Goal: Task Accomplishment & Management: Complete application form

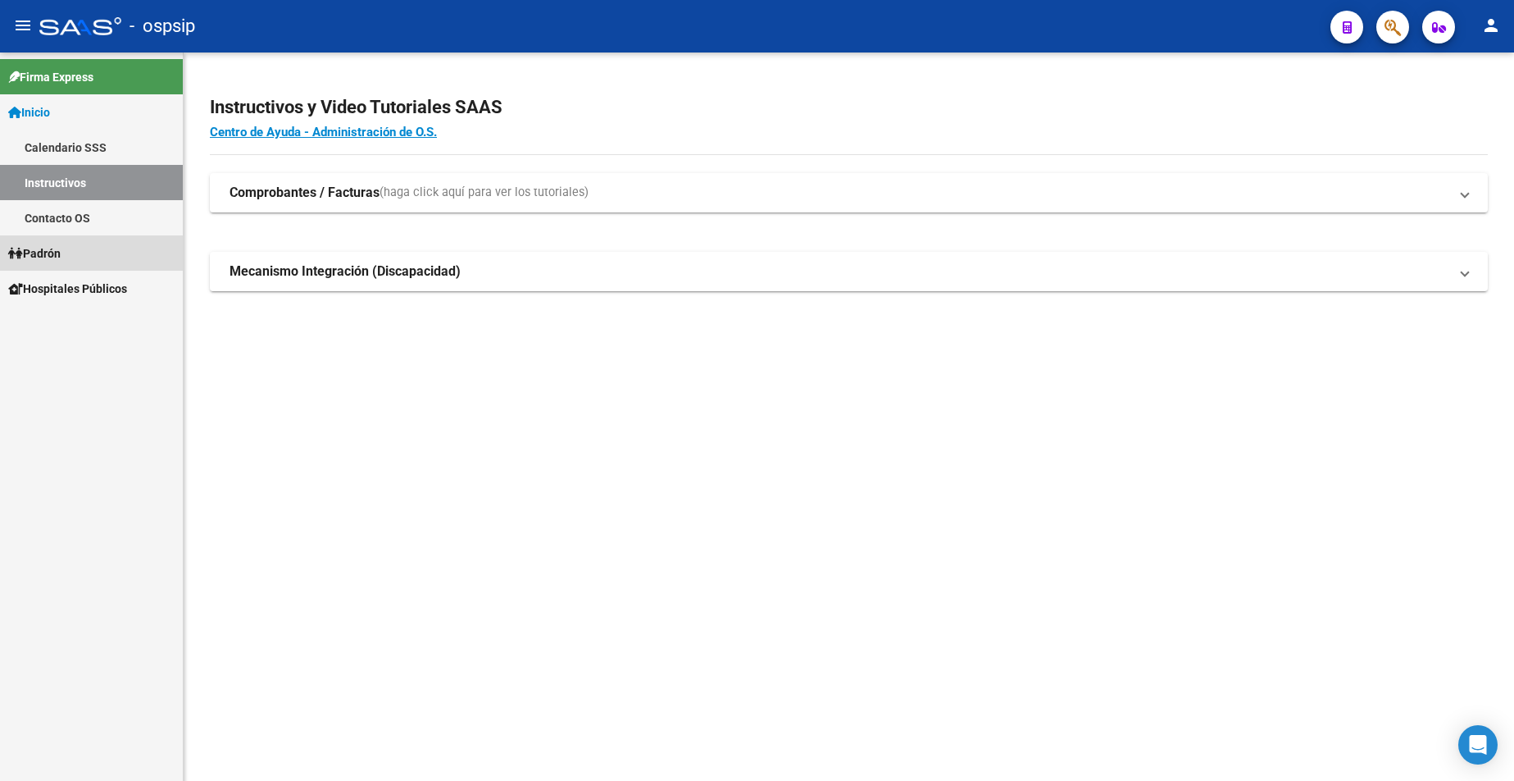
click at [71, 253] on link "Padrón" at bounding box center [91, 252] width 183 height 35
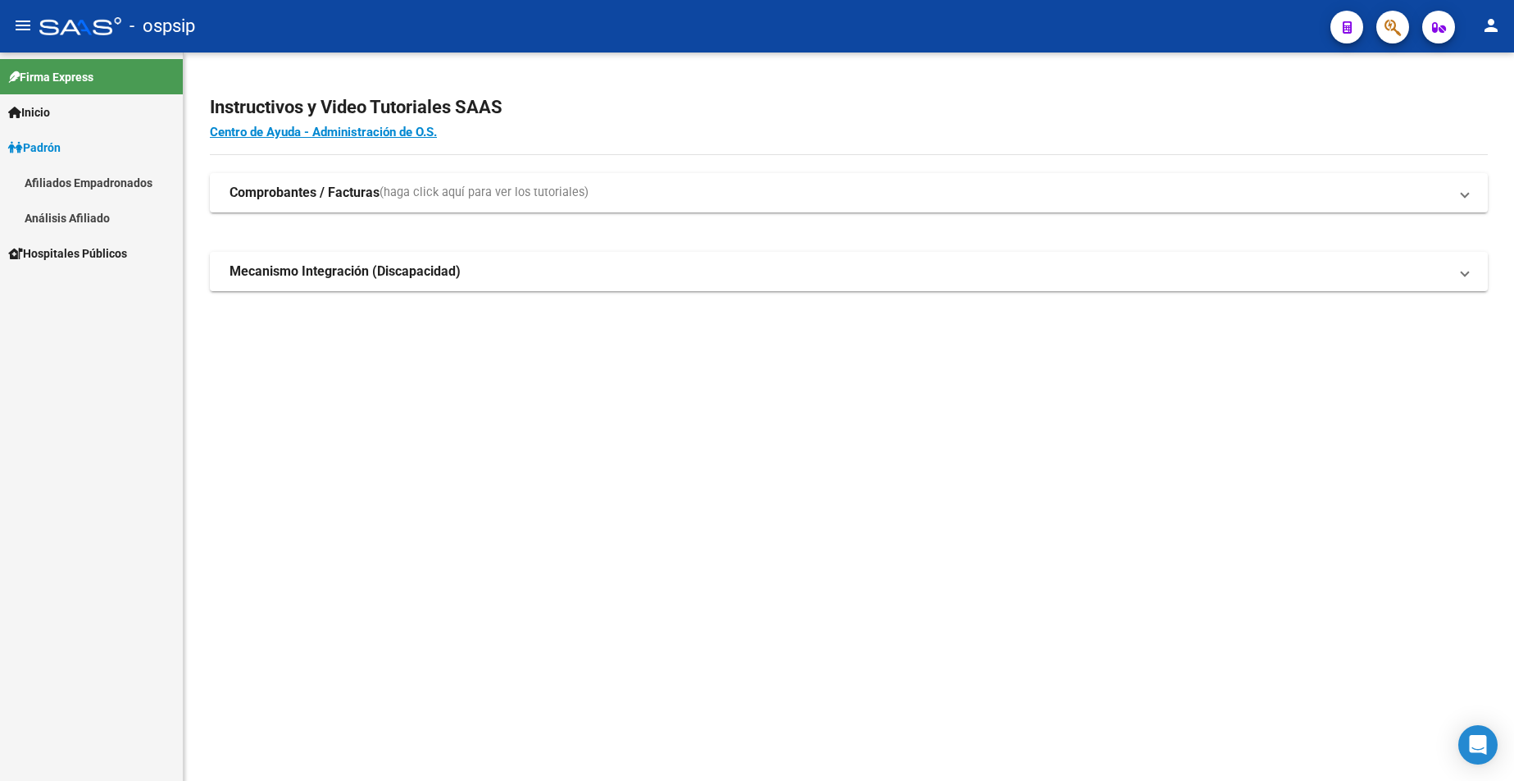
click at [106, 218] on link "Análisis Afiliado" at bounding box center [91, 217] width 183 height 35
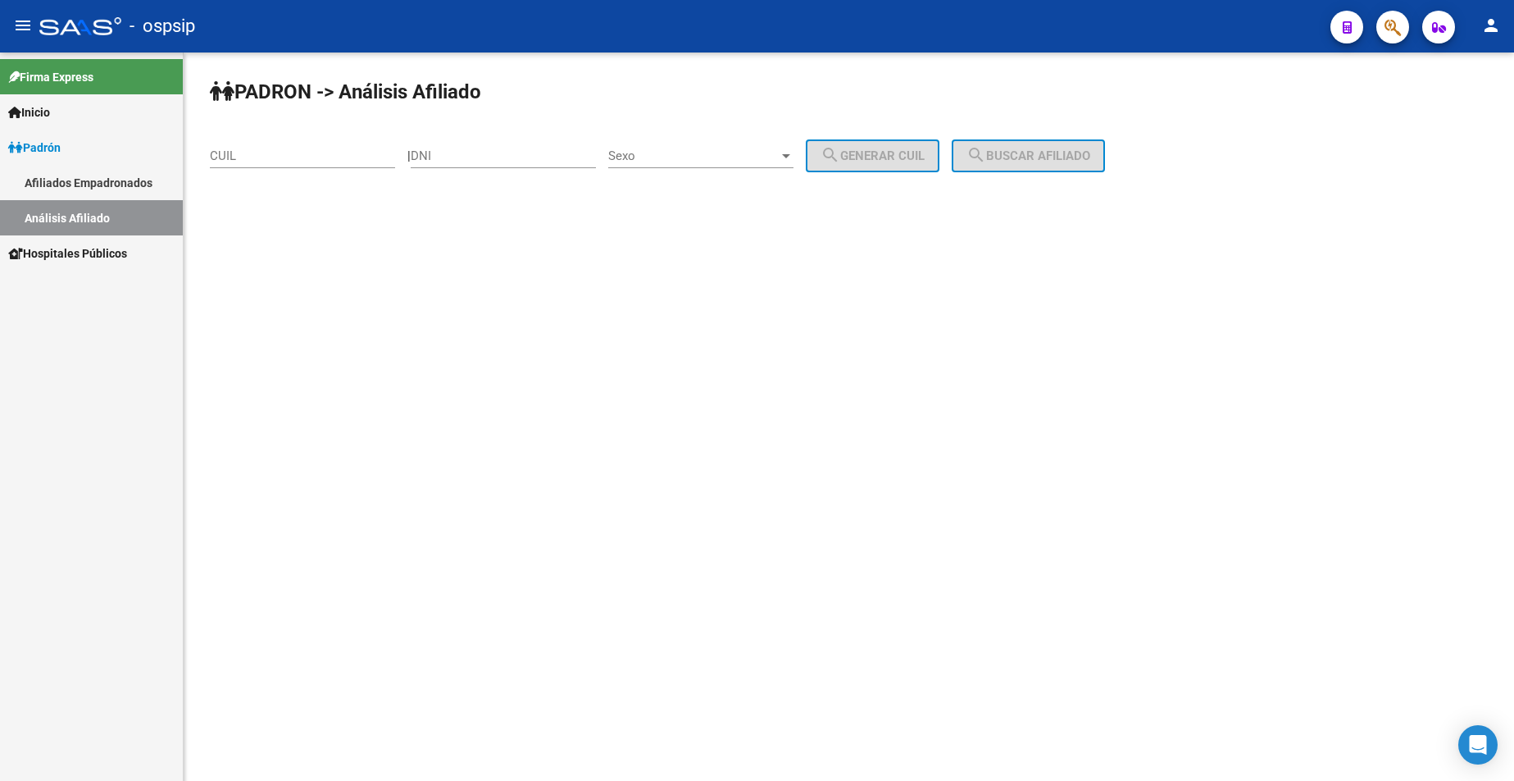
click at [561, 157] on input "DNI" at bounding box center [503, 155] width 185 height 15
type input "32653228"
click at [731, 143] on div "Sexo Sexo" at bounding box center [700, 150] width 185 height 35
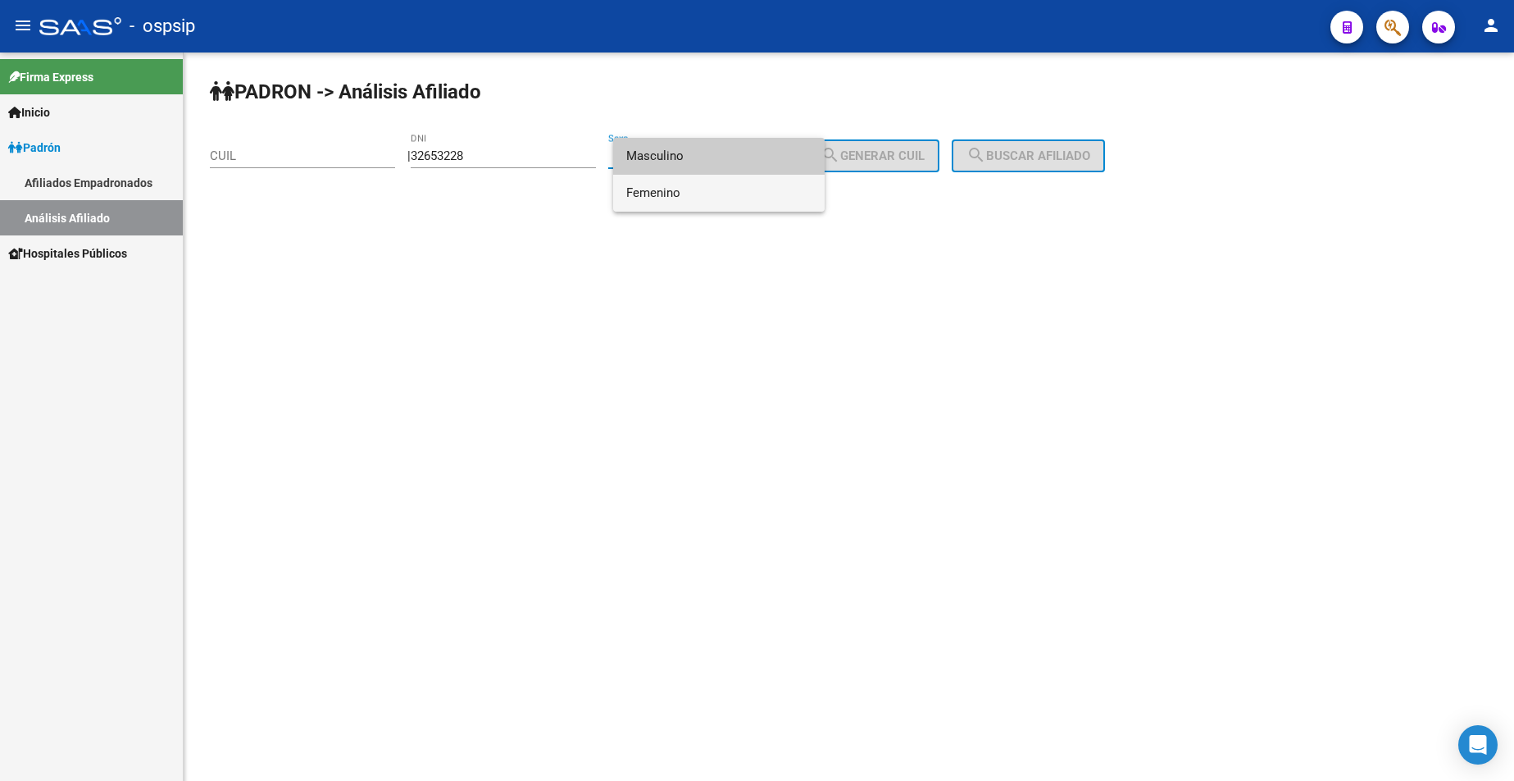
click at [717, 185] on span "Femenino" at bounding box center [718, 193] width 185 height 37
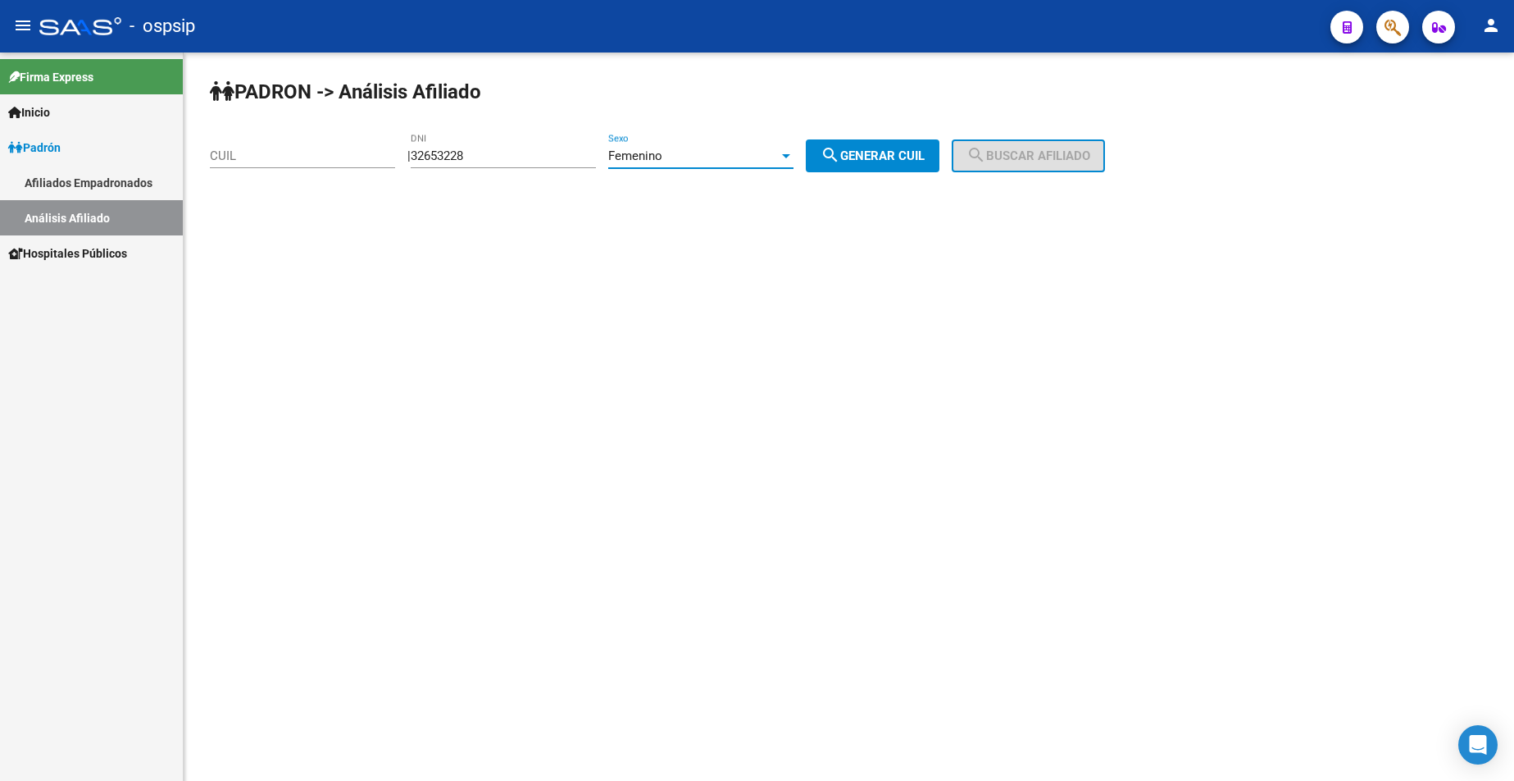
click at [871, 158] on span "search Generar CUIL" at bounding box center [873, 155] width 104 height 15
type input "27-32653228-8"
drag, startPoint x: 1122, startPoint y: 181, endPoint x: 1086, endPoint y: 177, distance: 36.3
click at [1117, 182] on div "PADRON -> Análisis Afiliado 27-32653228-8 CUIL | 32653228 DNI Femenino Sexo sea…" at bounding box center [849, 138] width 1331 height 172
drag, startPoint x: 1081, startPoint y: 166, endPoint x: 1073, endPoint y: 175, distance: 12.3
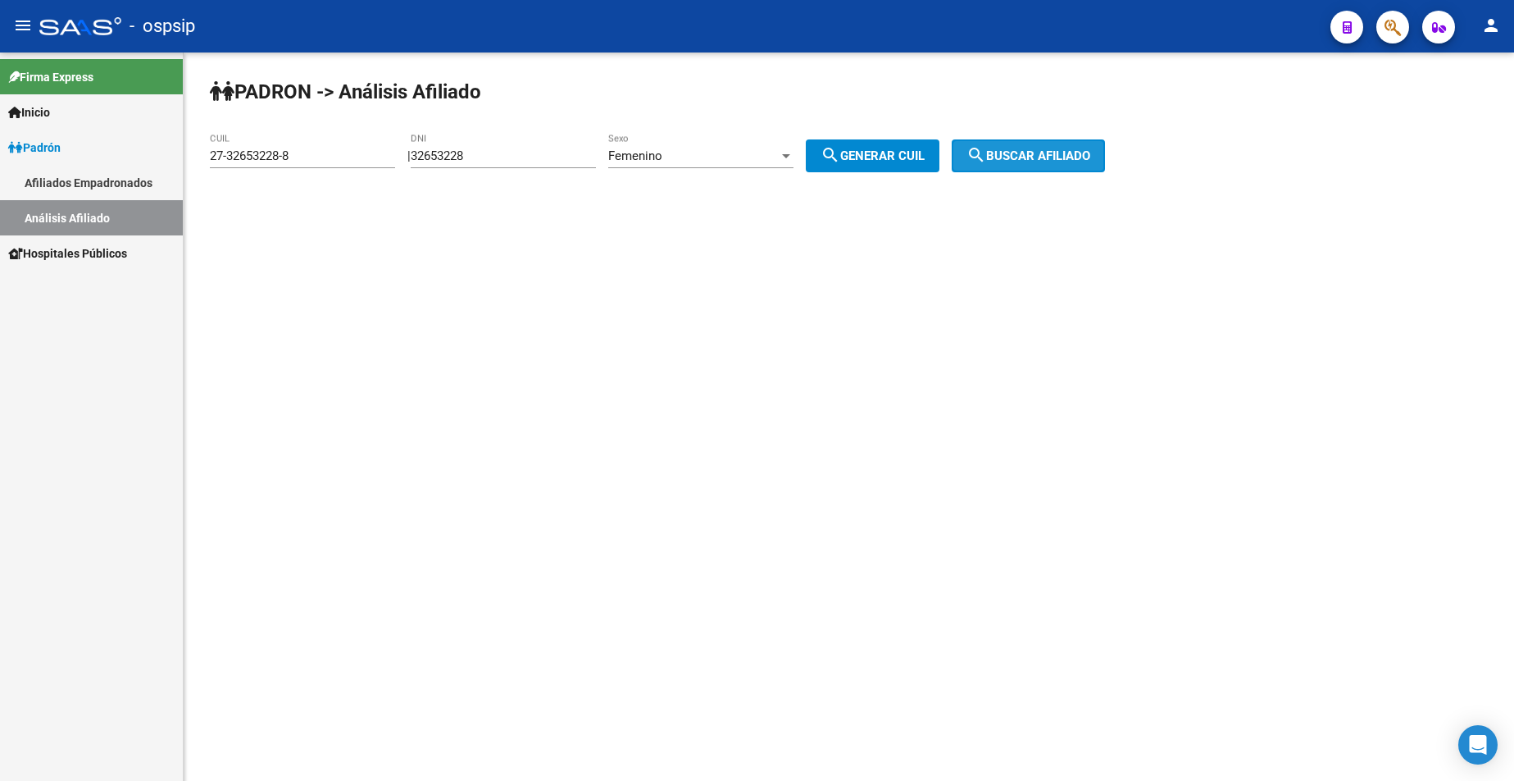
click at [1079, 166] on button "search Buscar afiliado" at bounding box center [1028, 155] width 153 height 33
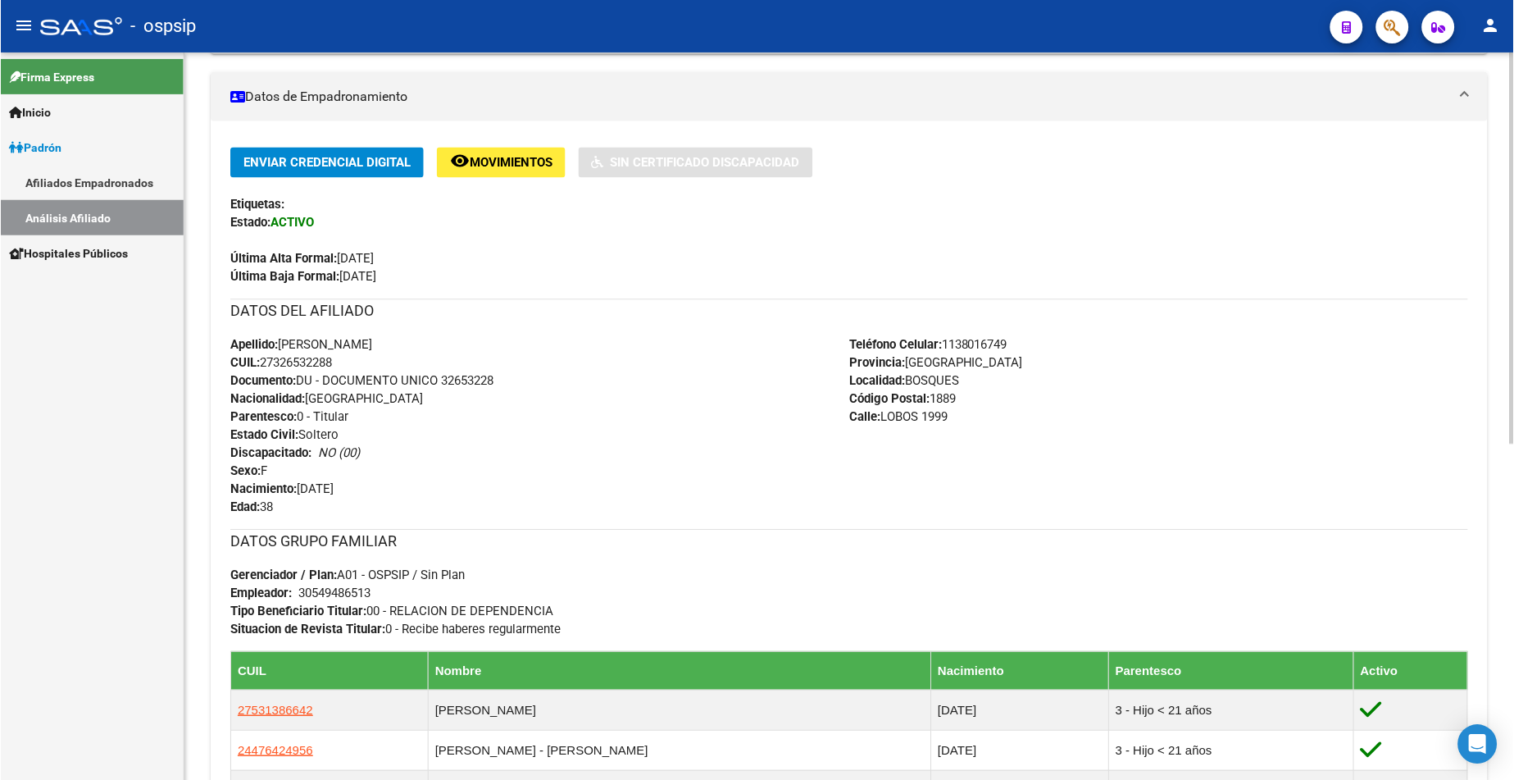
scroll to position [410, 0]
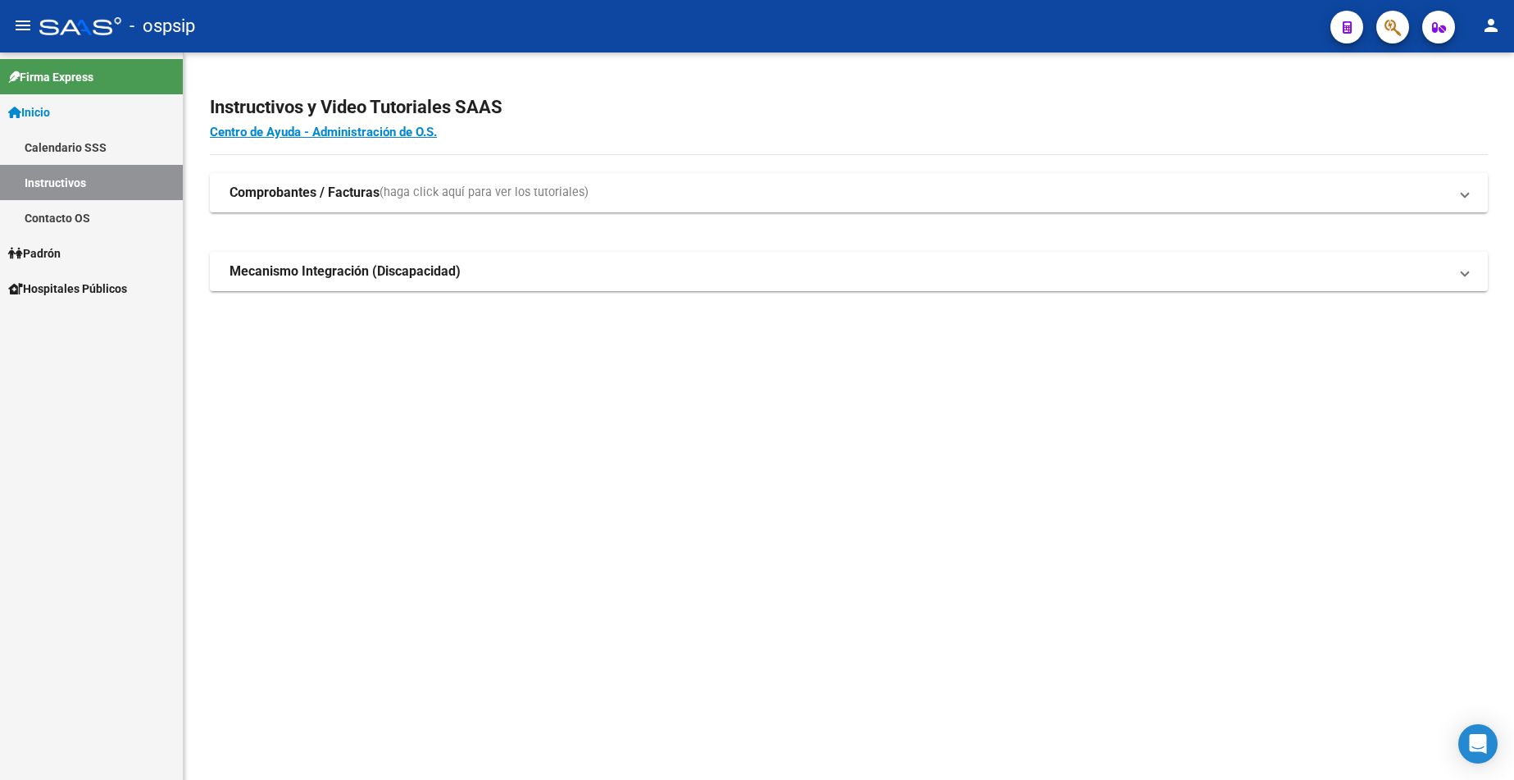
click at [55, 253] on span "Padrón" at bounding box center [34, 253] width 52 height 18
click at [56, 256] on span "Padrón" at bounding box center [34, 253] width 52 height 18
click at [85, 316] on link "Análisis Afiliado" at bounding box center [91, 323] width 183 height 35
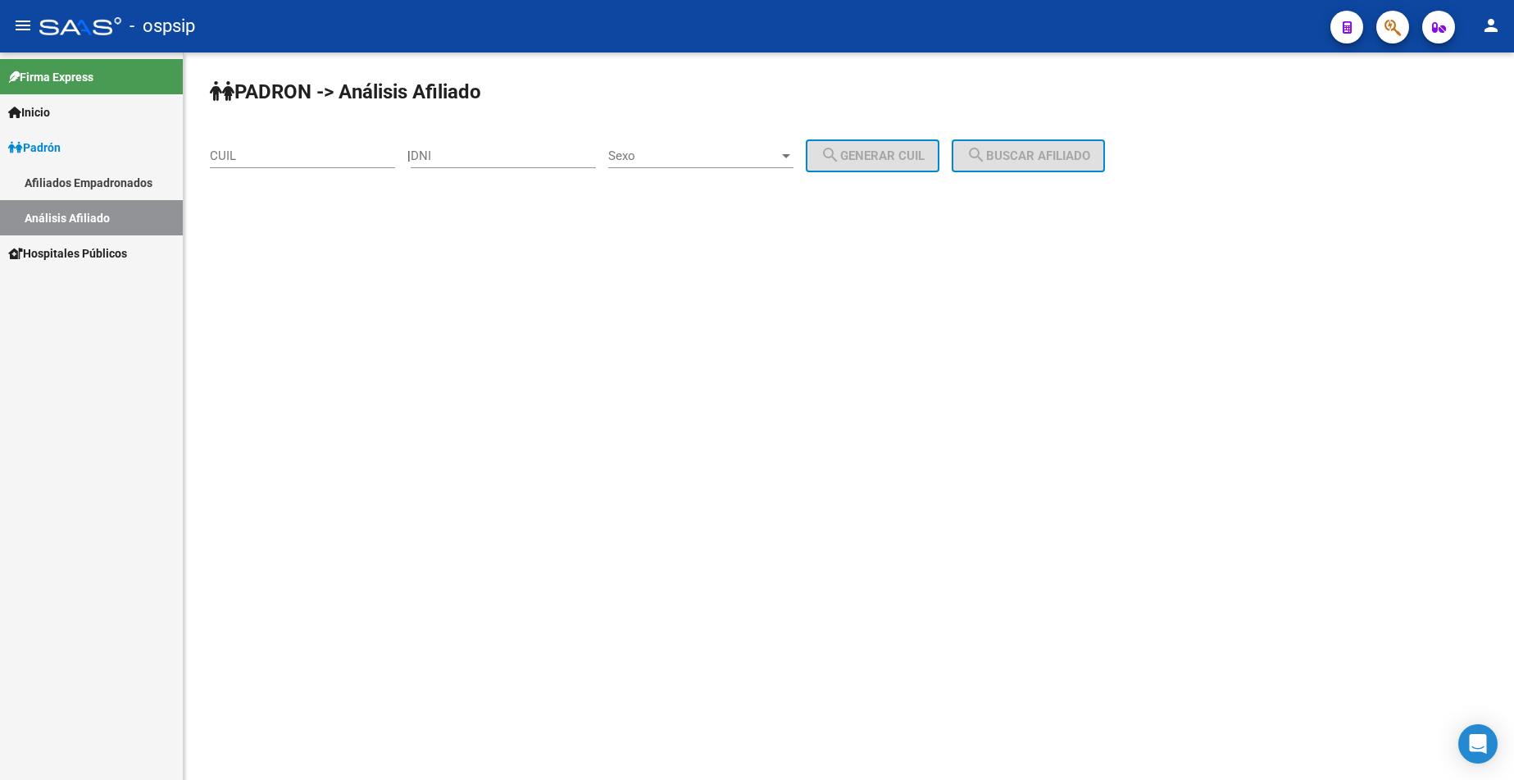
drag, startPoint x: 521, startPoint y: 157, endPoint x: 489, endPoint y: 180, distance: 40.5
click at [521, 156] on input "DNI" at bounding box center [503, 155] width 185 height 15
type input "50585325"
click at [687, 152] on span "Sexo" at bounding box center [693, 155] width 171 height 15
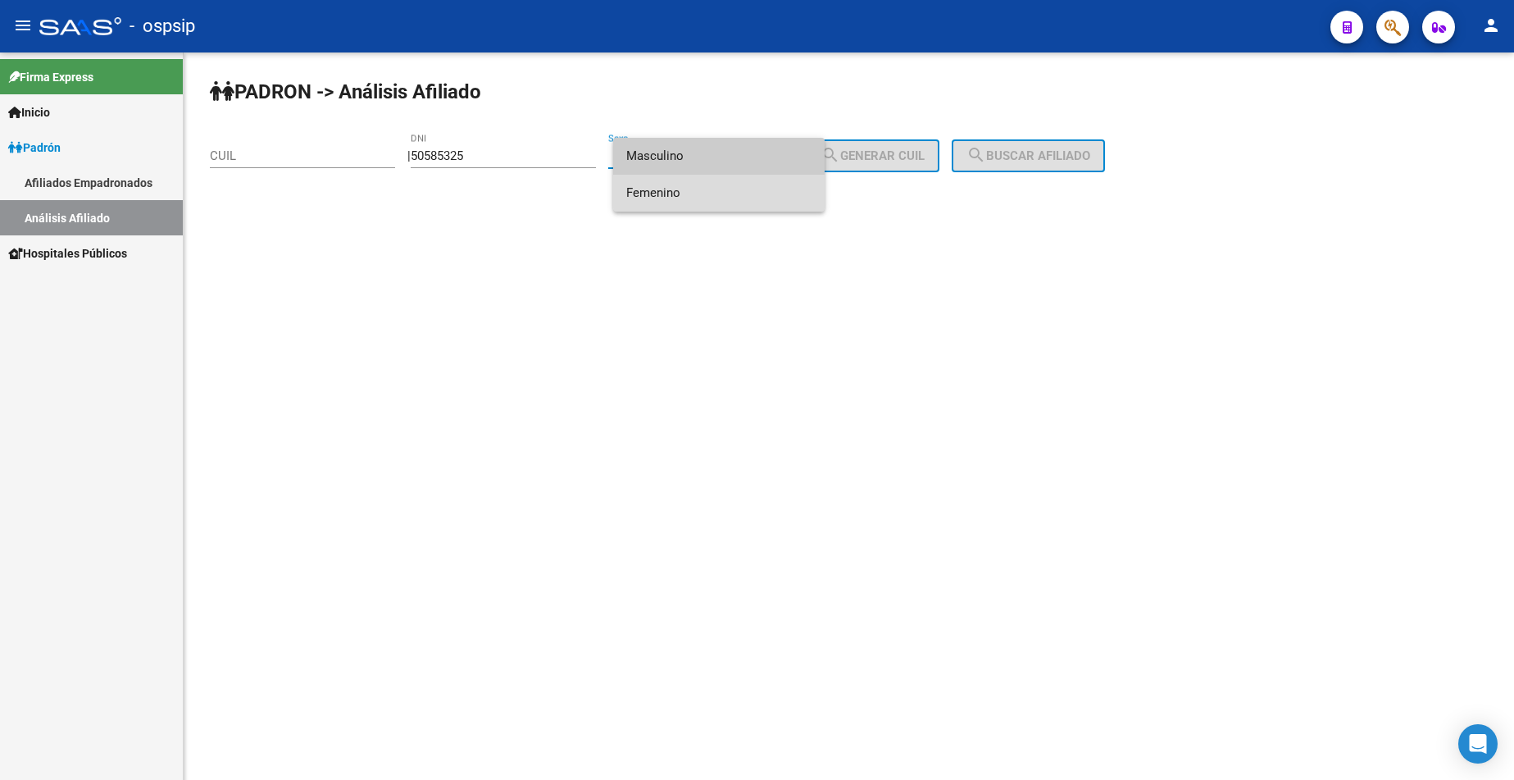
drag, startPoint x: 695, startPoint y: 191, endPoint x: 747, endPoint y: 178, distance: 53.3
click at [696, 191] on span "Femenino" at bounding box center [718, 193] width 185 height 37
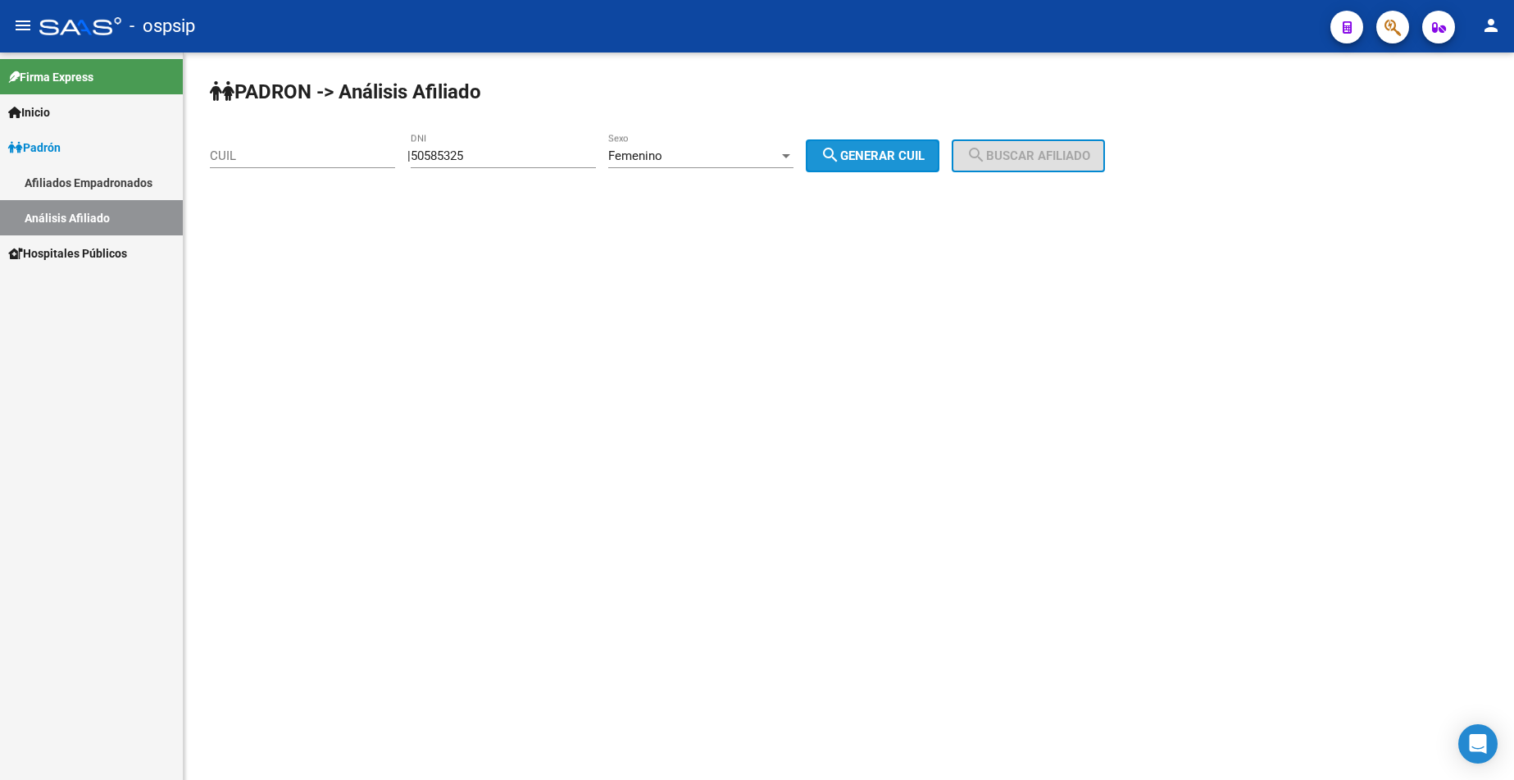
click at [872, 157] on span "search Generar CUIL" at bounding box center [873, 155] width 104 height 15
type input "27-50585325-9"
click at [1036, 155] on span "search Buscar afiliado" at bounding box center [1029, 155] width 124 height 15
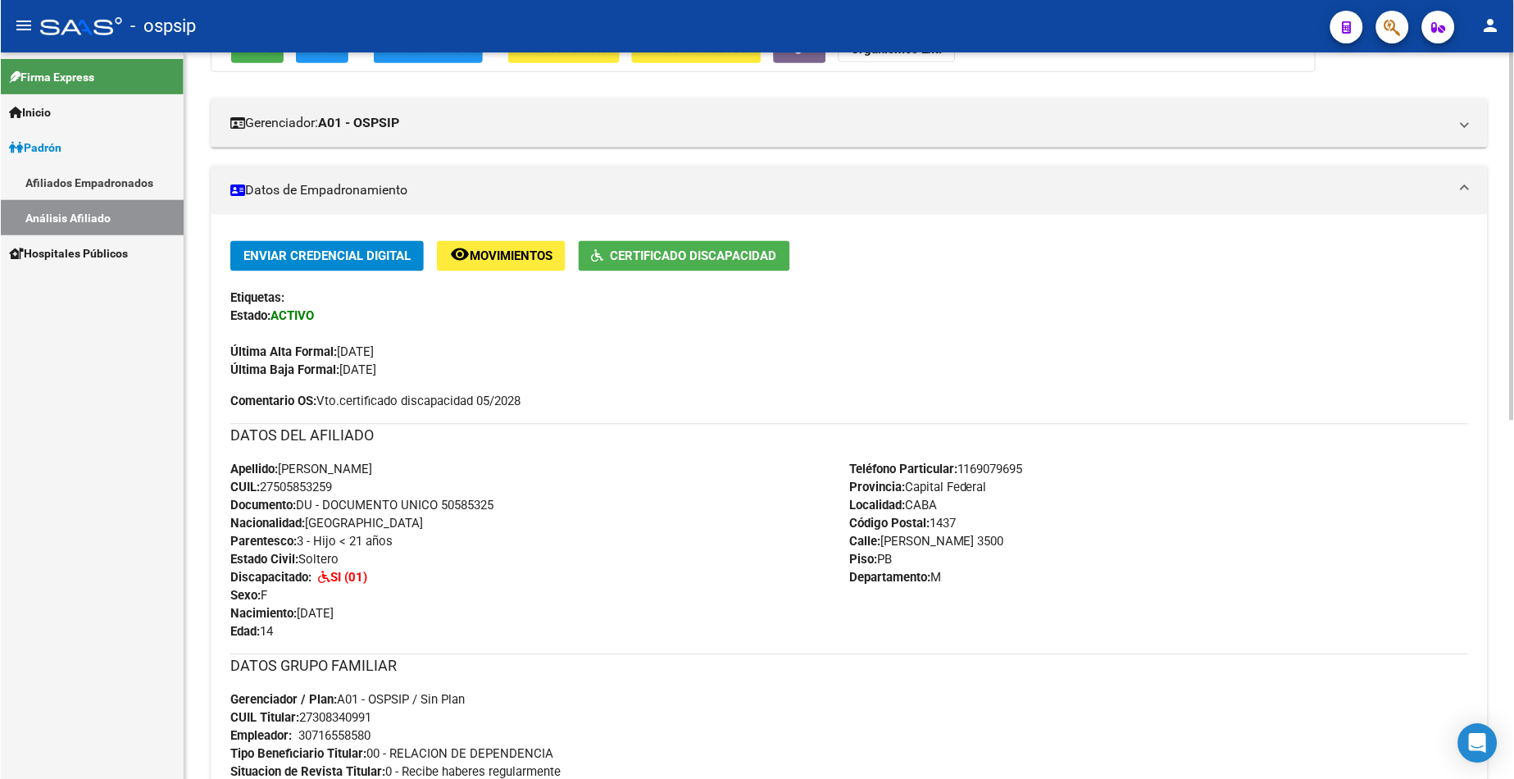
scroll to position [246, 0]
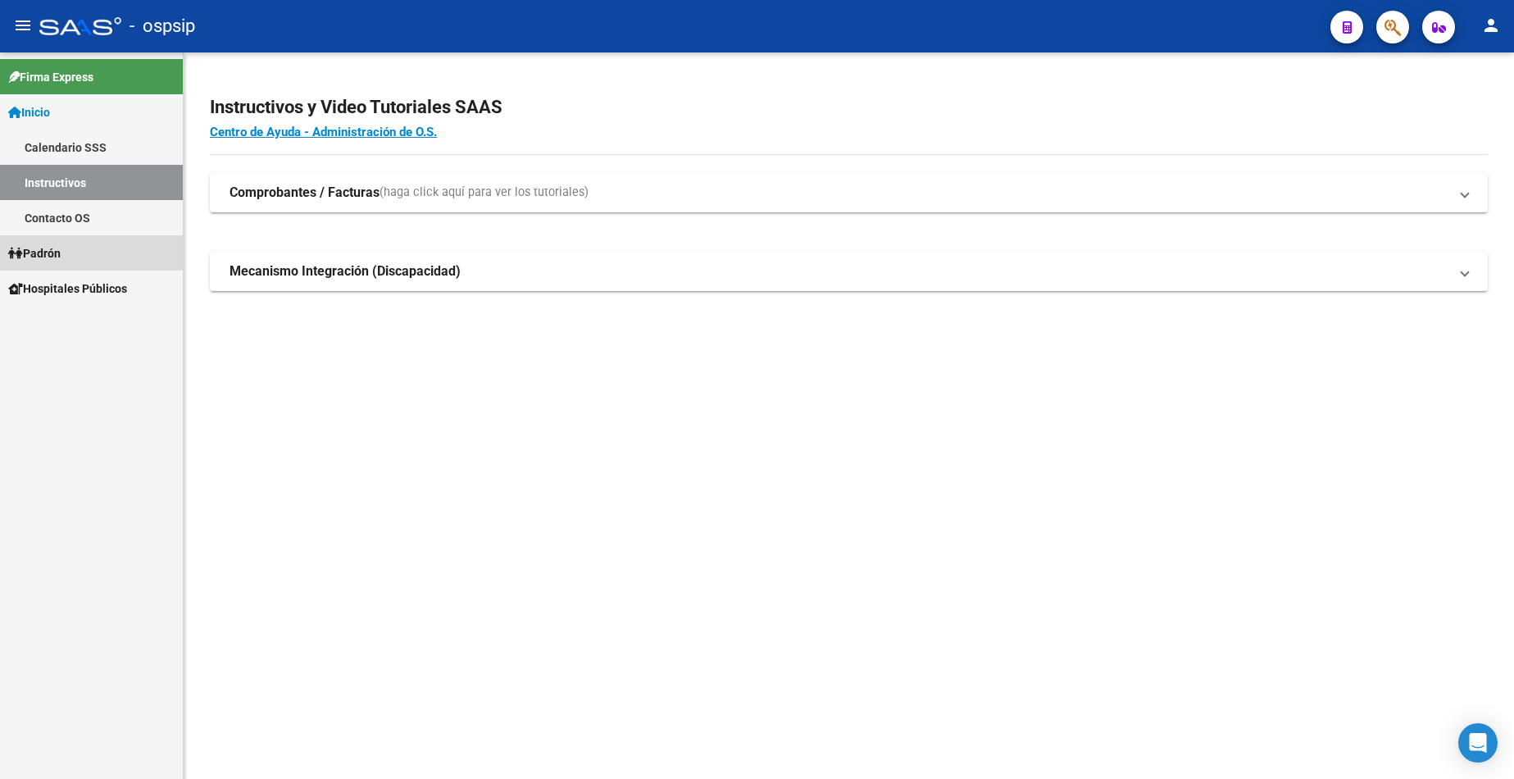
click at [52, 251] on span "Padrón" at bounding box center [34, 253] width 52 height 18
click at [109, 325] on link "Análisis Afiliado" at bounding box center [91, 323] width 183 height 35
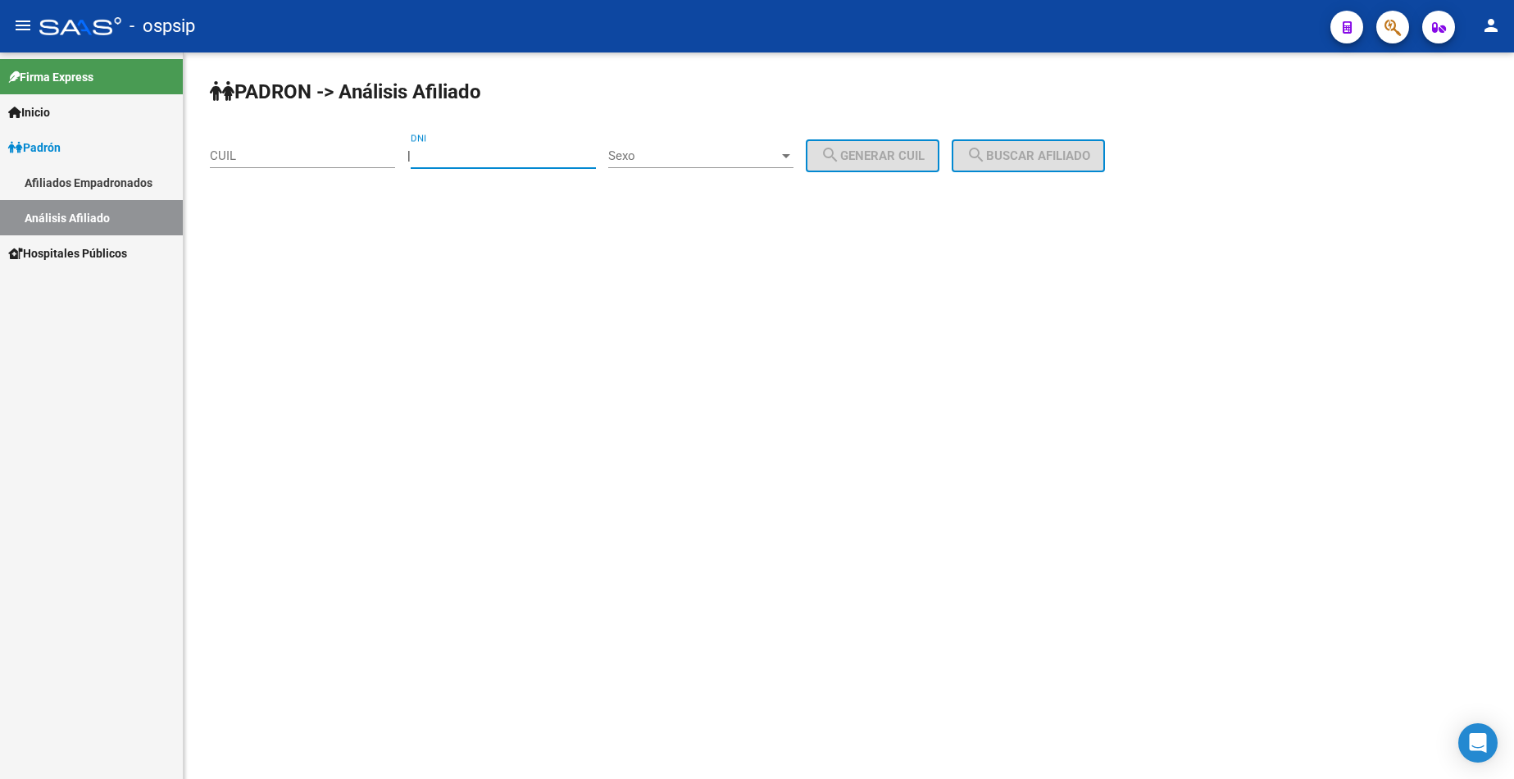
click at [508, 152] on input "DNI" at bounding box center [503, 155] width 185 height 15
type input "25028211"
click at [758, 152] on span "Sexo" at bounding box center [693, 155] width 171 height 15
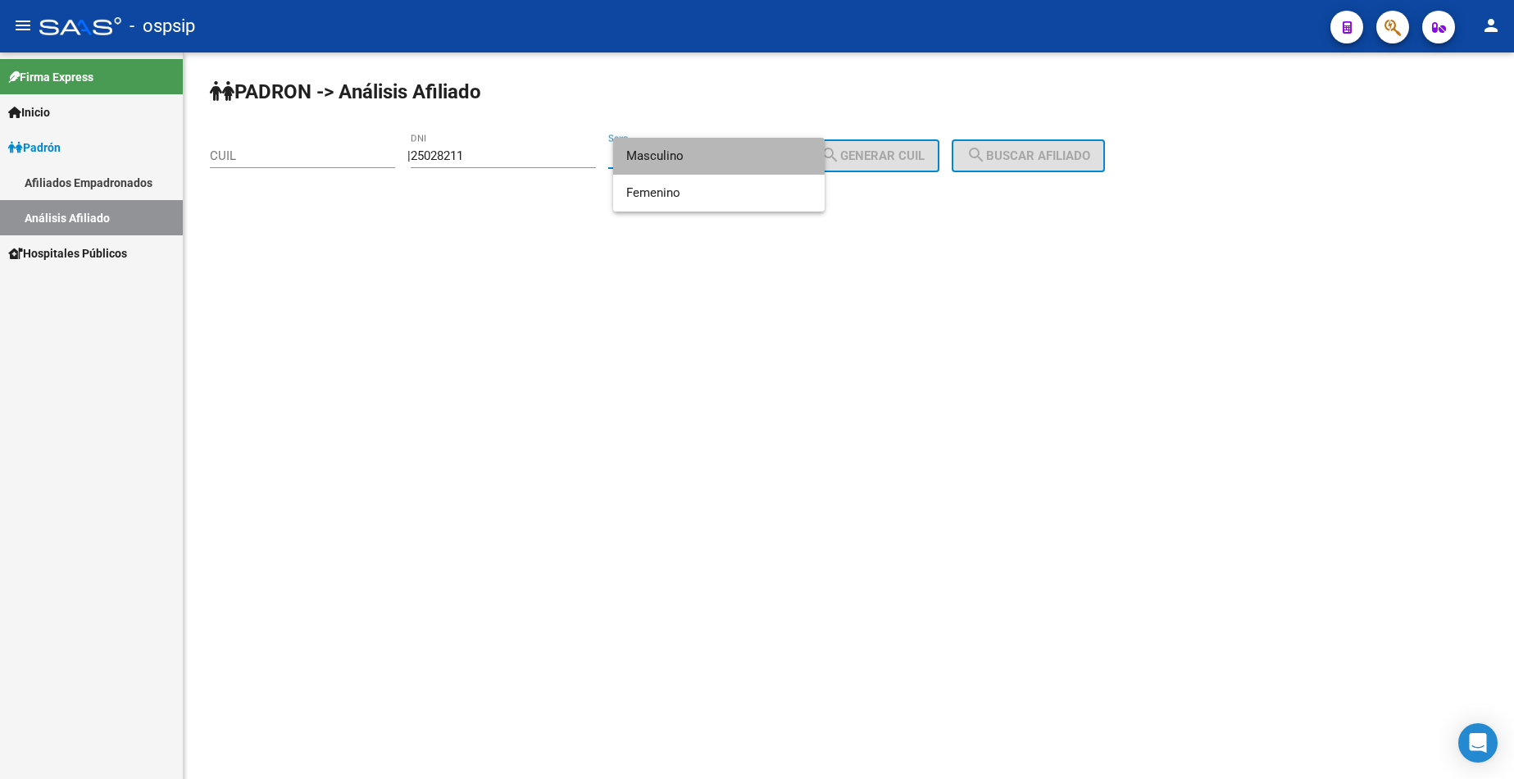
click at [698, 162] on span "Masculino" at bounding box center [718, 156] width 185 height 37
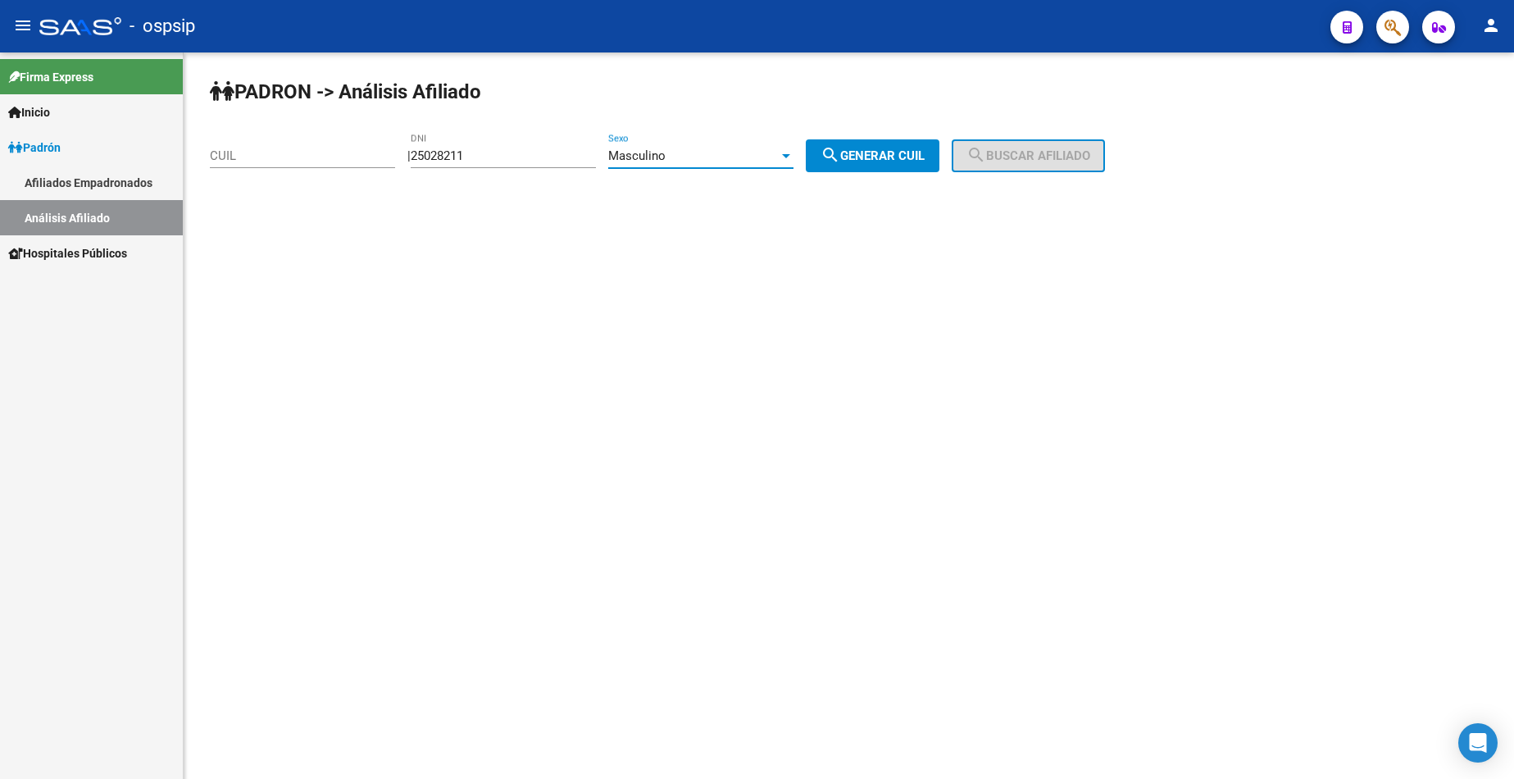
click at [882, 168] on button "search Generar CUIL" at bounding box center [873, 155] width 134 height 33
type input "20-25028211-8"
click at [1031, 155] on span "search Buscar afiliado" at bounding box center [1029, 155] width 124 height 15
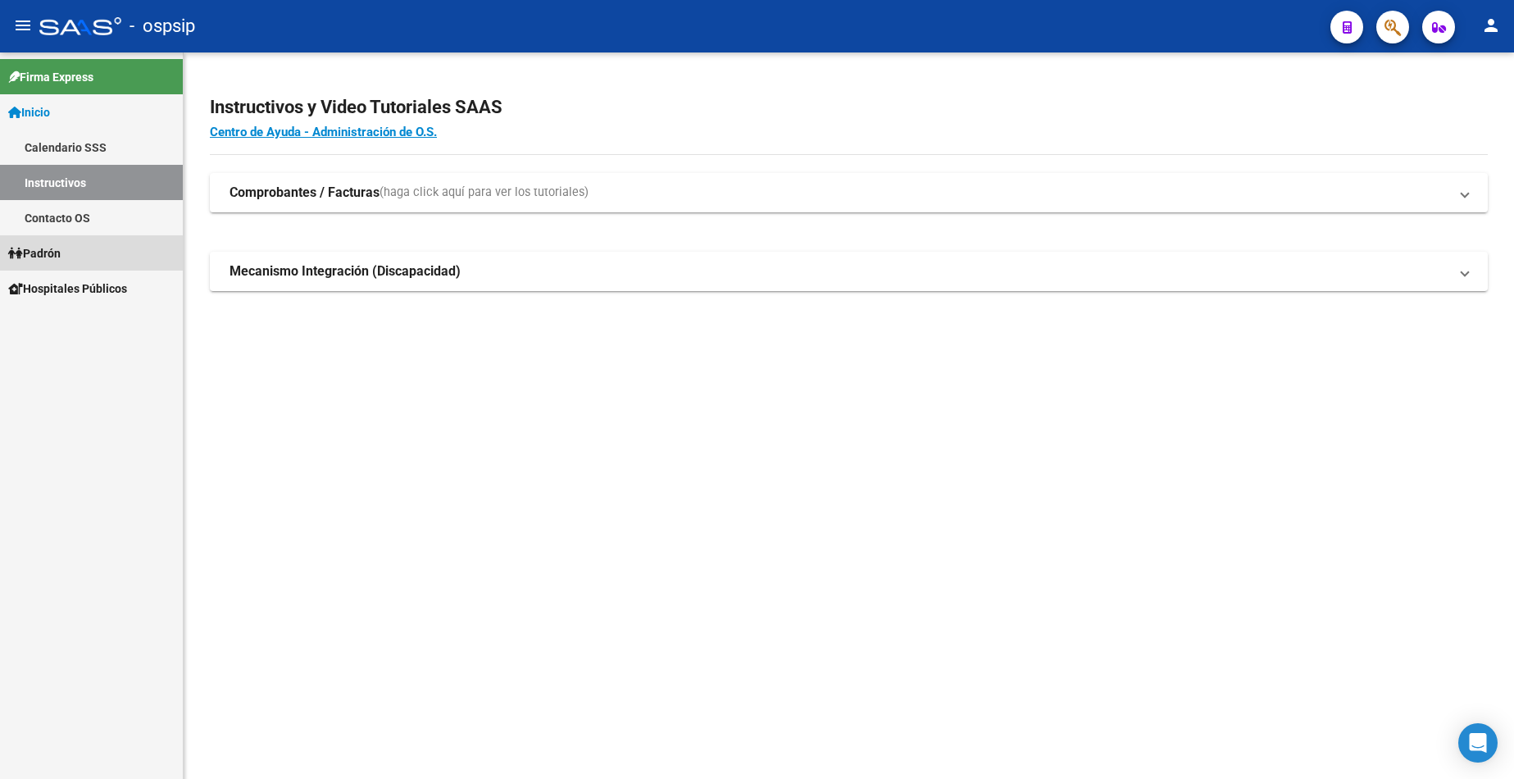
click at [61, 253] on span "Padrón" at bounding box center [34, 253] width 52 height 18
click at [93, 322] on link "Análisis Afiliado" at bounding box center [91, 323] width 183 height 35
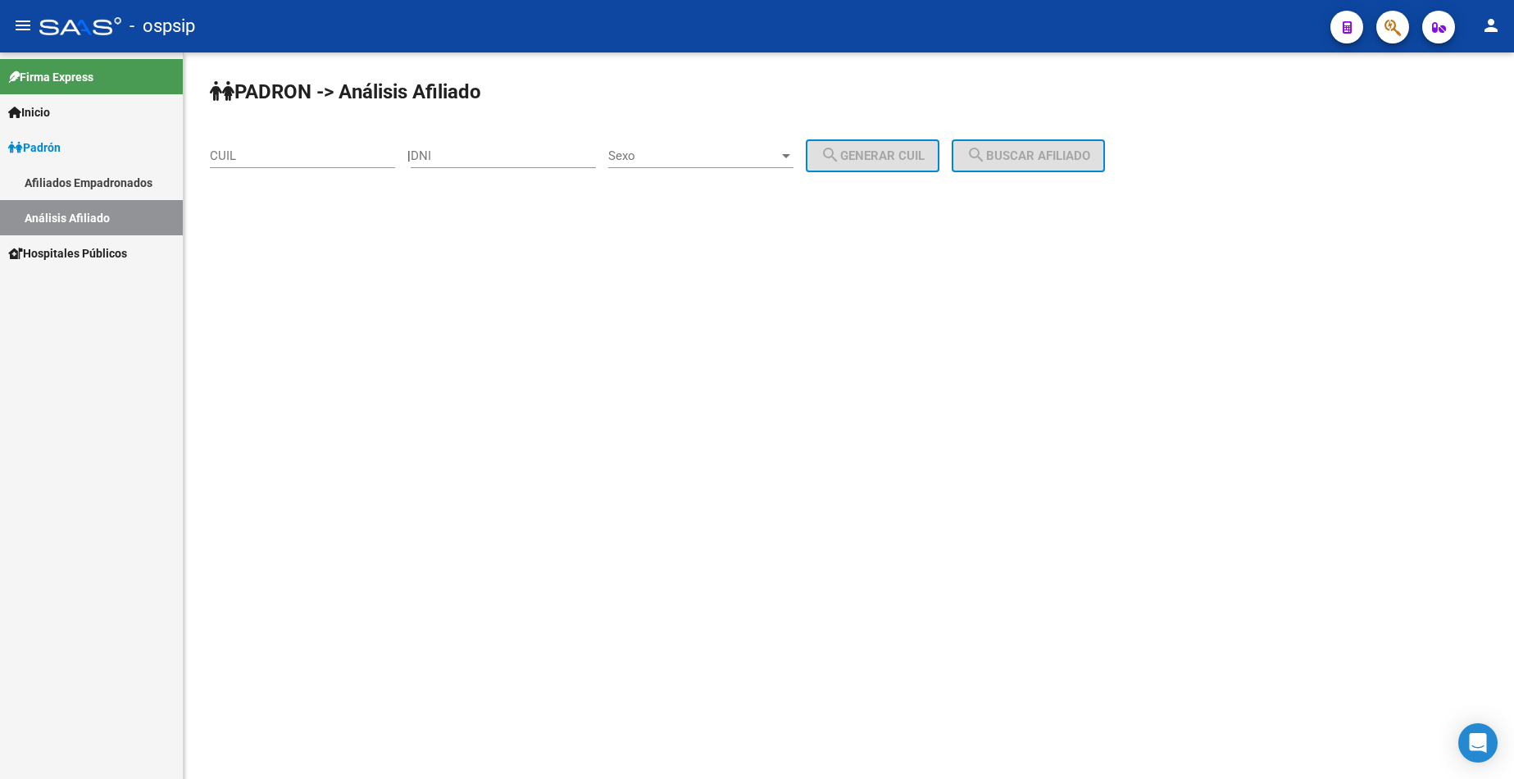
click at [511, 157] on input "DNI" at bounding box center [503, 155] width 185 height 15
type input "22633027"
click at [704, 152] on span "Sexo" at bounding box center [693, 155] width 171 height 15
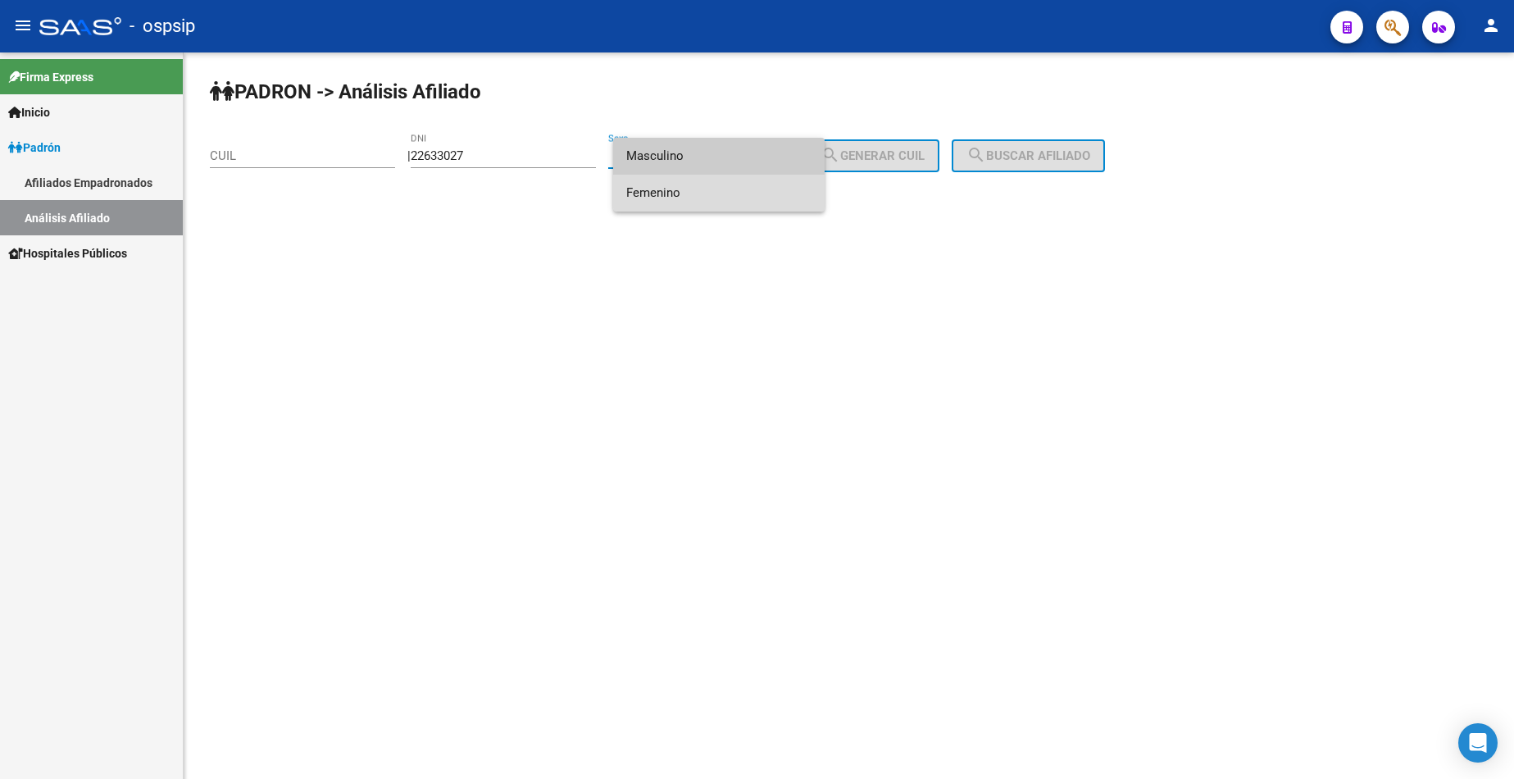
click at [712, 198] on span "Femenino" at bounding box center [718, 193] width 185 height 37
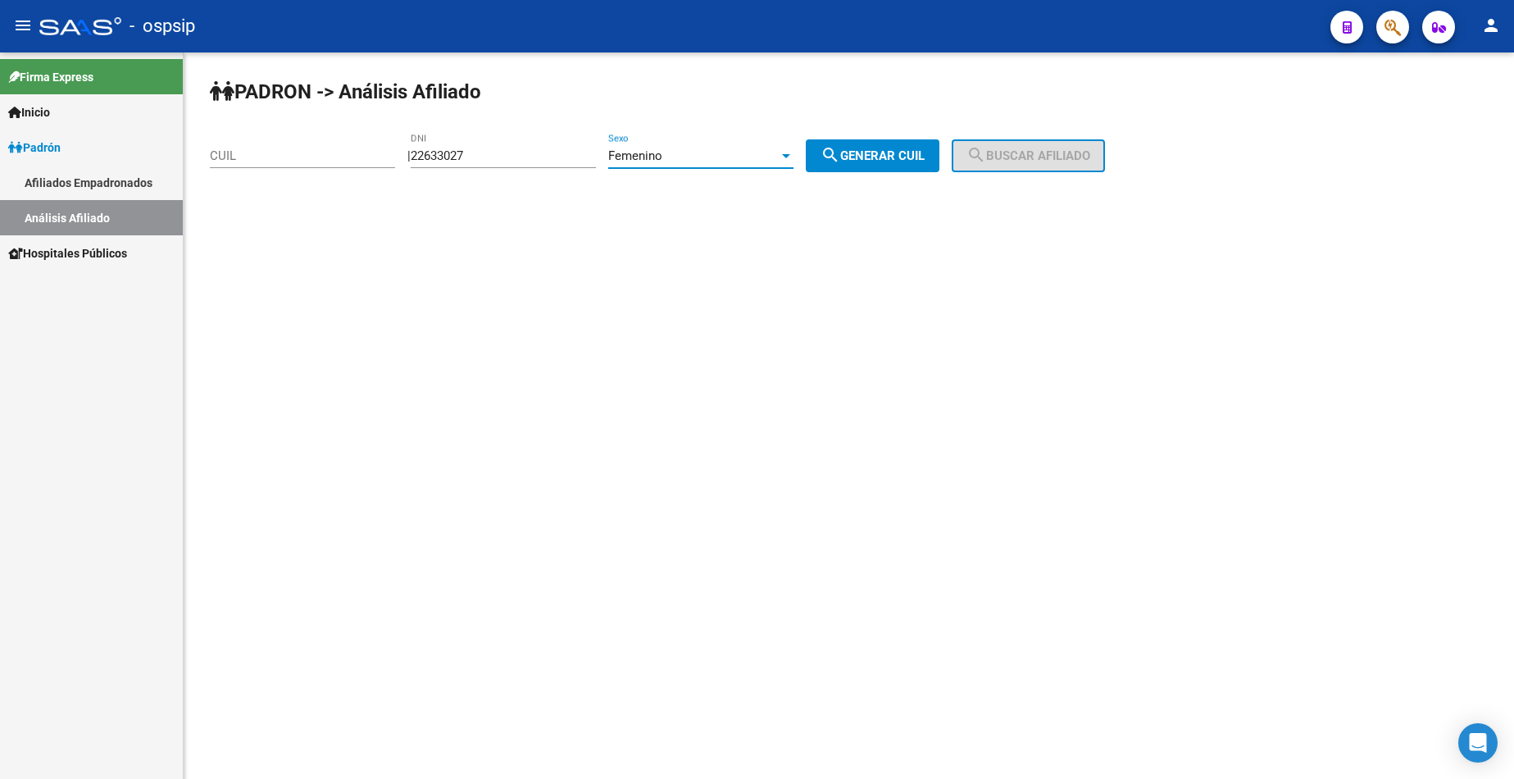
click at [896, 152] on span "search Generar CUIL" at bounding box center [873, 155] width 104 height 15
type input "27-22633027-0"
click at [986, 148] on mat-icon "search" at bounding box center [977, 155] width 20 height 20
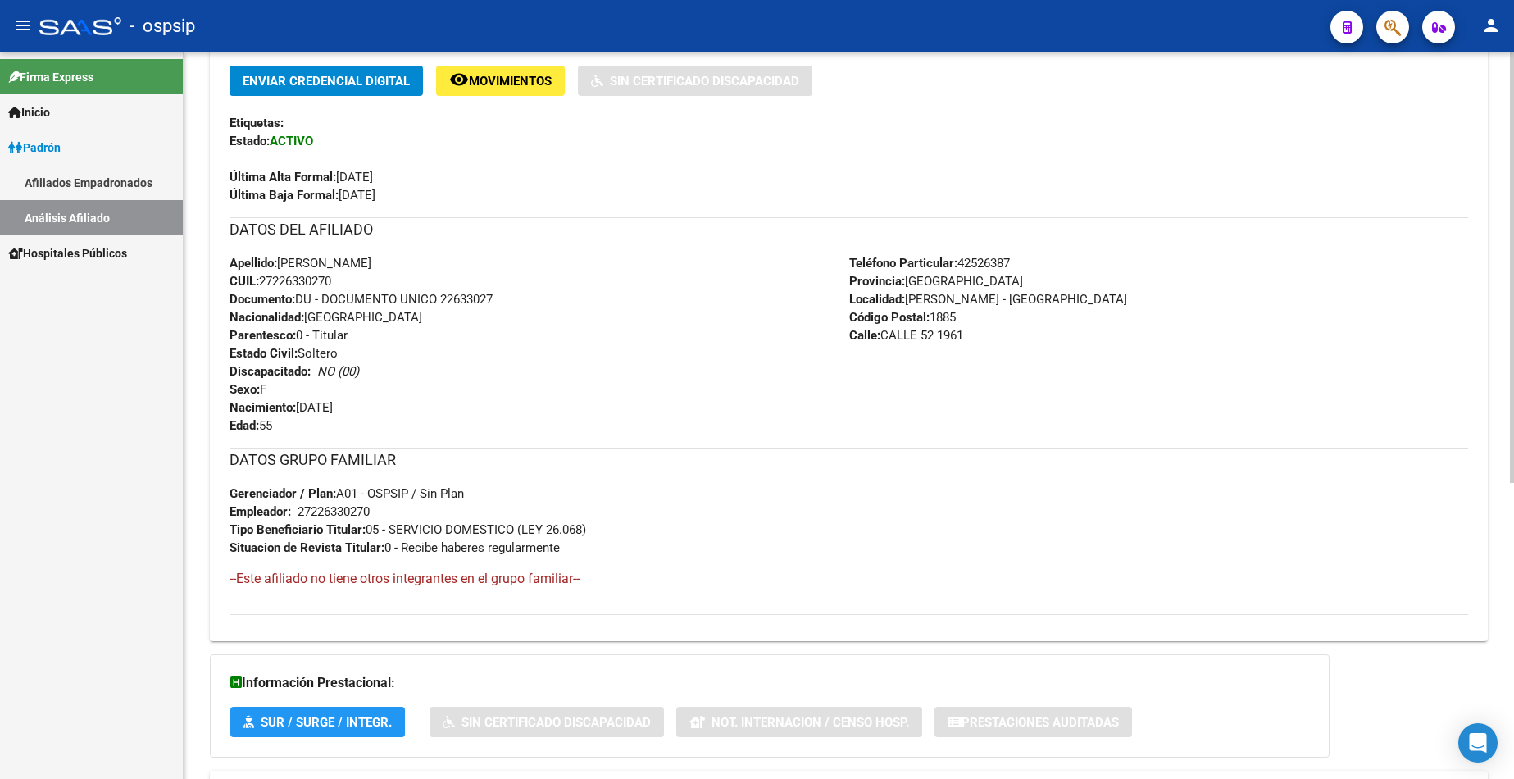
scroll to position [498, 0]
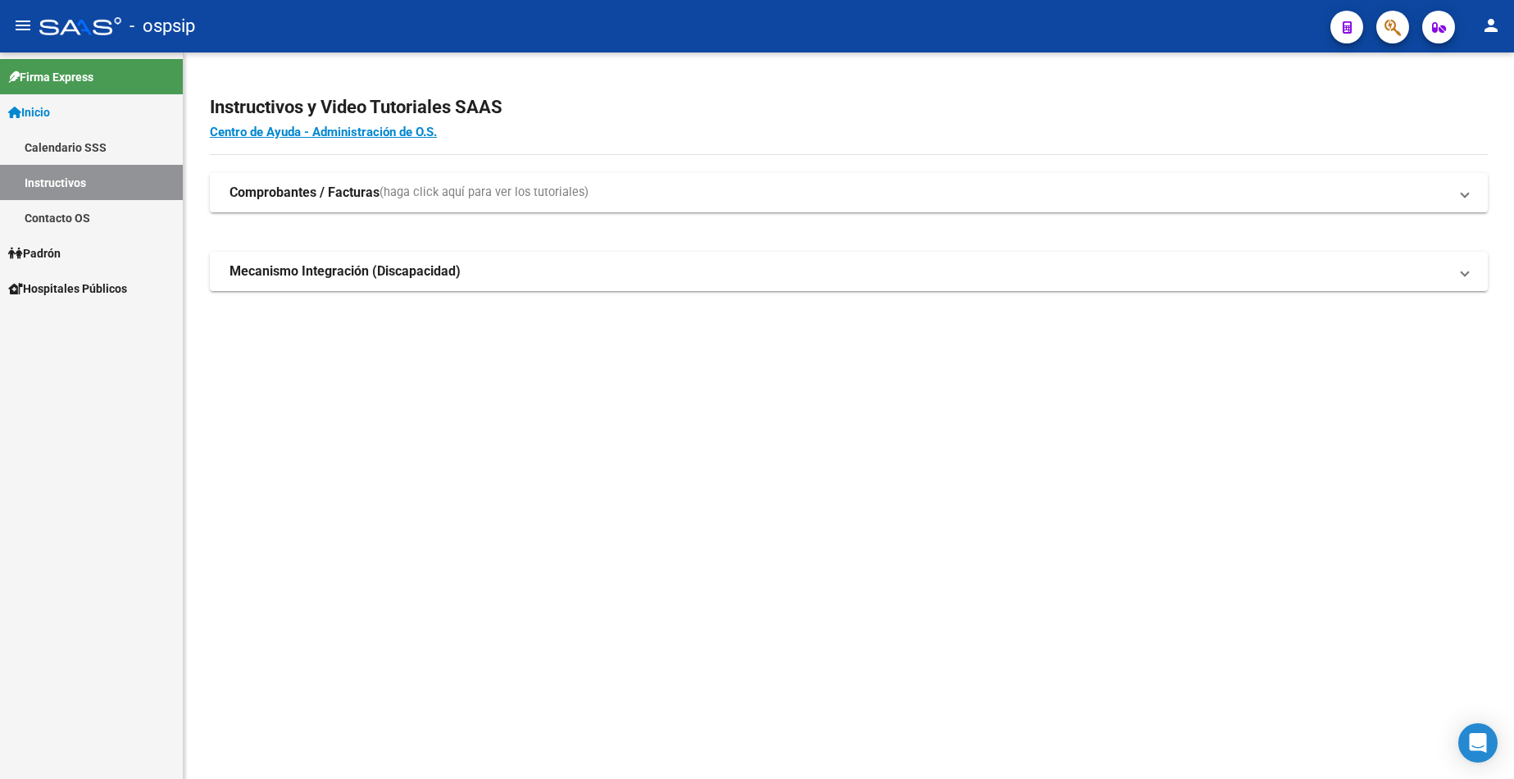
click at [61, 250] on span "Padrón" at bounding box center [34, 253] width 52 height 18
click at [90, 321] on link "Análisis Afiliado" at bounding box center [91, 323] width 183 height 35
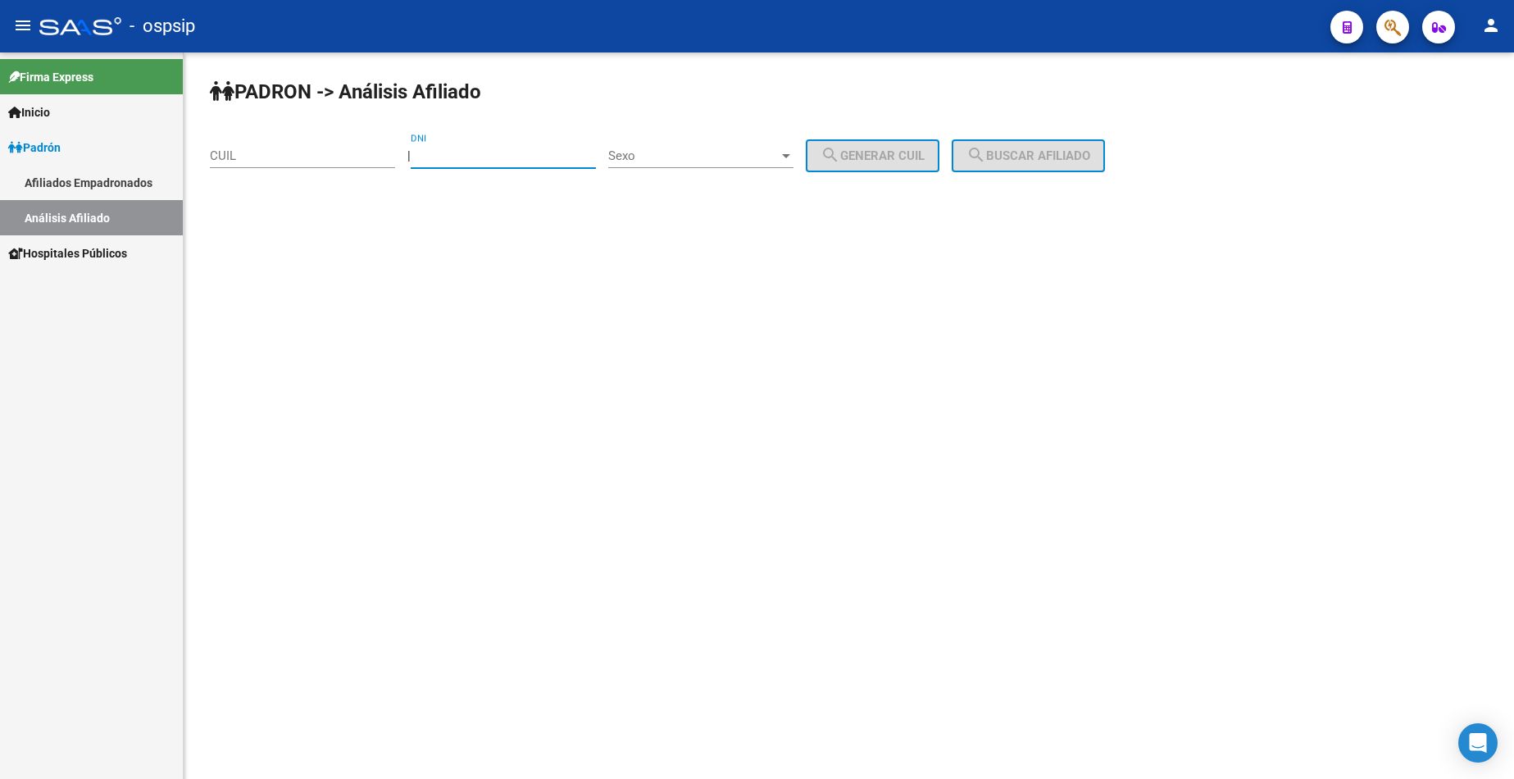
click at [524, 152] on input "DNI" at bounding box center [503, 155] width 185 height 15
type input "21841972"
click at [753, 146] on div "Sexo Sexo" at bounding box center [700, 150] width 185 height 35
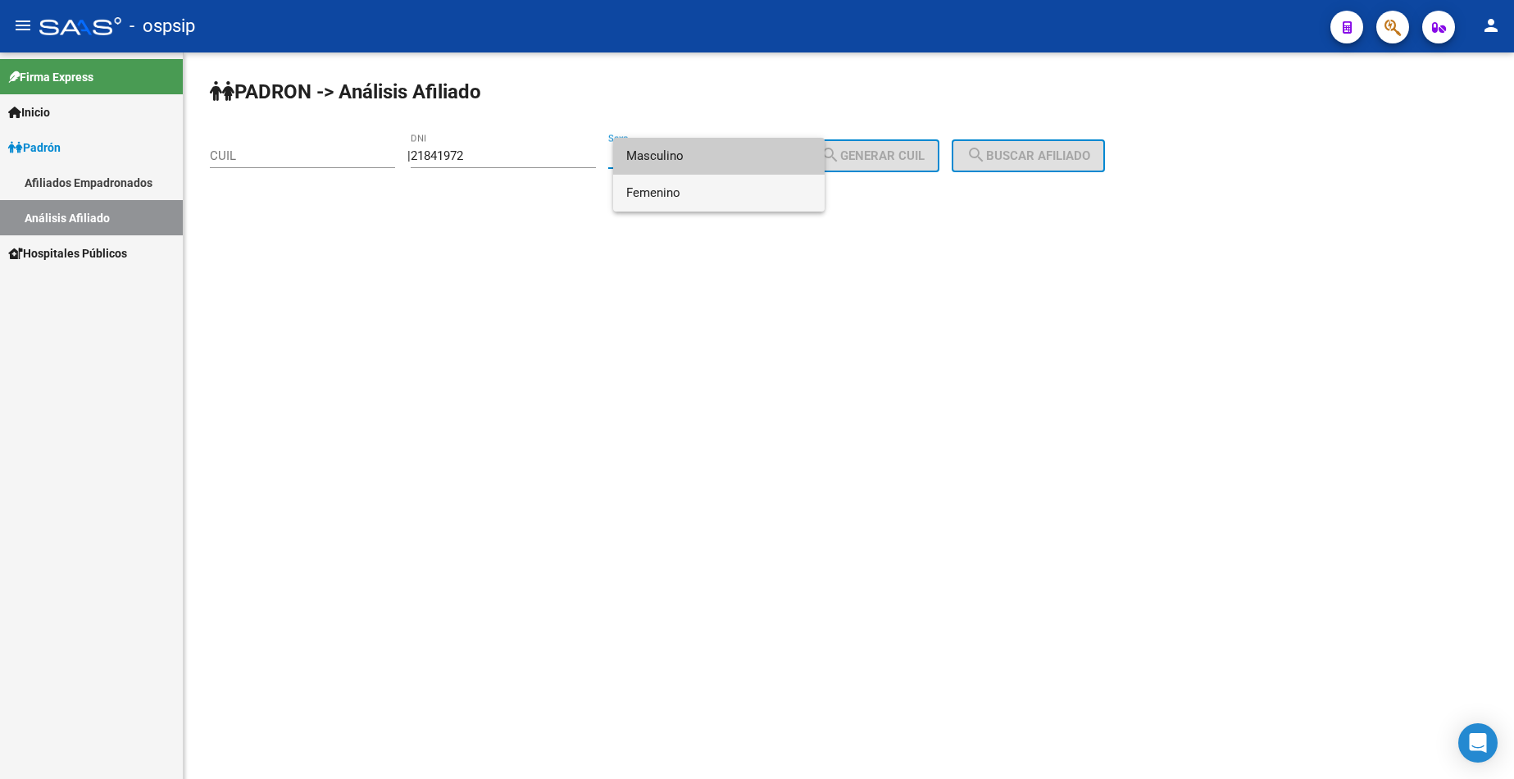
click at [742, 198] on span "Femenino" at bounding box center [718, 193] width 185 height 37
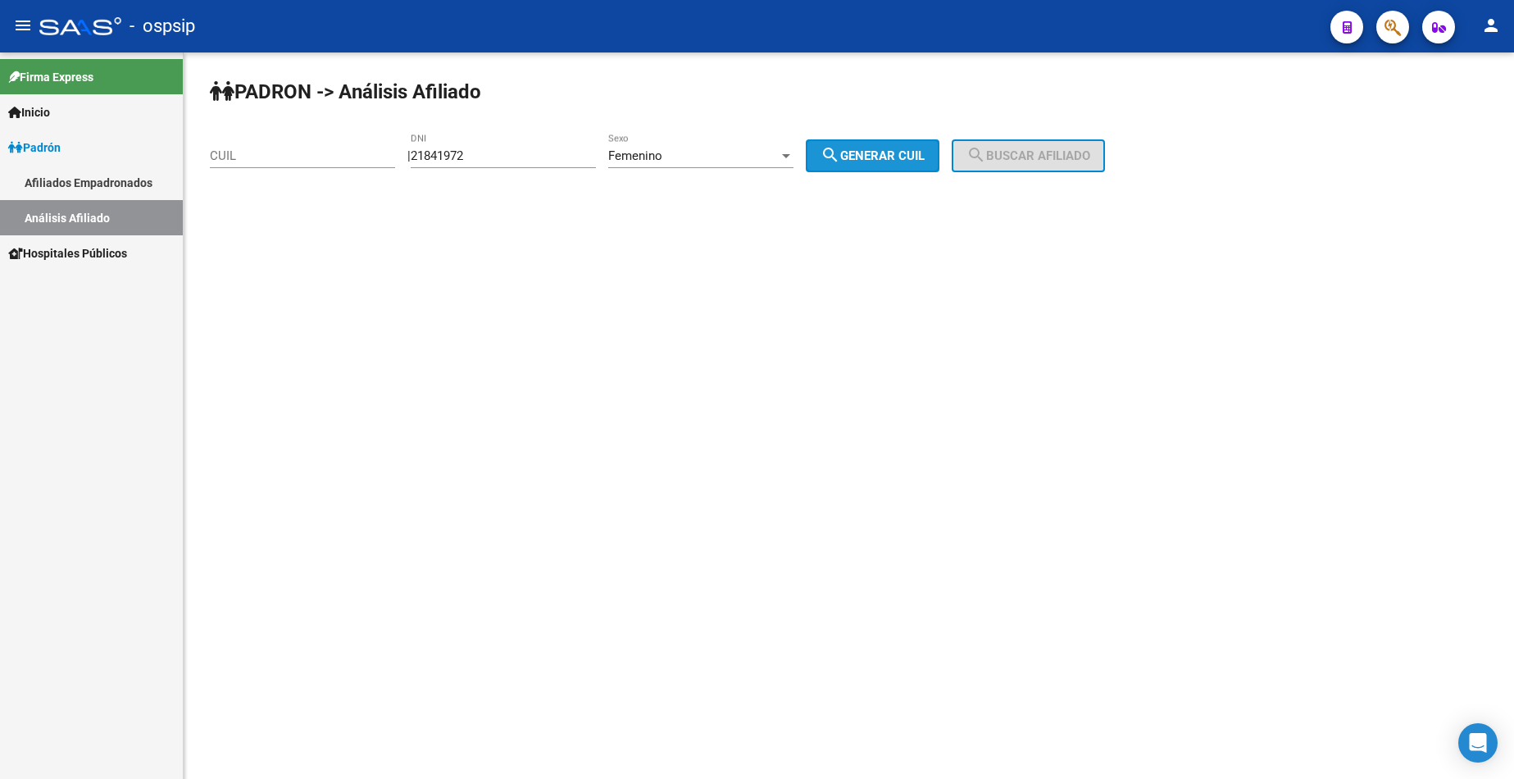
click at [886, 162] on span "search Generar CUIL" at bounding box center [873, 155] width 104 height 15
type input "27-21841972-6"
click at [1036, 157] on span "search Buscar afiliado" at bounding box center [1029, 155] width 124 height 15
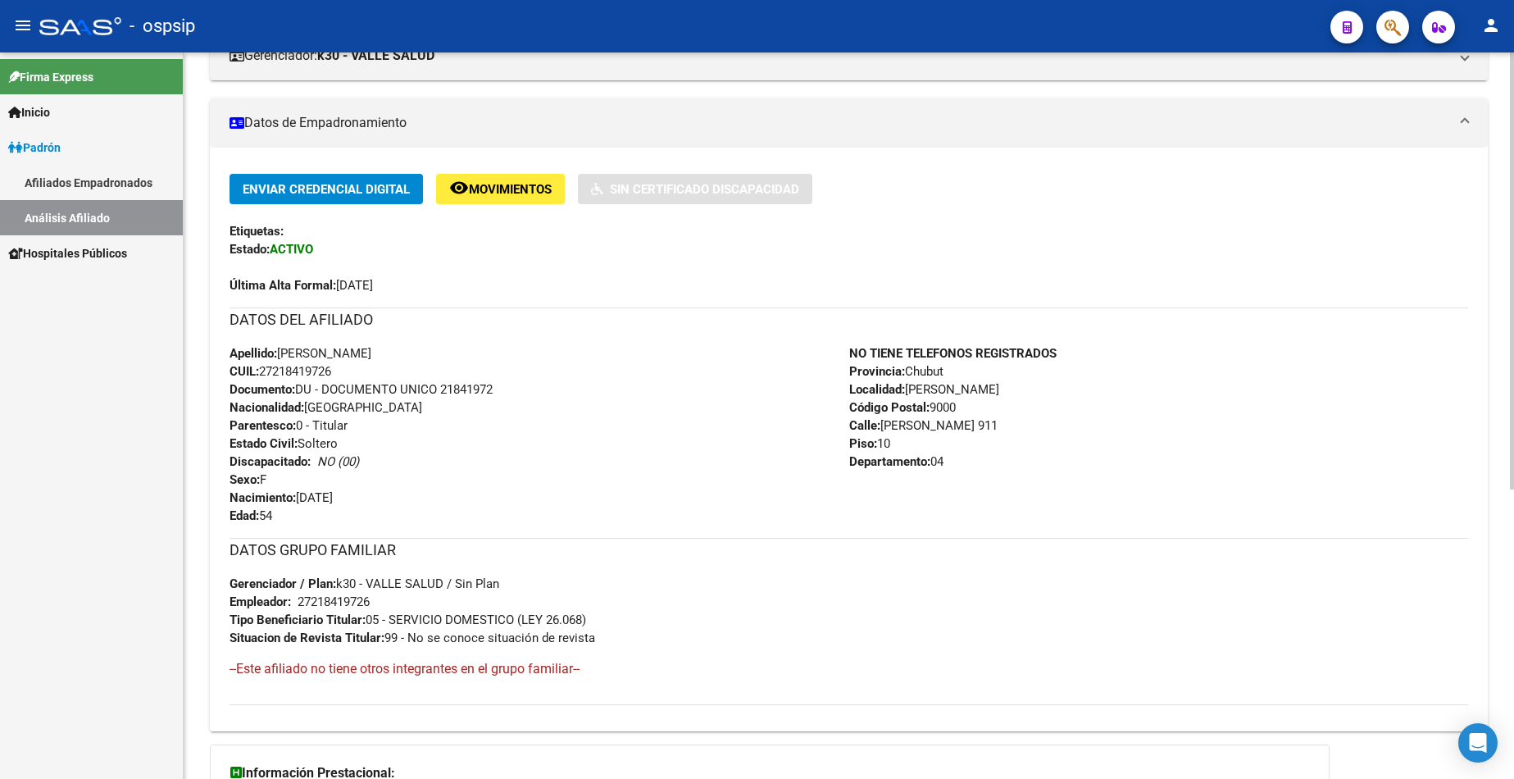
scroll to position [328, 0]
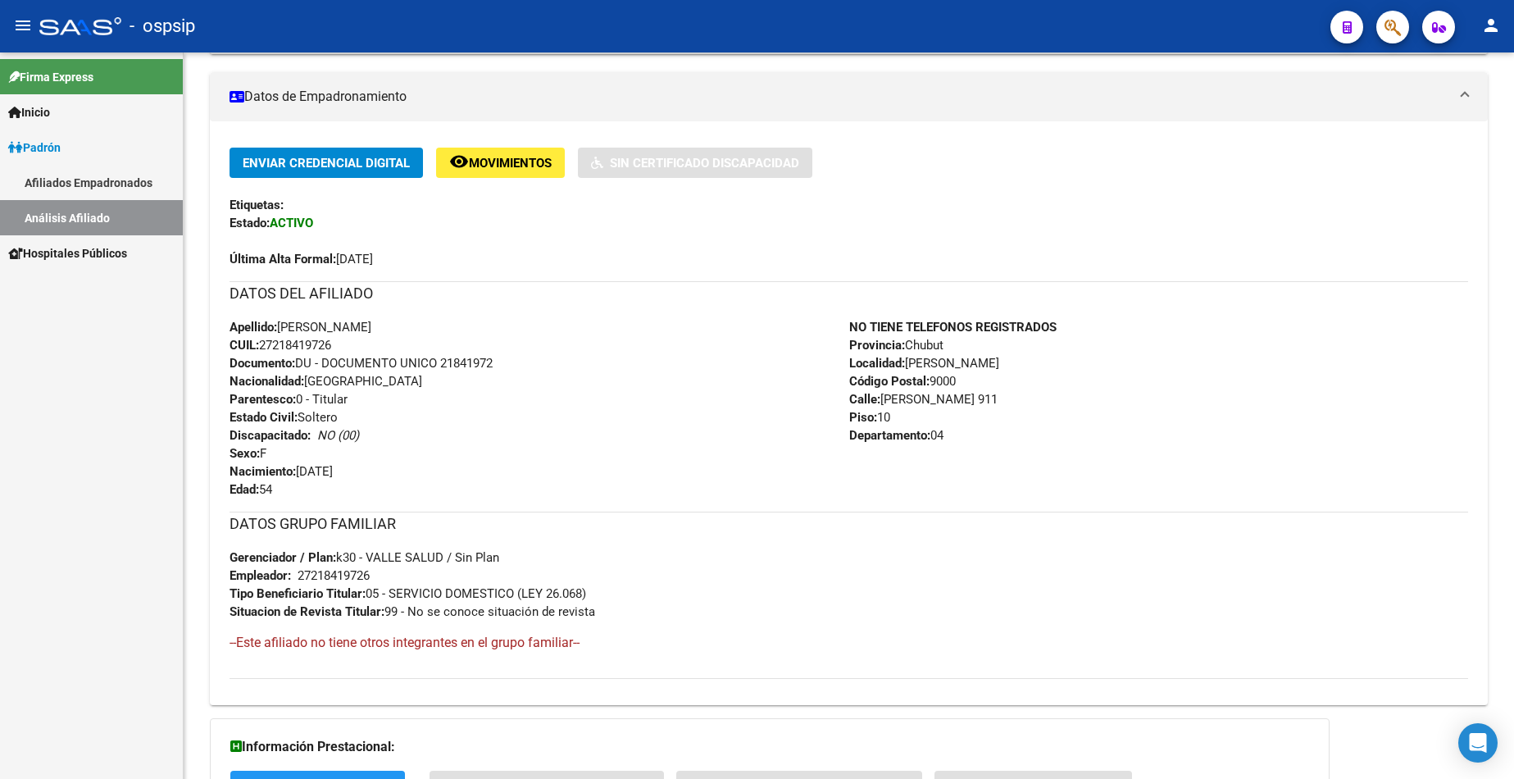
click at [50, 152] on span "Padrón" at bounding box center [34, 148] width 52 height 18
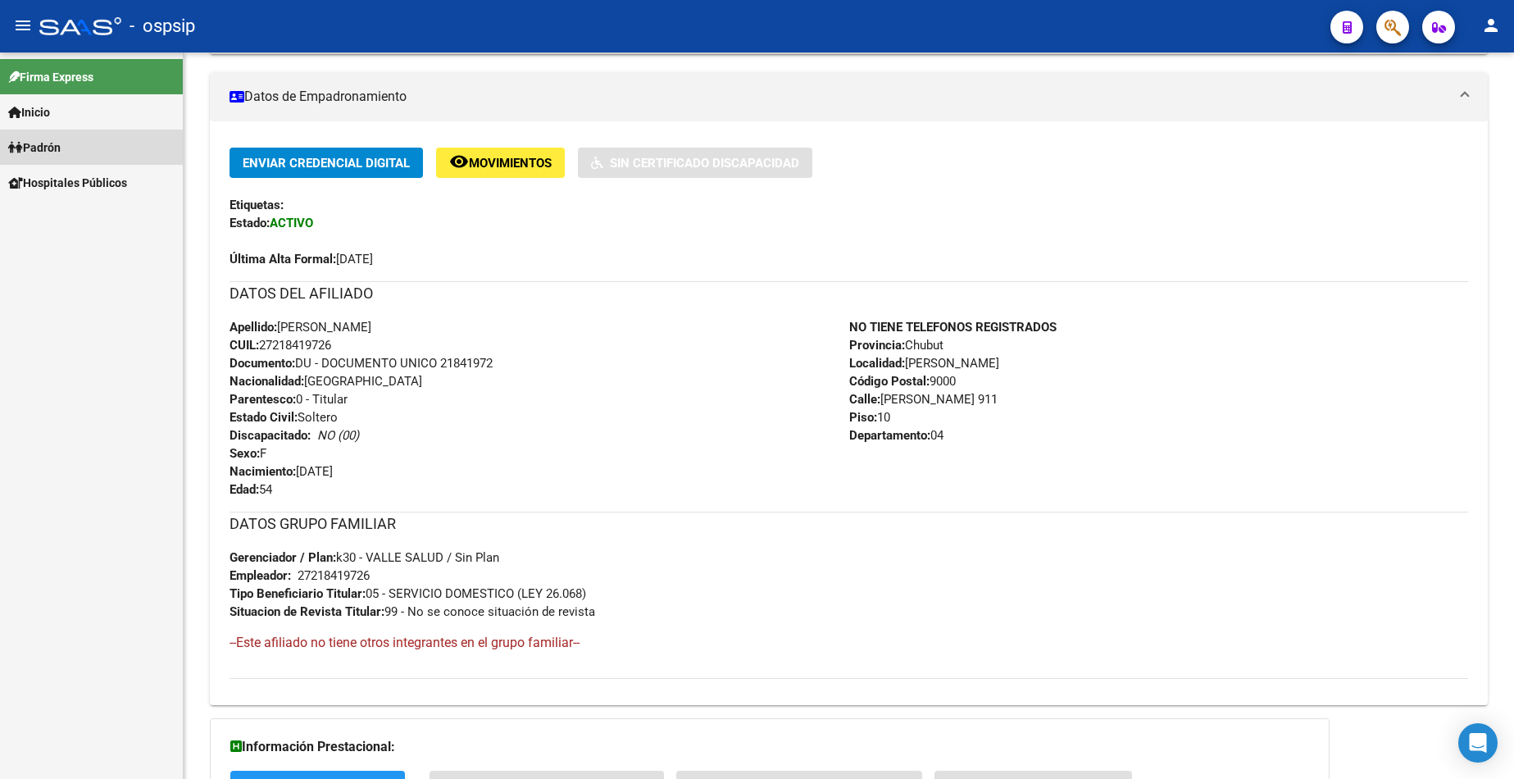
click at [50, 152] on span "Padrón" at bounding box center [34, 148] width 52 height 18
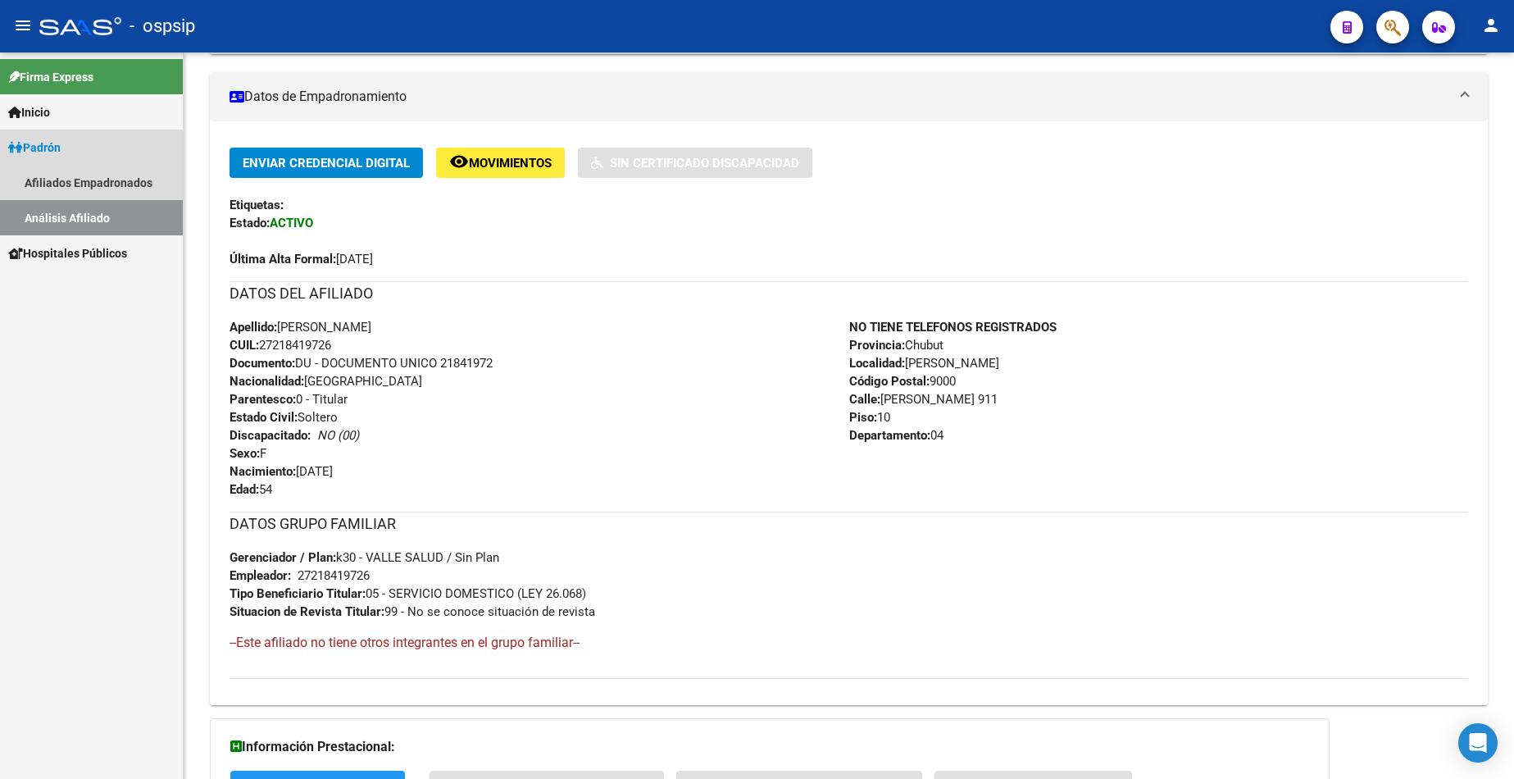
click at [60, 214] on link "Análisis Afiliado" at bounding box center [91, 217] width 183 height 35
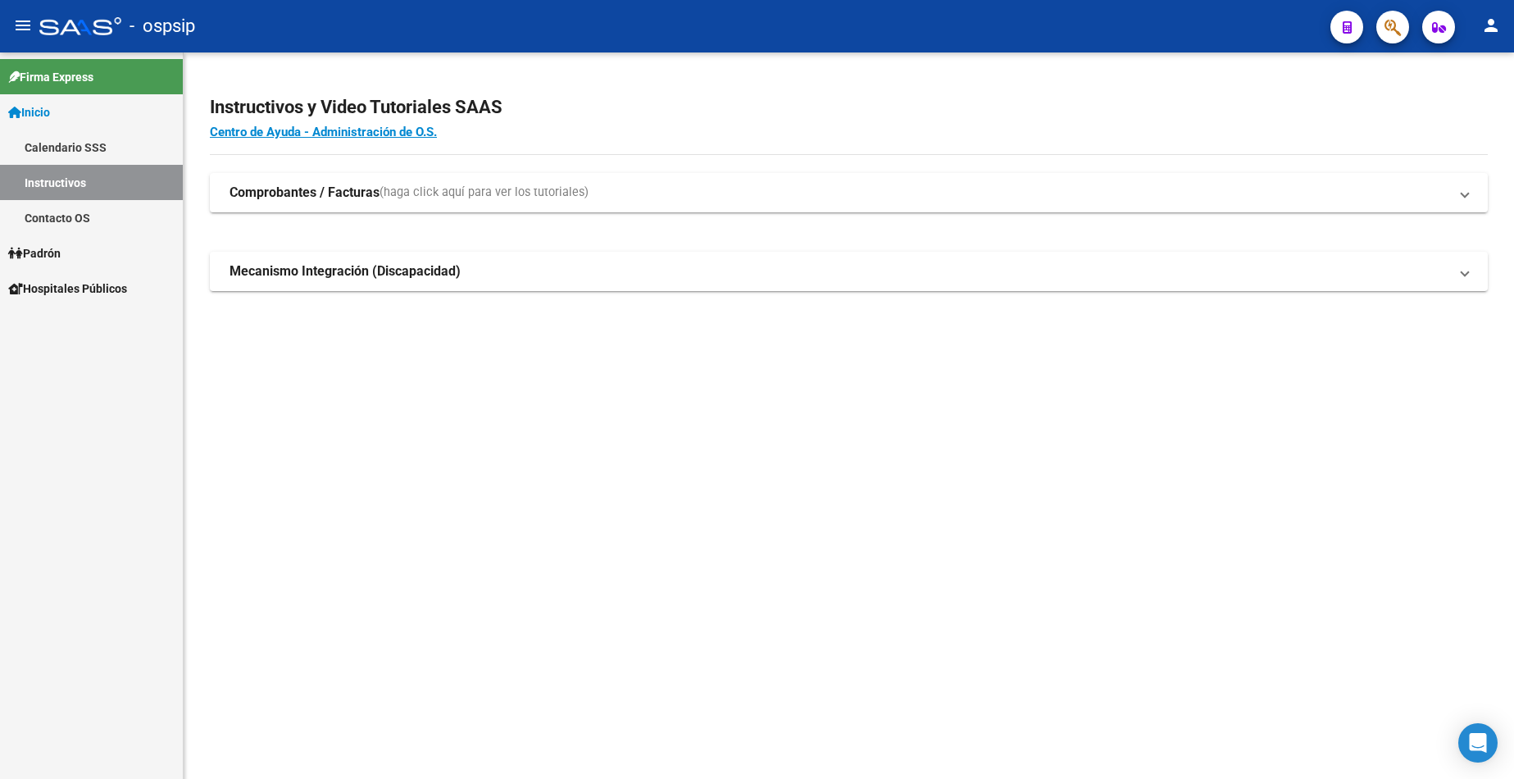
click at [61, 254] on span "Padrón" at bounding box center [34, 253] width 52 height 18
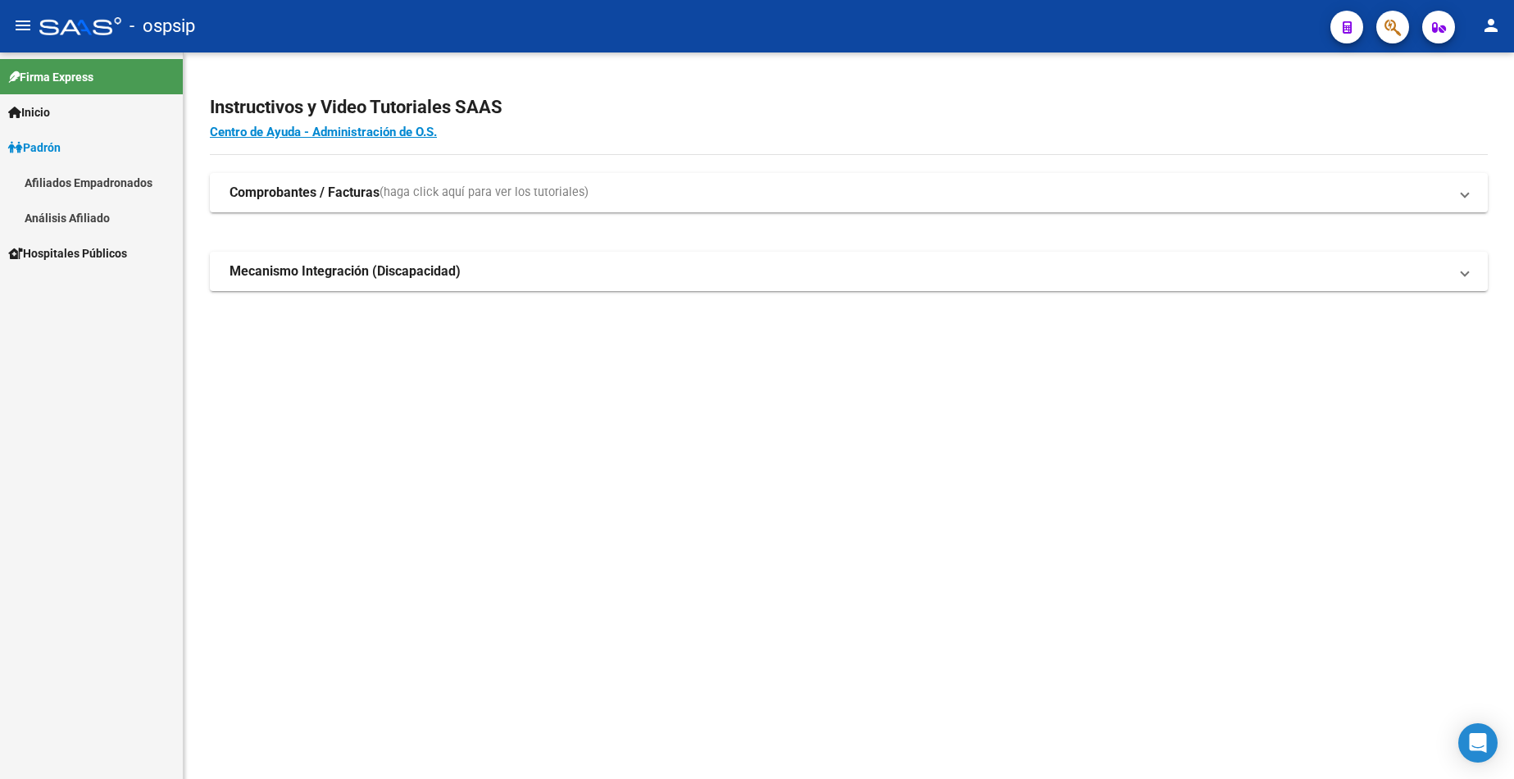
click at [80, 222] on link "Análisis Afiliado" at bounding box center [91, 217] width 183 height 35
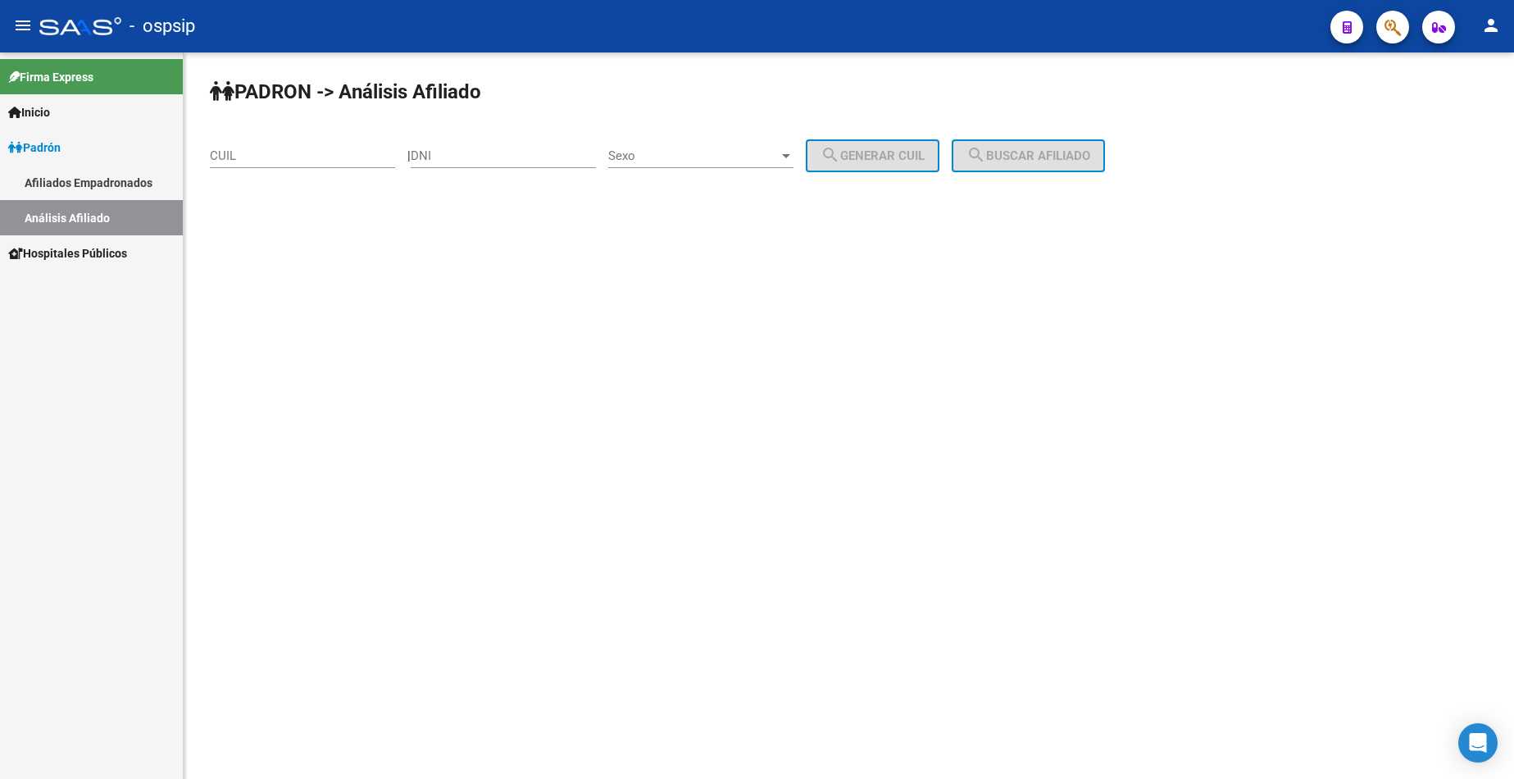
click at [483, 165] on div "DNI" at bounding box center [503, 150] width 185 height 35
type input "16238088"
click at [697, 156] on span "Sexo" at bounding box center [693, 155] width 171 height 15
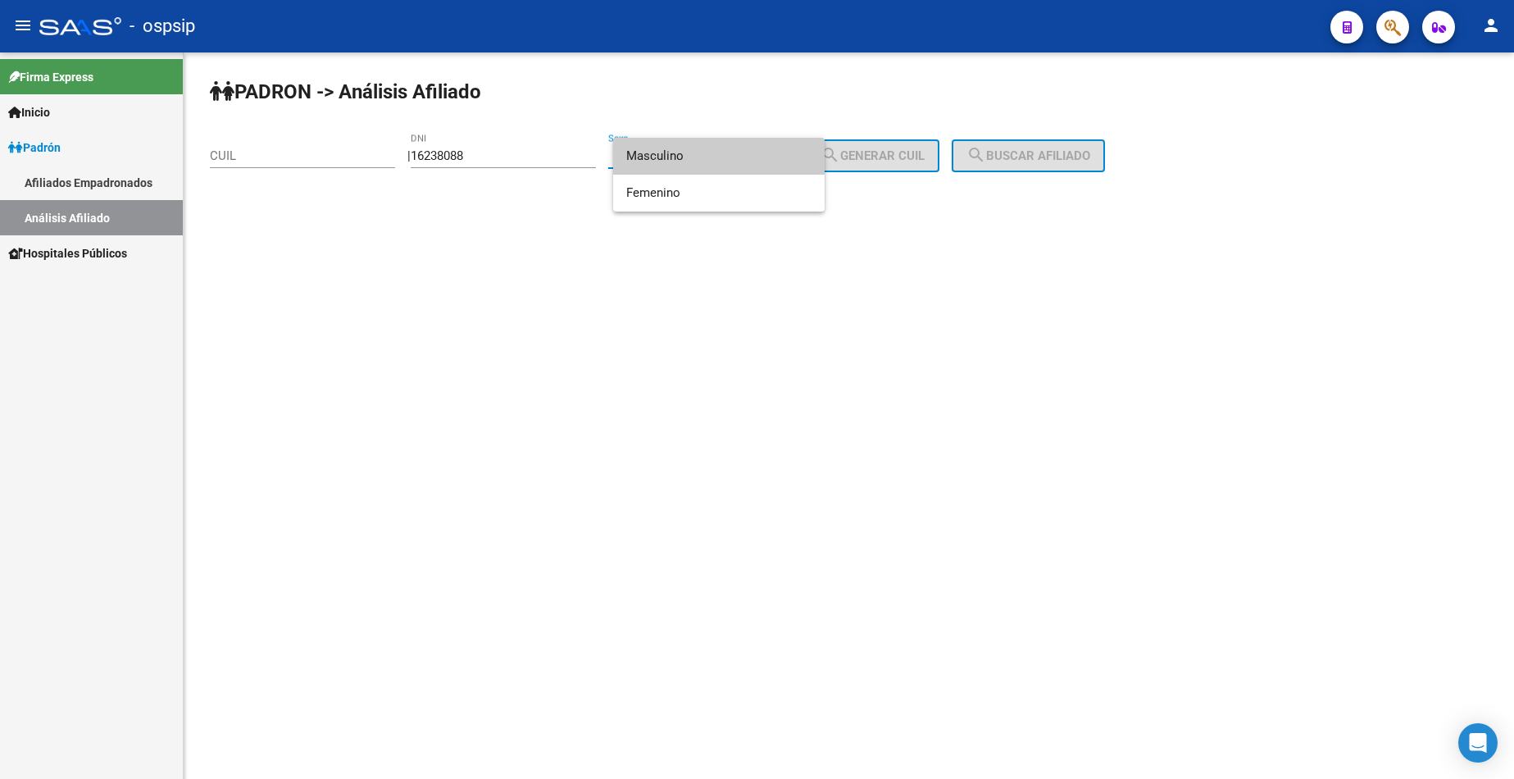
click at [702, 162] on span "Masculino" at bounding box center [718, 156] width 185 height 37
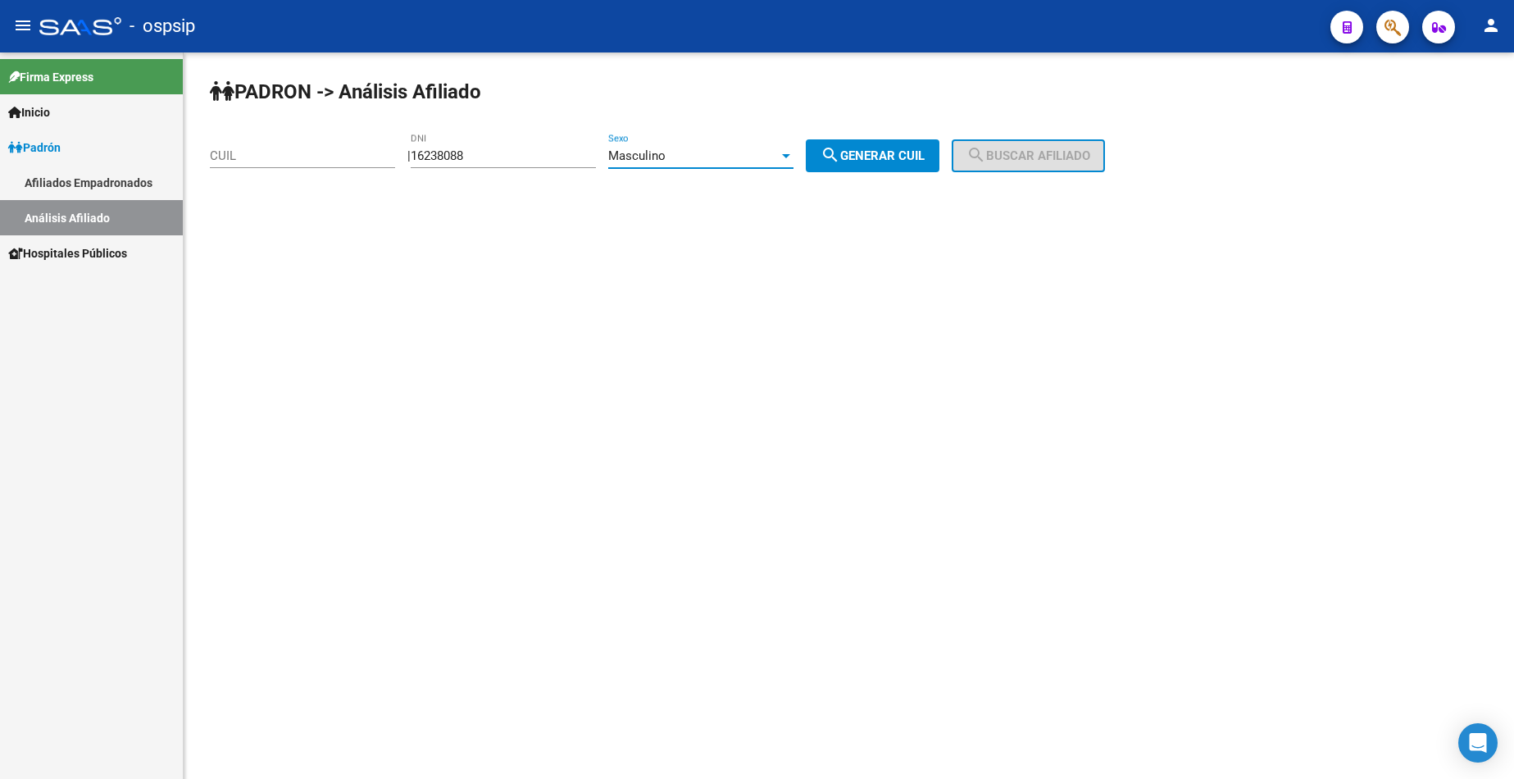
click at [887, 155] on span "search Generar CUIL" at bounding box center [873, 155] width 104 height 15
type input "20-16238088-6"
click at [985, 157] on button "search Buscar afiliado" at bounding box center [1028, 155] width 153 height 33
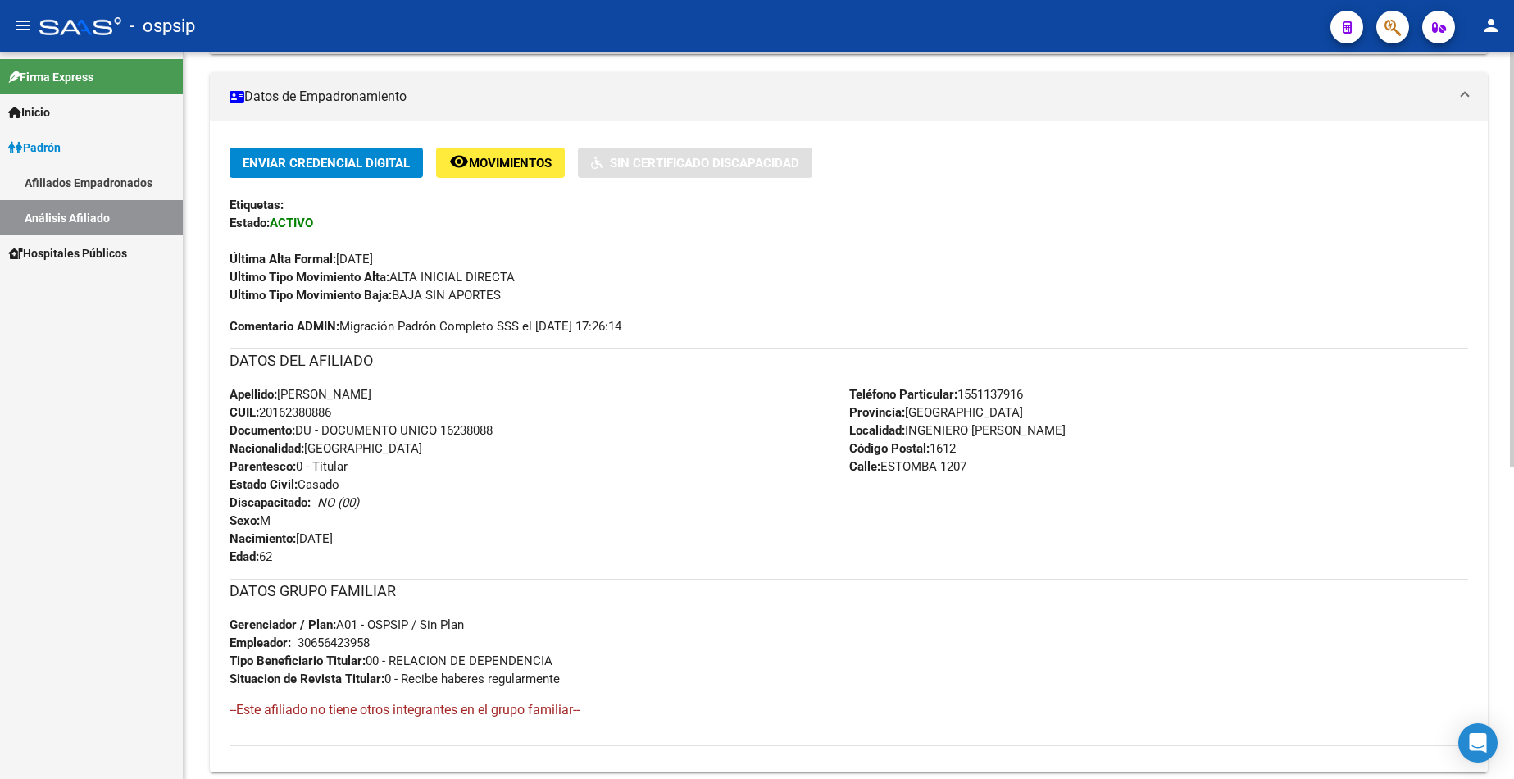
scroll to position [410, 0]
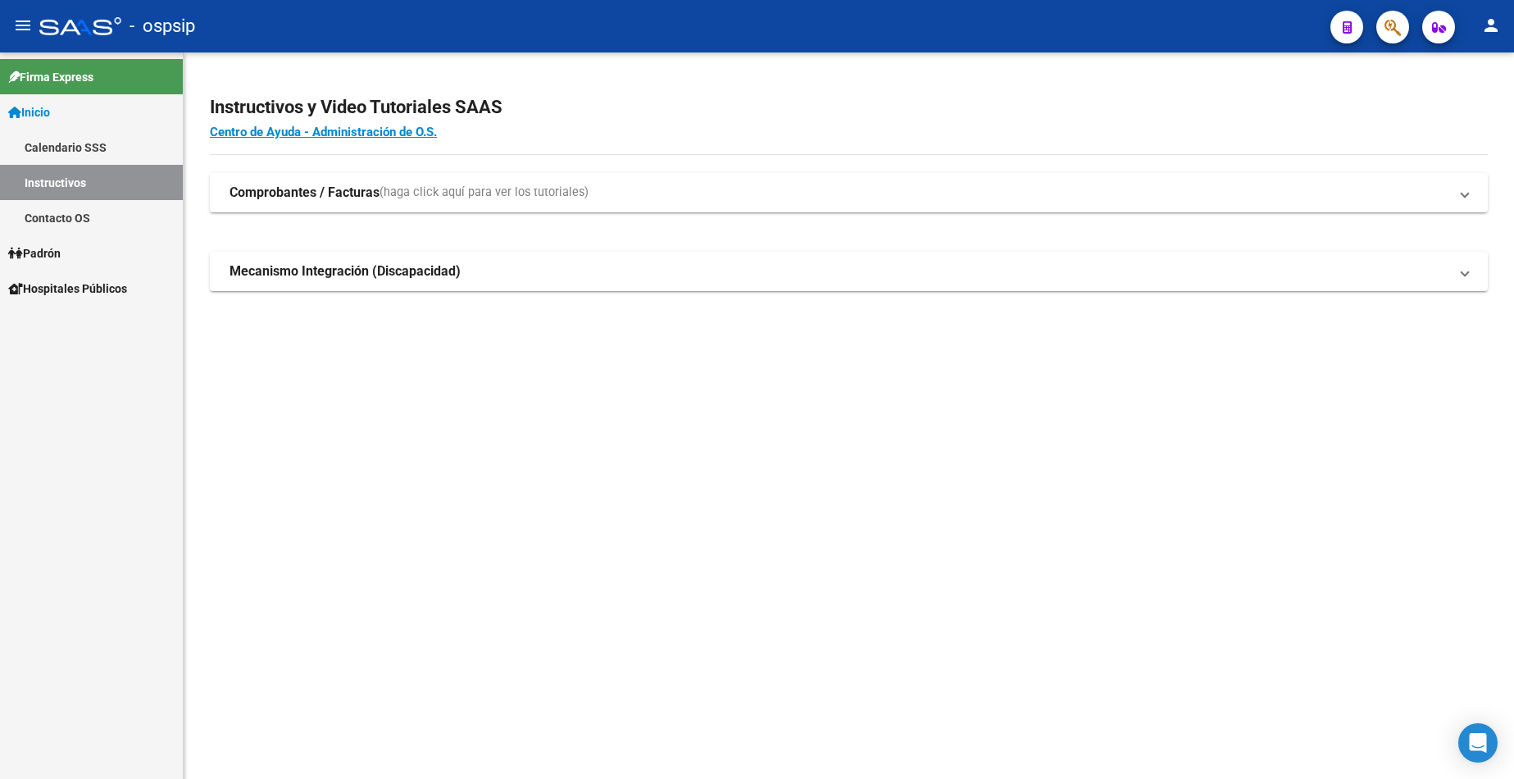
click at [68, 247] on link "Padrón" at bounding box center [91, 252] width 183 height 35
click at [42, 255] on span "Padrón" at bounding box center [34, 253] width 52 height 18
click at [61, 258] on span "Padrón" at bounding box center [34, 253] width 52 height 18
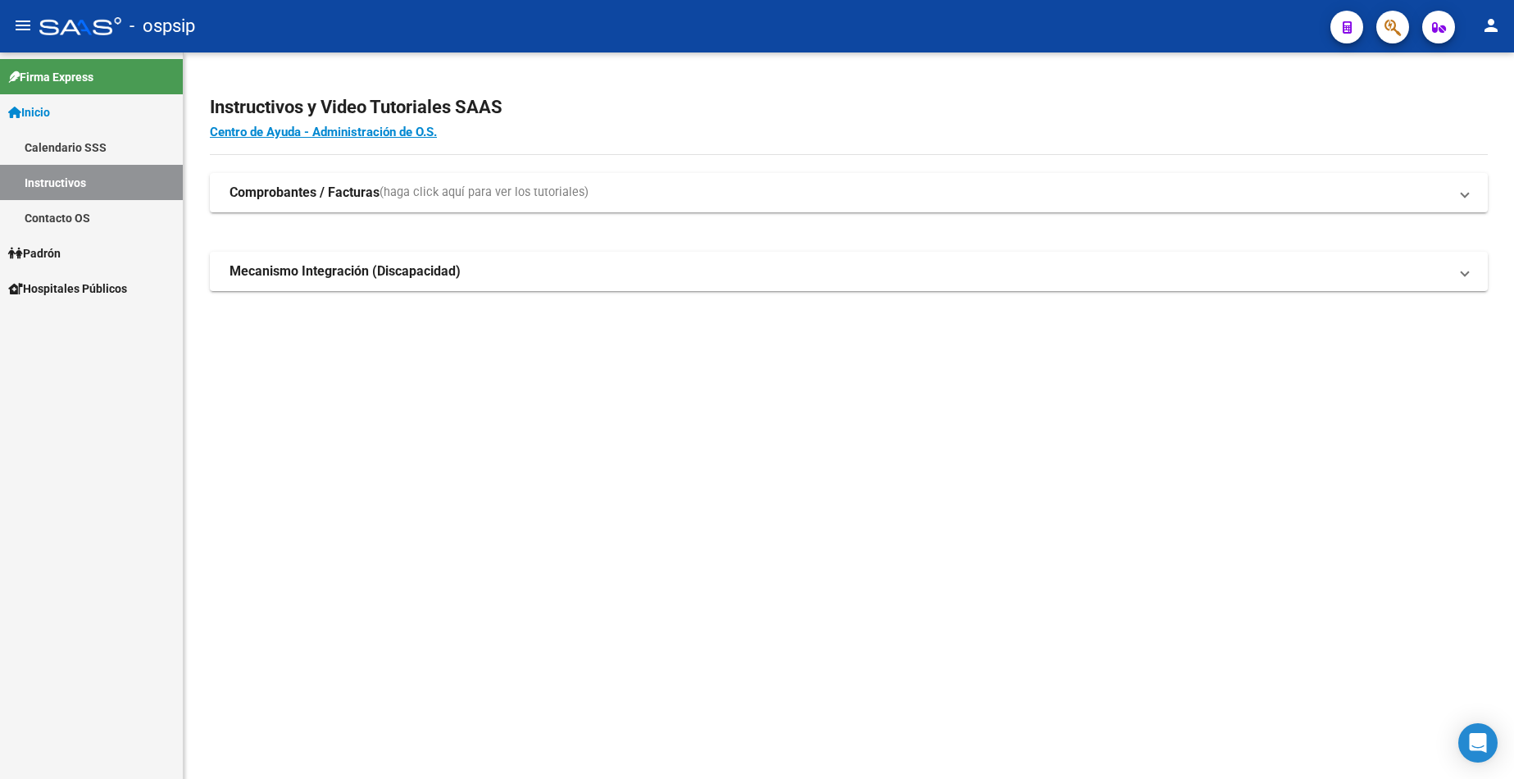
click at [58, 251] on span "Padrón" at bounding box center [34, 253] width 52 height 18
click at [119, 314] on link "Análisis Afiliado" at bounding box center [91, 323] width 183 height 35
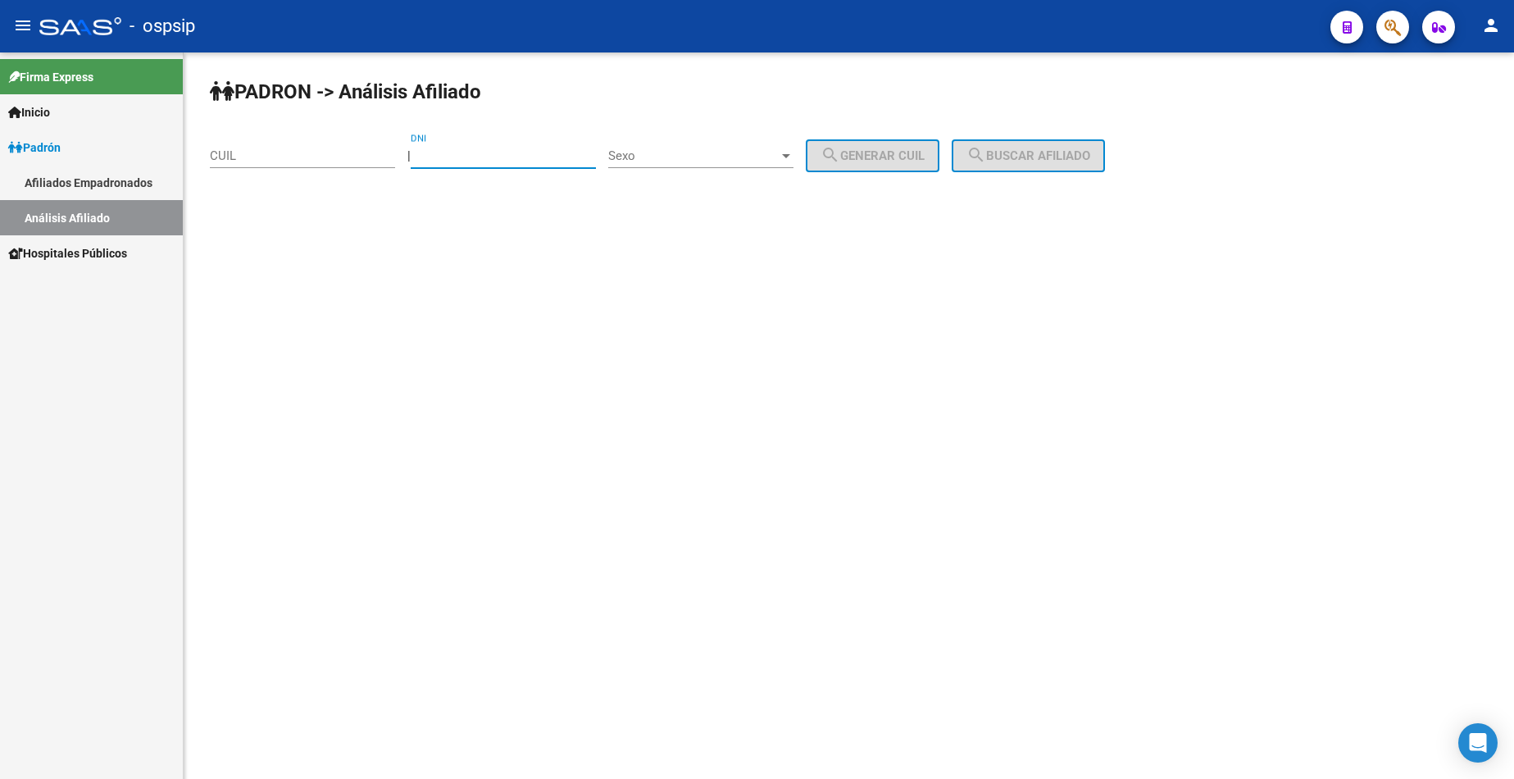
click at [489, 155] on input "DNI" at bounding box center [503, 155] width 185 height 15
type input "21323219"
click at [715, 157] on span "Sexo" at bounding box center [693, 155] width 171 height 15
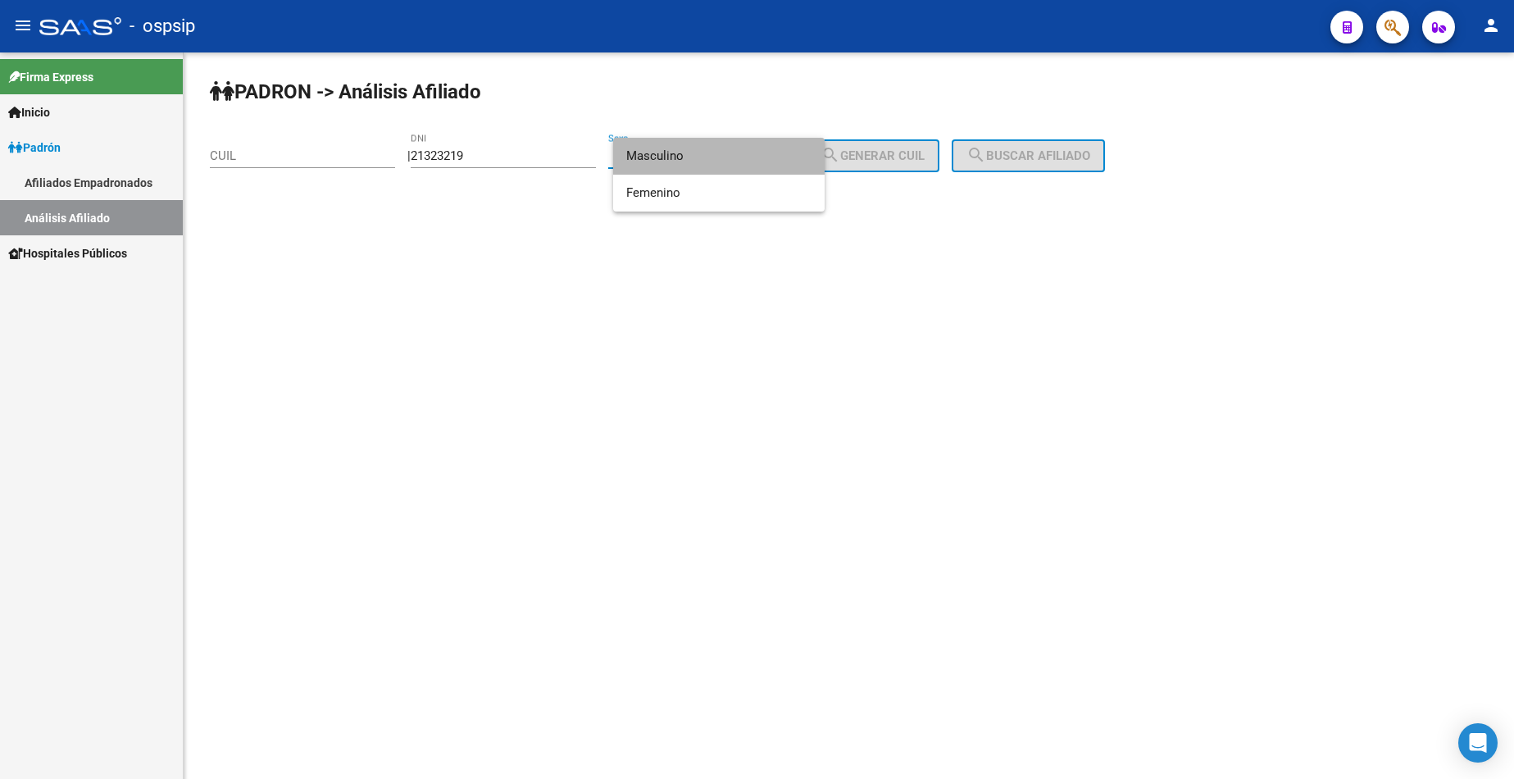
click at [712, 157] on span "Masculino" at bounding box center [718, 156] width 185 height 37
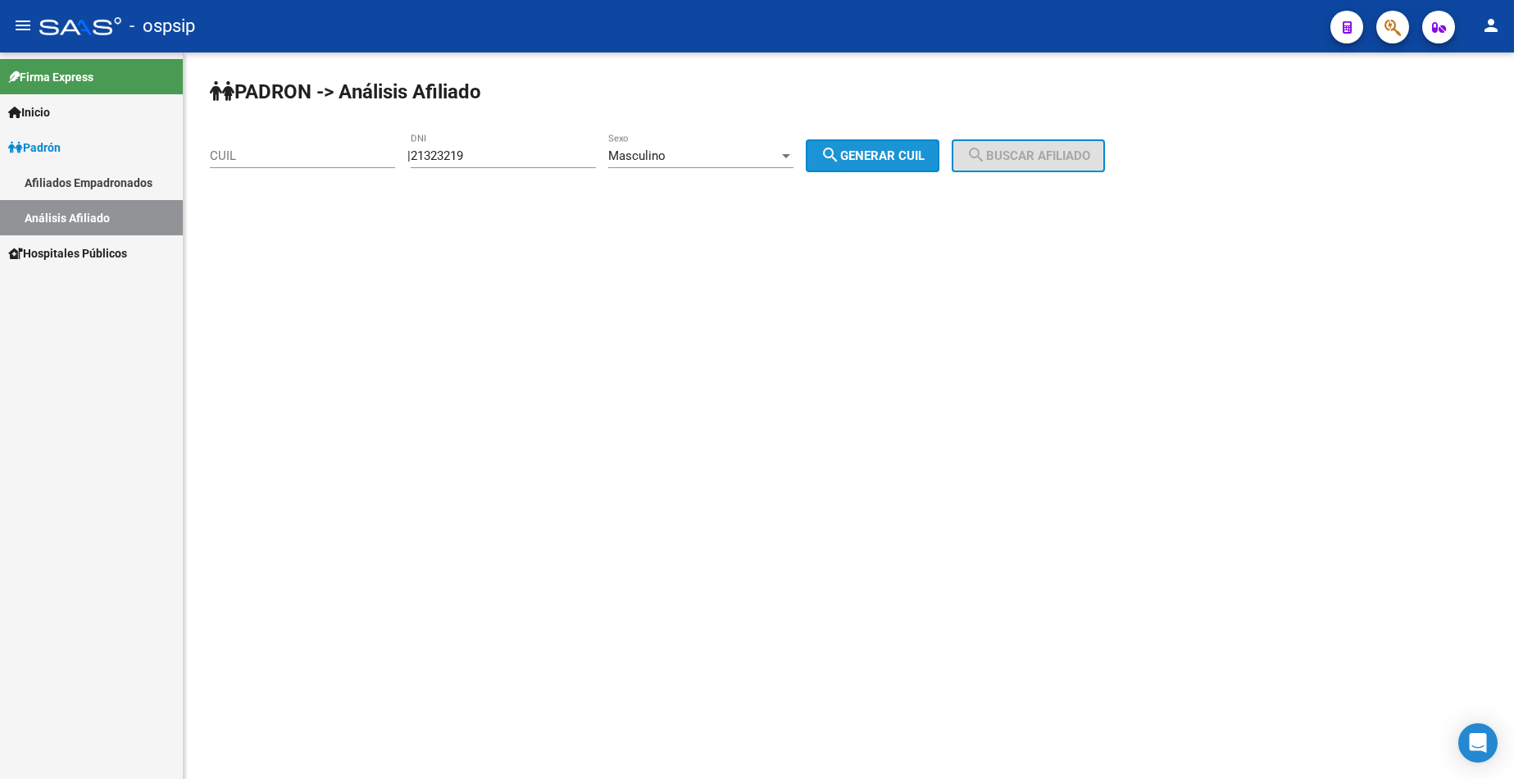
click at [879, 154] on span "search Generar CUIL" at bounding box center [873, 155] width 104 height 15
type input "20-21323219-4"
click at [986, 150] on mat-icon "search" at bounding box center [977, 155] width 20 height 20
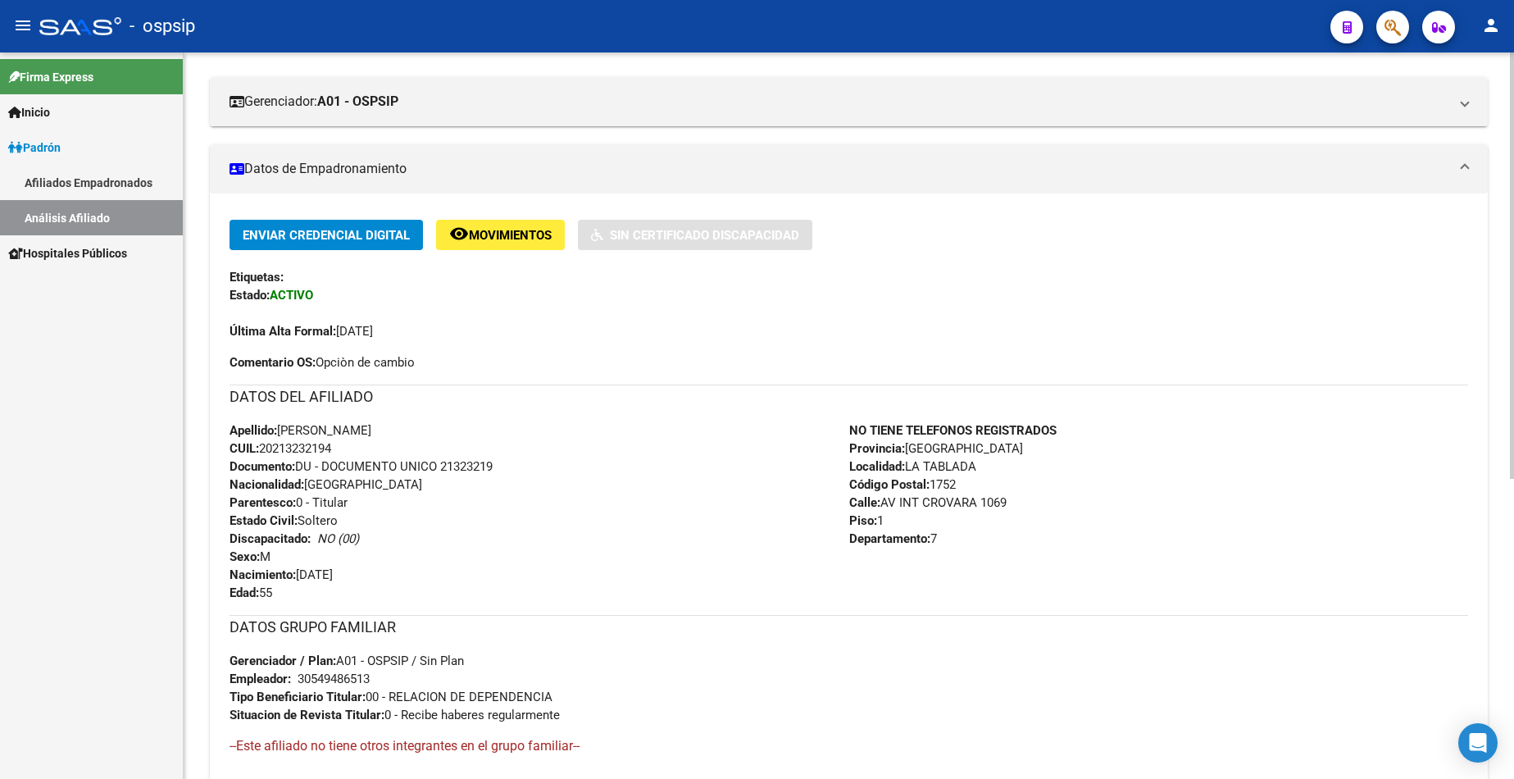
scroll to position [410, 0]
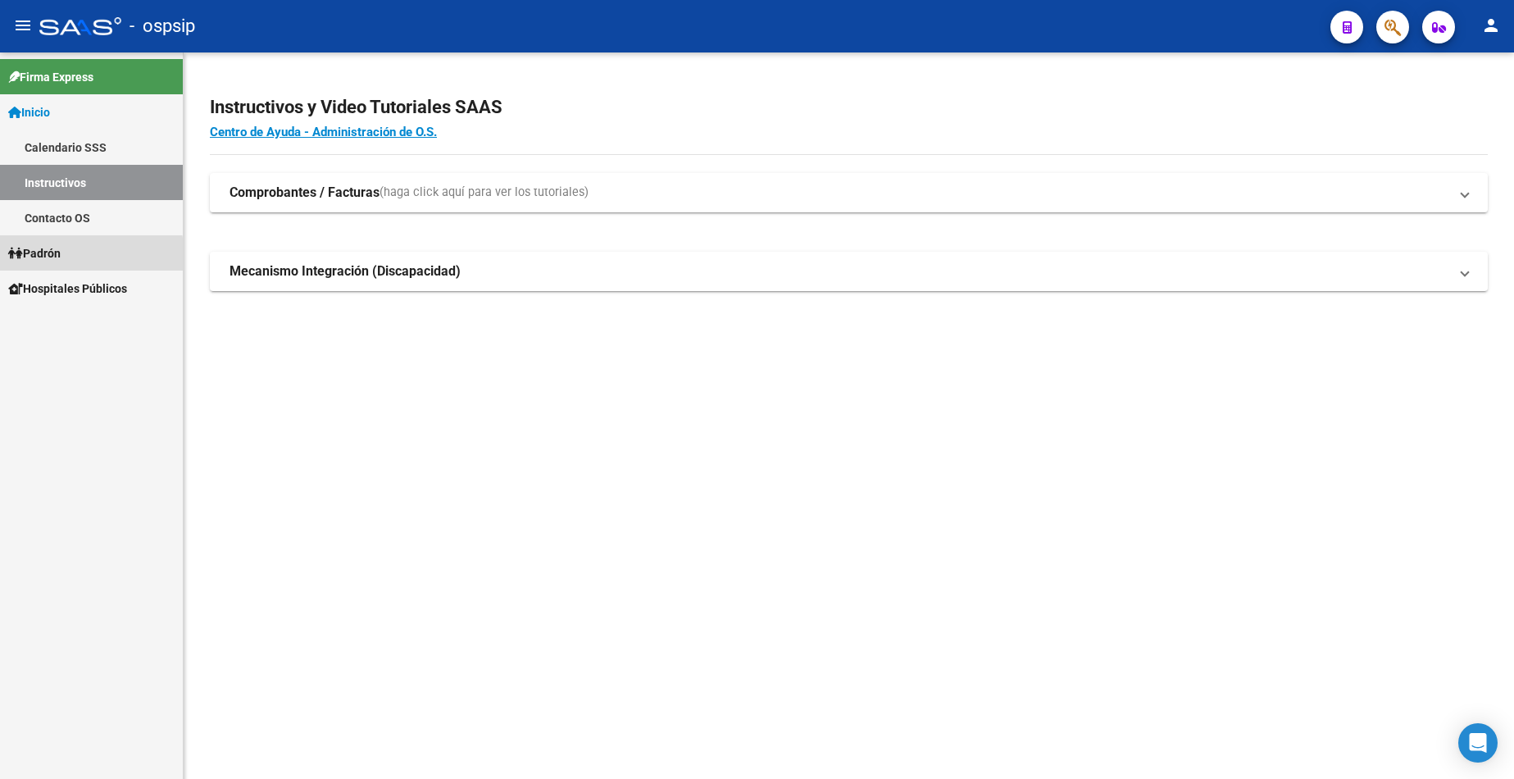
click at [68, 258] on link "Padrón" at bounding box center [91, 252] width 183 height 35
click at [61, 257] on span "Padrón" at bounding box center [34, 253] width 52 height 18
click at [79, 320] on link "Análisis Afiliado" at bounding box center [91, 323] width 183 height 35
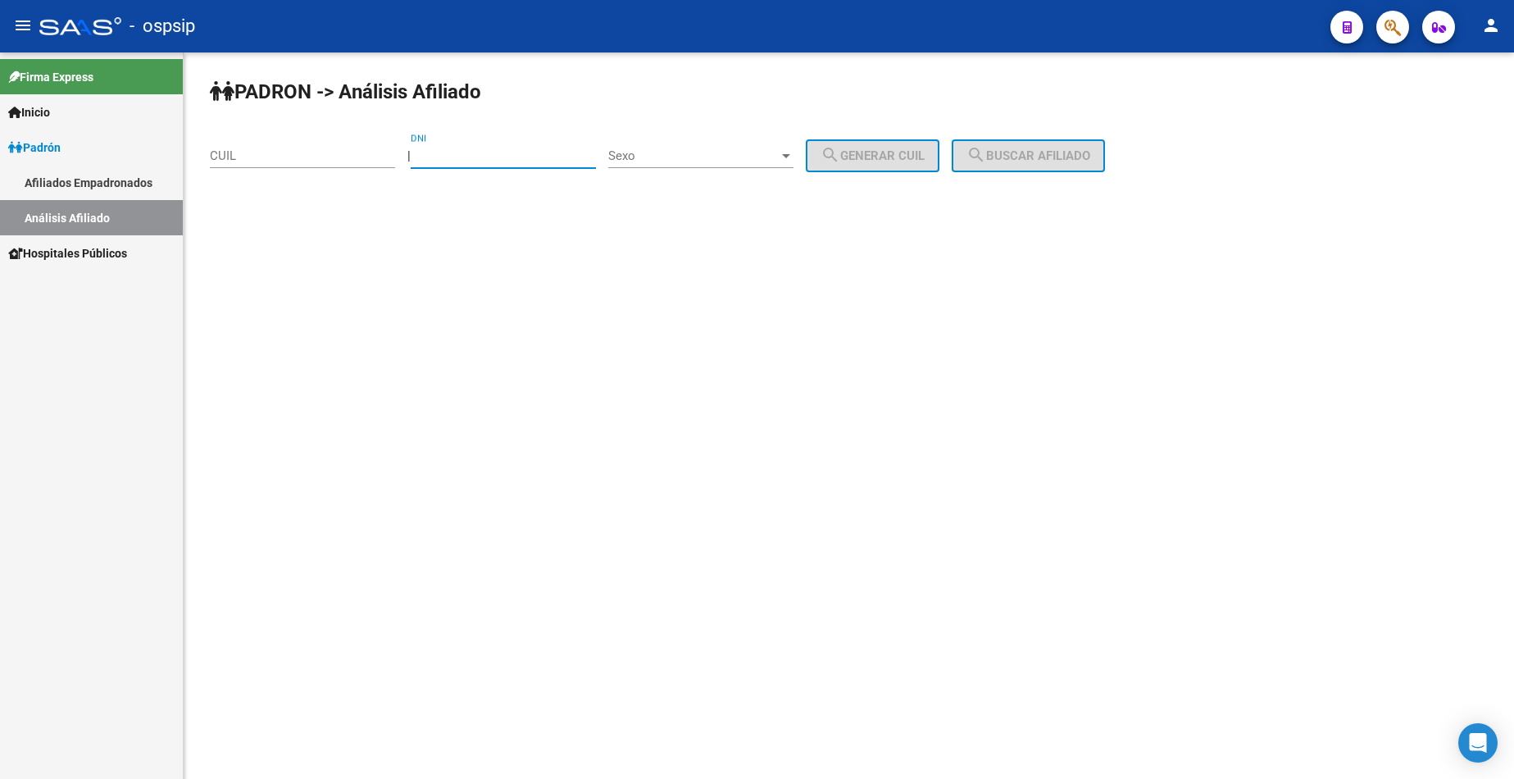
click at [470, 162] on input "DNI" at bounding box center [503, 155] width 185 height 15
type input "16238088"
click at [718, 157] on span "Sexo" at bounding box center [693, 155] width 171 height 15
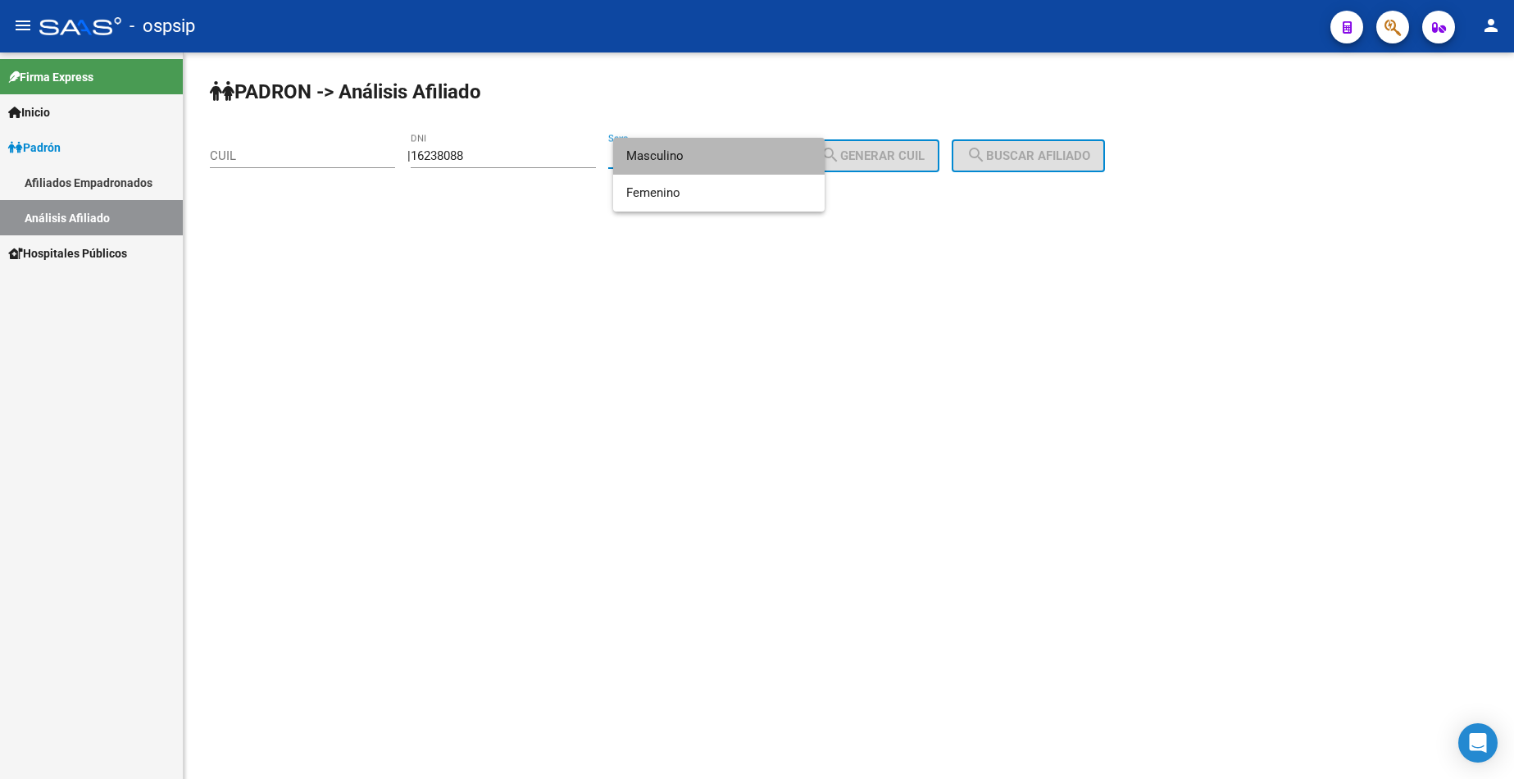
click at [721, 162] on span "Masculino" at bounding box center [718, 156] width 185 height 37
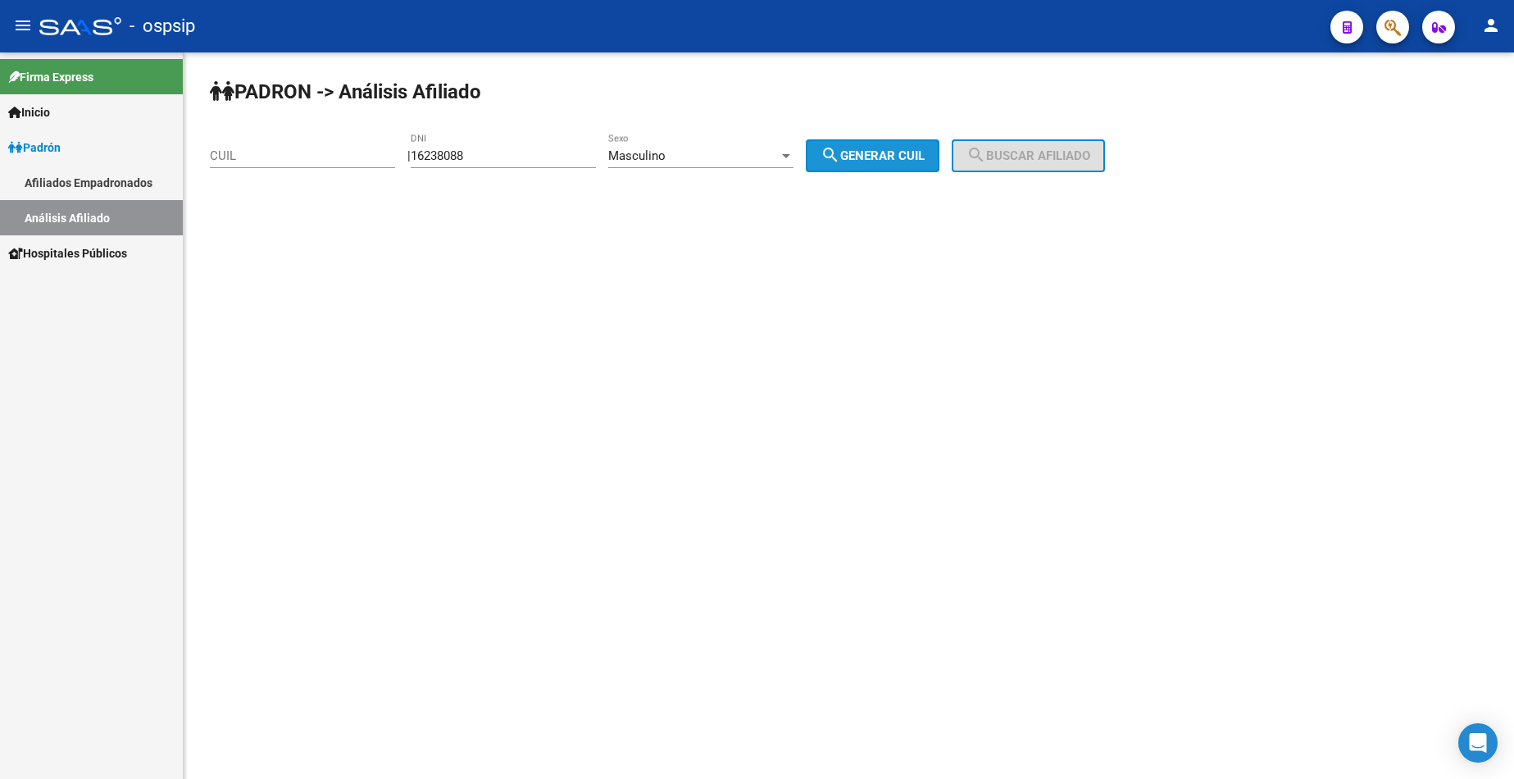
click at [912, 154] on span "search Generar CUIL" at bounding box center [873, 155] width 104 height 15
type input "20-16238088-6"
click at [986, 154] on mat-icon "search" at bounding box center [977, 155] width 20 height 20
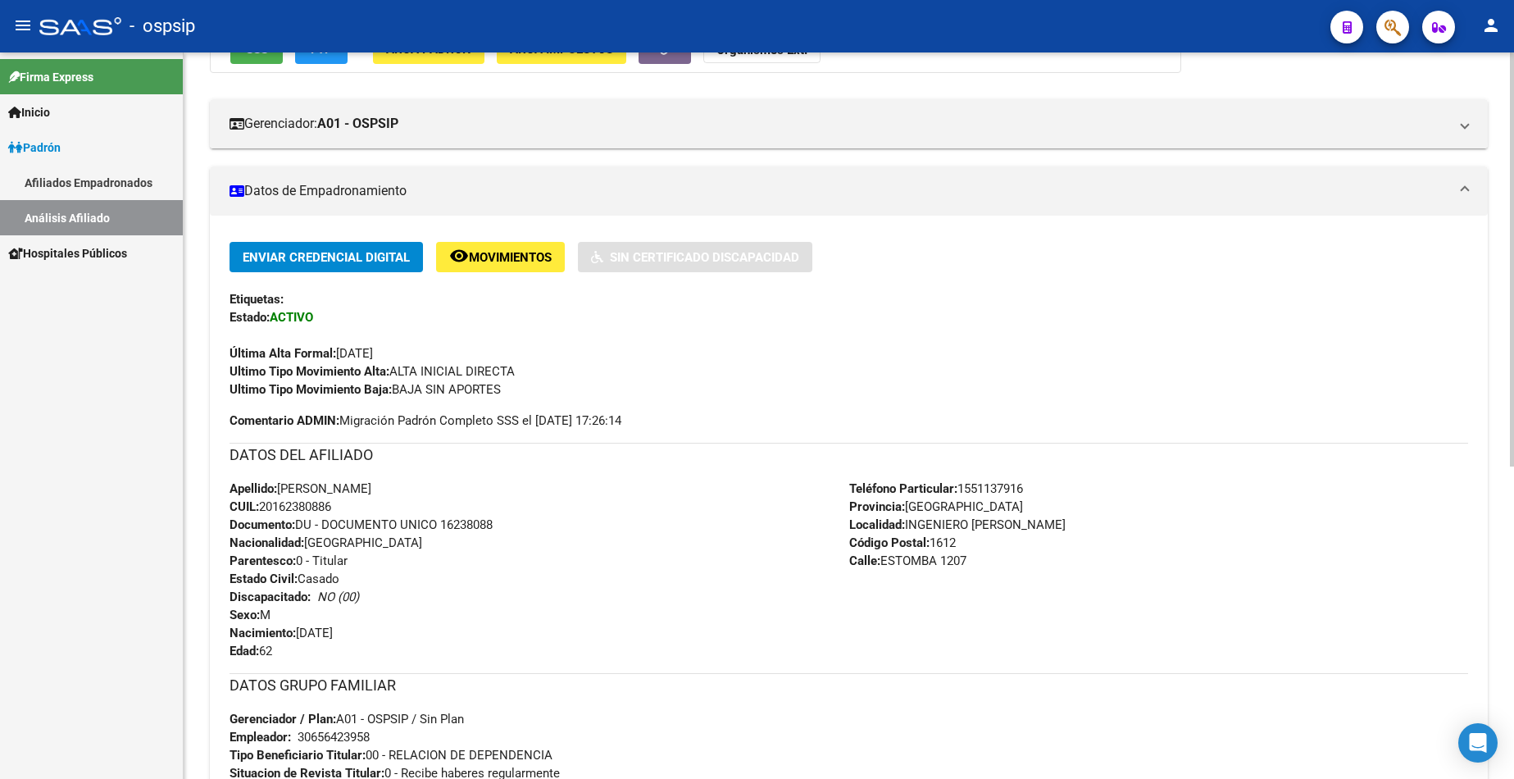
scroll to position [328, 0]
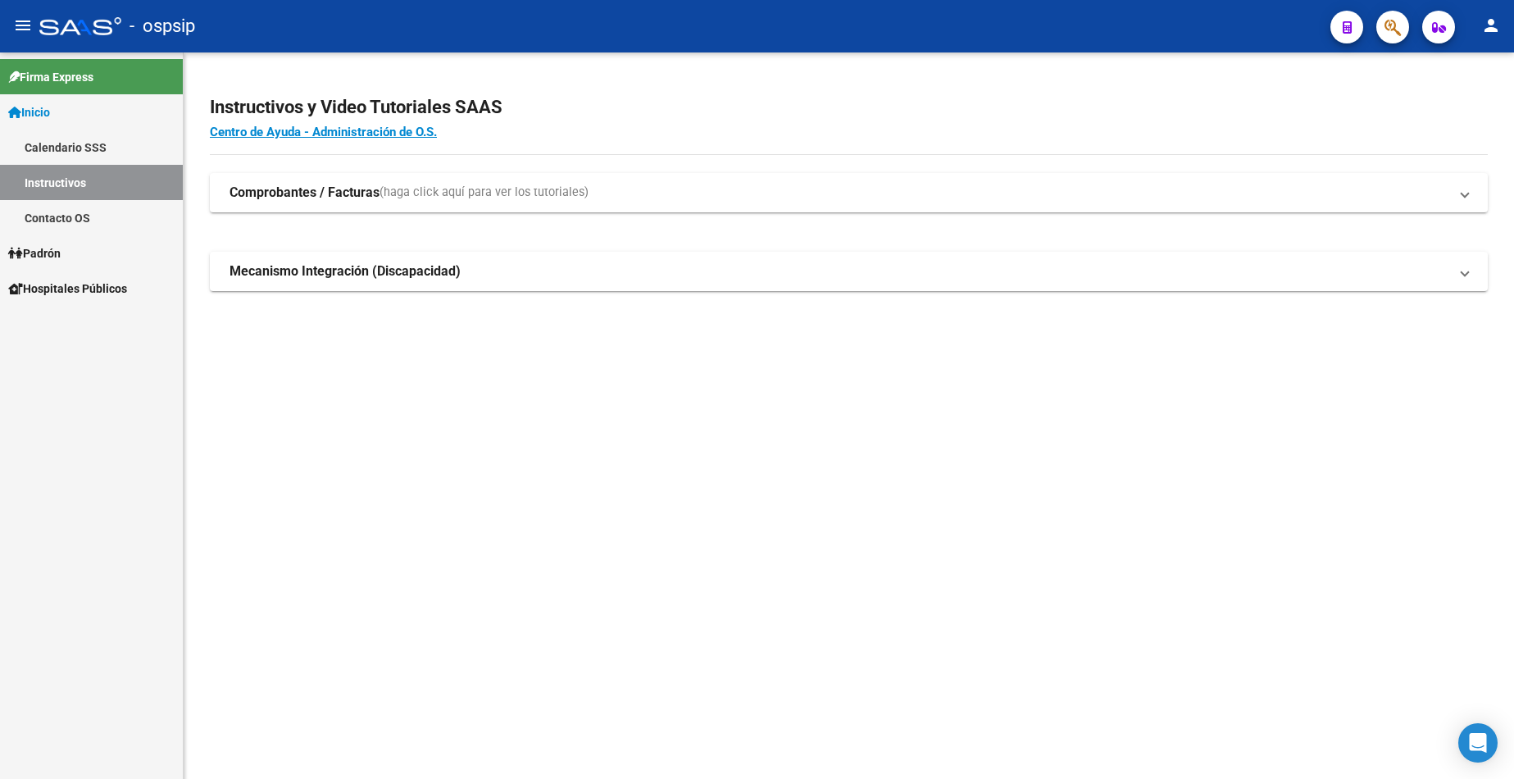
click at [59, 256] on span "Padrón" at bounding box center [34, 253] width 52 height 18
click at [88, 319] on link "Análisis Afiliado" at bounding box center [91, 323] width 183 height 35
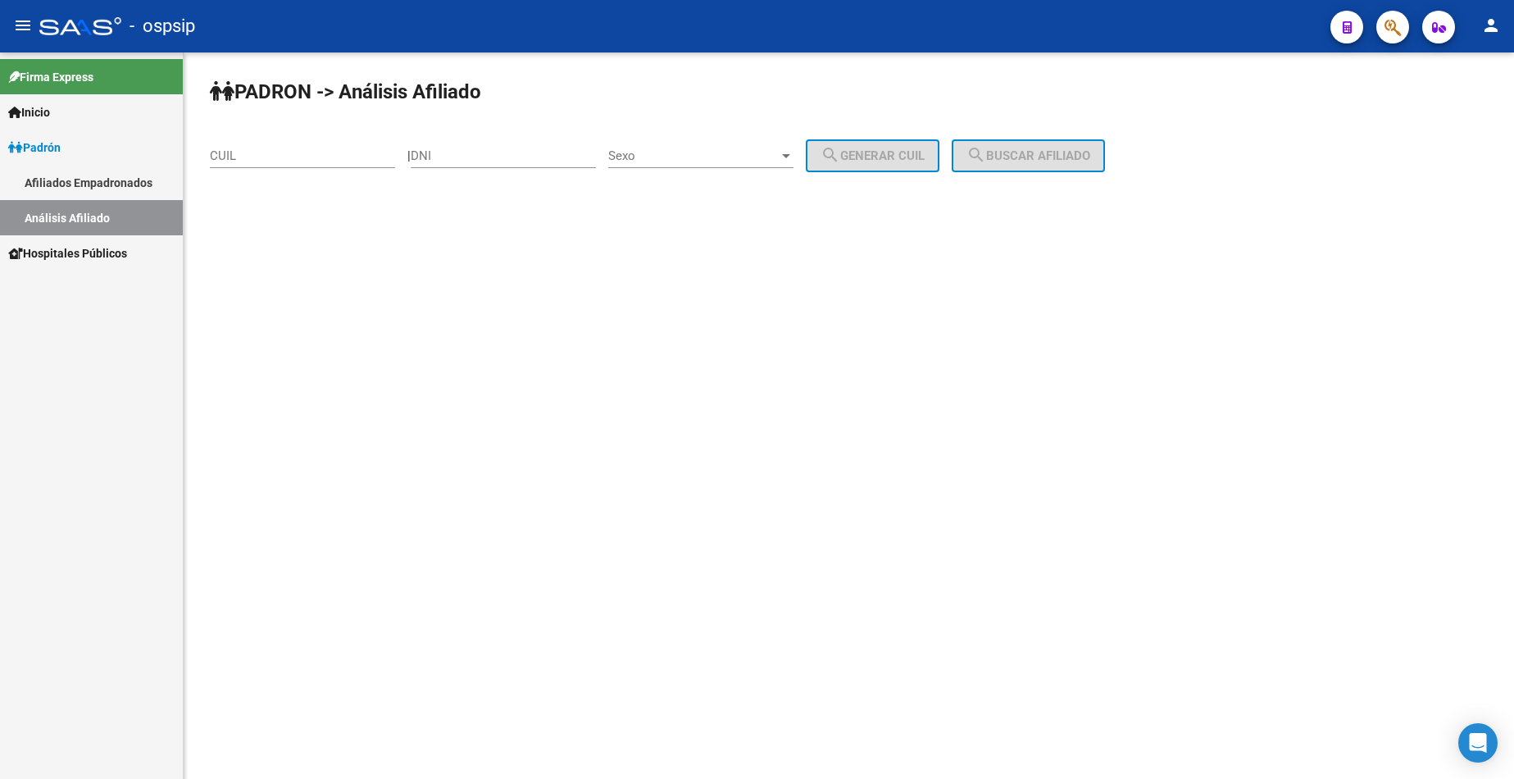
click at [539, 154] on input "DNI" at bounding box center [503, 155] width 185 height 15
click at [503, 165] on div "DNI" at bounding box center [503, 150] width 185 height 35
type input "92485841"
click at [725, 161] on span "Sexo" at bounding box center [693, 155] width 171 height 15
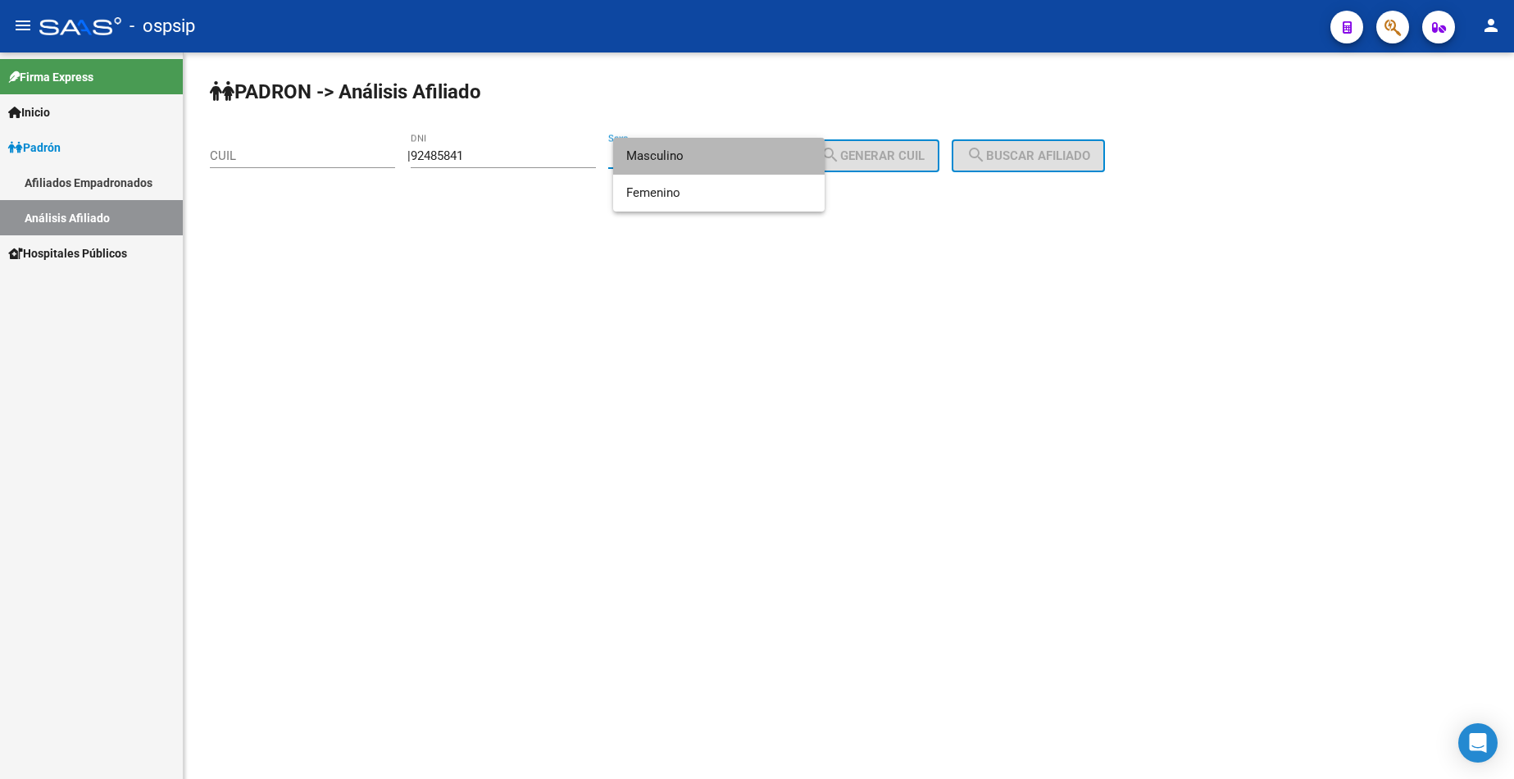
click at [720, 161] on span "Masculino" at bounding box center [718, 156] width 185 height 37
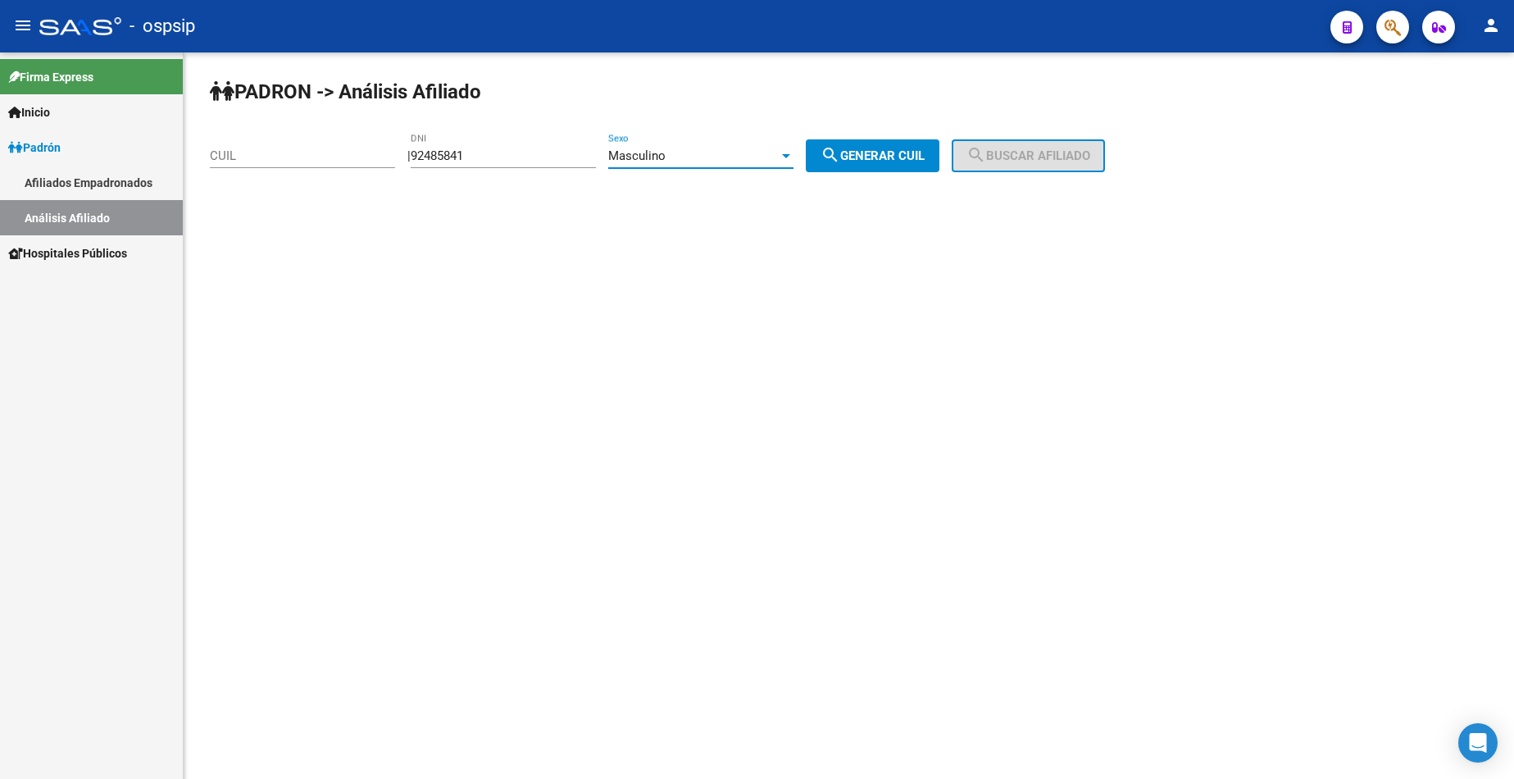
click at [932, 148] on button "search Generar CUIL" at bounding box center [873, 155] width 134 height 33
type input "23-92485841-9"
drag, startPoint x: 1065, startPoint y: 158, endPoint x: 1056, endPoint y: 177, distance: 20.9
click at [1067, 158] on span "search Buscar afiliado" at bounding box center [1029, 155] width 124 height 15
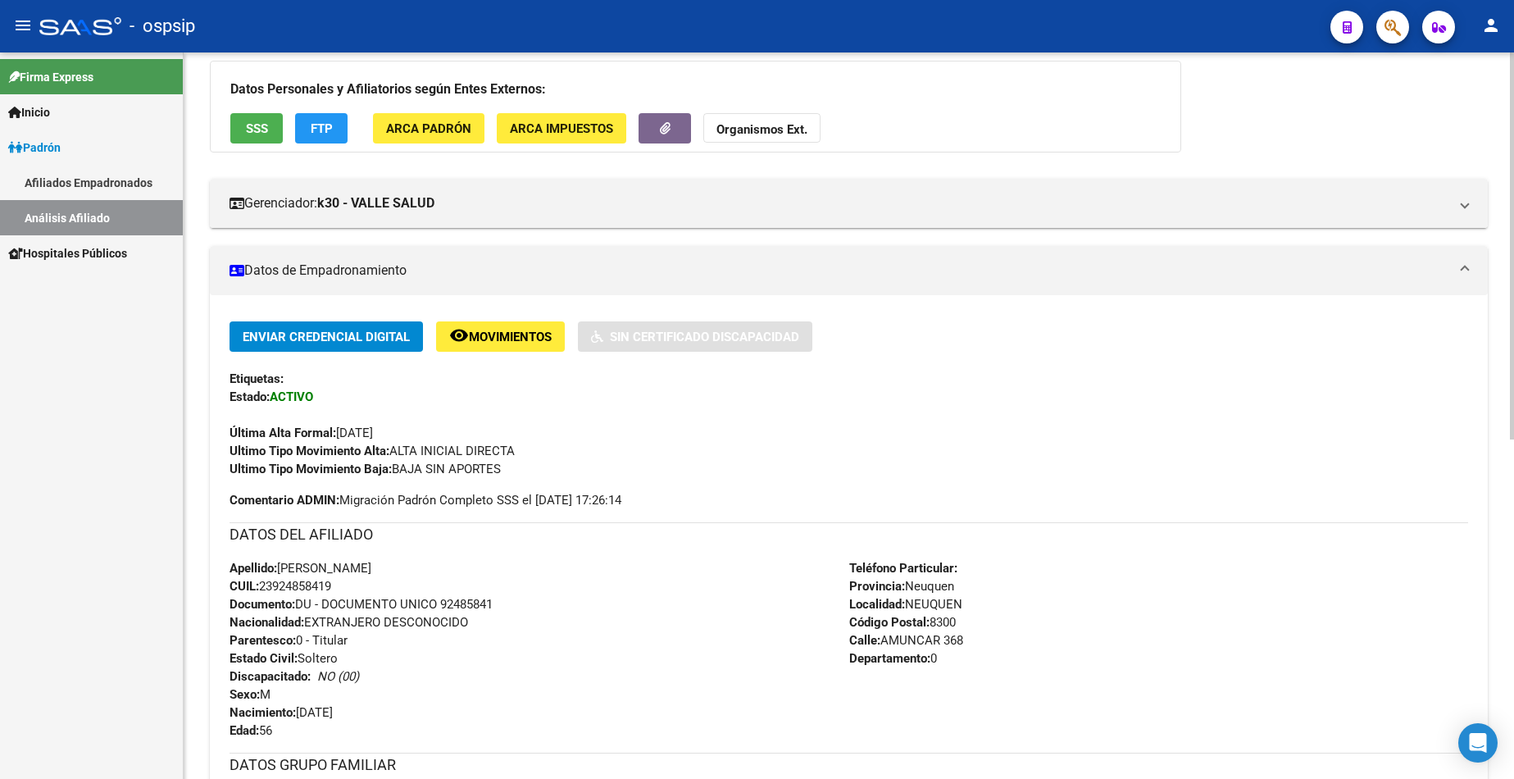
scroll to position [410, 0]
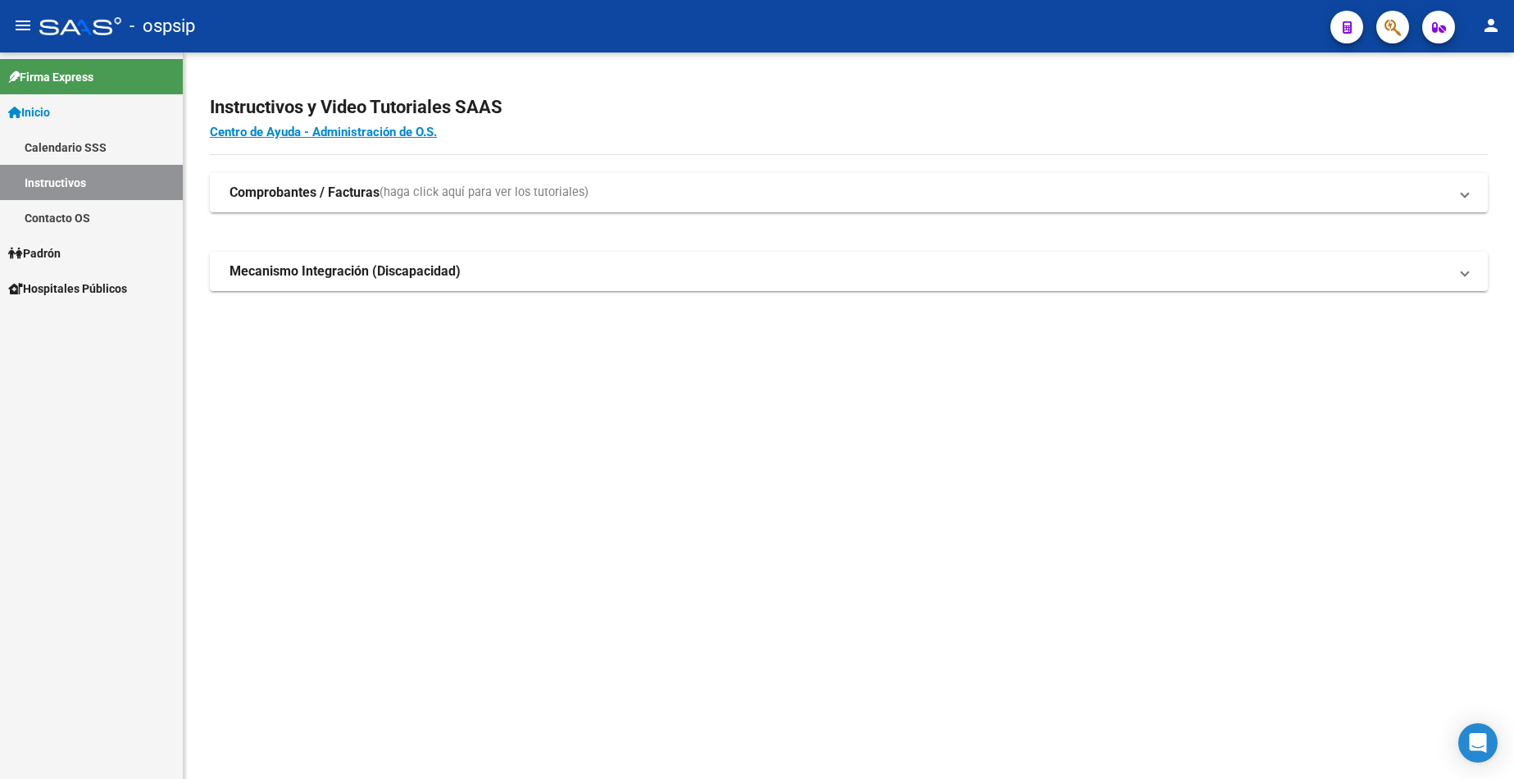
click at [61, 257] on span "Padrón" at bounding box center [34, 253] width 52 height 18
click at [71, 326] on link "Análisis Afiliado" at bounding box center [91, 323] width 183 height 35
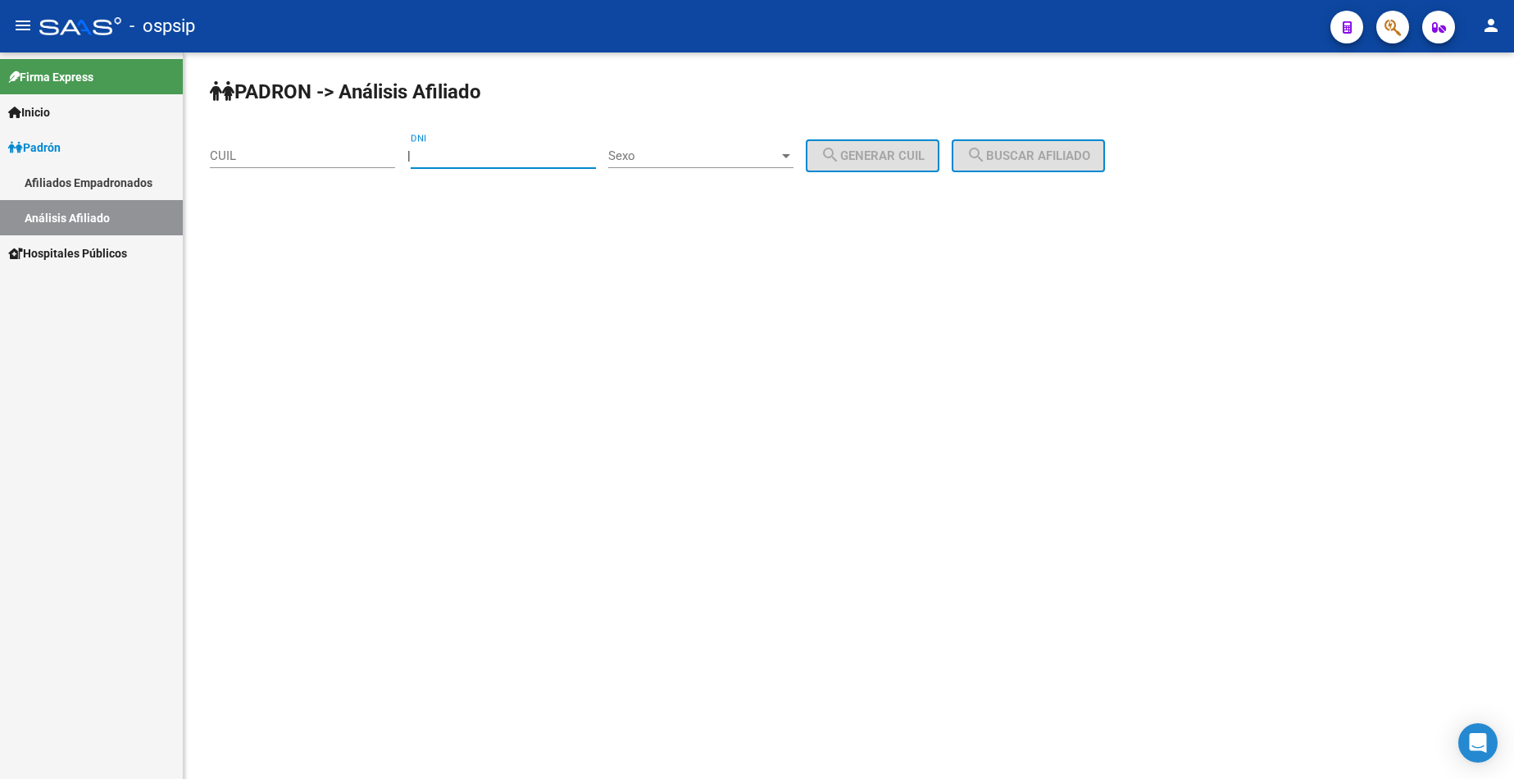
drag, startPoint x: 495, startPoint y: 152, endPoint x: 501, endPoint y: 139, distance: 14.3
click at [497, 148] on div "DNI" at bounding box center [503, 150] width 185 height 35
type input "44286910"
click at [738, 170] on div "Sexo Sexo" at bounding box center [700, 158] width 185 height 51
click at [717, 142] on div "Sexo Sexo" at bounding box center [700, 150] width 185 height 35
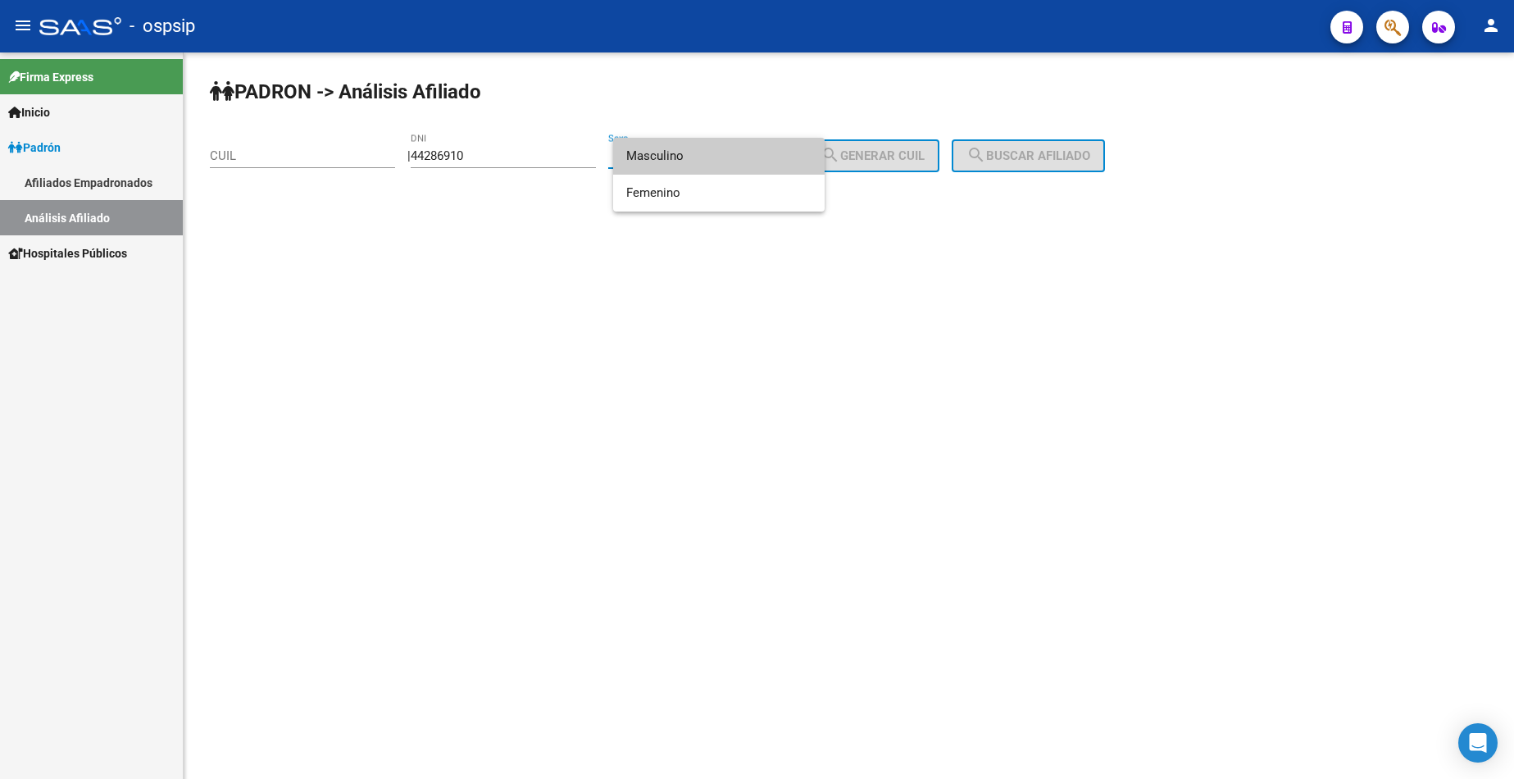
click at [717, 152] on span "Masculino" at bounding box center [718, 156] width 185 height 37
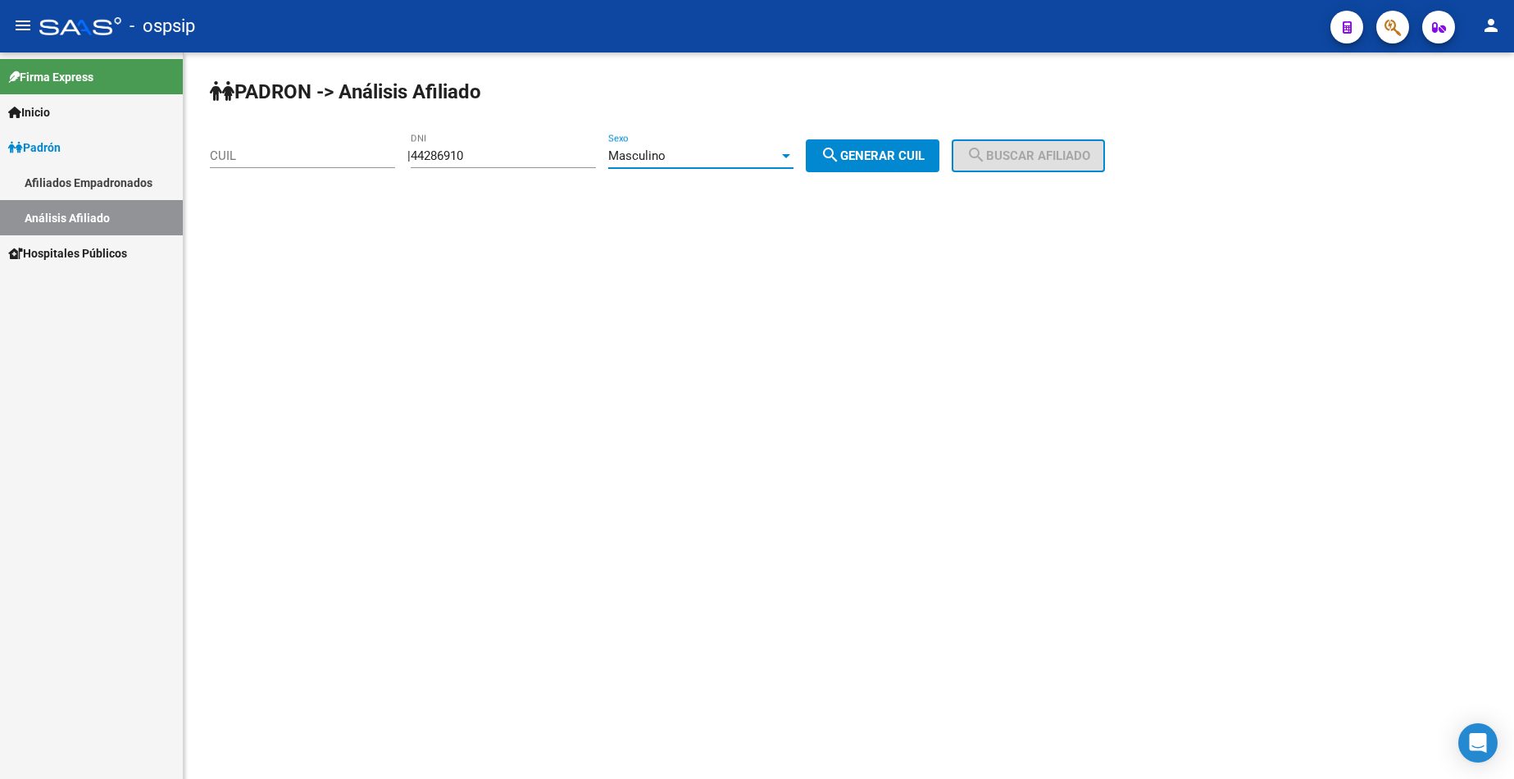
click at [896, 155] on span "search Generar CUIL" at bounding box center [873, 155] width 104 height 15
type input "20-44286910-4"
click at [1011, 169] on button "search Buscar afiliado" at bounding box center [1028, 155] width 153 height 33
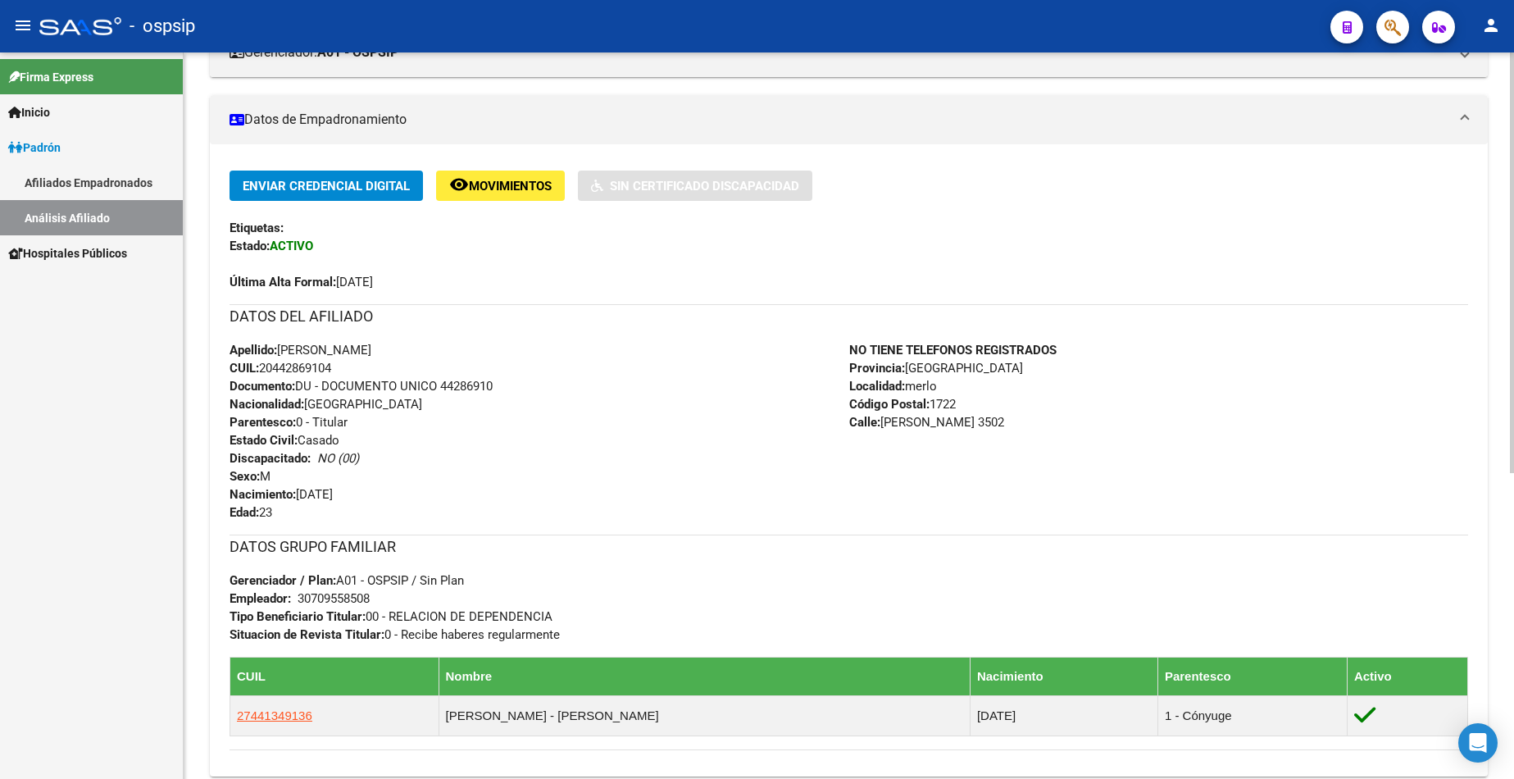
scroll to position [328, 0]
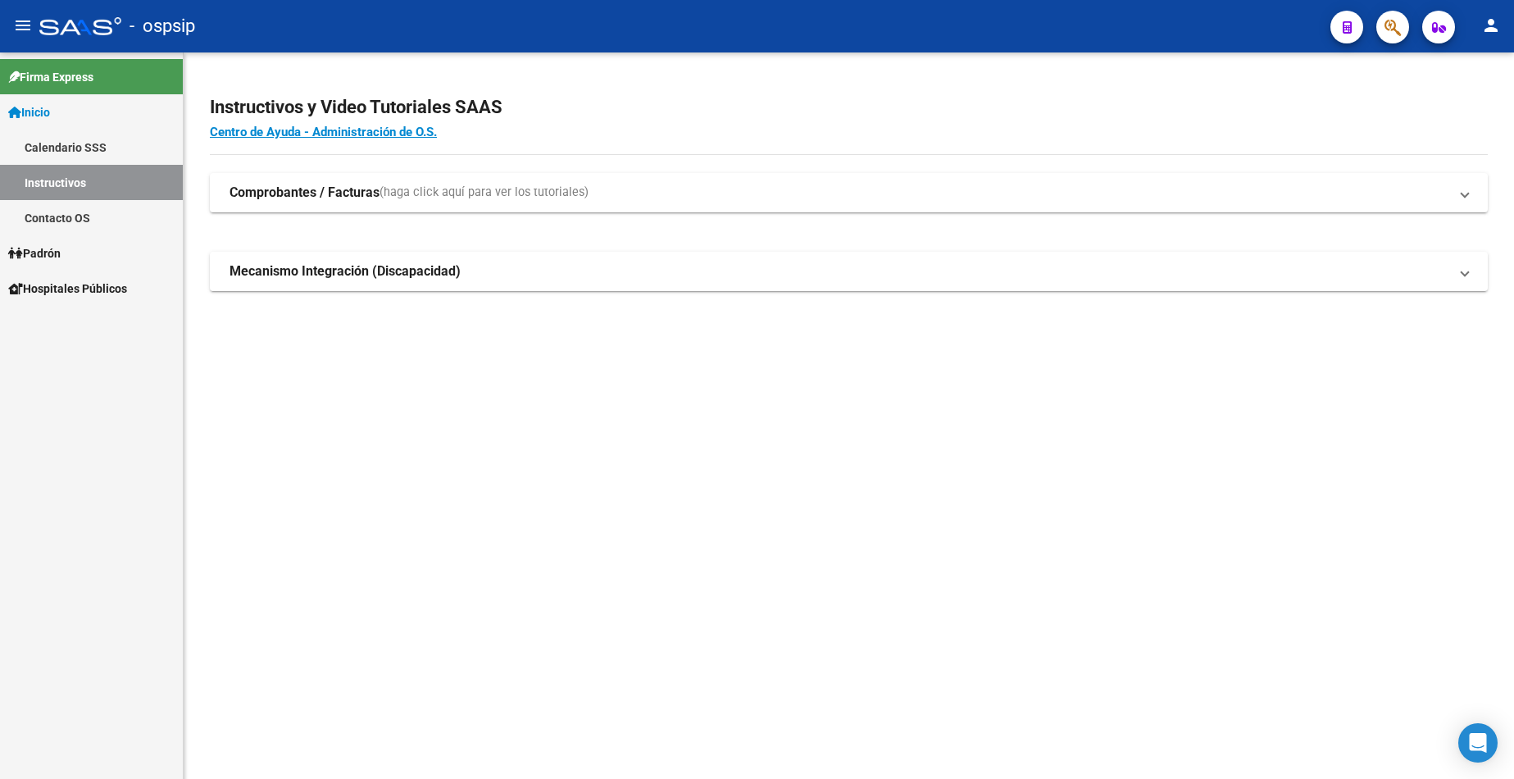
click at [43, 112] on span "Inicio" at bounding box center [29, 112] width 42 height 18
click at [56, 262] on link "Padrón" at bounding box center [91, 252] width 183 height 35
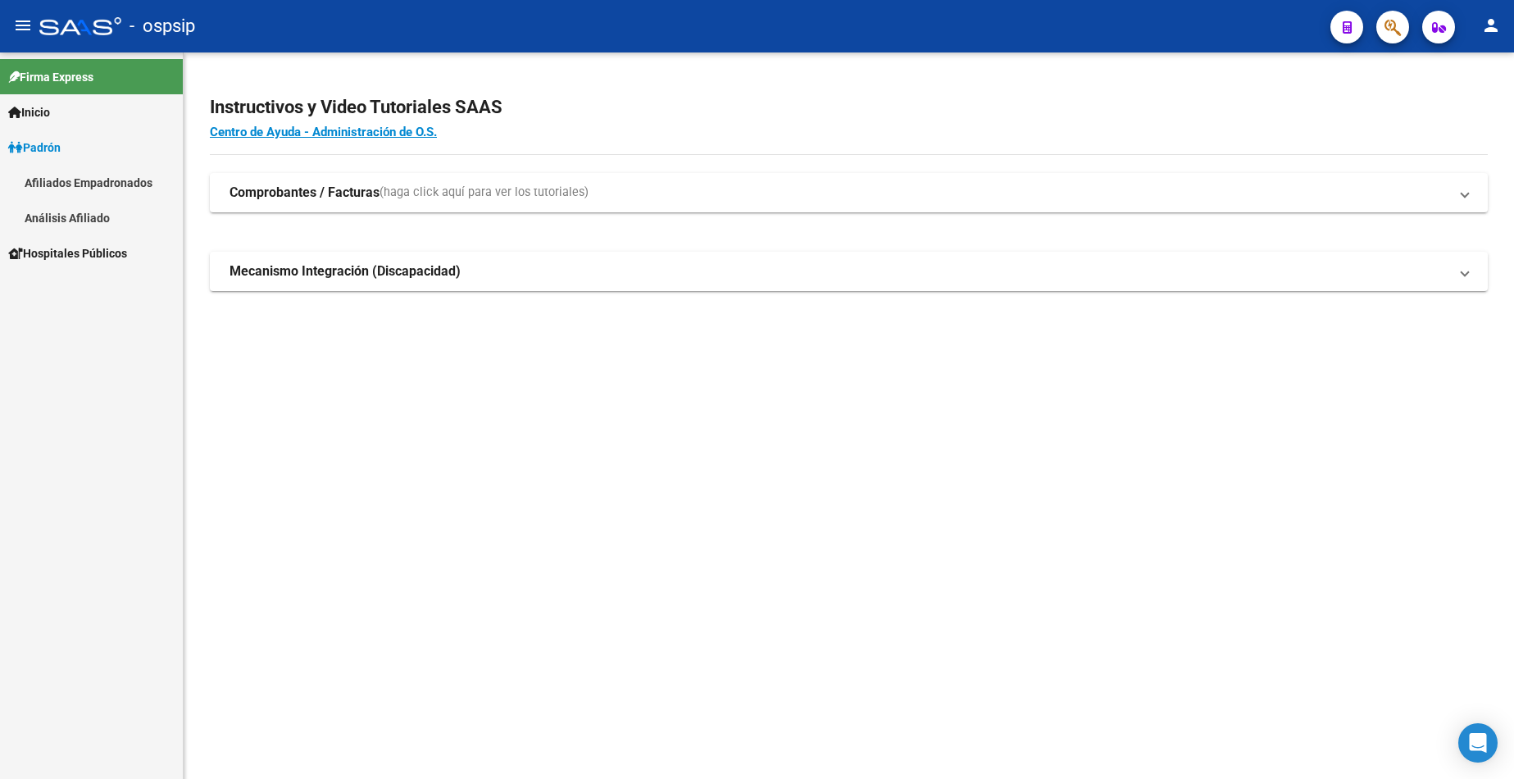
click at [75, 221] on link "Análisis Afiliado" at bounding box center [91, 217] width 183 height 35
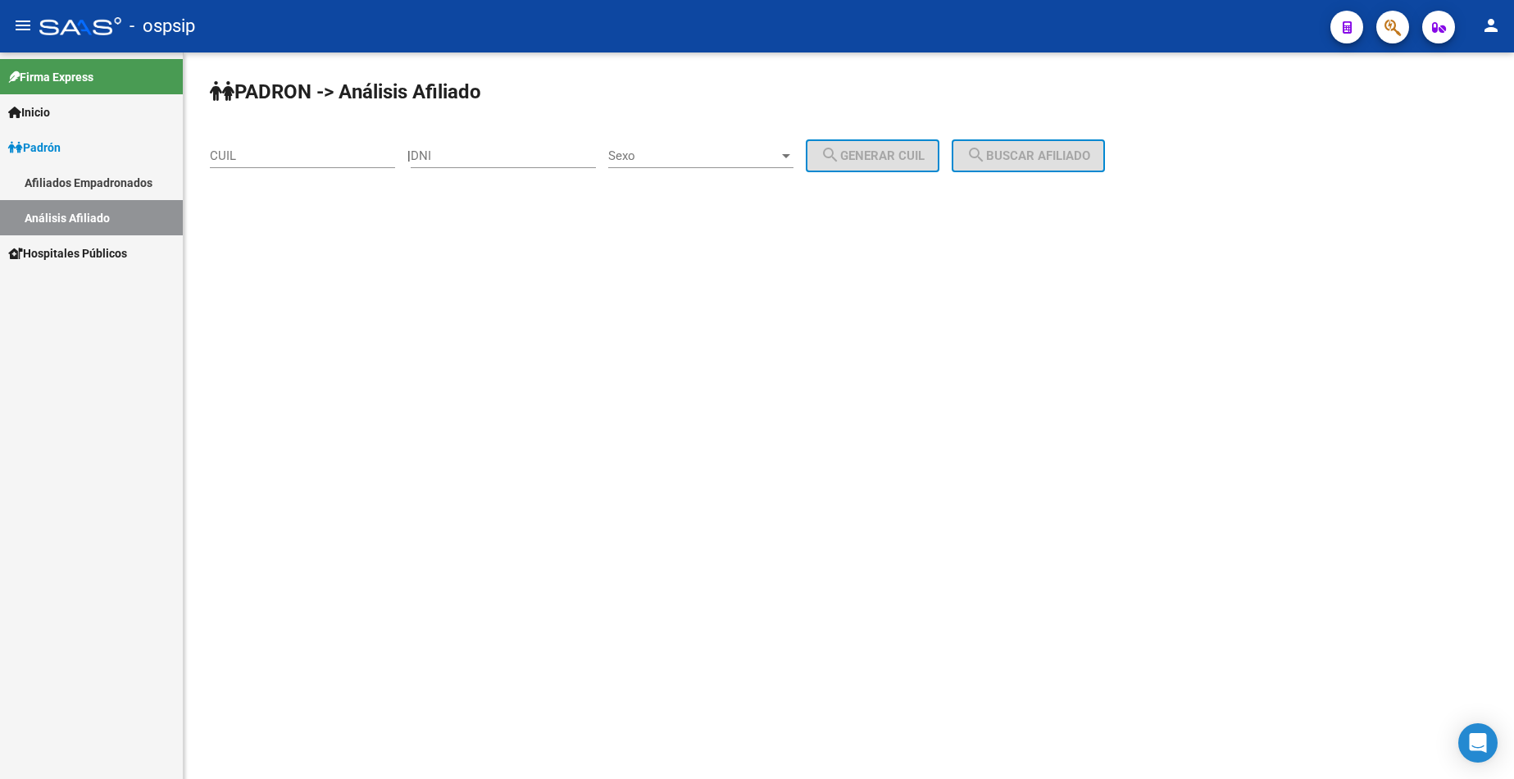
click at [519, 161] on input "DNI" at bounding box center [503, 155] width 185 height 15
type input "92898112"
click at [699, 158] on span "Sexo" at bounding box center [693, 155] width 171 height 15
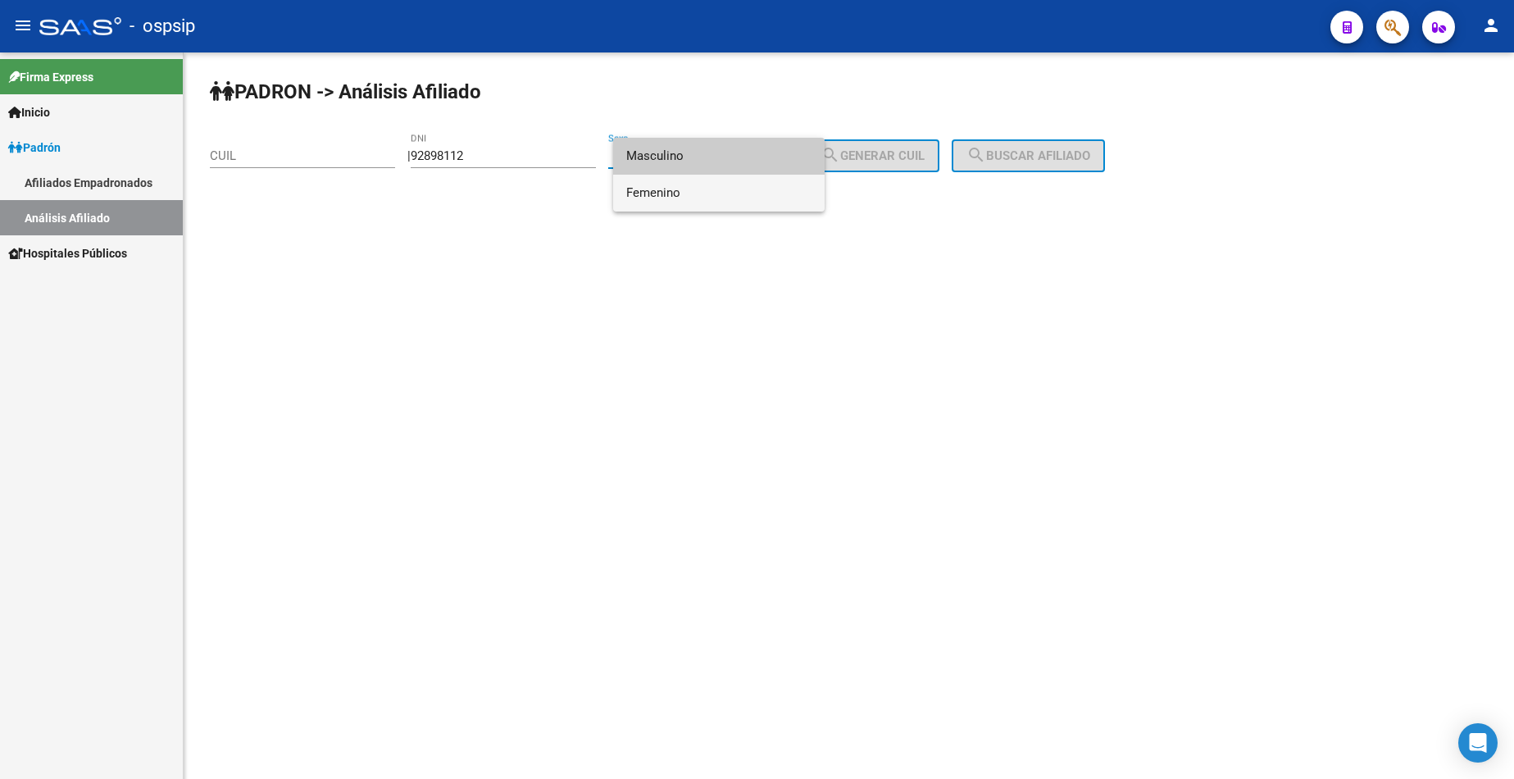
click at [710, 193] on span "Femenino" at bounding box center [718, 193] width 185 height 37
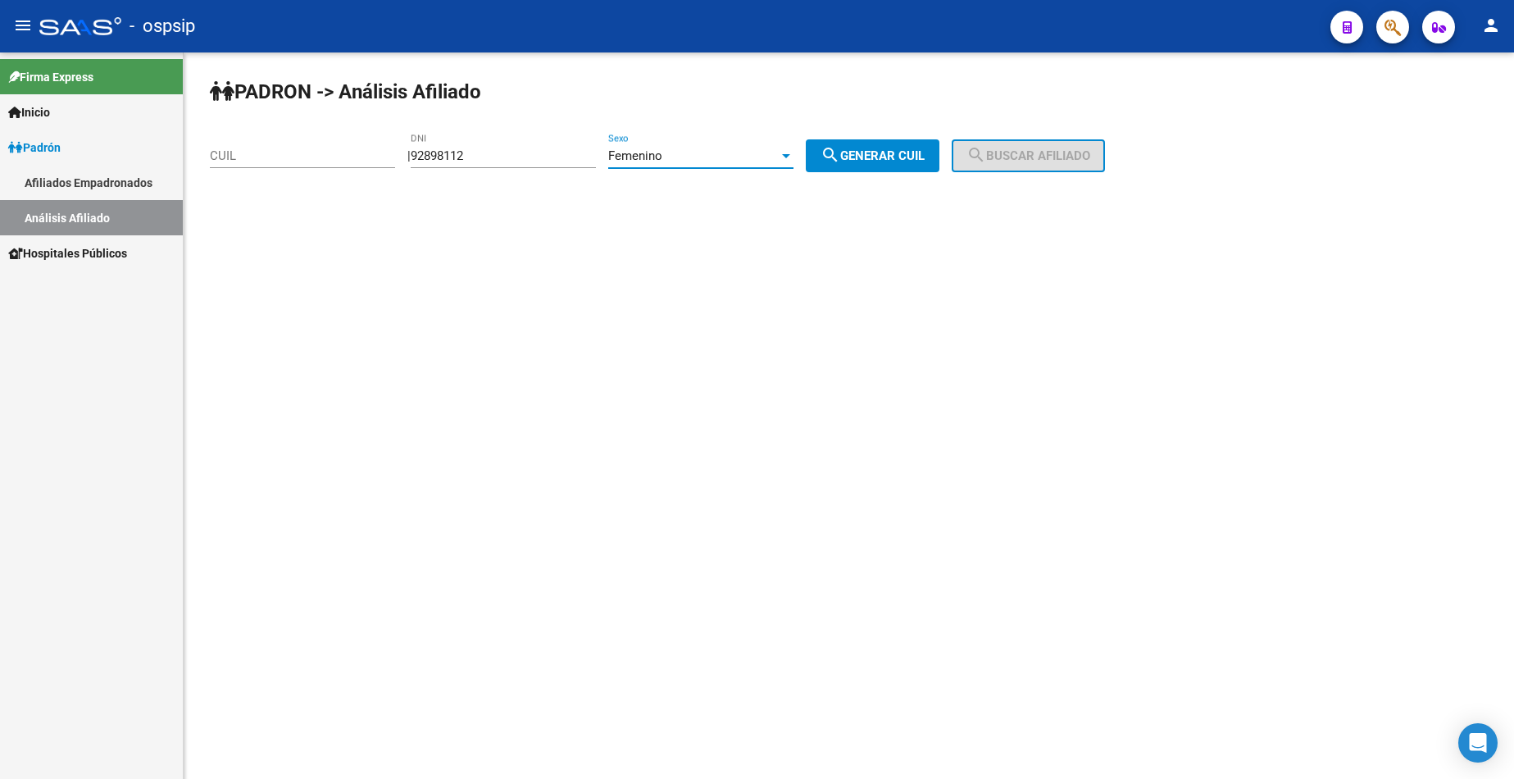
click at [857, 170] on button "search Generar CUIL" at bounding box center [873, 155] width 134 height 33
type input "27-92898112-1"
click at [1042, 157] on span "search Buscar afiliado" at bounding box center [1029, 155] width 124 height 15
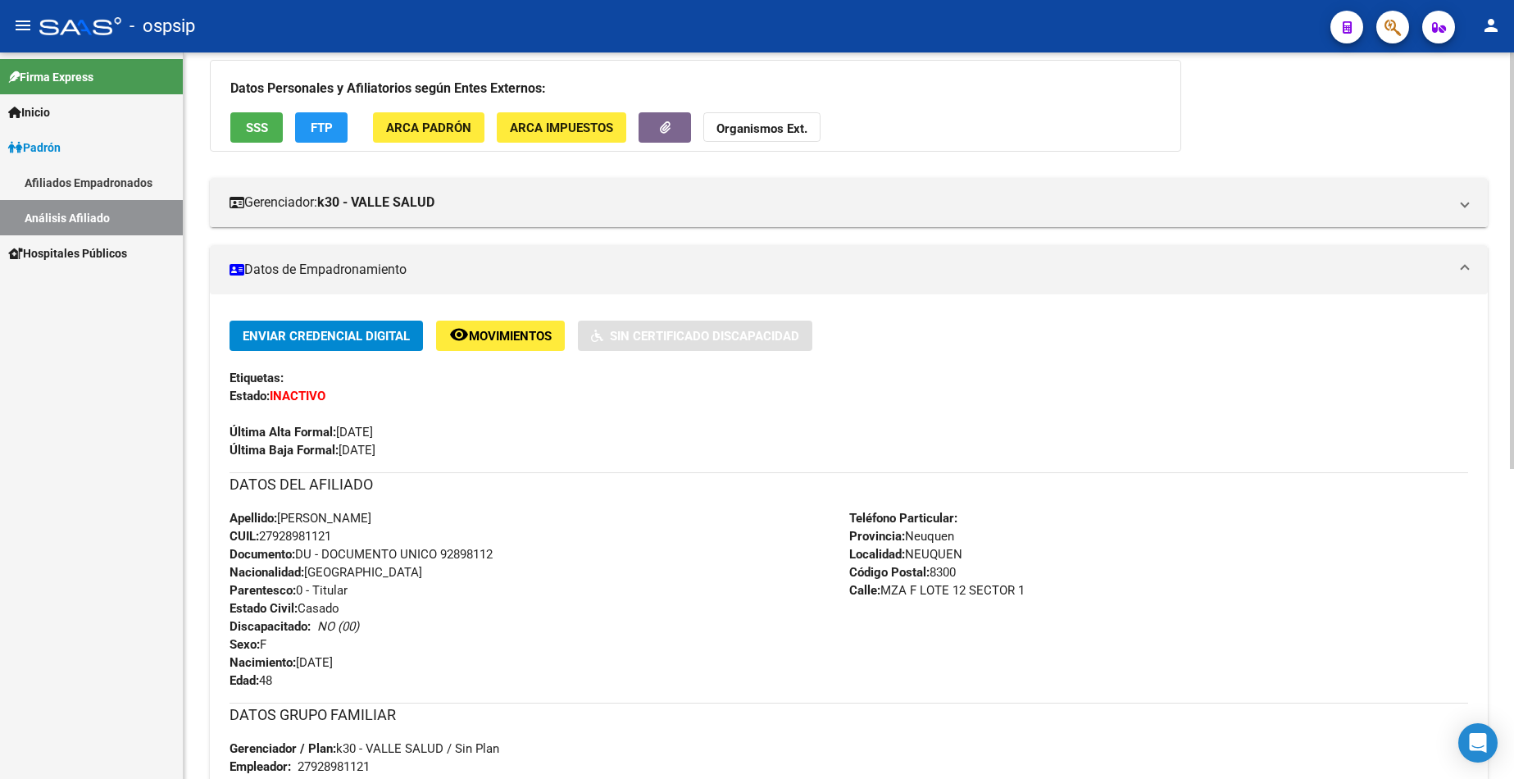
scroll to position [164, 0]
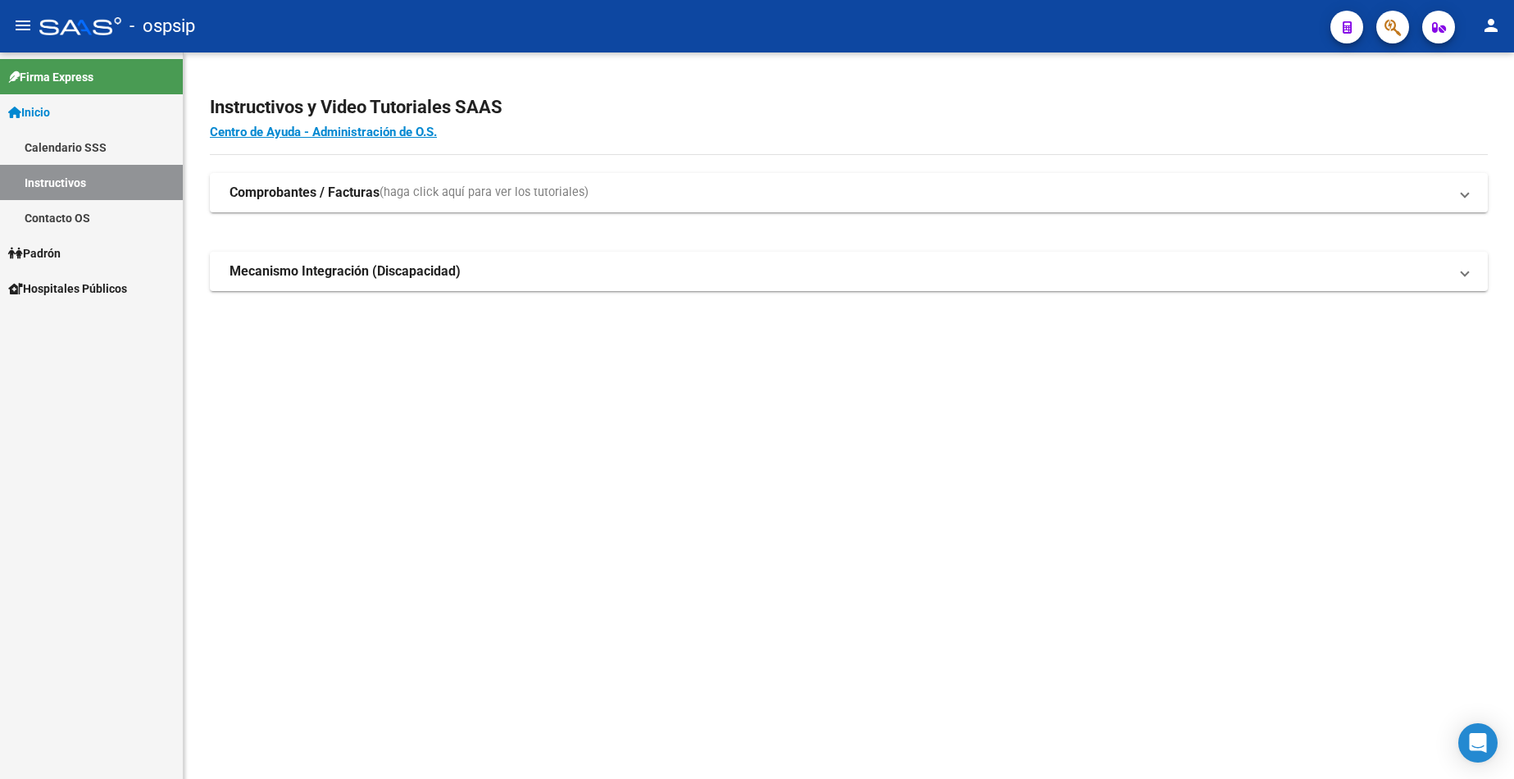
click at [75, 248] on link "Padrón" at bounding box center [91, 252] width 183 height 35
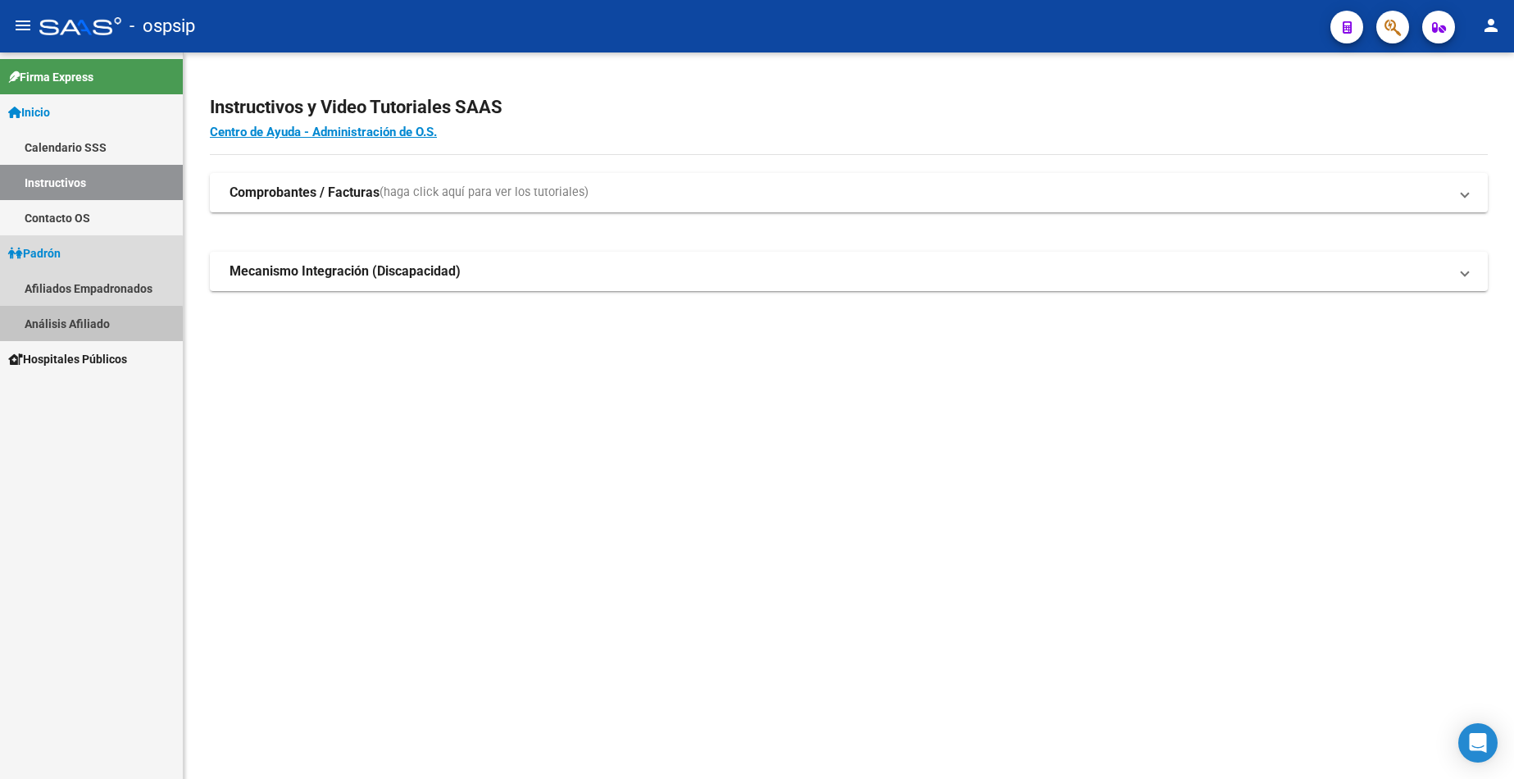
click at [84, 323] on link "Análisis Afiliado" at bounding box center [91, 323] width 183 height 35
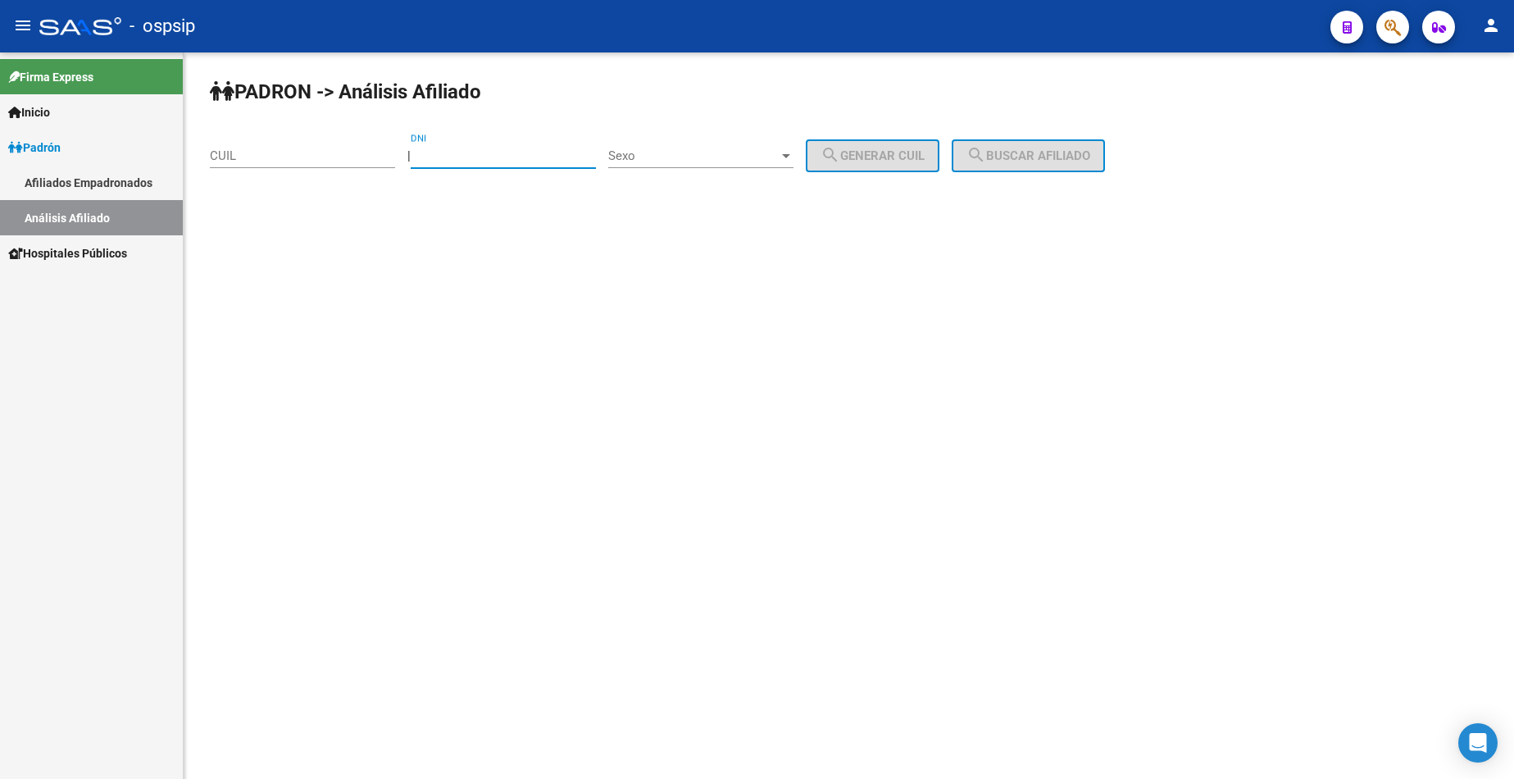
click at [536, 160] on input "DNI" at bounding box center [503, 155] width 185 height 15
type input "37254908"
click at [716, 159] on span "Sexo" at bounding box center [693, 155] width 171 height 15
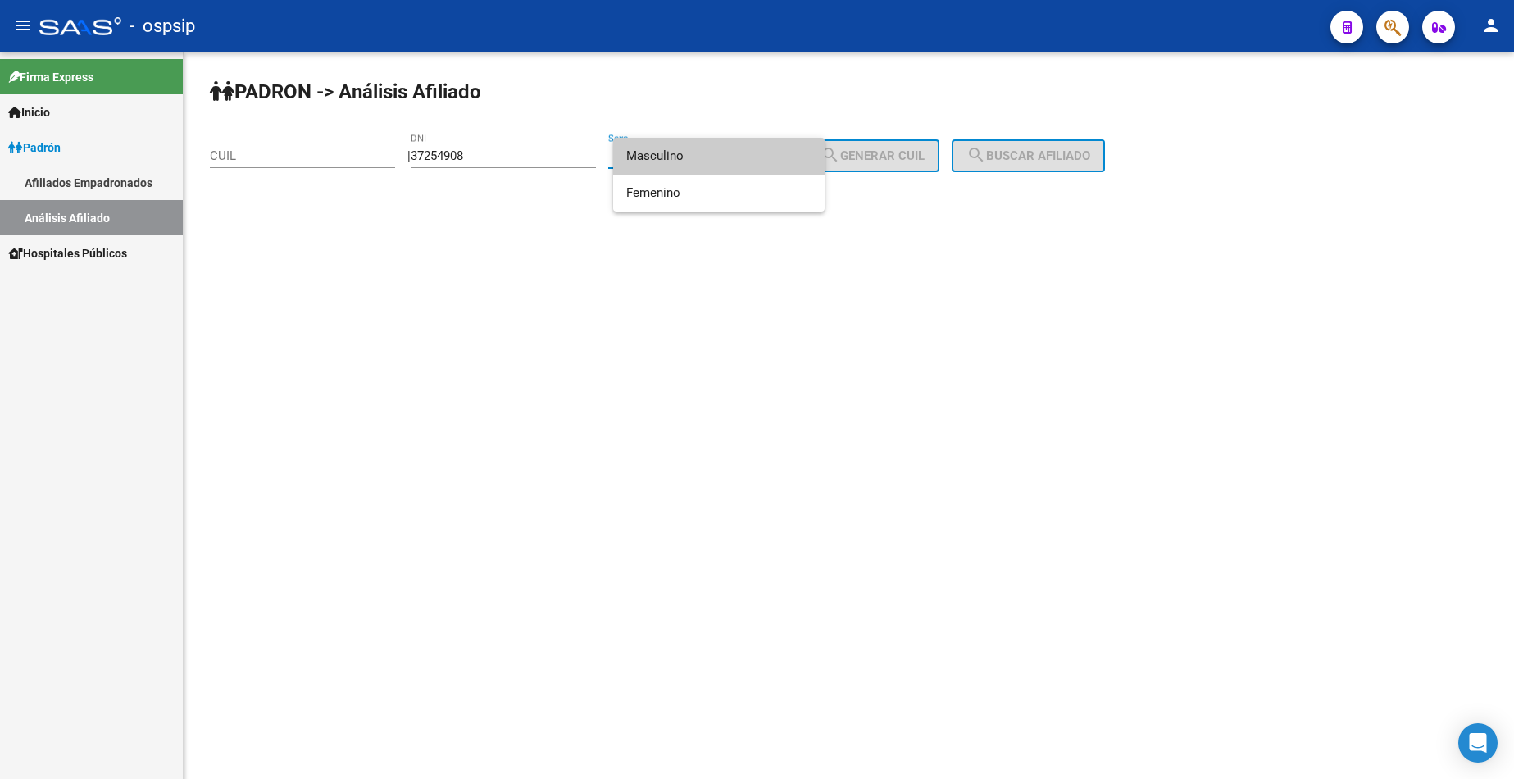
click at [715, 164] on span "Masculino" at bounding box center [718, 156] width 185 height 37
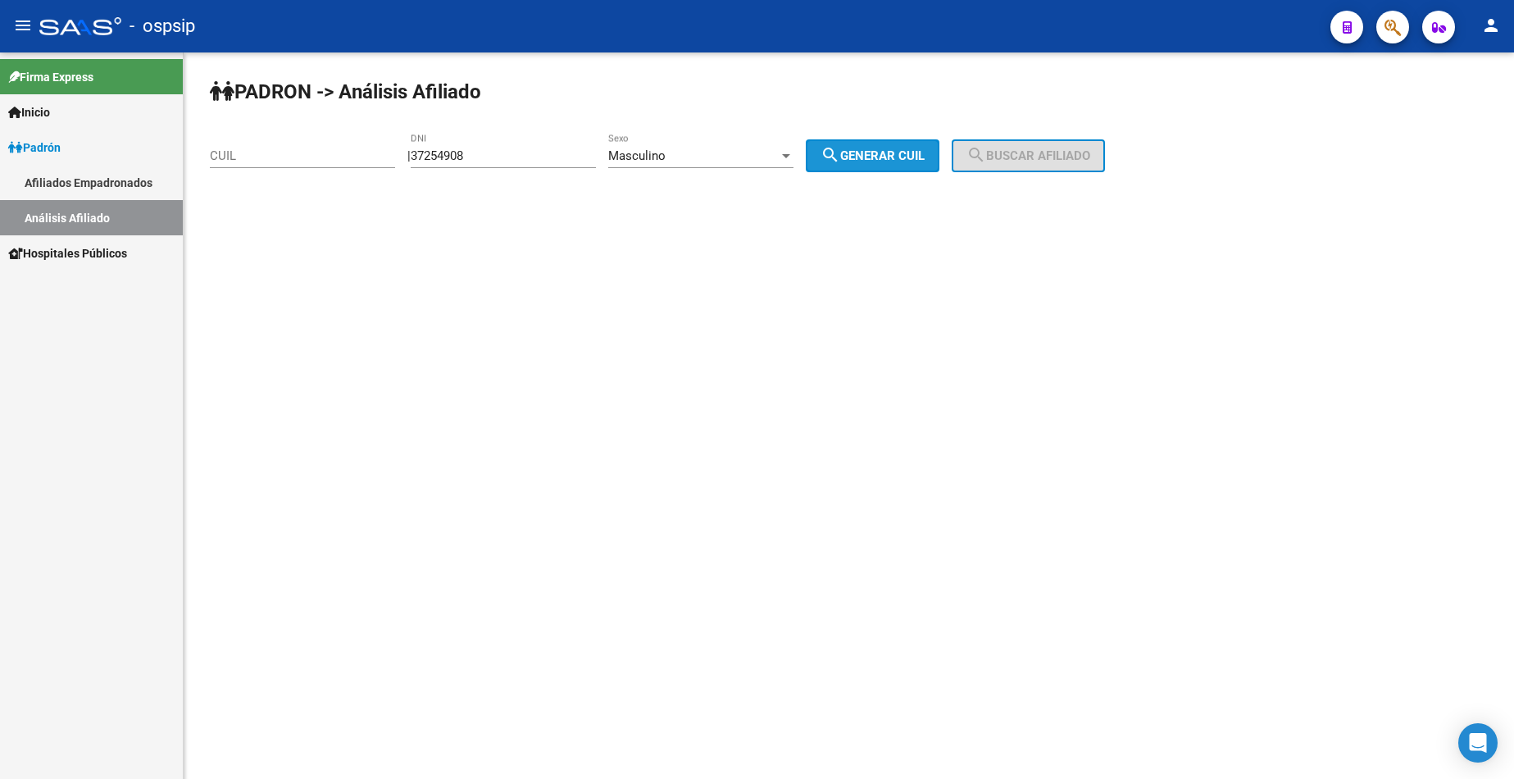
drag, startPoint x: 904, startPoint y: 153, endPoint x: 962, endPoint y: 156, distance: 57.4
click at [905, 154] on span "search Generar CUIL" at bounding box center [873, 155] width 104 height 15
type input "20-37254908-5"
click at [1016, 151] on span "search Buscar afiliado" at bounding box center [1029, 155] width 124 height 15
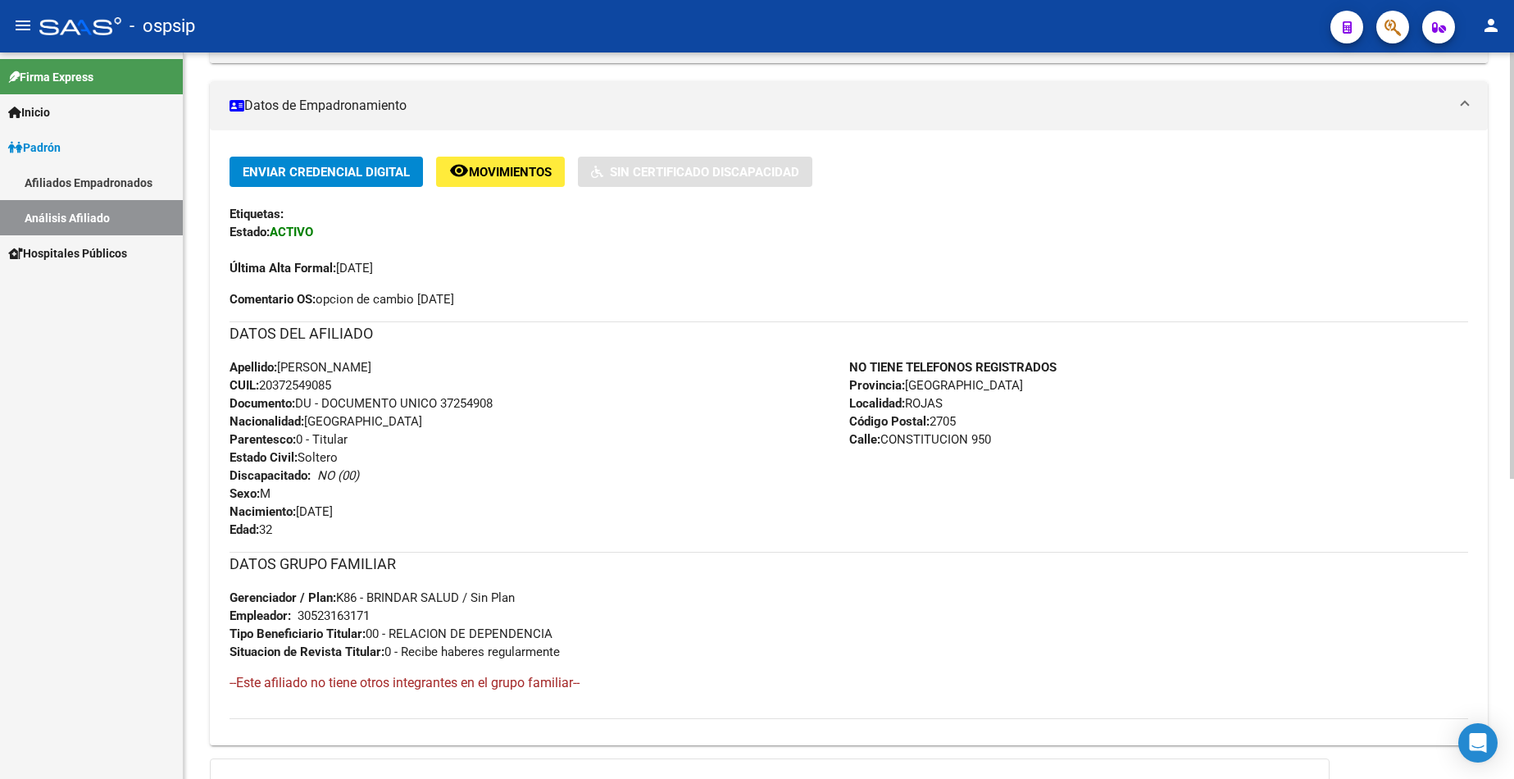
scroll to position [410, 0]
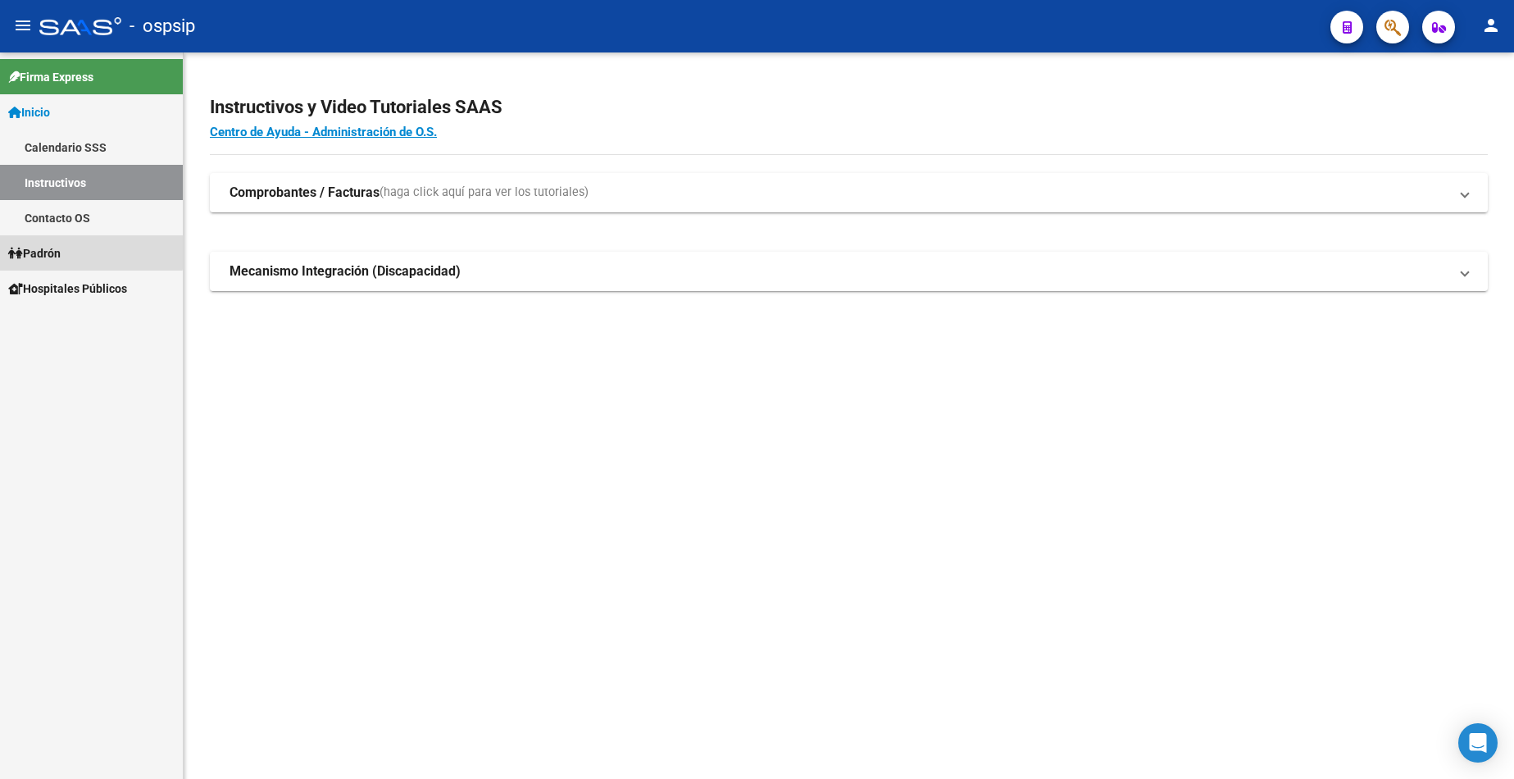
click at [71, 247] on link "Padrón" at bounding box center [91, 252] width 183 height 35
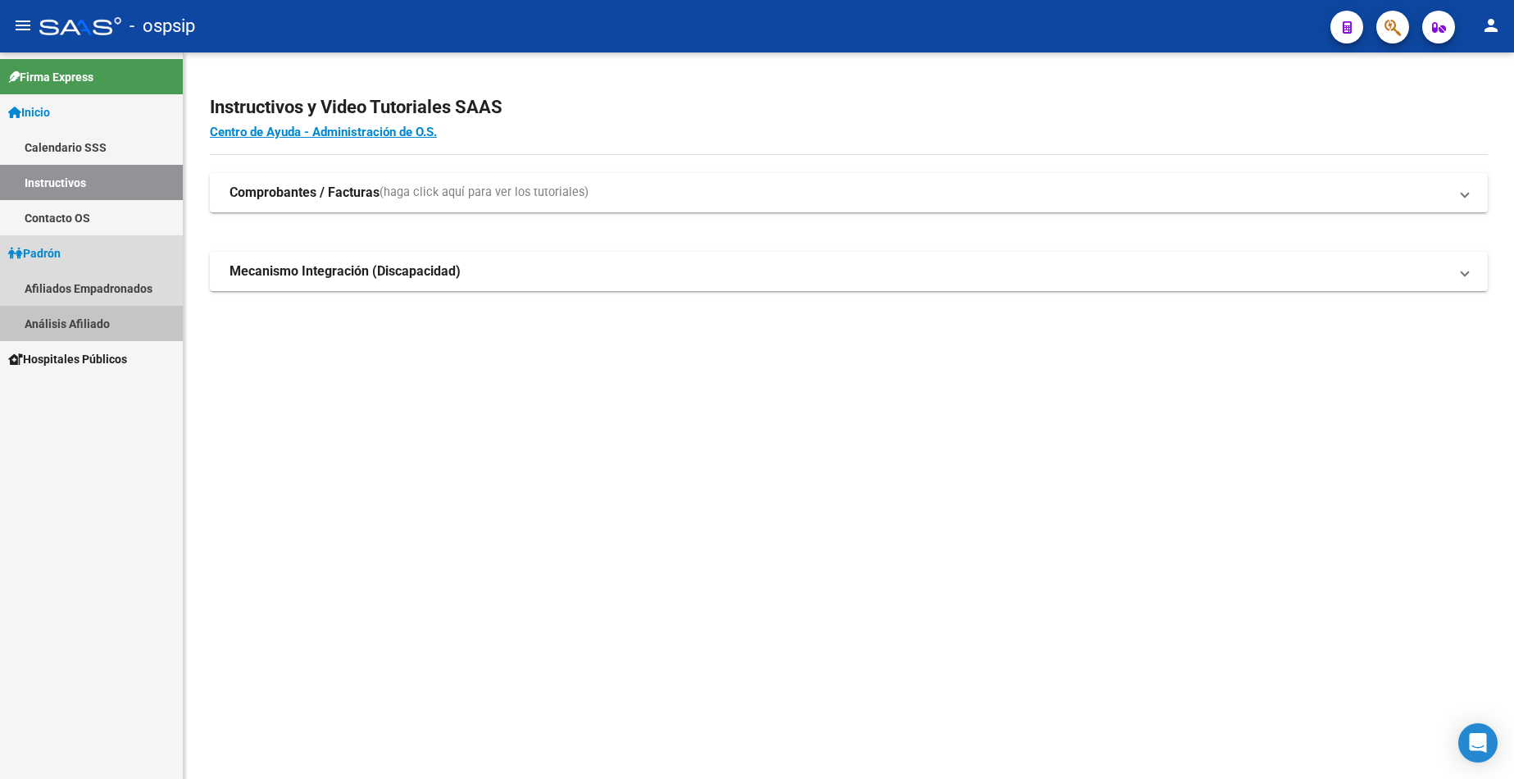
click at [89, 326] on link "Análisis Afiliado" at bounding box center [91, 323] width 183 height 35
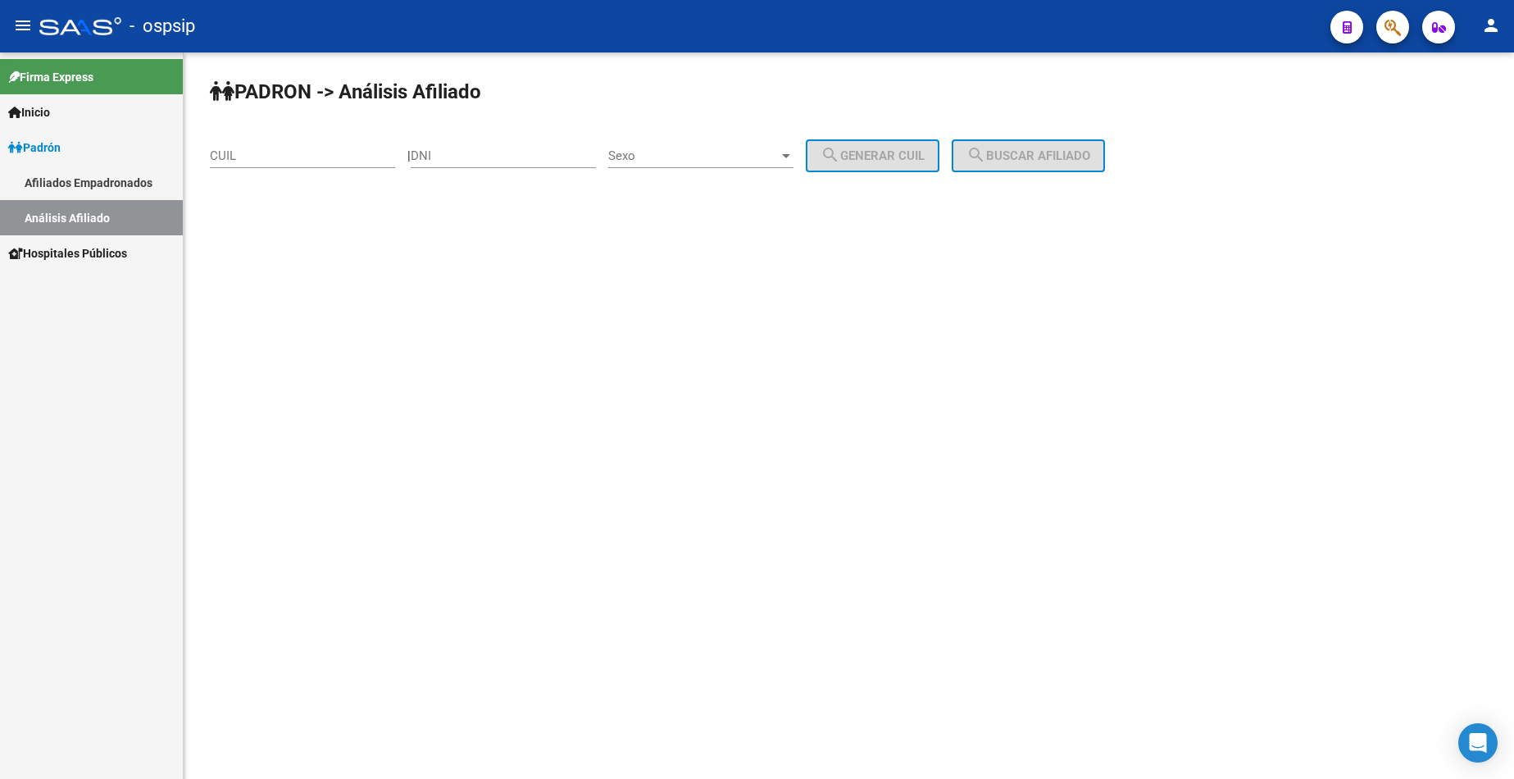
click at [510, 158] on input "DNI" at bounding box center [503, 155] width 185 height 15
type input "21469436"
click at [721, 154] on span "Sexo" at bounding box center [693, 155] width 171 height 15
click at [720, 153] on span "Masculino" at bounding box center [718, 156] width 185 height 37
click at [890, 157] on span "search Generar CUIL" at bounding box center [873, 155] width 104 height 15
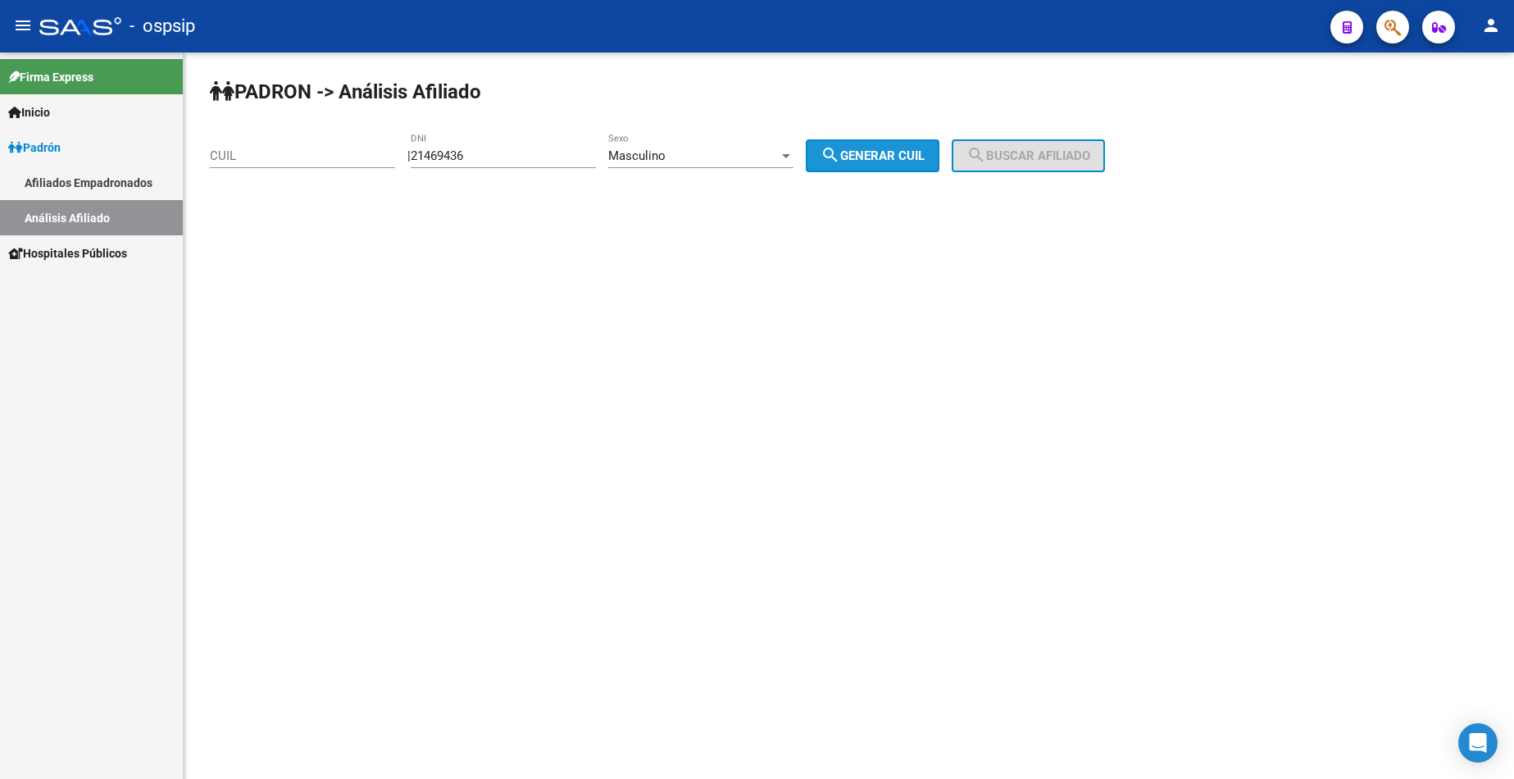
type input "20-21469436-1"
click at [1011, 155] on span "search Buscar afiliado" at bounding box center [1029, 155] width 124 height 15
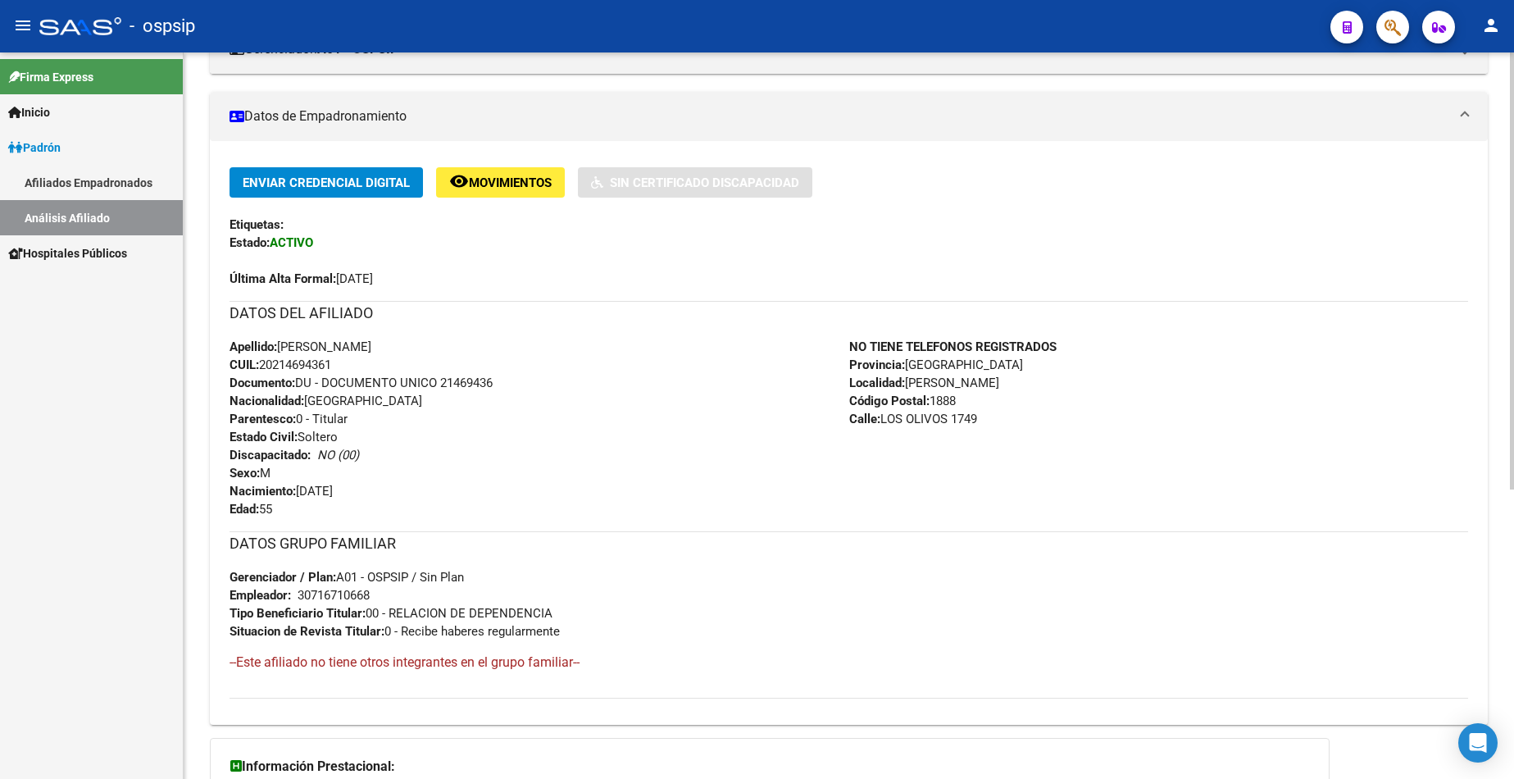
scroll to position [328, 0]
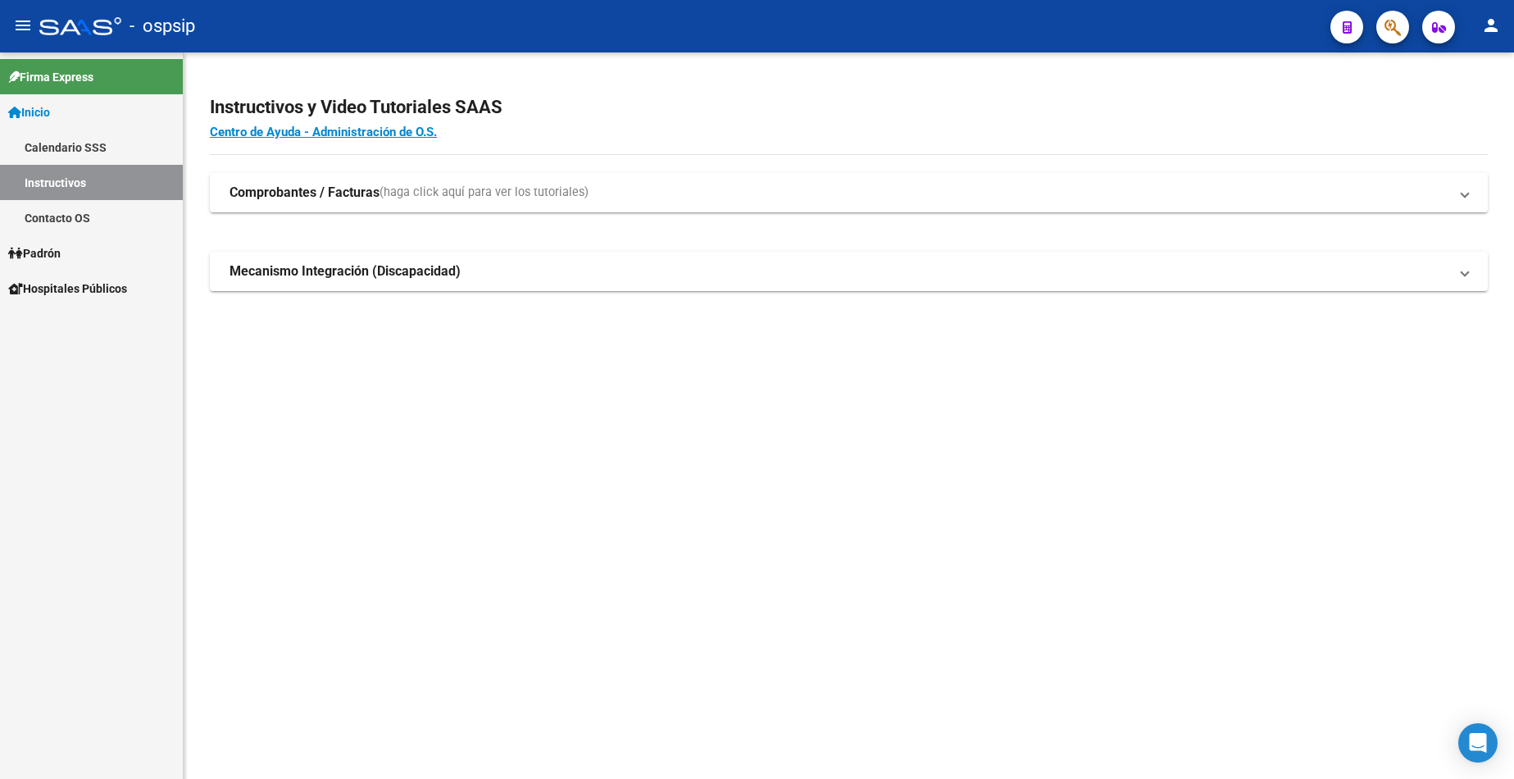
click at [69, 252] on link "Padrón" at bounding box center [91, 252] width 183 height 35
click at [84, 319] on link "Análisis Afiliado" at bounding box center [91, 323] width 183 height 35
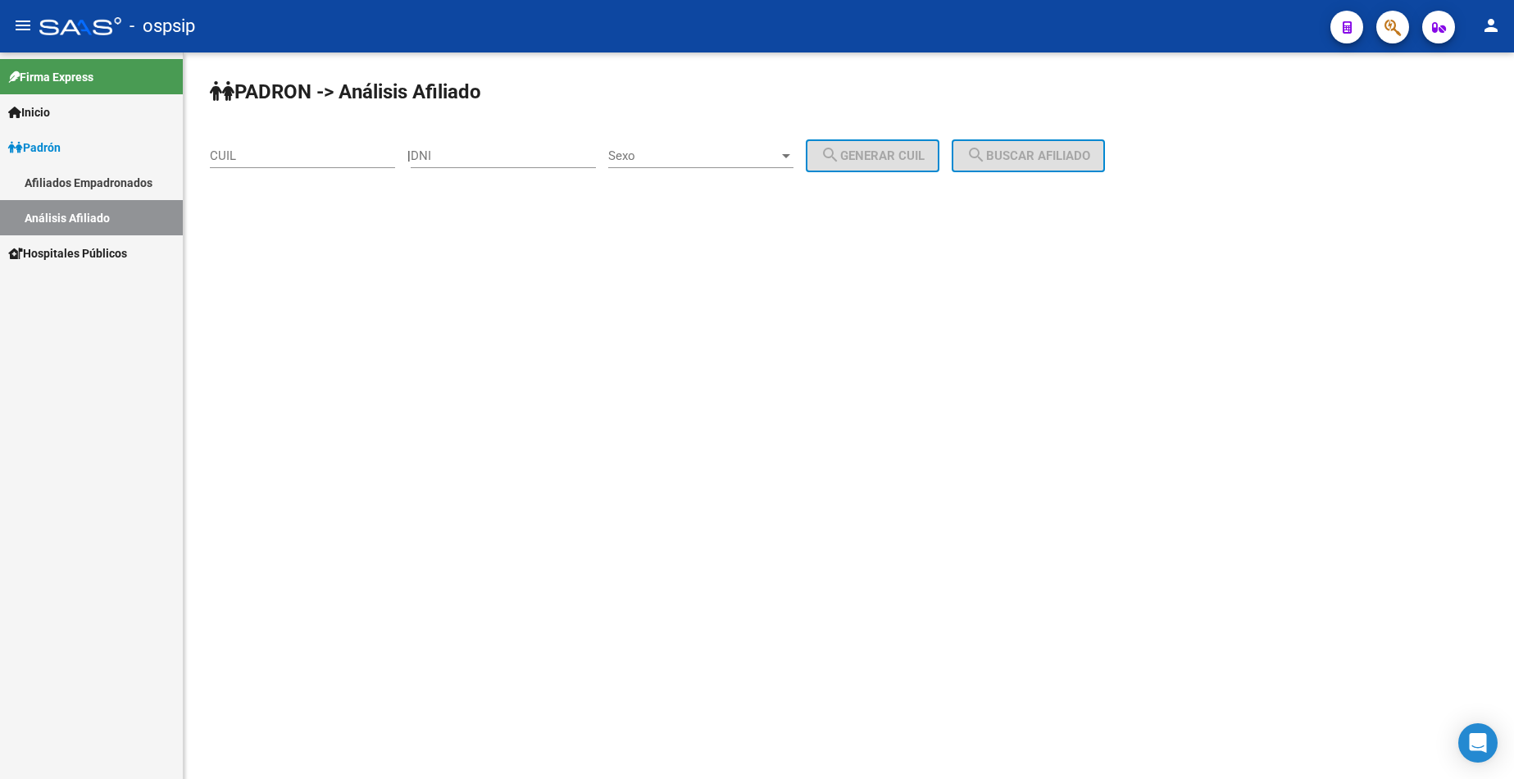
click at [499, 163] on div "DNI" at bounding box center [503, 150] width 185 height 35
type input "36298230"
click at [708, 157] on span "Sexo" at bounding box center [693, 155] width 171 height 15
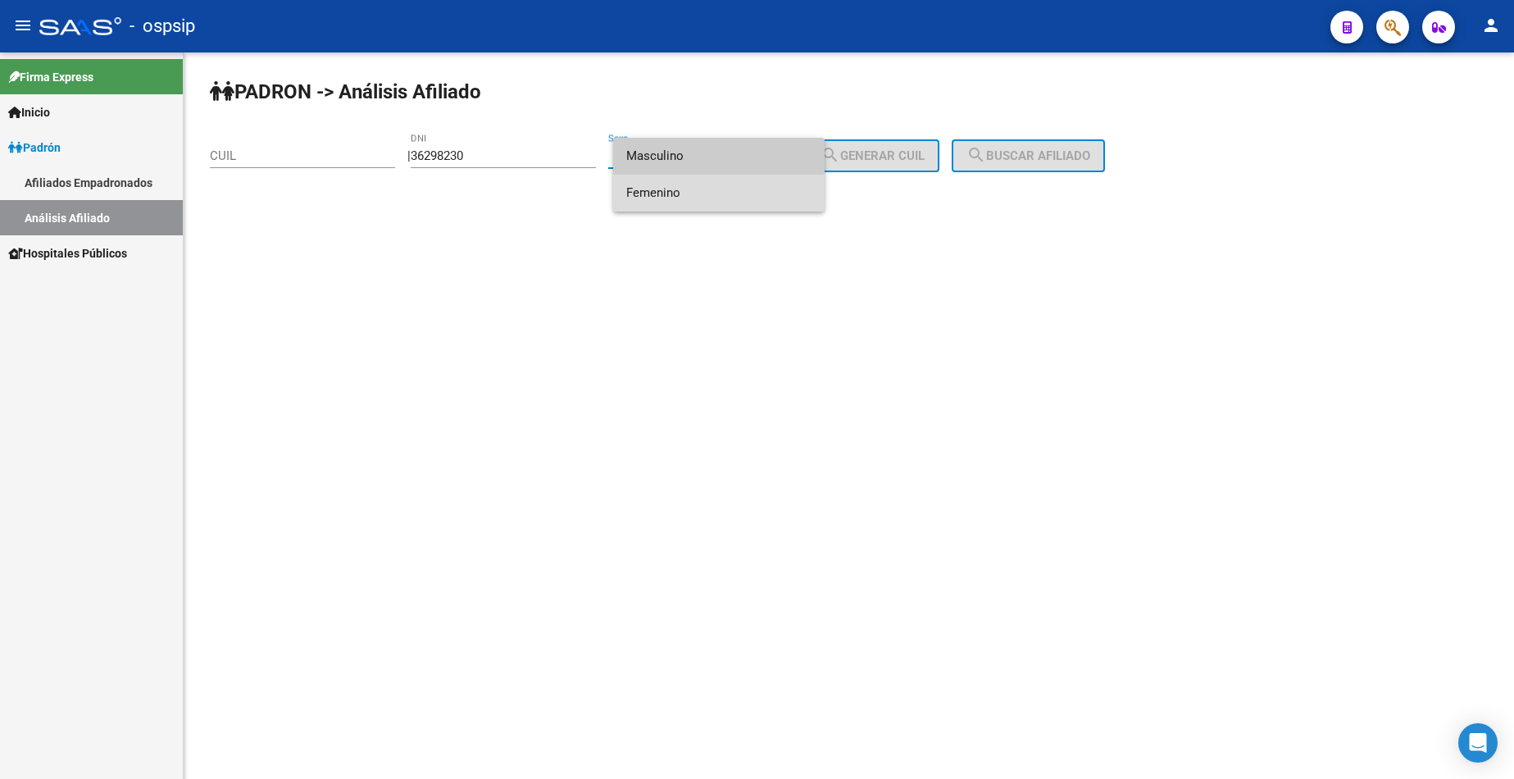
drag, startPoint x: 723, startPoint y: 203, endPoint x: 803, endPoint y: 170, distance: 86.8
click at [722, 203] on span "Femenino" at bounding box center [718, 193] width 185 height 37
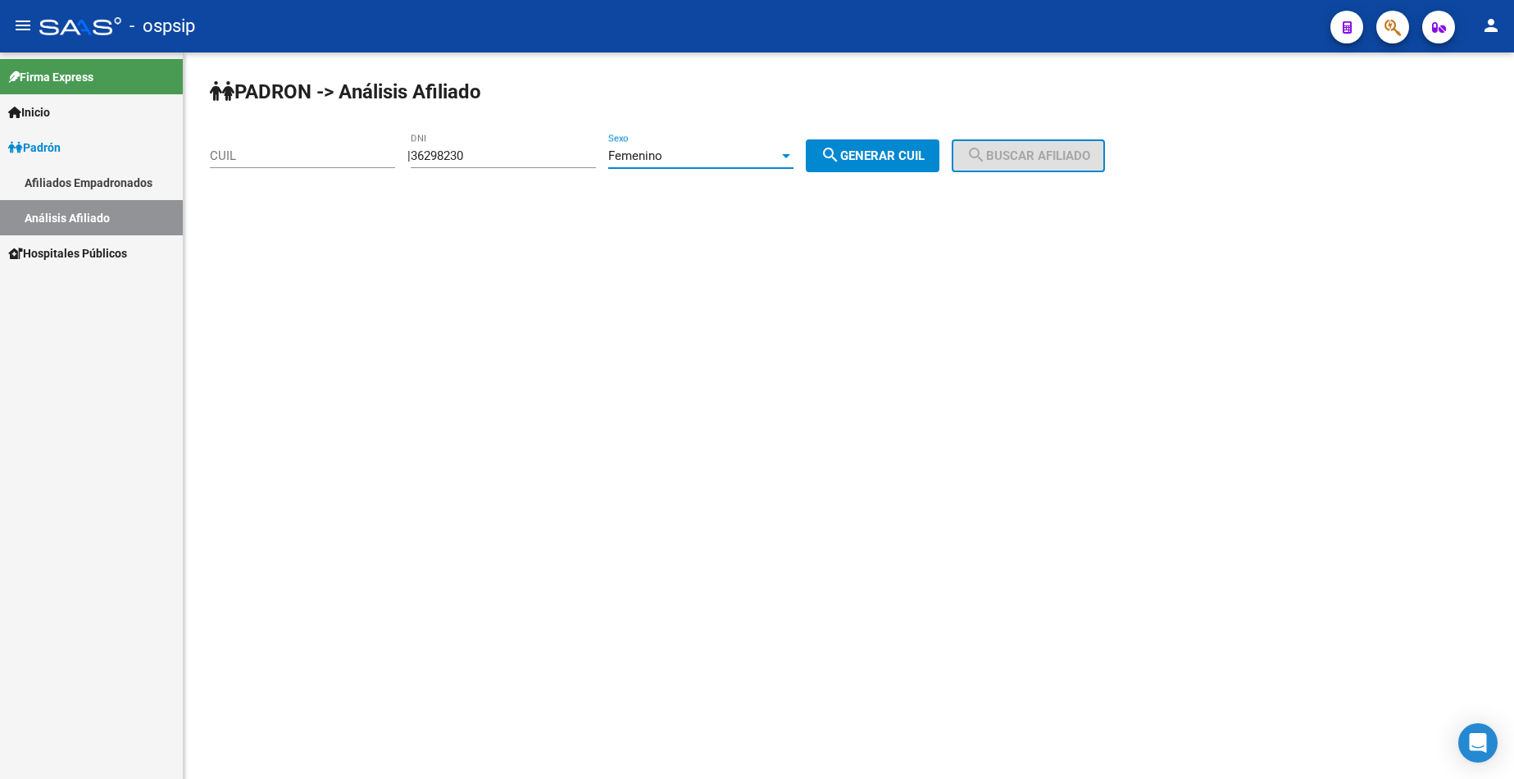
click at [884, 152] on span "search Generar CUIL" at bounding box center [873, 155] width 104 height 15
type input "27-36298230-3"
drag, startPoint x: 1053, startPoint y: 137, endPoint x: 1049, endPoint y: 148, distance: 12.2
click at [1053, 136] on div "PADRON -> Análisis Afiliado 27-36298230-3 CUIL | 36298230 DNI Femenino Sexo sea…" at bounding box center [849, 138] width 1331 height 172
click at [1050, 152] on span "search Buscar afiliado" at bounding box center [1029, 155] width 124 height 15
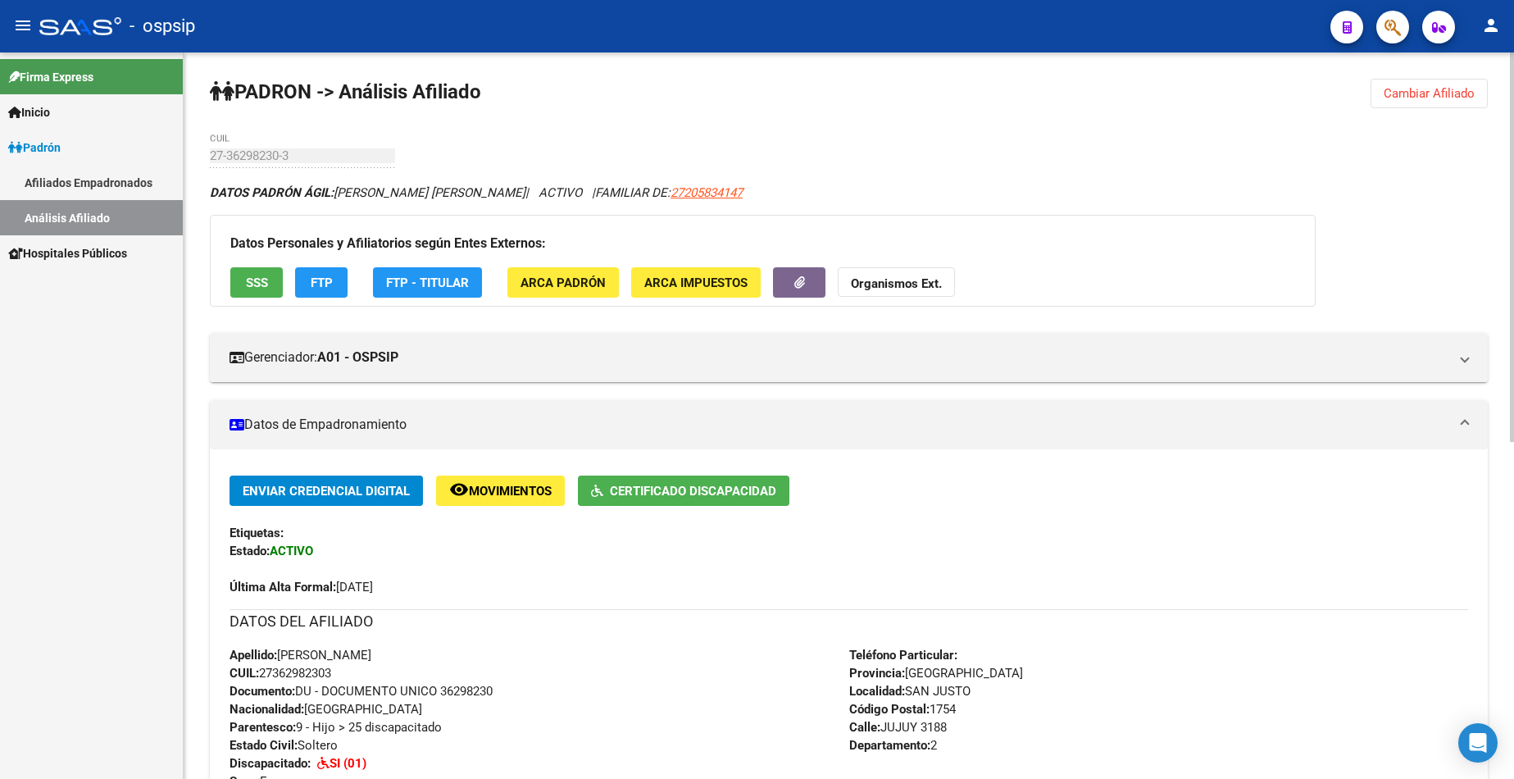
scroll to position [328, 0]
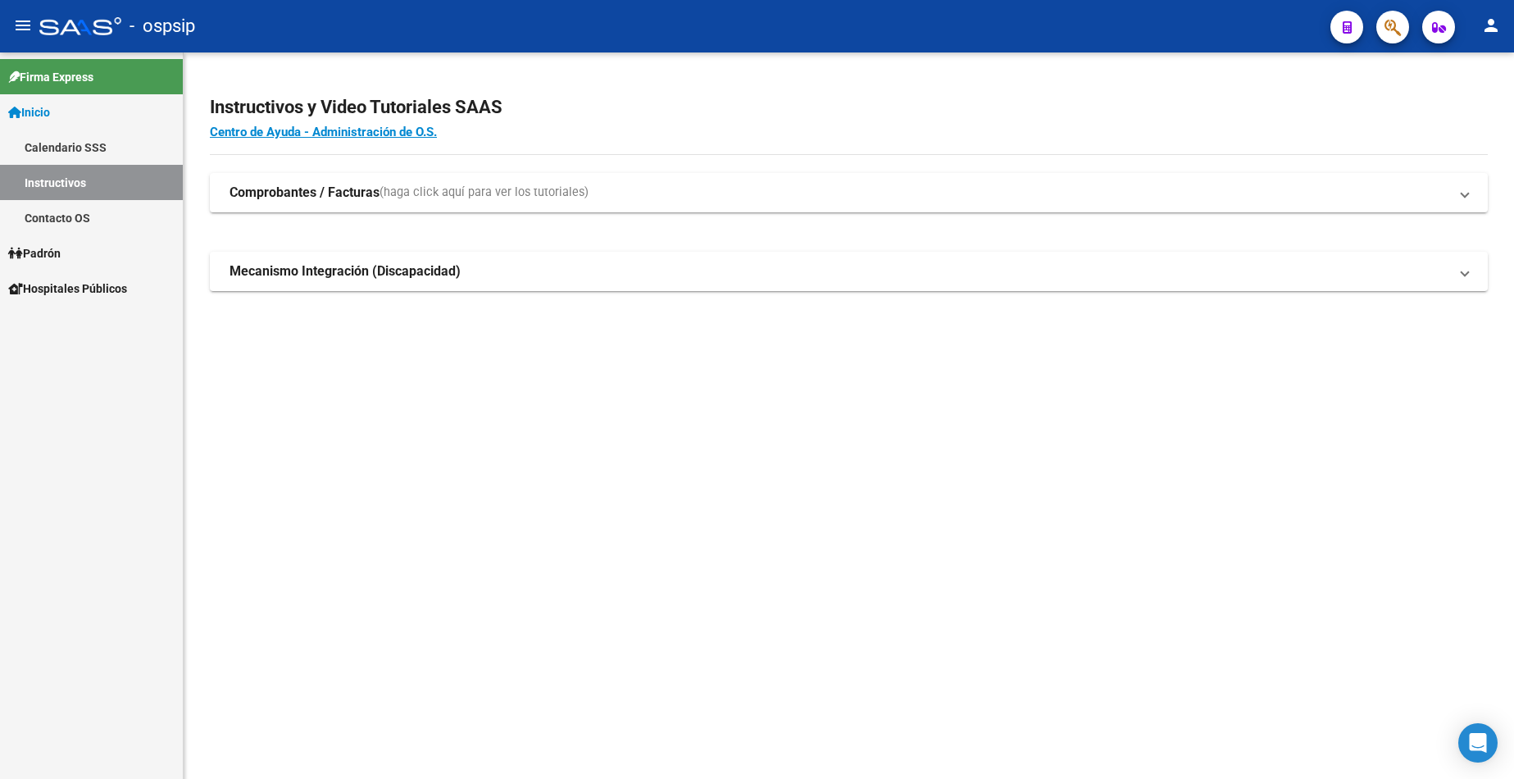
click at [57, 258] on span "Padrón" at bounding box center [34, 253] width 52 height 18
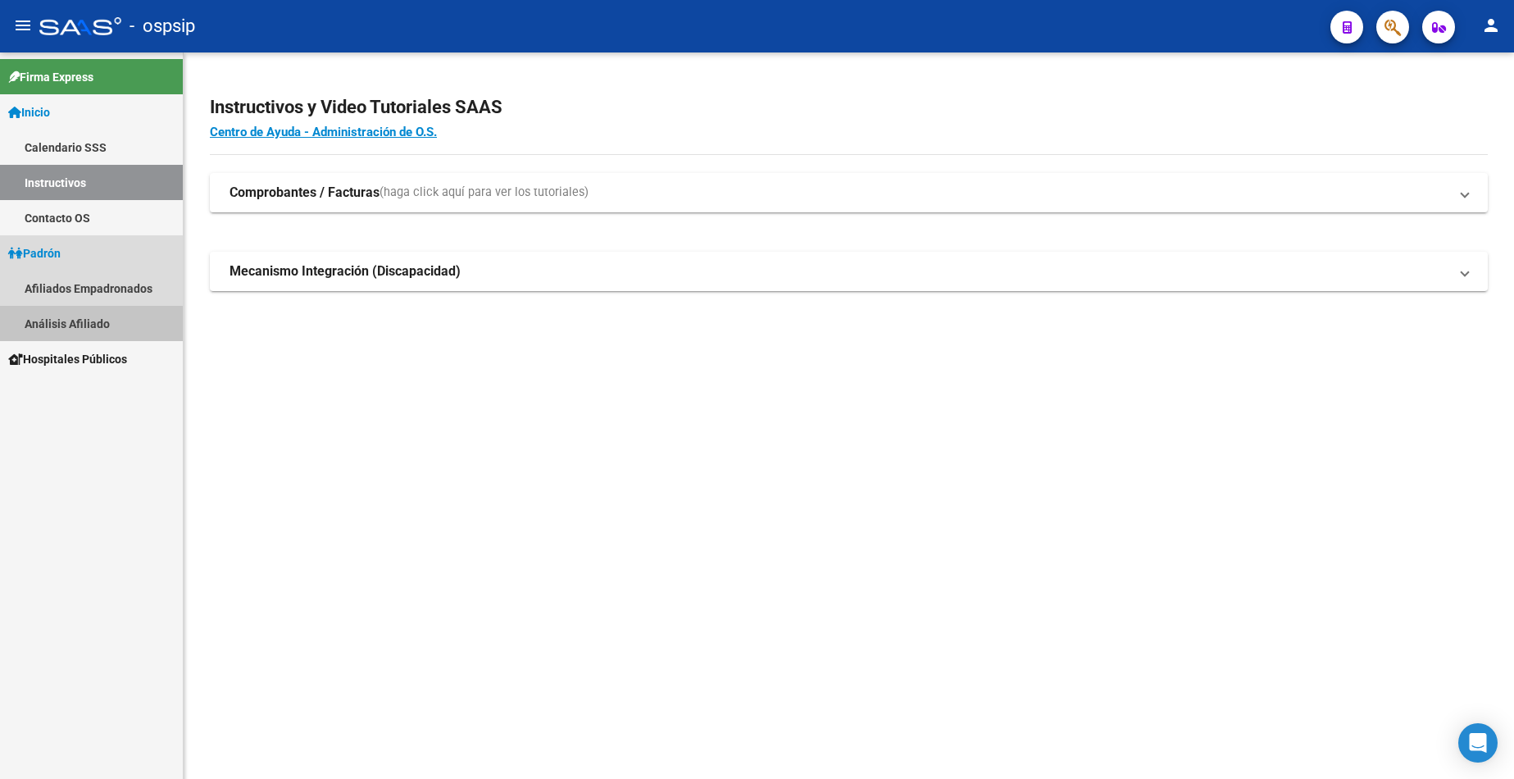
click at [86, 325] on link "Análisis Afiliado" at bounding box center [91, 323] width 183 height 35
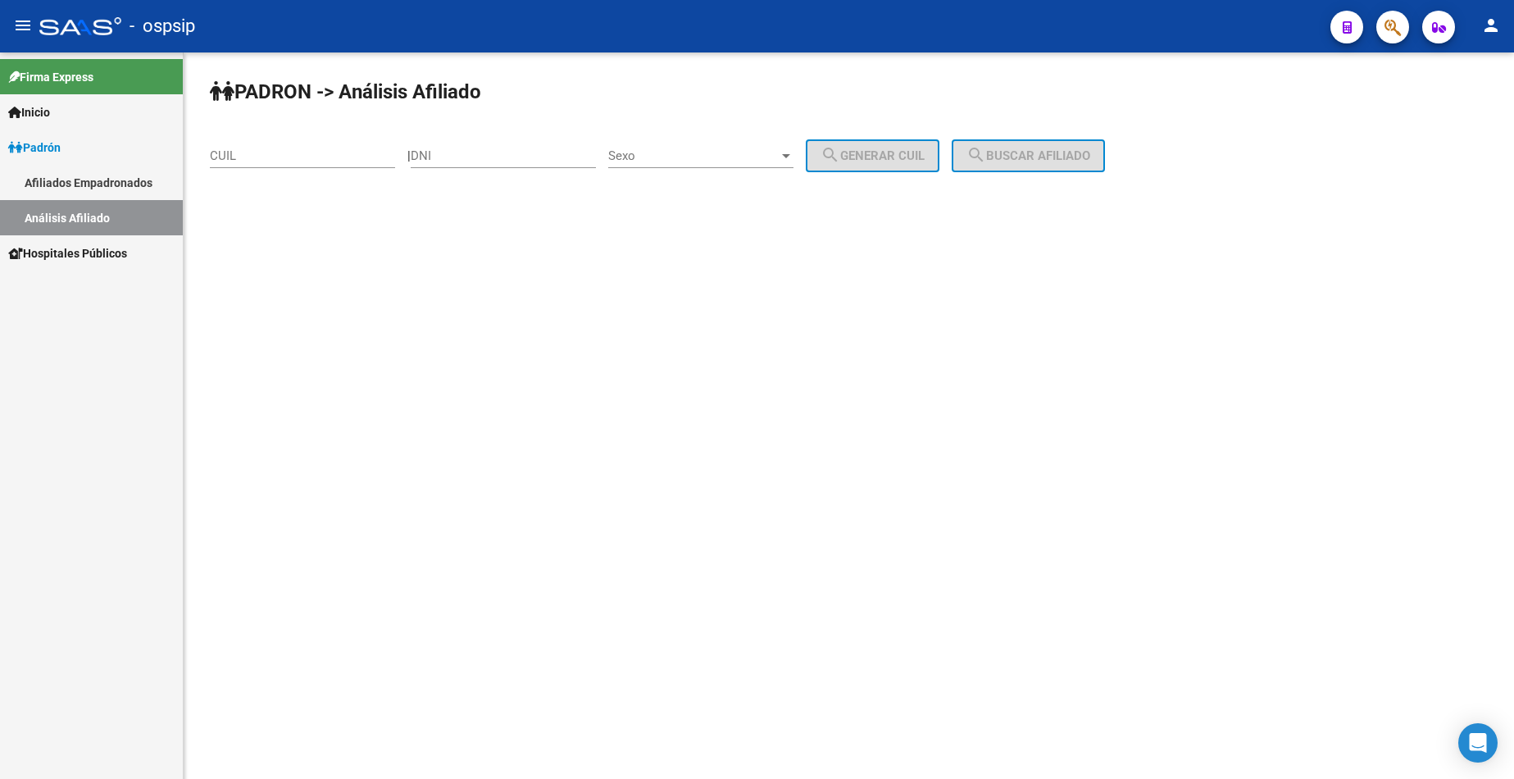
click at [513, 143] on div "DNI" at bounding box center [503, 150] width 185 height 35
type input "29779976"
click at [712, 151] on span "Sexo" at bounding box center [693, 155] width 171 height 15
click at [714, 151] on span "Masculino" at bounding box center [718, 156] width 185 height 37
drag, startPoint x: 924, startPoint y: 160, endPoint x: 935, endPoint y: 166, distance: 13.2
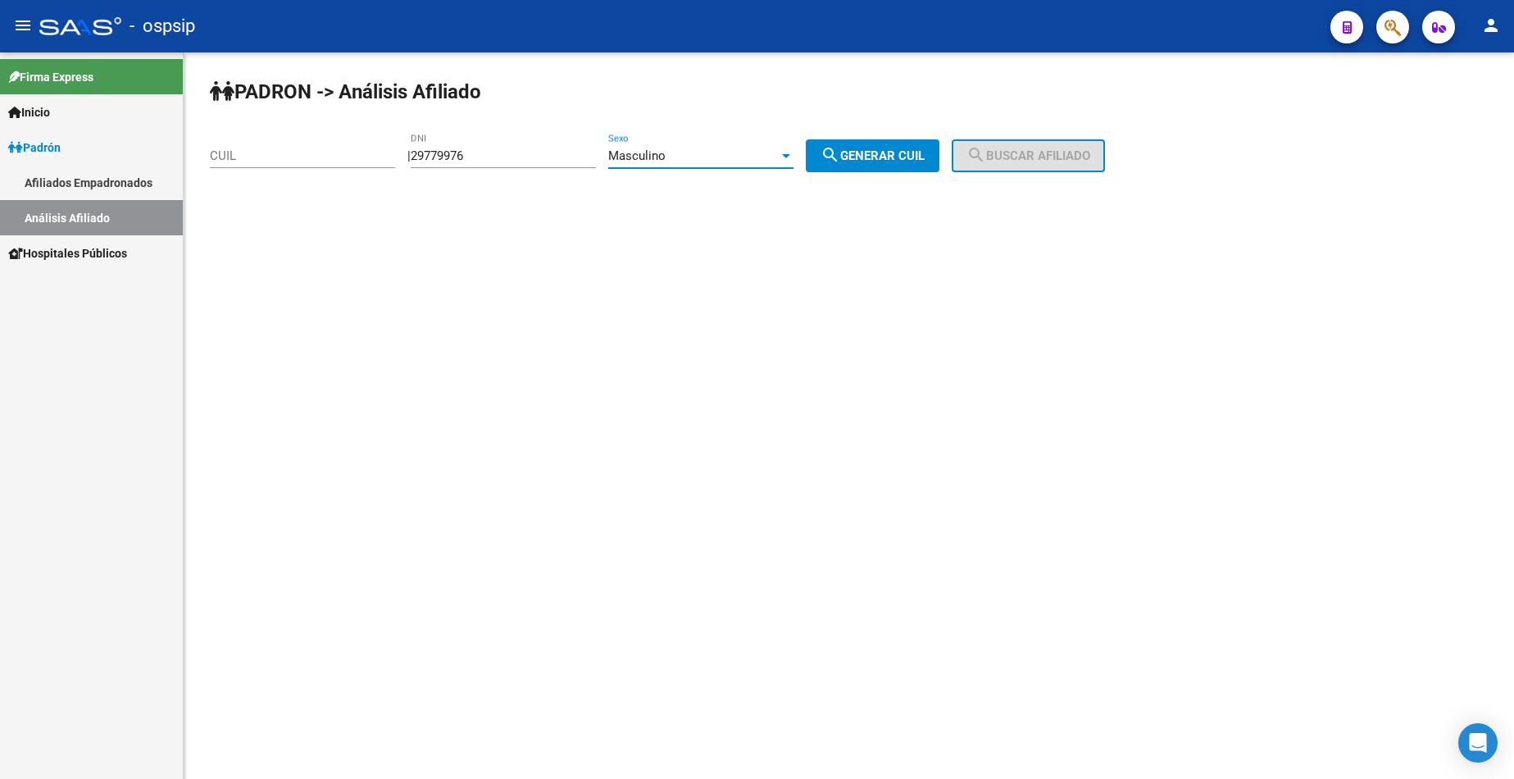
click at [925, 161] on span "search Generar CUIL" at bounding box center [873, 155] width 104 height 15
type input "20-29779976-3"
click at [1045, 156] on span "search Buscar afiliado" at bounding box center [1029, 155] width 124 height 15
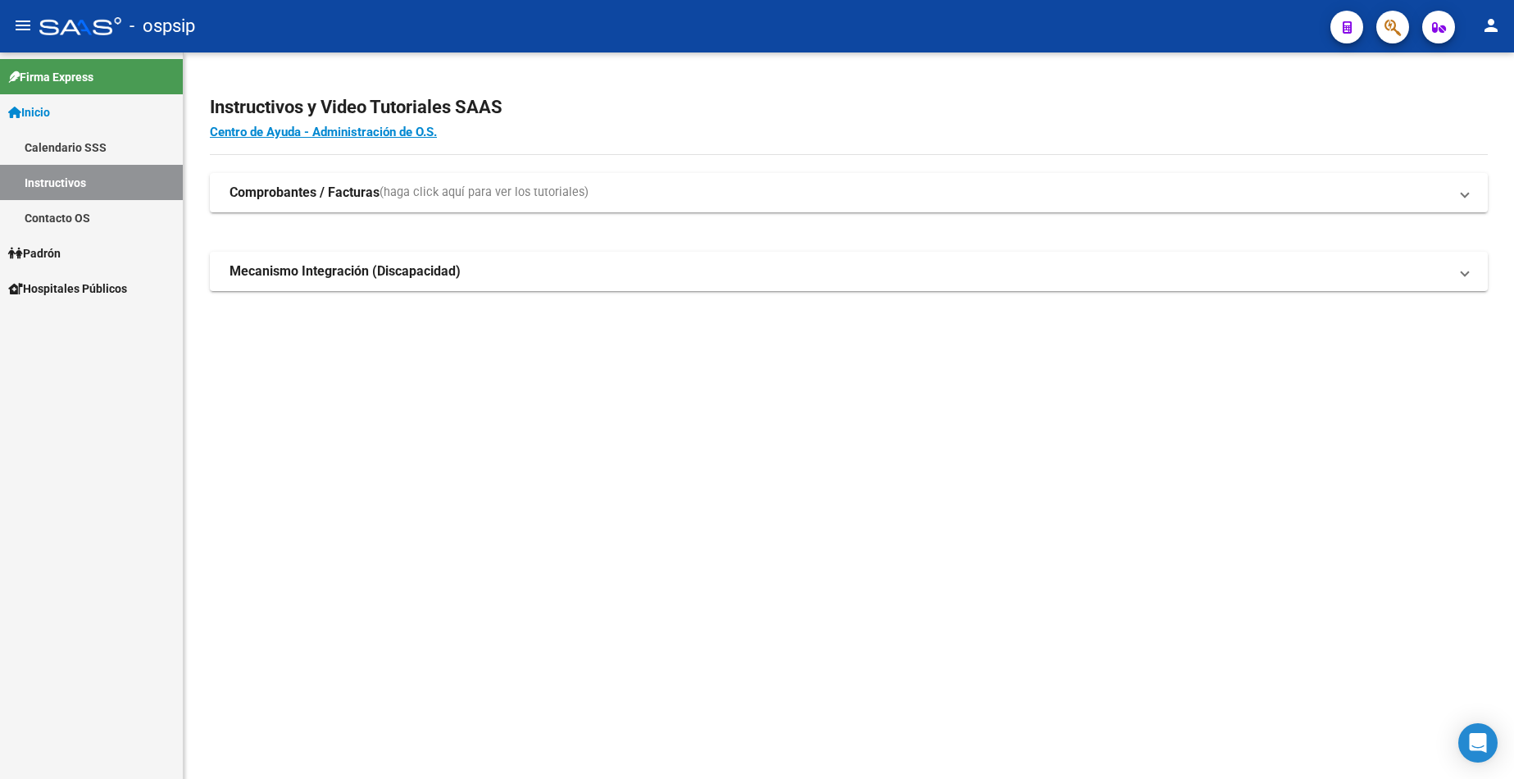
click at [50, 113] on span "Inicio" at bounding box center [29, 112] width 42 height 18
click at [75, 244] on link "Padrón" at bounding box center [91, 252] width 183 height 35
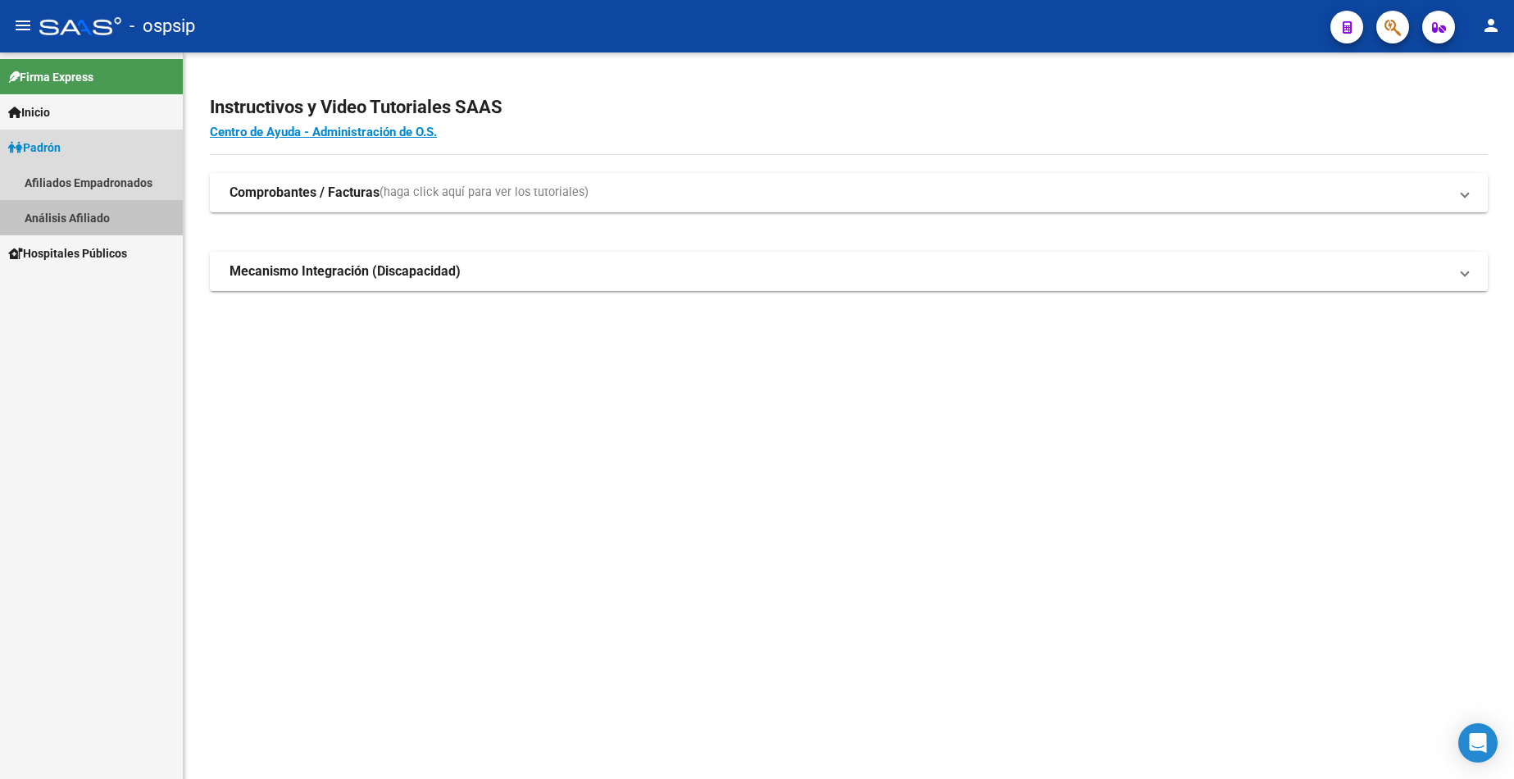
click at [71, 218] on link "Análisis Afiliado" at bounding box center [91, 217] width 183 height 35
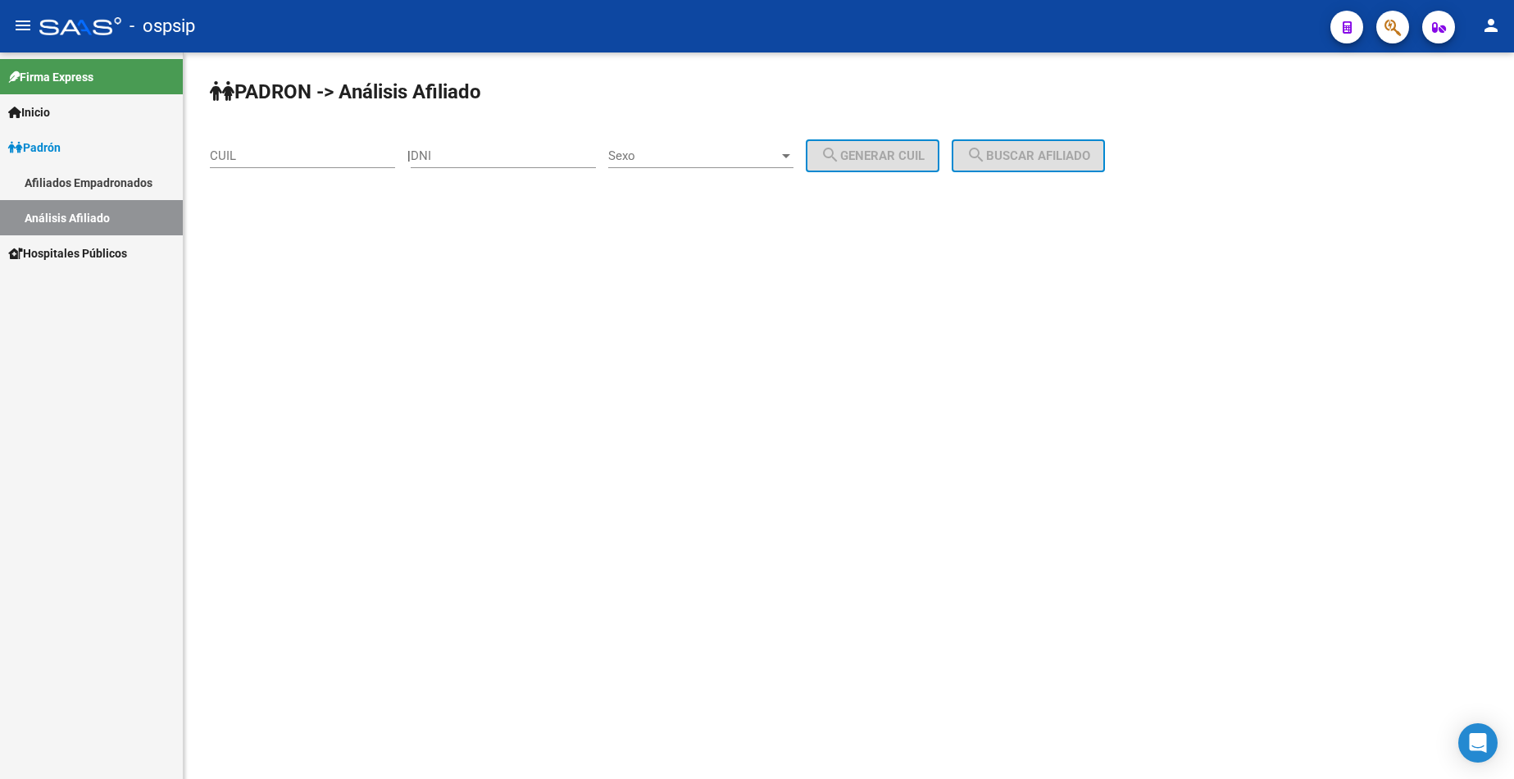
click at [499, 162] on input "DNI" at bounding box center [503, 155] width 185 height 15
type input "29779966"
click at [731, 153] on span "Sexo" at bounding box center [693, 155] width 171 height 15
click at [731, 157] on span "Masculino" at bounding box center [718, 156] width 185 height 37
click at [884, 162] on span "search Generar CUIL" at bounding box center [873, 155] width 104 height 15
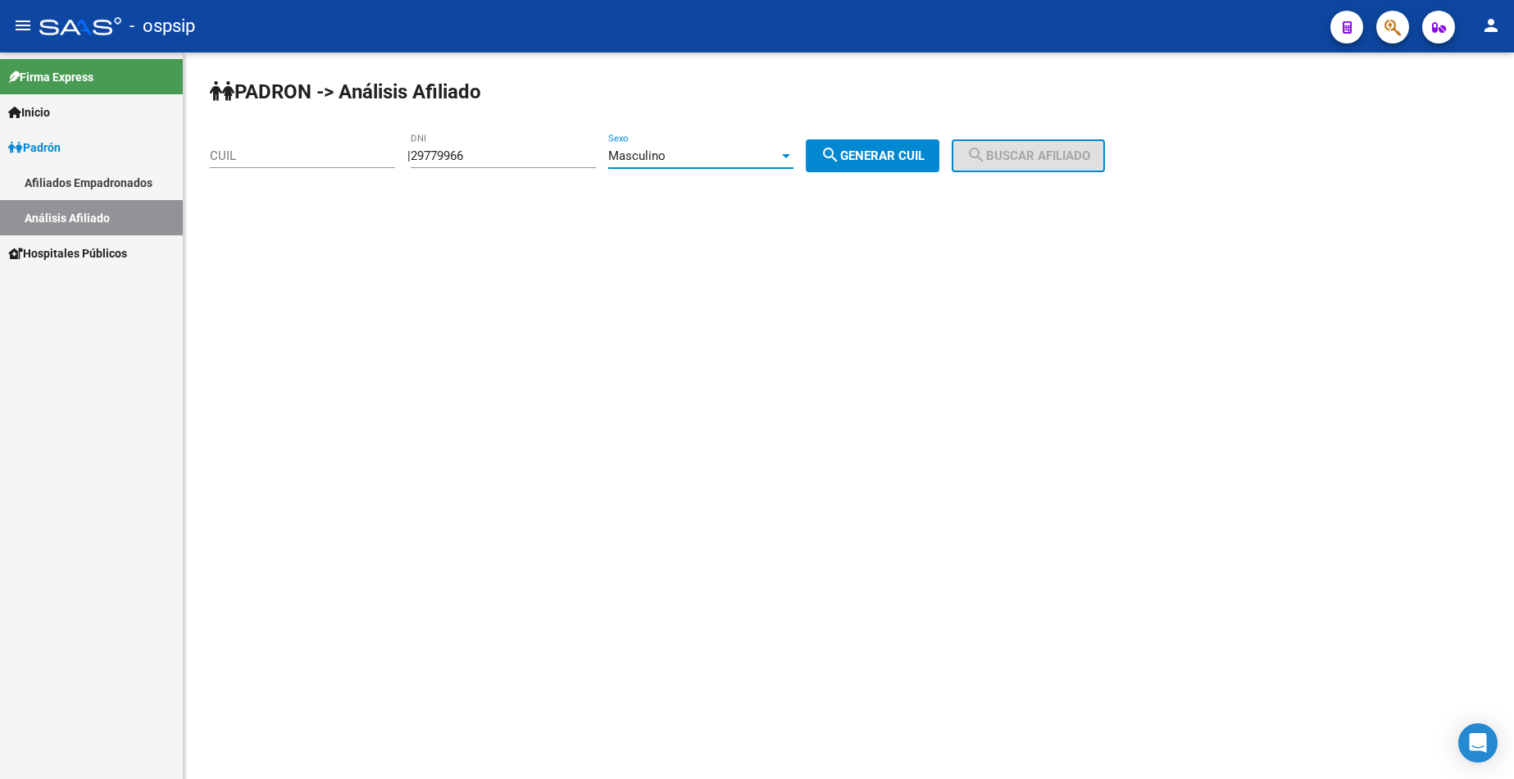
type input "20-29779966-6"
click at [1008, 160] on span "search Buscar afiliado" at bounding box center [1029, 155] width 124 height 15
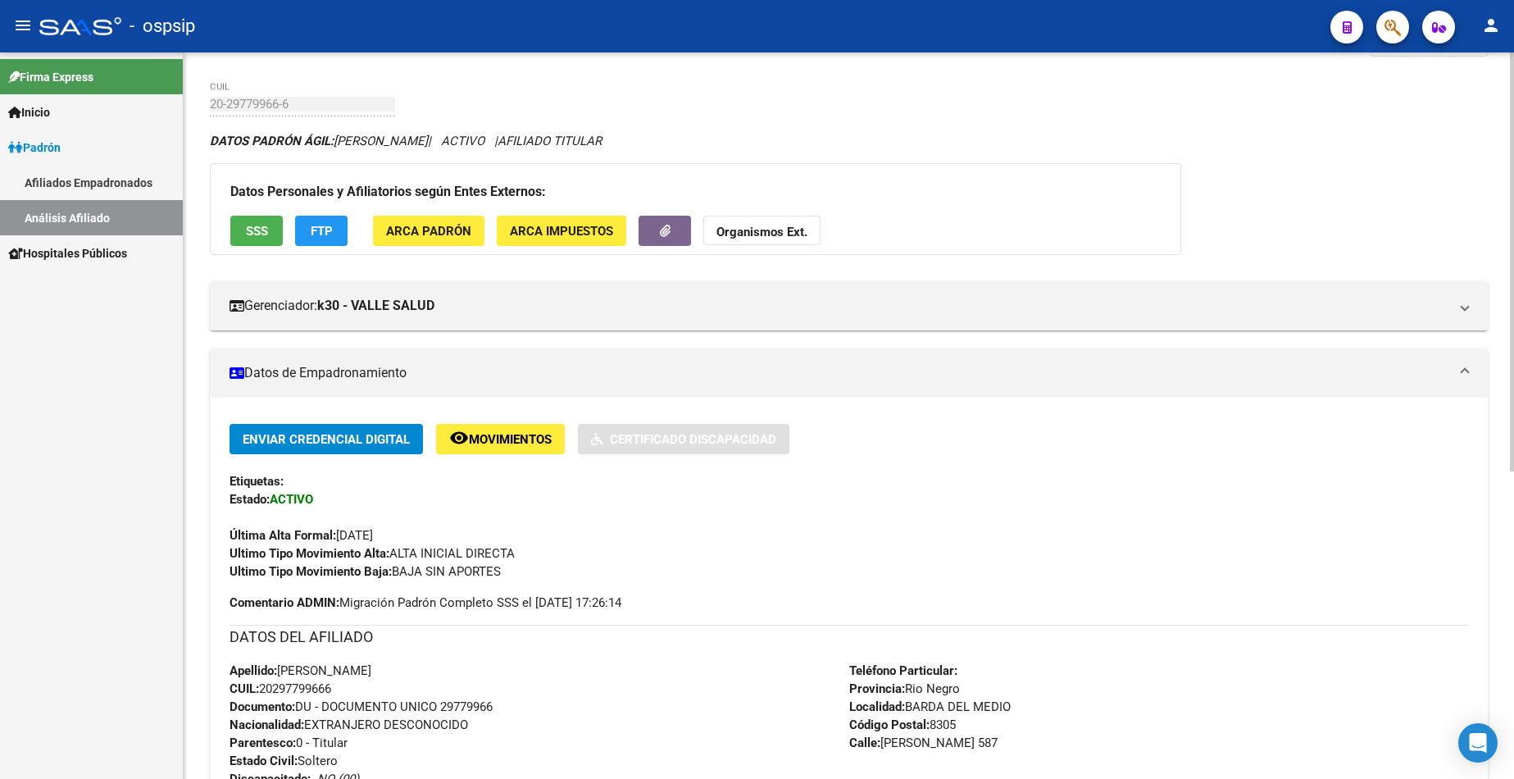
scroll to position [328, 0]
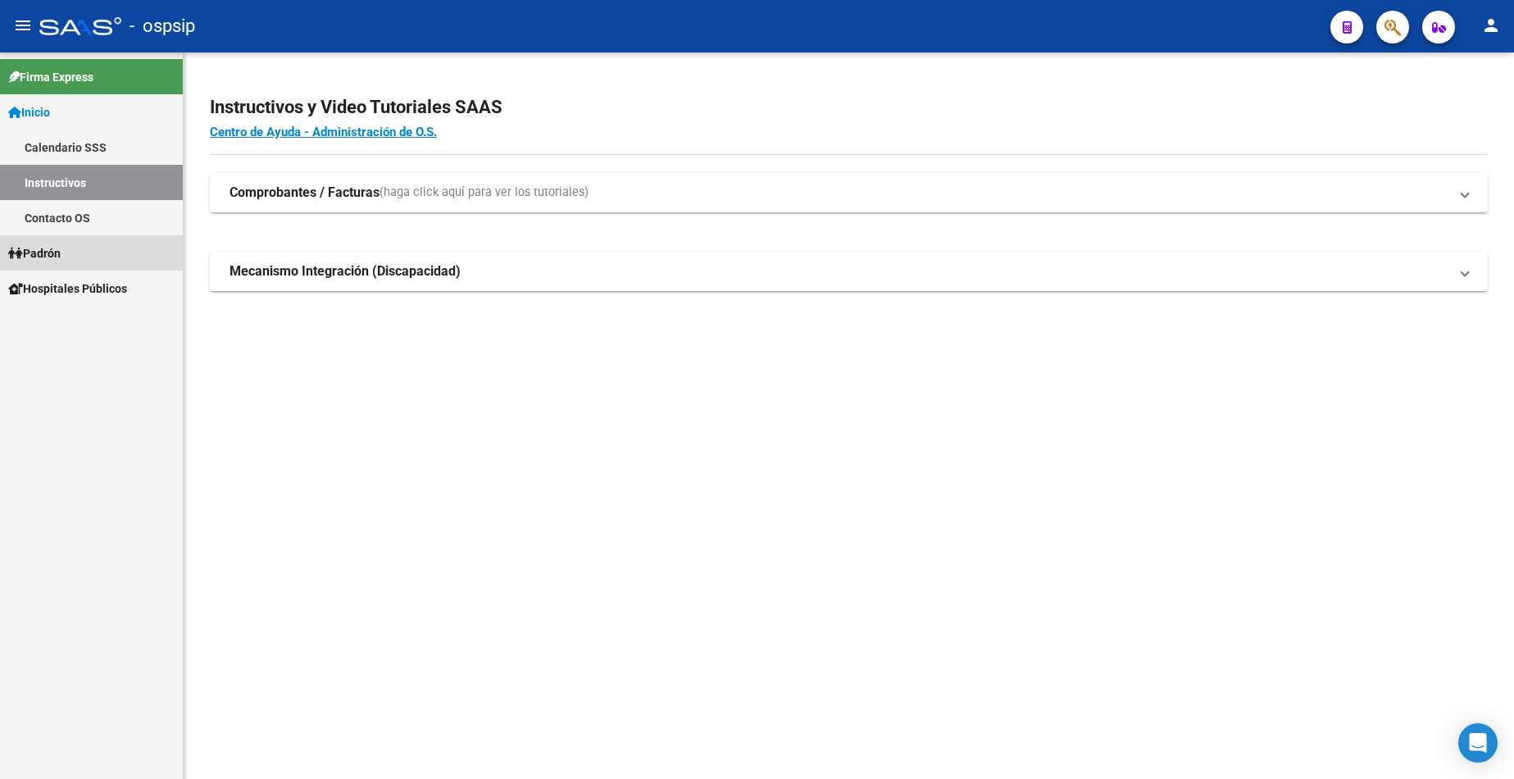
click at [61, 253] on span "Padrón" at bounding box center [34, 253] width 52 height 18
click at [89, 325] on link "Análisis Afiliado" at bounding box center [91, 323] width 183 height 35
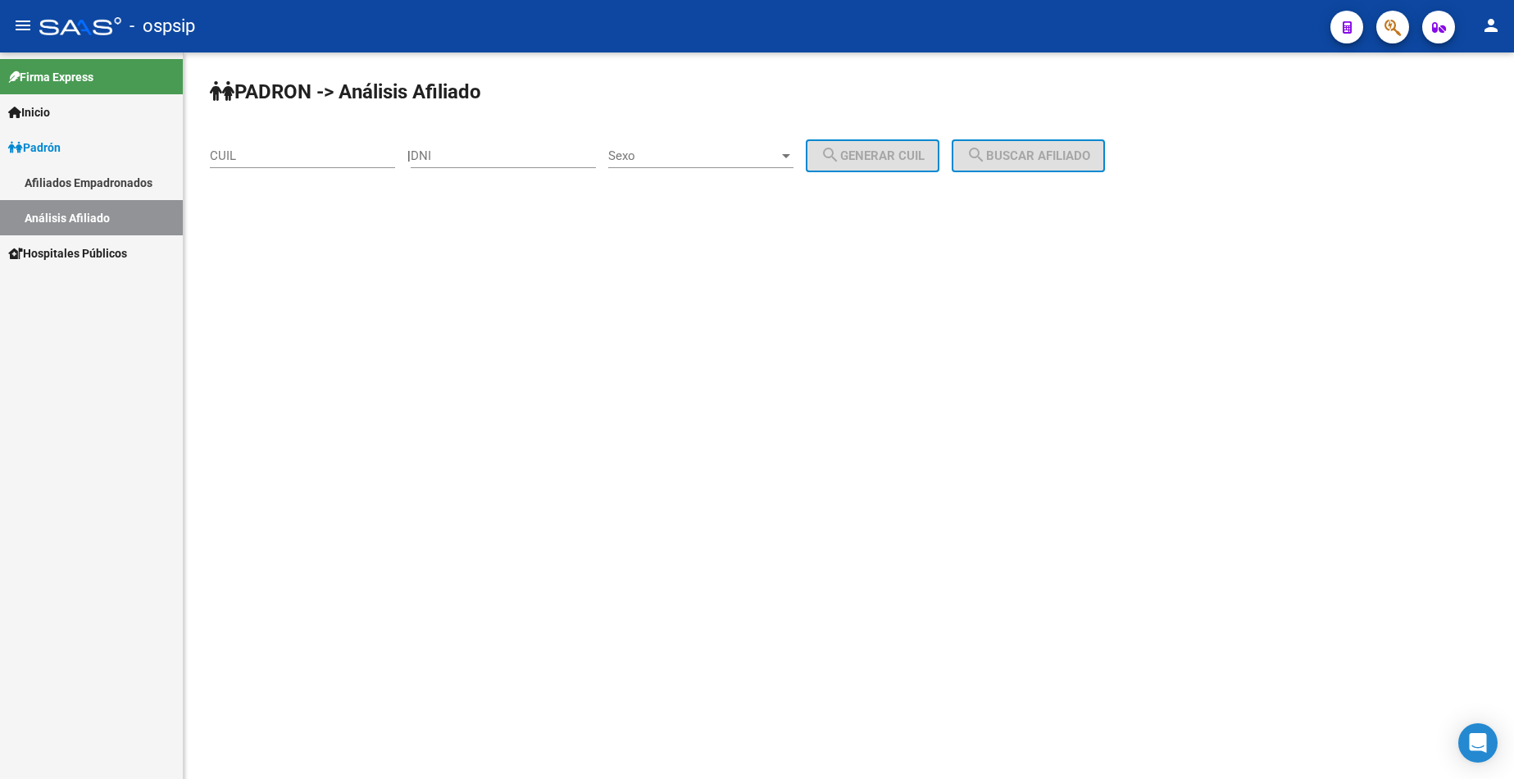
drag, startPoint x: 491, startPoint y: 147, endPoint x: 499, endPoint y: 163, distance: 18.3
click at [498, 163] on div "DNI" at bounding box center [503, 150] width 185 height 35
type input "21611005"
click at [731, 146] on div "Sexo Sexo" at bounding box center [700, 150] width 185 height 35
click at [734, 157] on span "Masculino" at bounding box center [718, 156] width 185 height 37
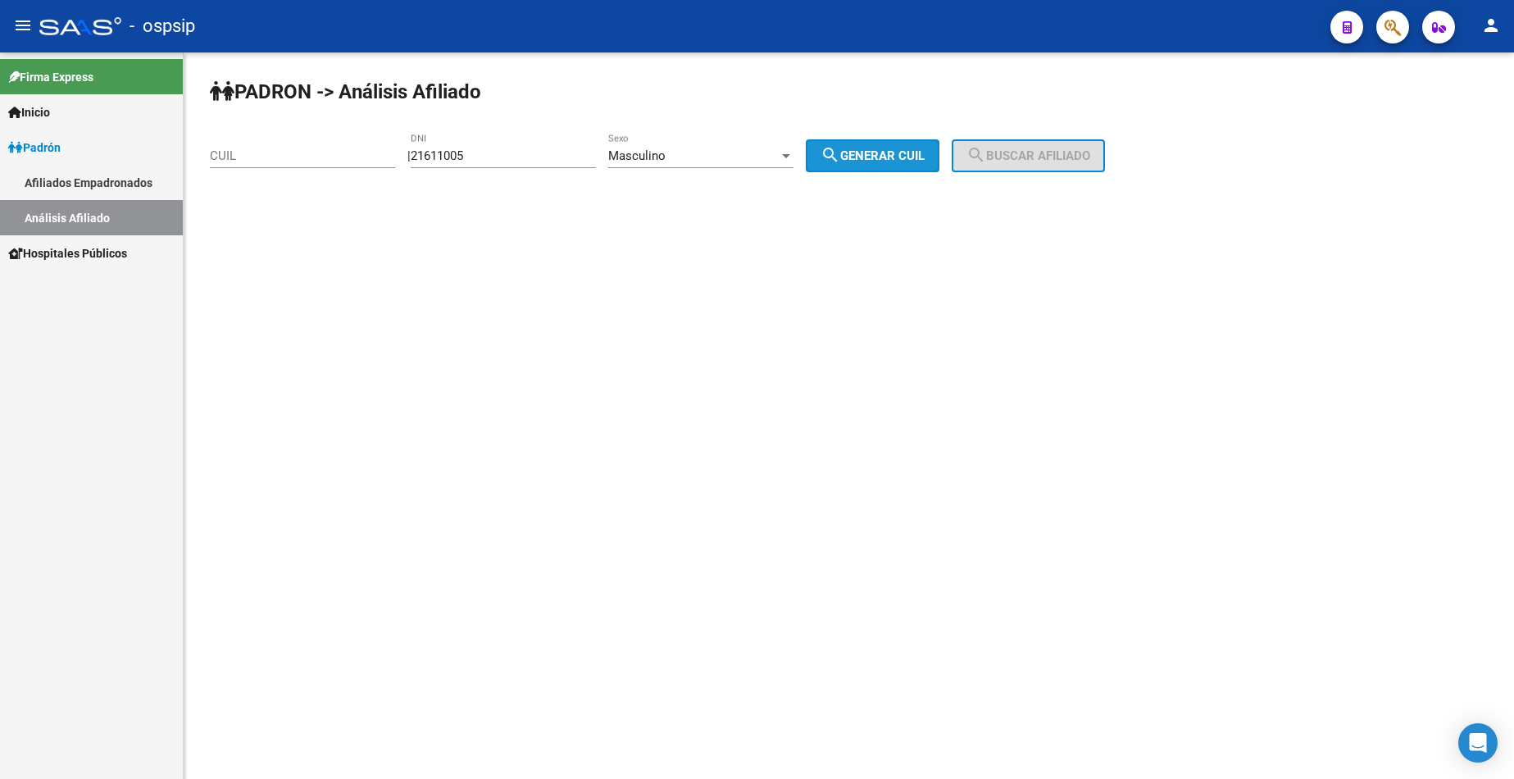
click at [925, 159] on span "search Generar CUIL" at bounding box center [873, 155] width 104 height 15
type input "20-21611005-7"
click at [1014, 158] on span "search Buscar afiliado" at bounding box center [1029, 155] width 124 height 15
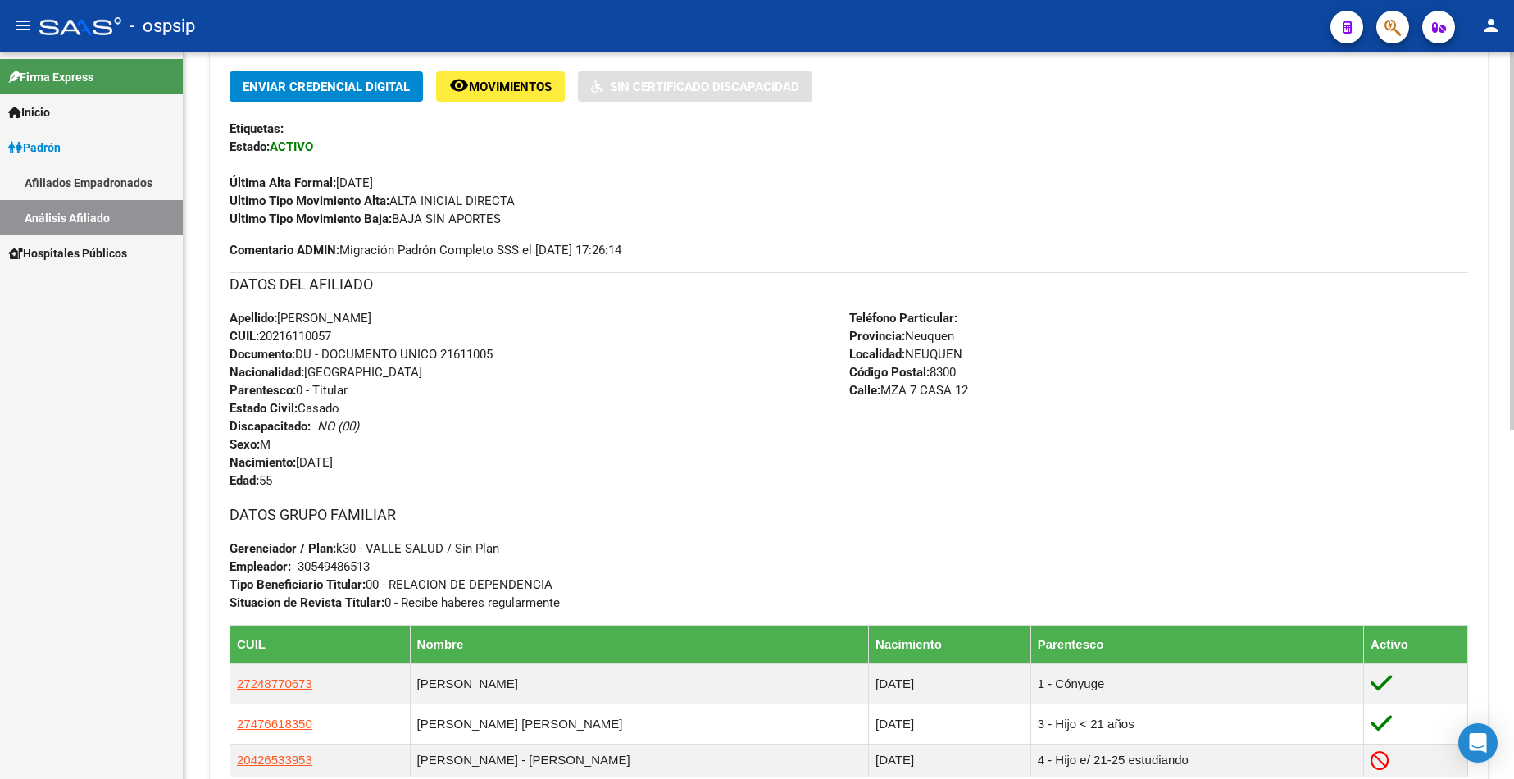
scroll to position [410, 0]
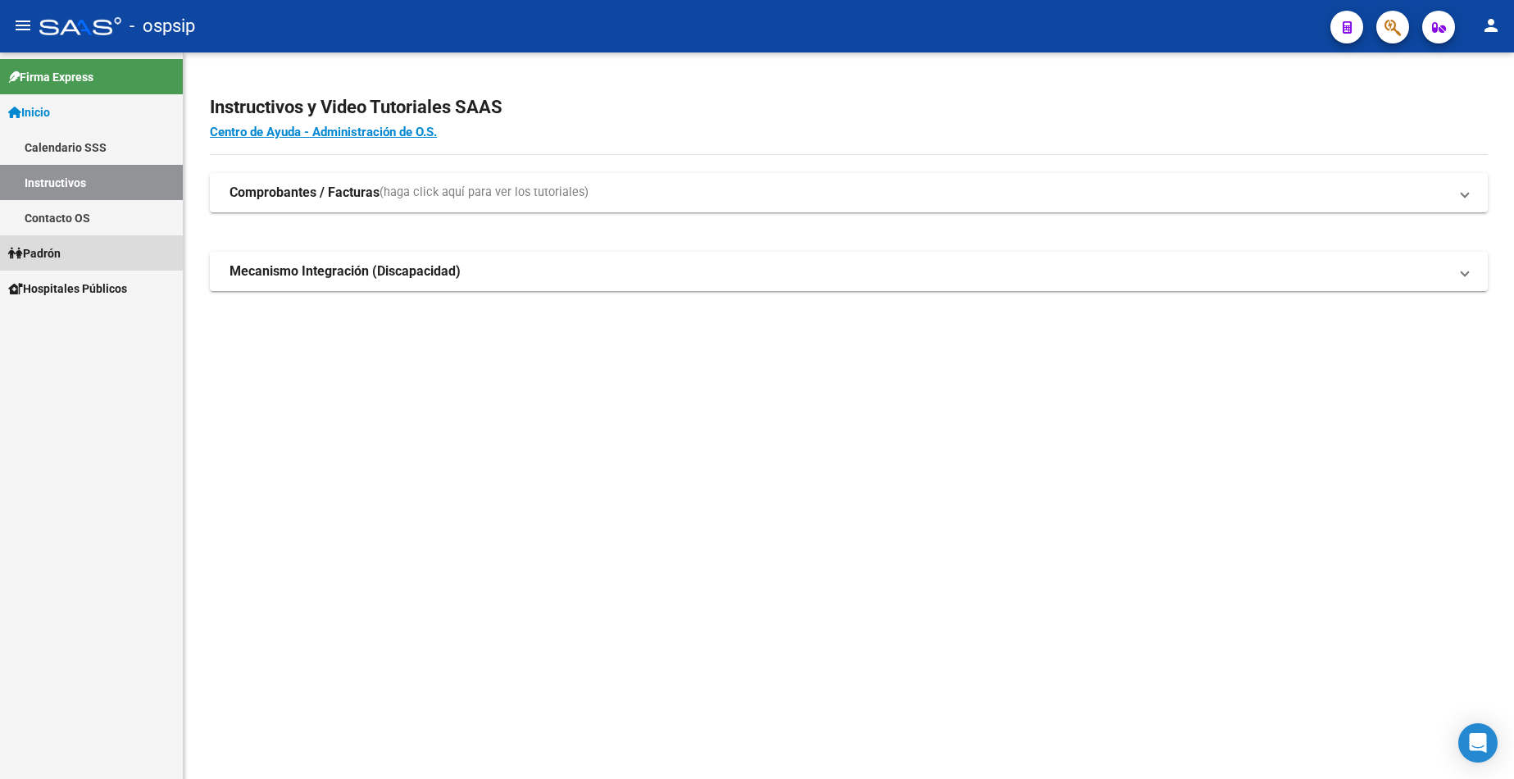
click at [70, 258] on link "Padrón" at bounding box center [91, 252] width 183 height 35
drag, startPoint x: 68, startPoint y: 257, endPoint x: 66, endPoint y: 272, distance: 15.8
click at [67, 257] on link "Padrón" at bounding box center [91, 252] width 183 height 35
click at [75, 325] on link "Análisis Afiliado" at bounding box center [91, 323] width 183 height 35
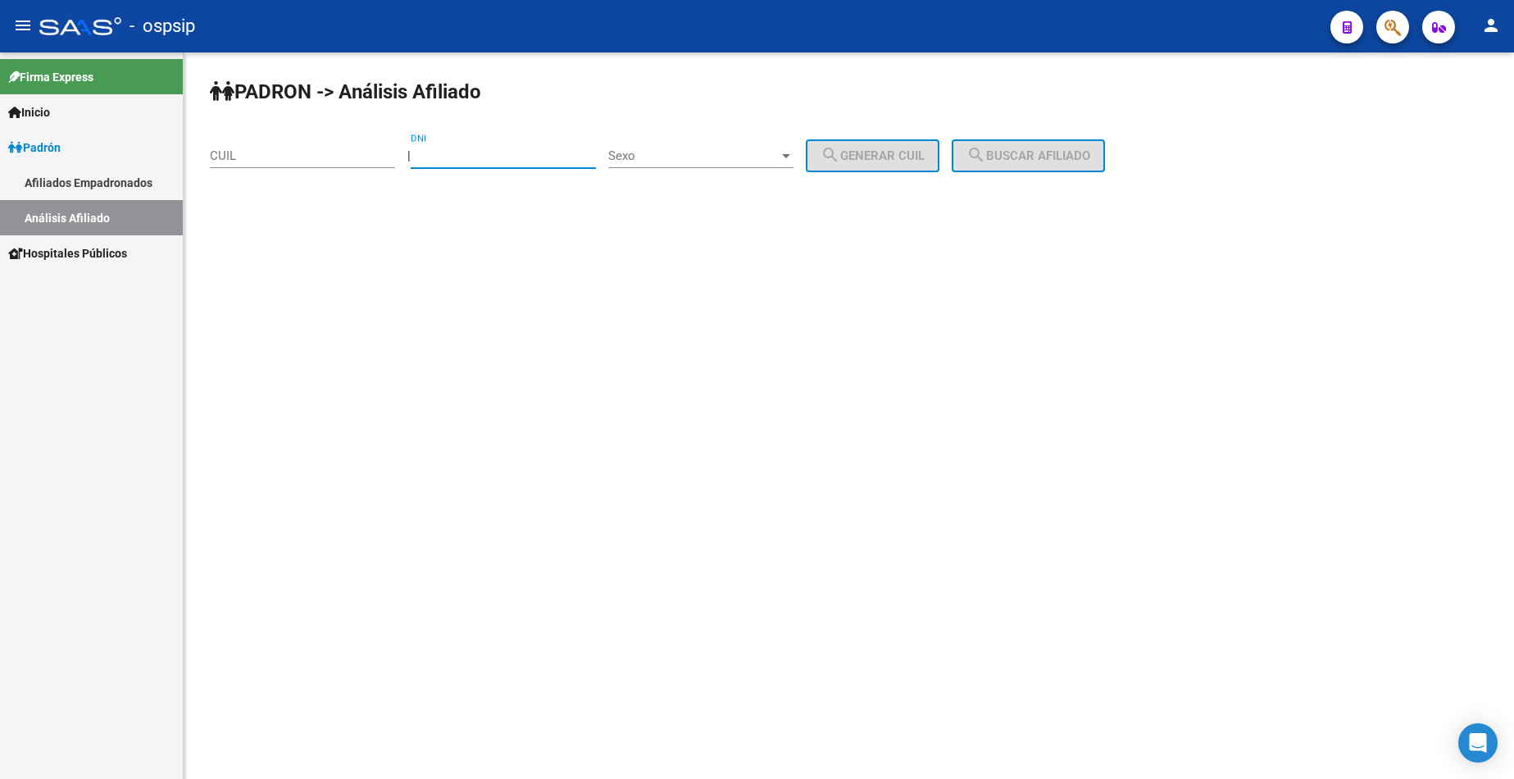
drag, startPoint x: 496, startPoint y: 161, endPoint x: 531, endPoint y: 164, distance: 35.4
click at [497, 161] on input "DNI" at bounding box center [503, 155] width 185 height 15
type input "92407156"
click at [739, 155] on span "Sexo" at bounding box center [693, 155] width 171 height 15
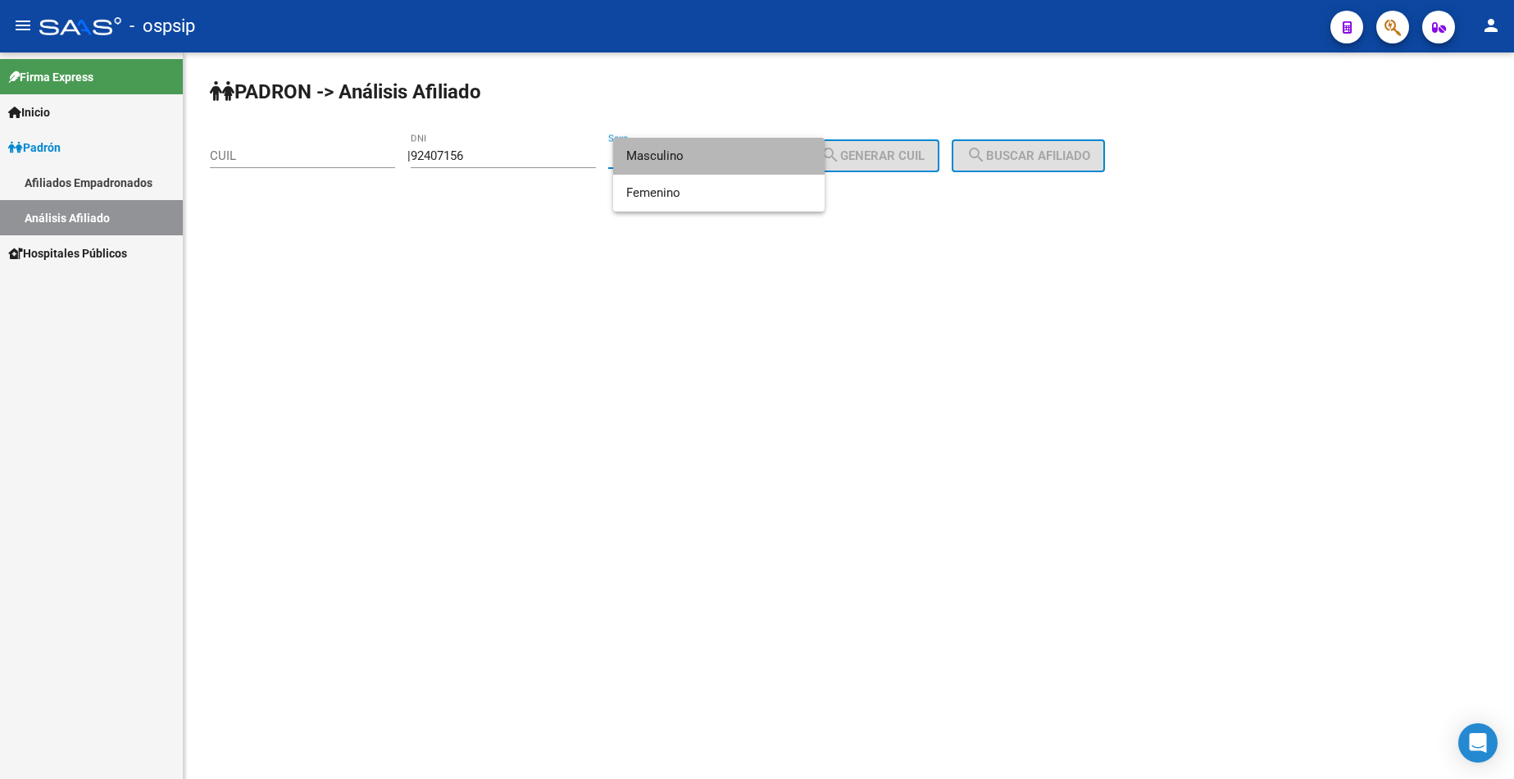
drag, startPoint x: 749, startPoint y: 154, endPoint x: 834, endPoint y: 154, distance: 84.4
click at [751, 154] on span "Masculino" at bounding box center [718, 156] width 185 height 37
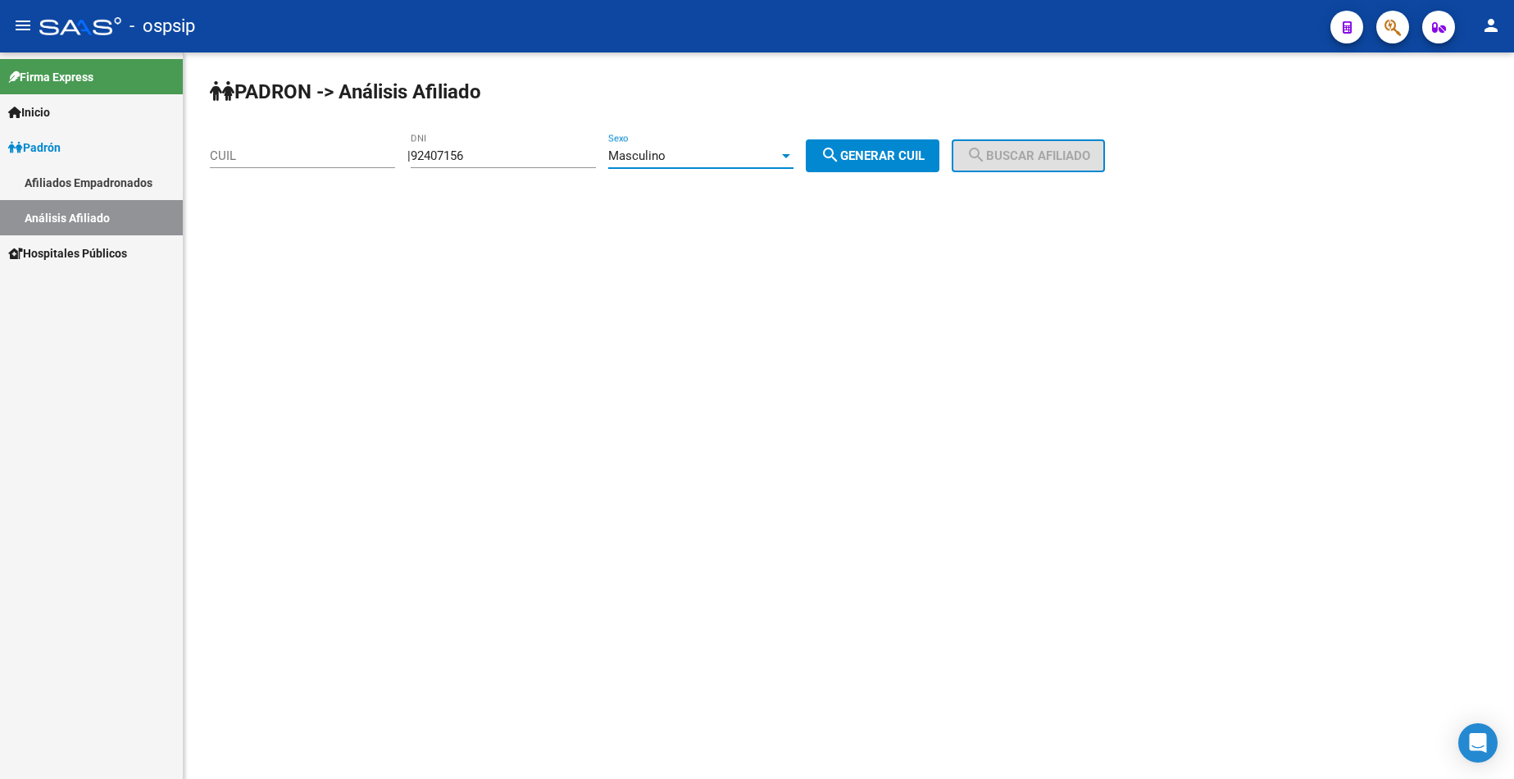
click at [880, 153] on span "search Generar CUIL" at bounding box center [873, 155] width 104 height 15
type input "20-92407156-8"
click at [980, 152] on button "search Buscar afiliado" at bounding box center [1028, 155] width 153 height 33
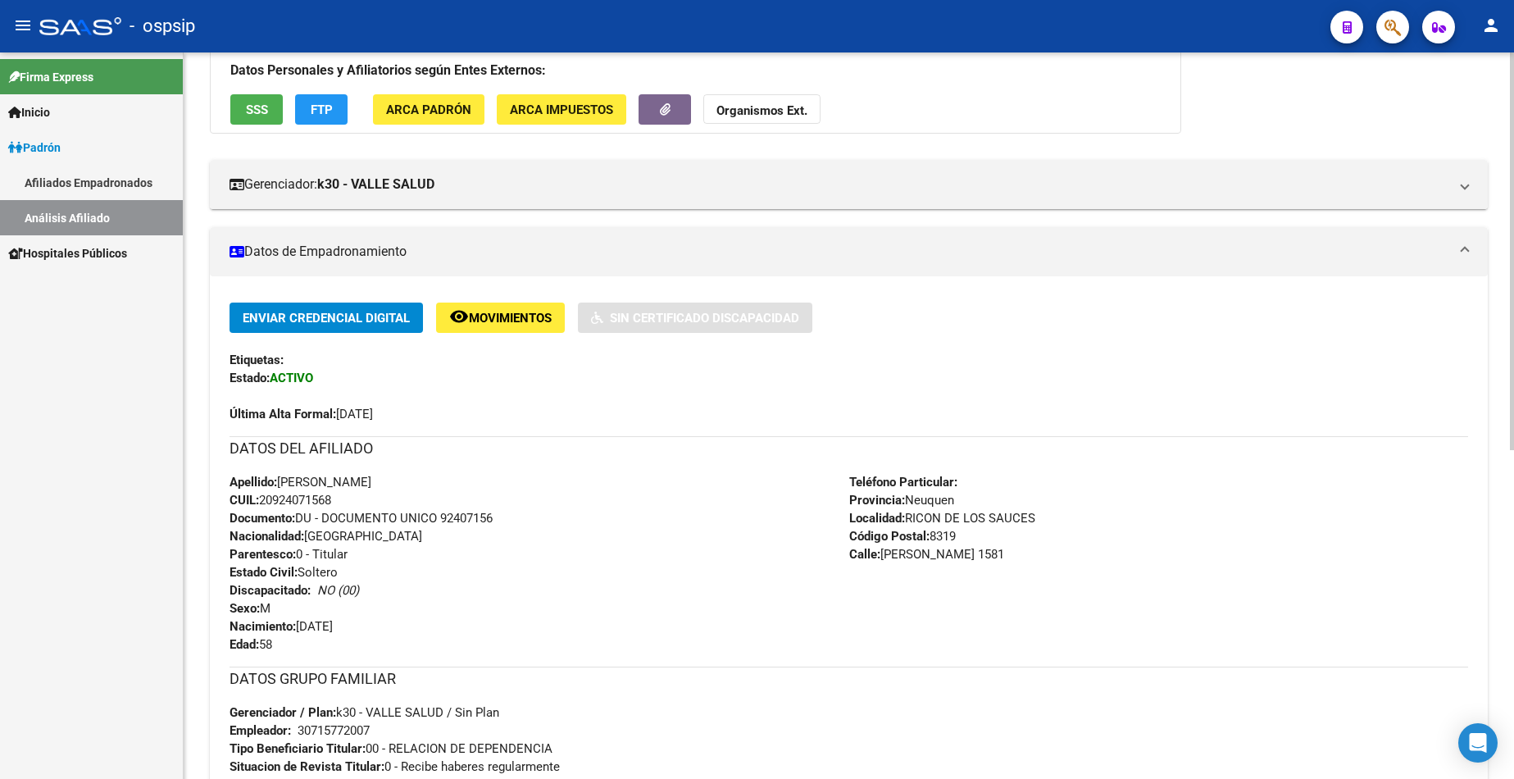
scroll to position [328, 0]
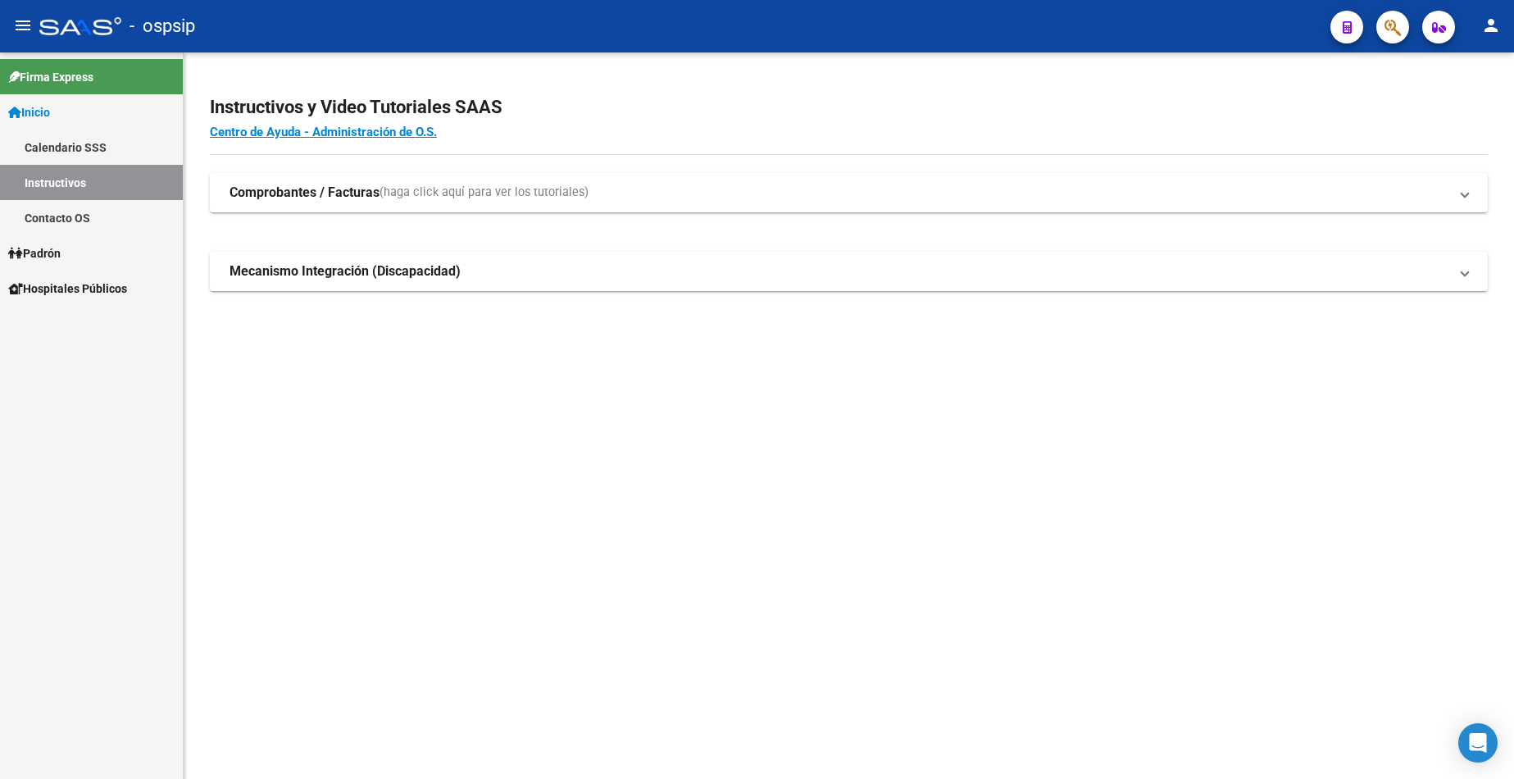
click at [75, 254] on link "Padrón" at bounding box center [91, 252] width 183 height 35
click at [80, 329] on link "Análisis Afiliado" at bounding box center [91, 323] width 183 height 35
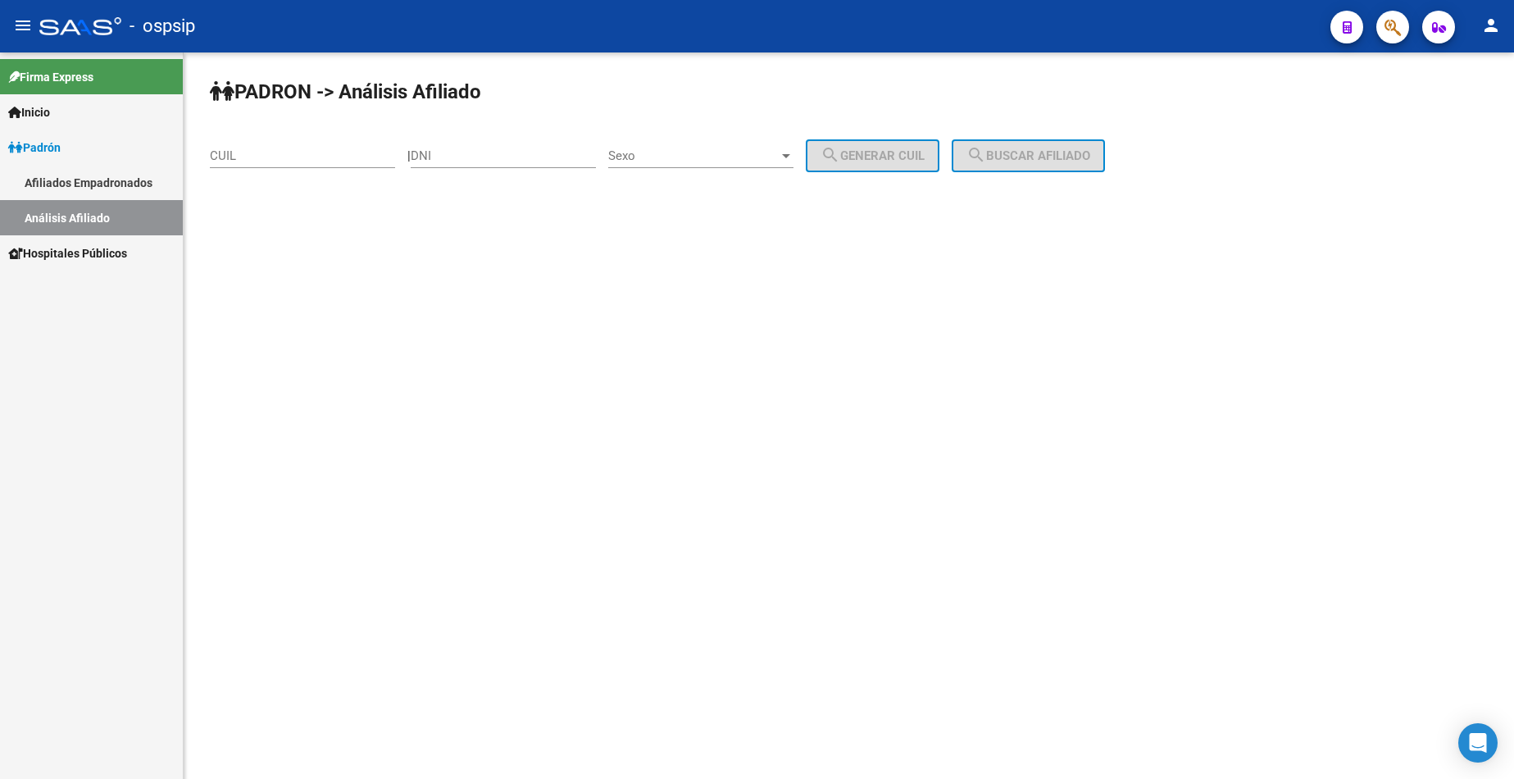
click at [510, 146] on div "DNI" at bounding box center [503, 150] width 185 height 35
type input "96002471"
click at [735, 156] on span "Sexo" at bounding box center [693, 155] width 171 height 15
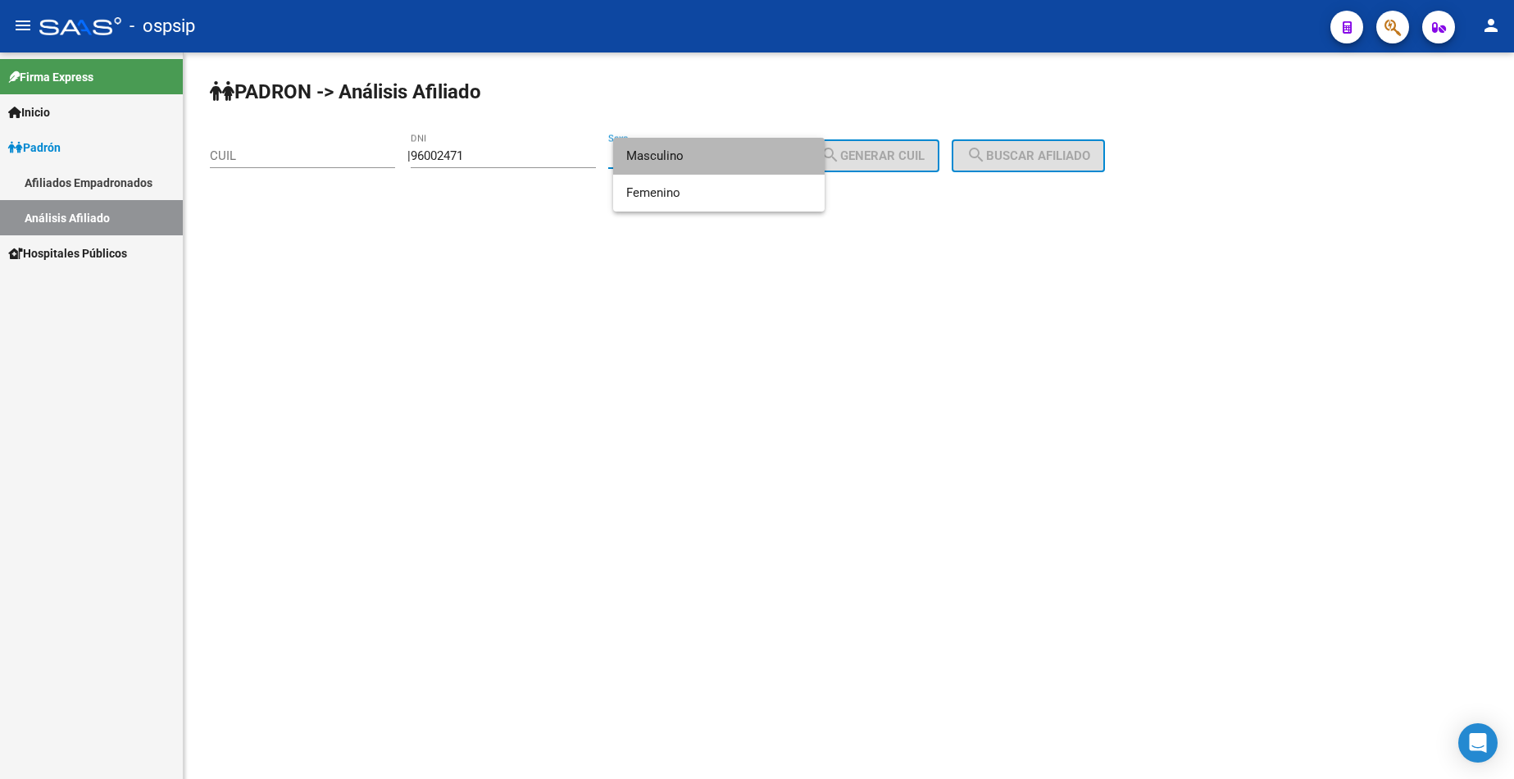
click at [735, 156] on span "Masculino" at bounding box center [718, 156] width 185 height 37
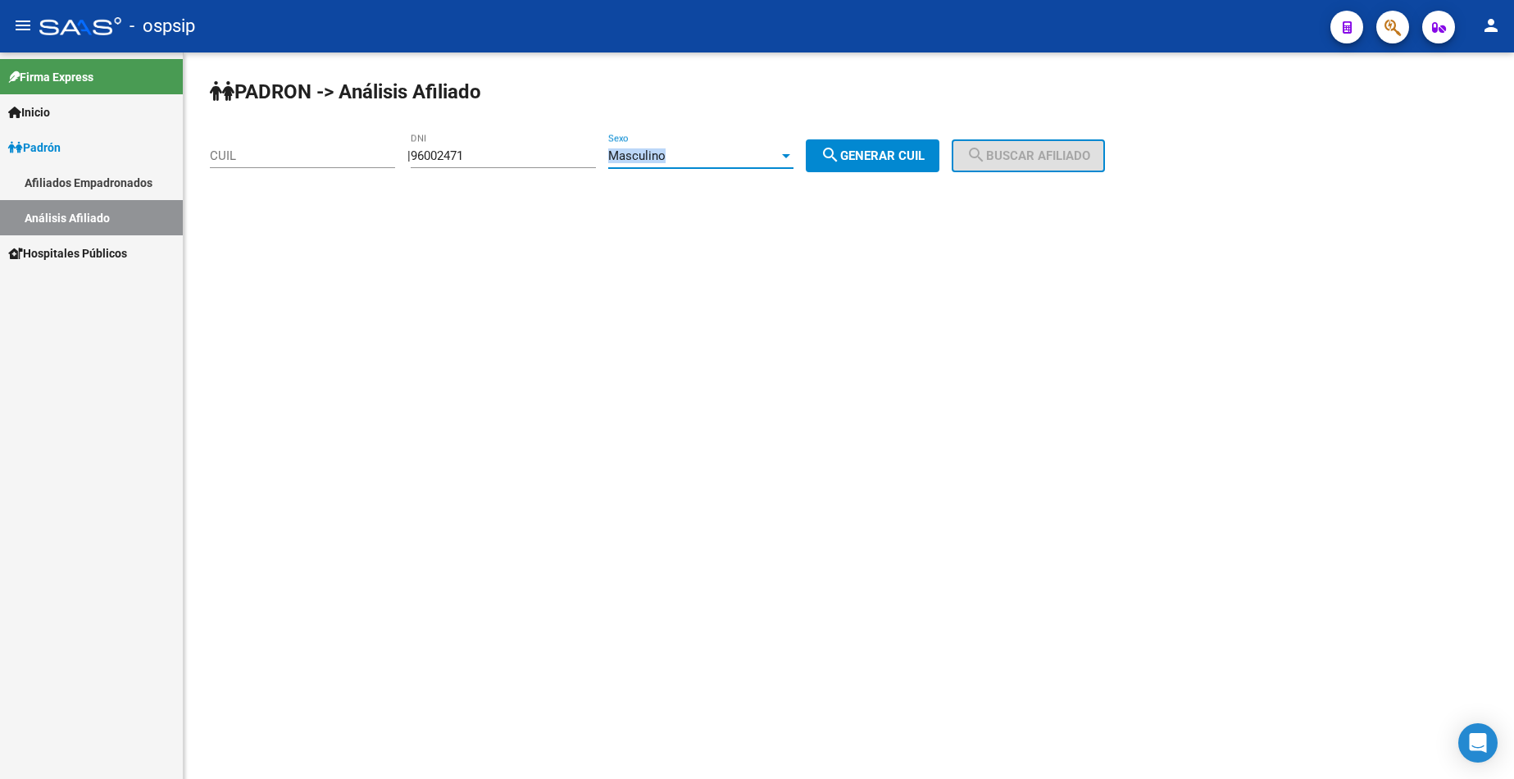
click at [735, 156] on div "Masculino" at bounding box center [693, 155] width 171 height 15
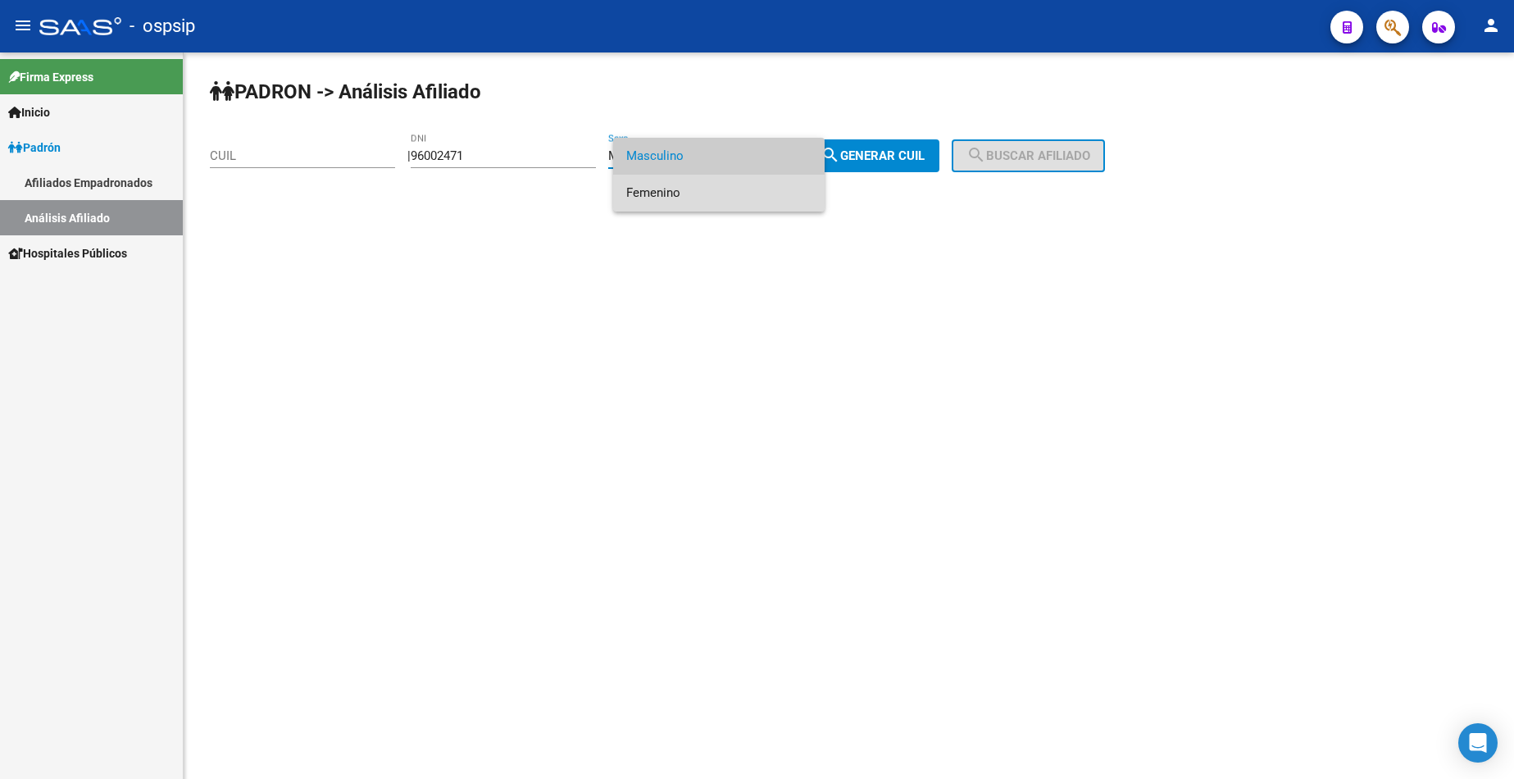
click at [733, 191] on span "Femenino" at bounding box center [718, 193] width 185 height 37
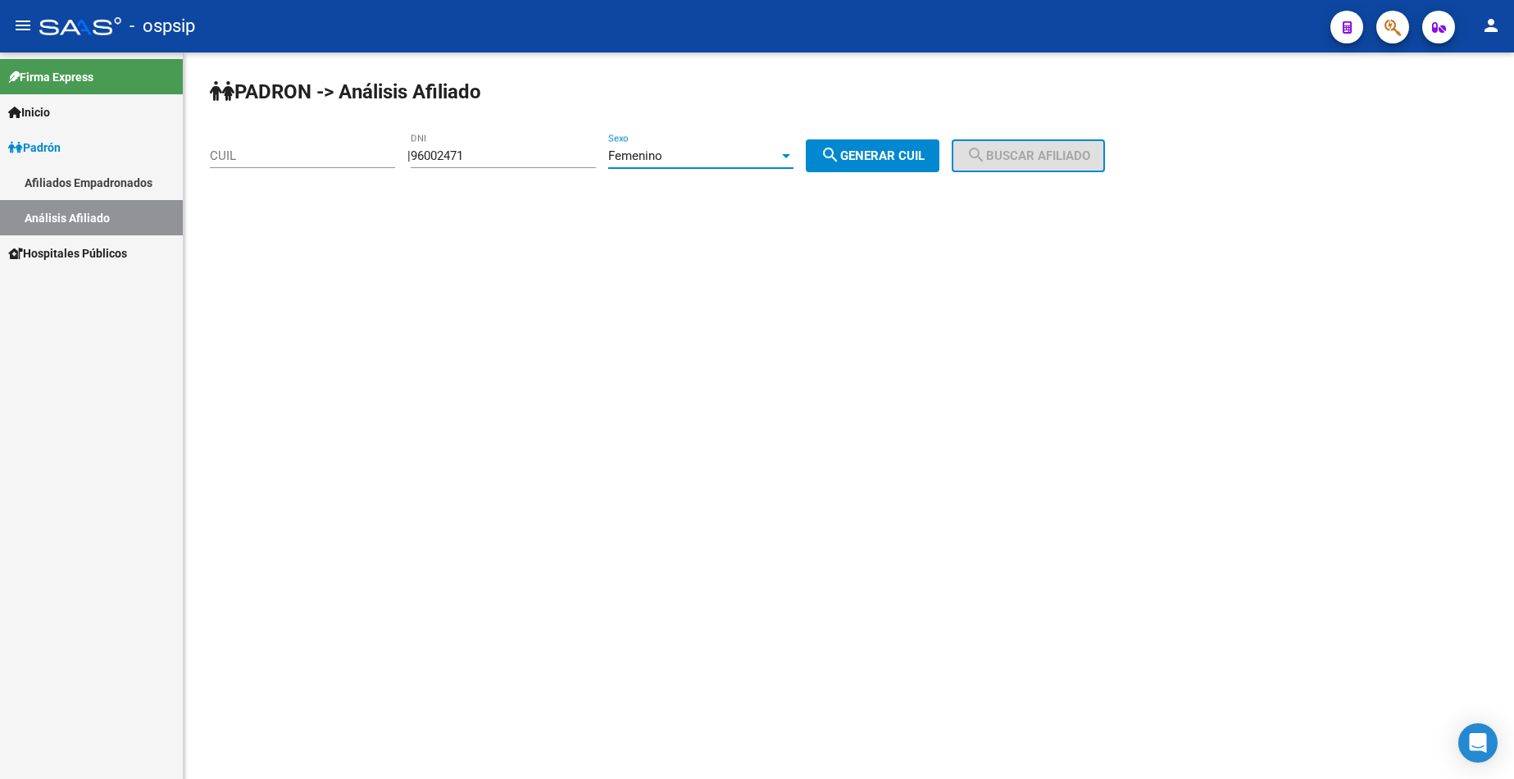
click at [896, 153] on span "search Generar CUIL" at bounding box center [873, 155] width 104 height 15
type input "27-96002471-6"
drag, startPoint x: 988, startPoint y: 154, endPoint x: 1022, endPoint y: 180, distance: 42.8
click at [986, 155] on mat-icon "search" at bounding box center [977, 155] width 20 height 20
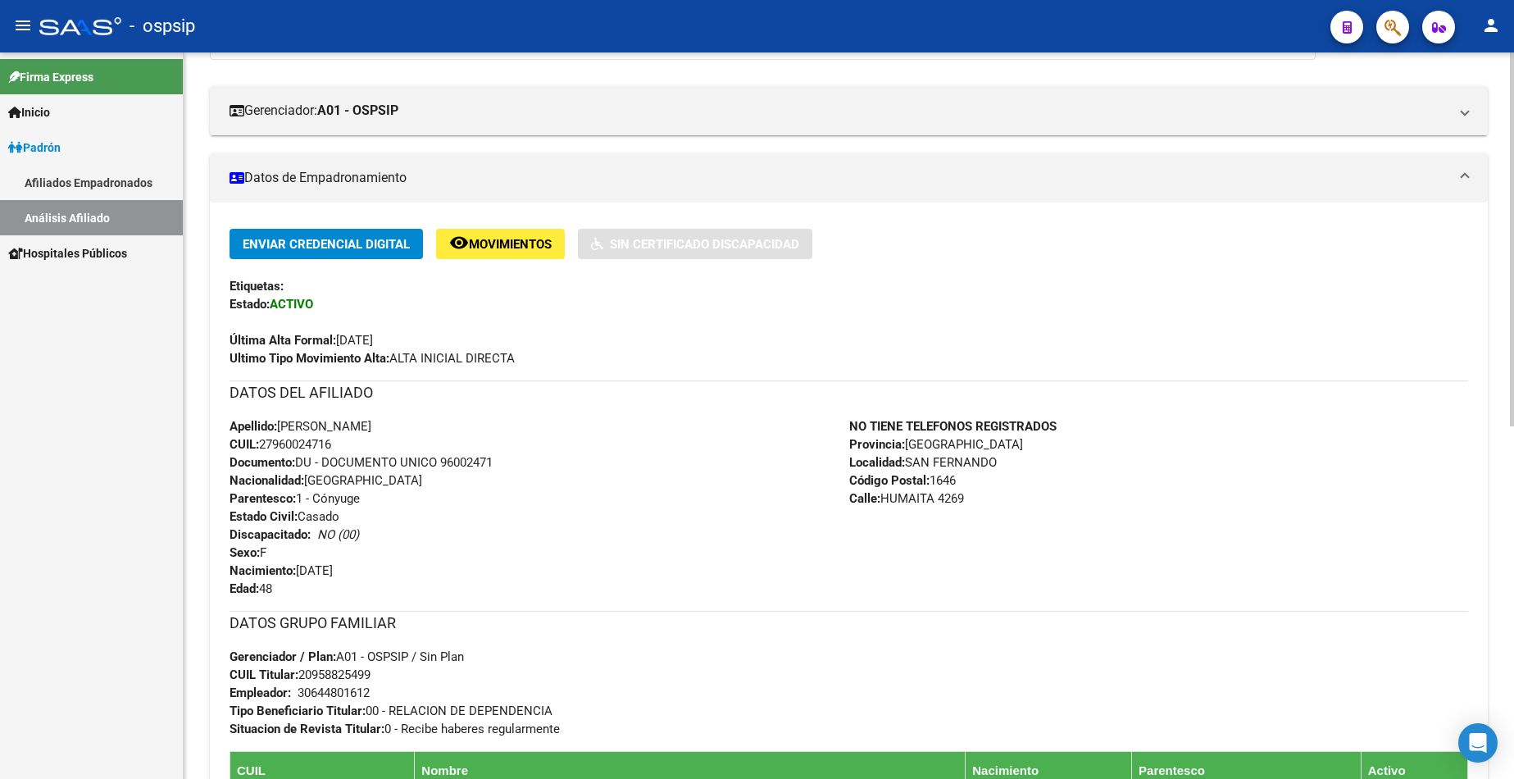
scroll to position [328, 0]
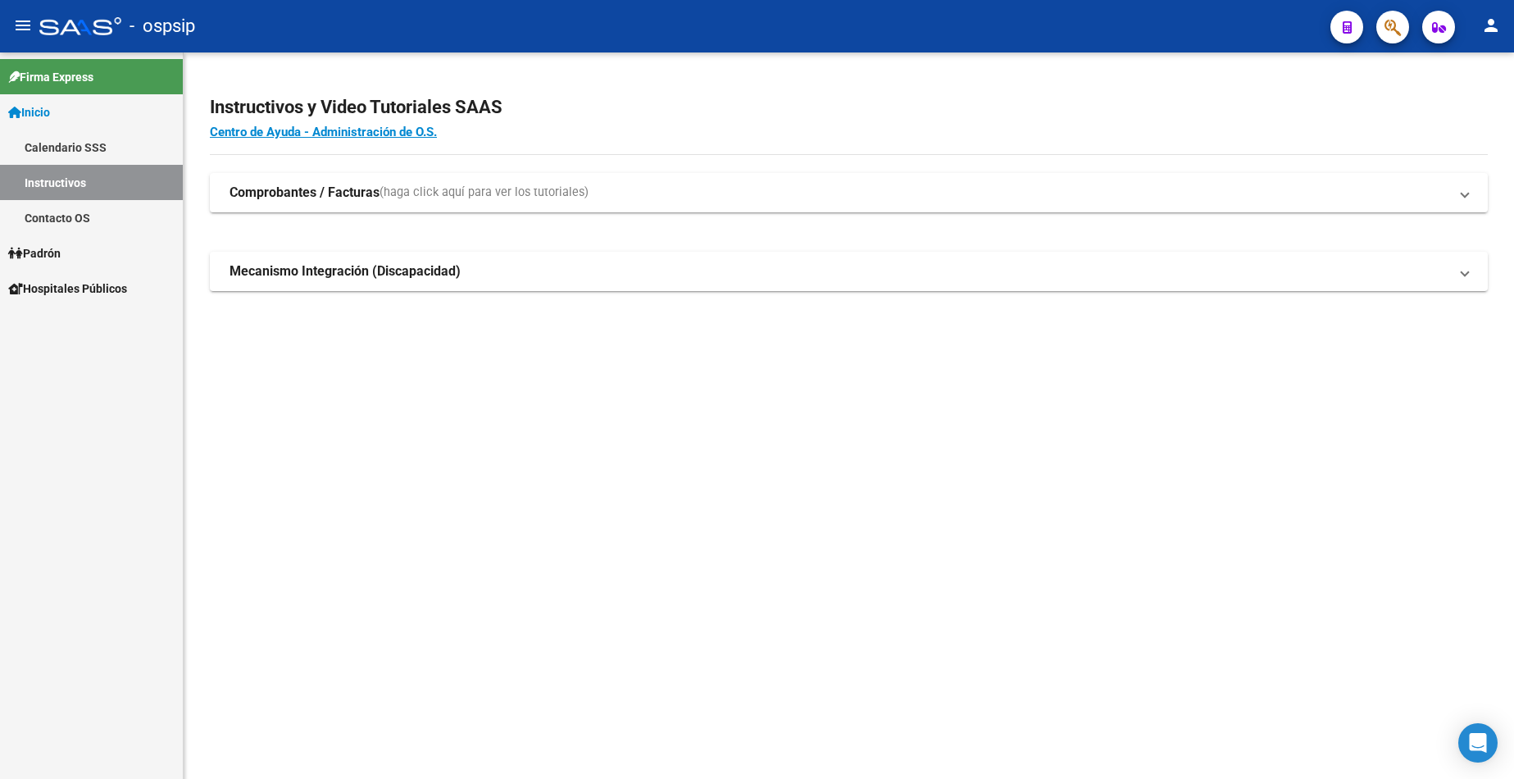
click at [78, 255] on link "Padrón" at bounding box center [91, 252] width 183 height 35
click at [78, 254] on link "Padrón" at bounding box center [91, 252] width 183 height 35
click at [102, 326] on link "Análisis Afiliado" at bounding box center [91, 323] width 183 height 35
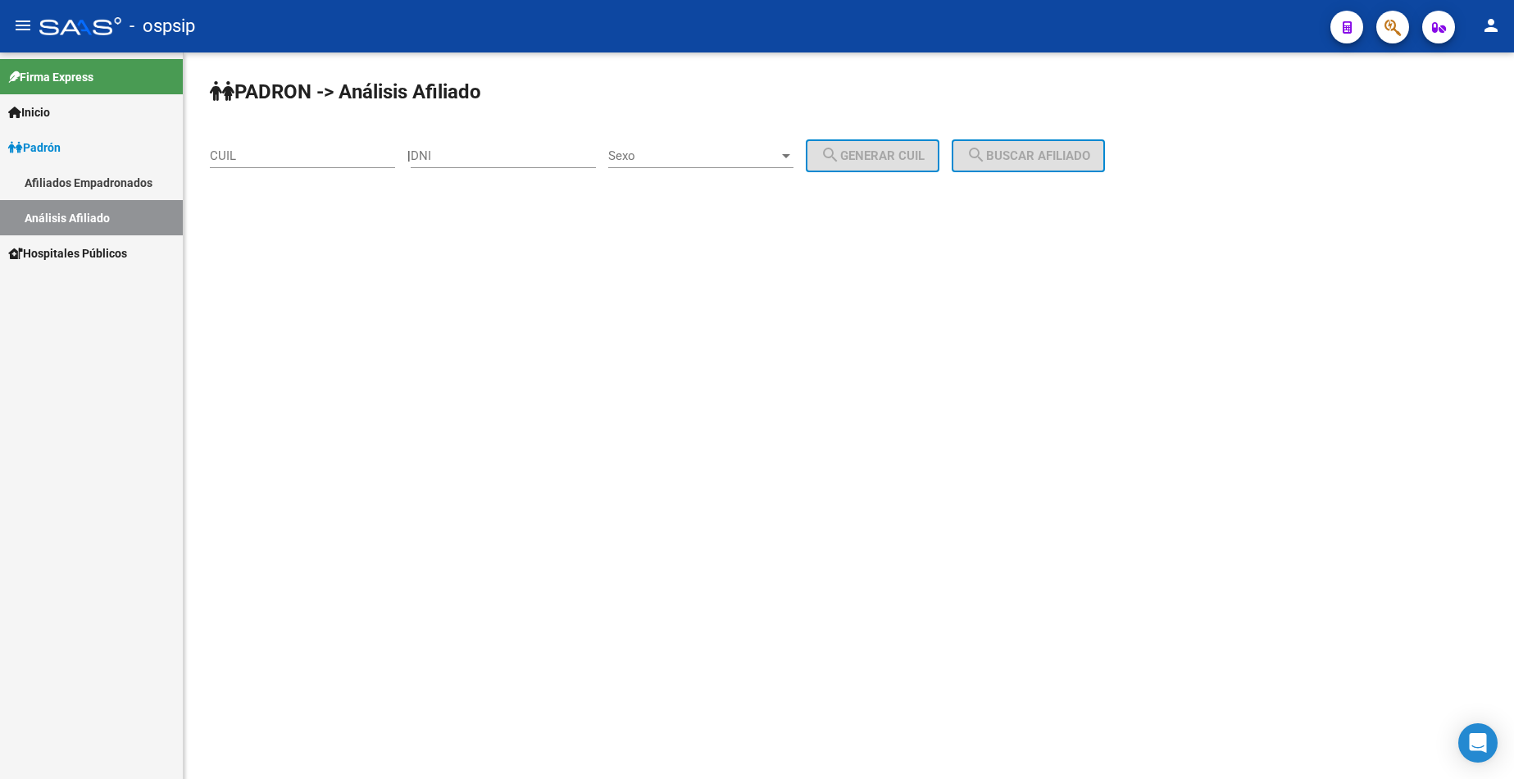
click at [501, 157] on input "DNI" at bounding box center [503, 155] width 185 height 15
type input "25099779"
click at [706, 155] on span "Sexo" at bounding box center [693, 155] width 171 height 15
click at [706, 155] on span "Masculino" at bounding box center [718, 156] width 185 height 37
click at [521, 154] on input "25099779" at bounding box center [503, 155] width 185 height 15
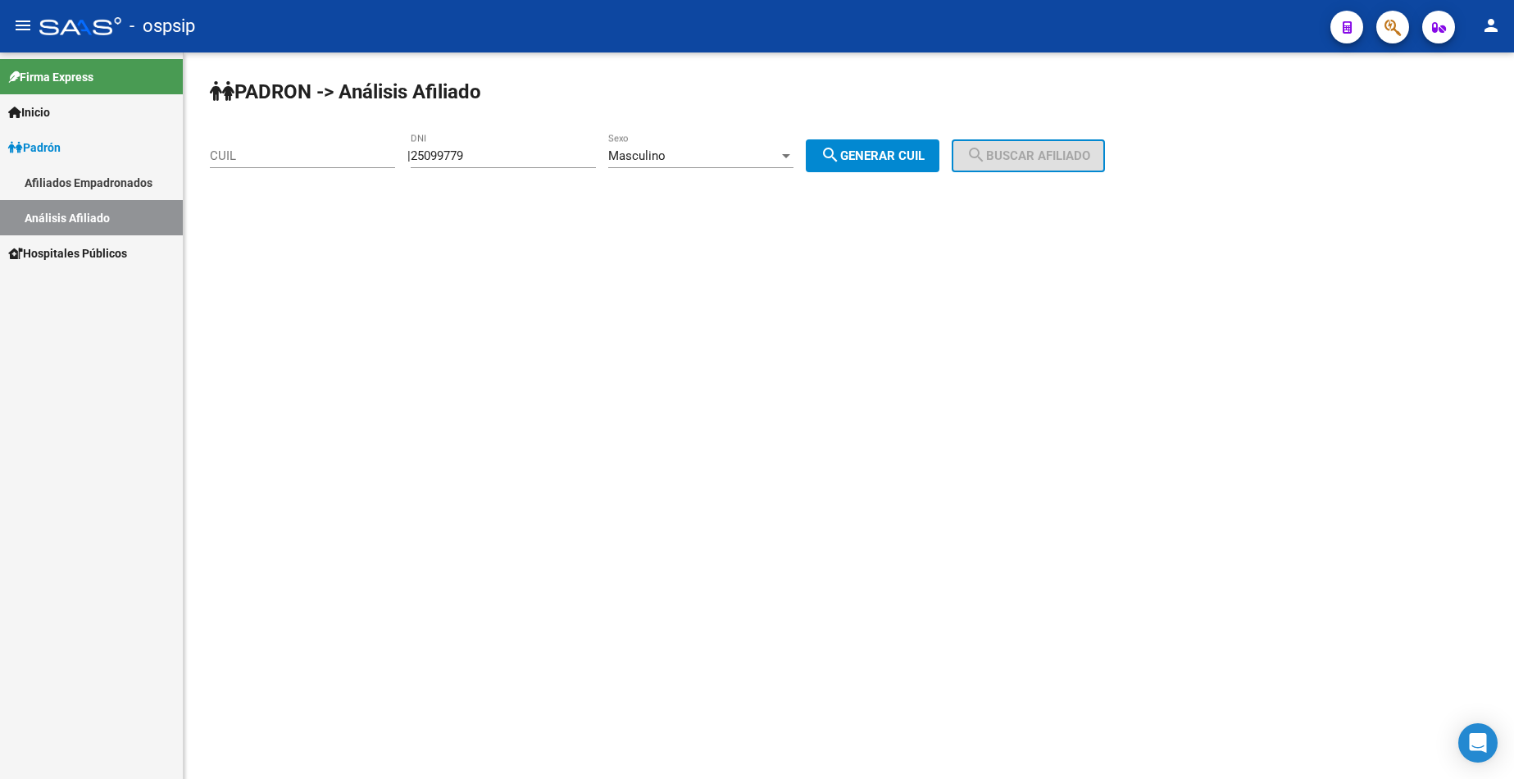
click at [880, 166] on button "search Generar CUIL" at bounding box center [873, 155] width 134 height 33
type input "20-25099779-6"
click at [1014, 152] on span "search Buscar afiliado" at bounding box center [1029, 155] width 124 height 15
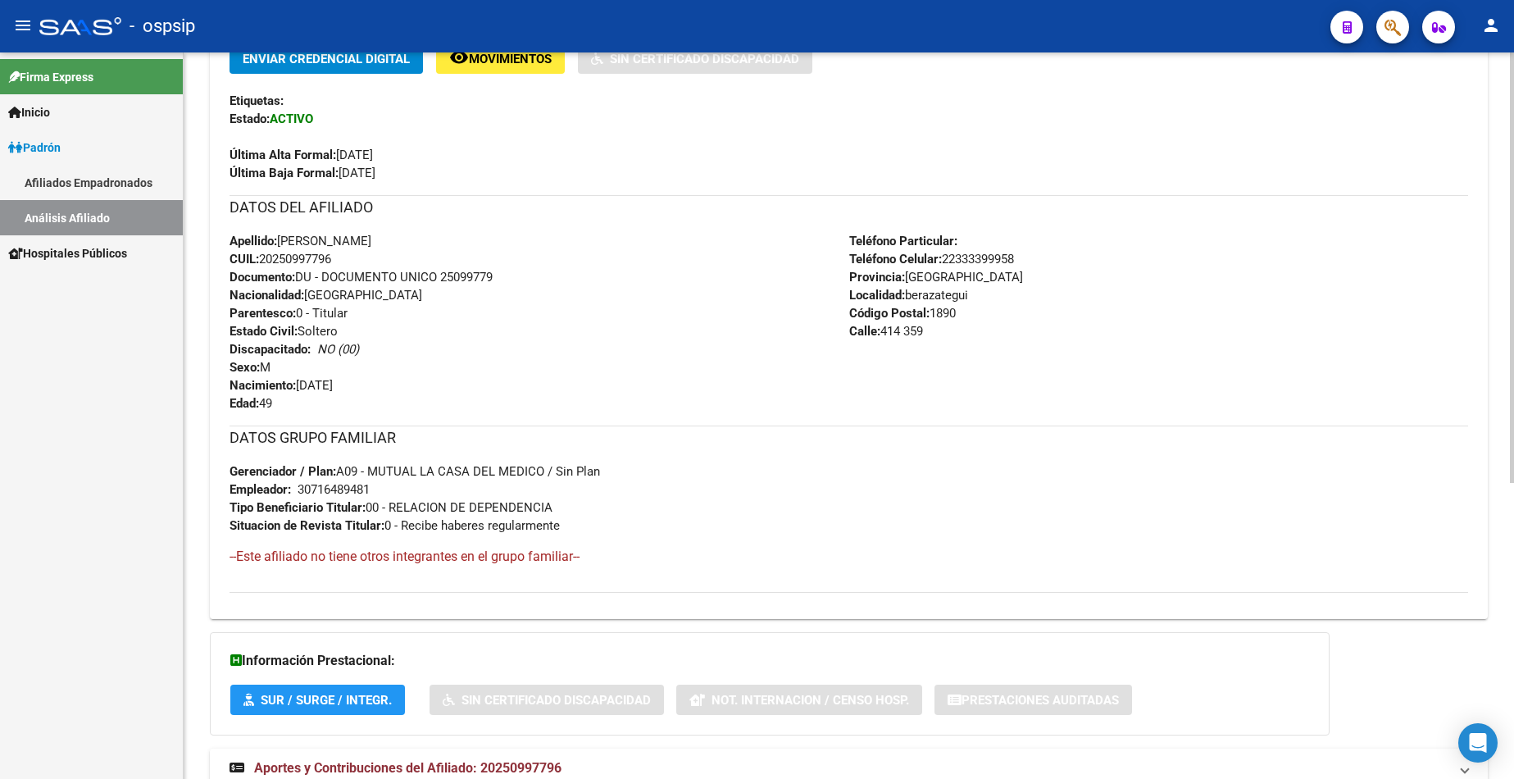
scroll to position [410, 0]
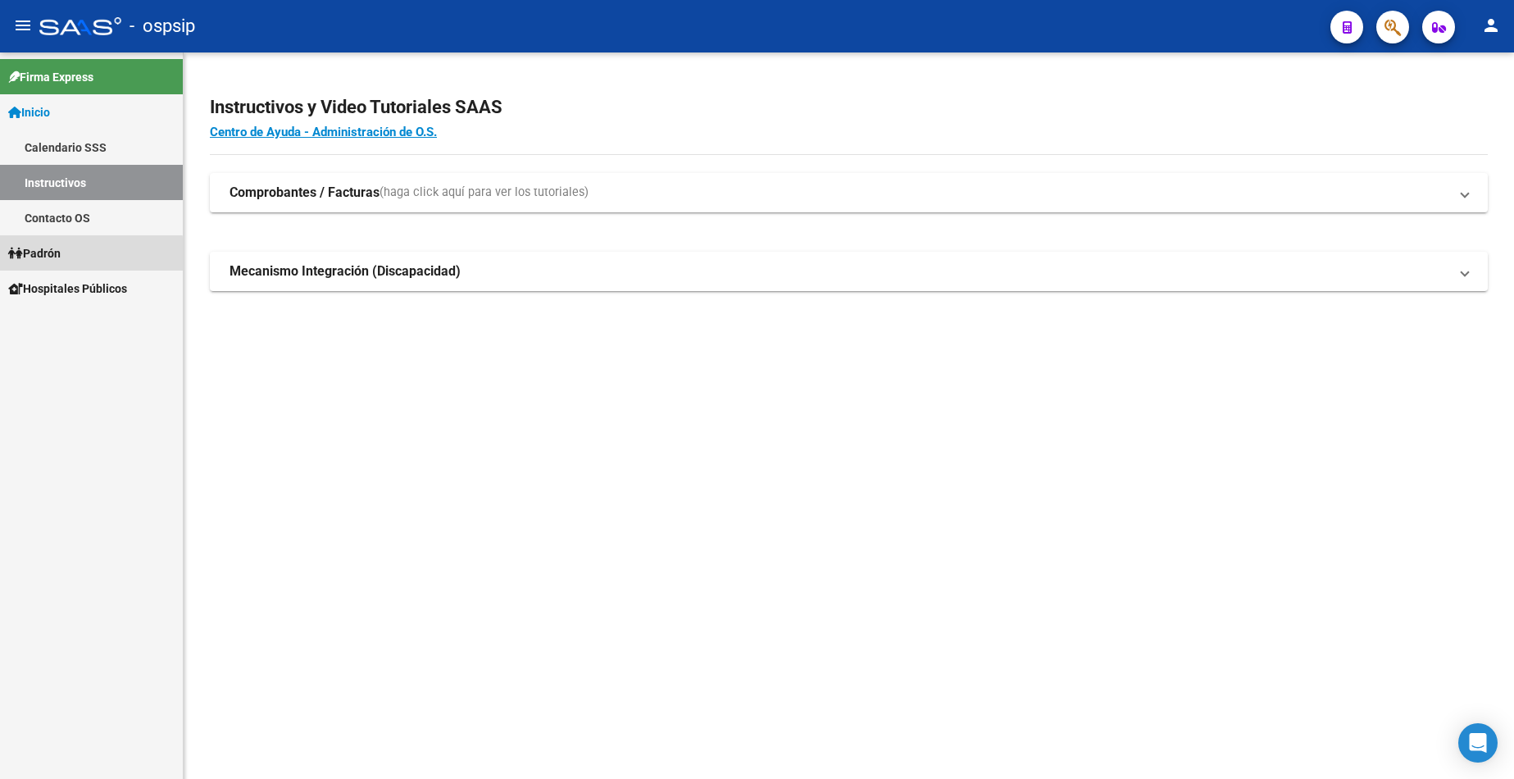
click at [68, 255] on link "Padrón" at bounding box center [91, 252] width 183 height 35
click at [89, 320] on link "Análisis Afiliado" at bounding box center [91, 323] width 183 height 35
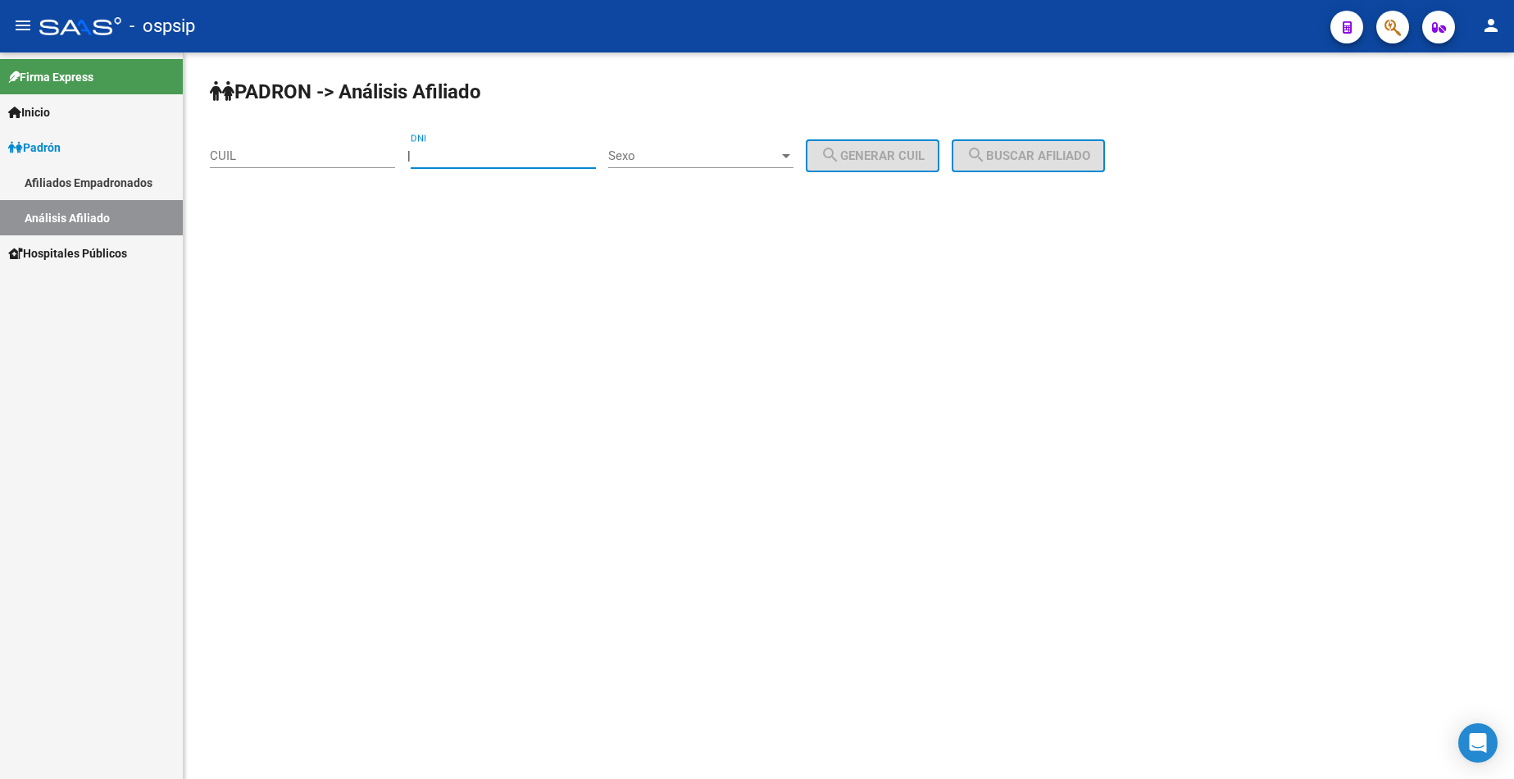
click at [485, 152] on input "DNI" at bounding box center [503, 155] width 185 height 15
type input "46752333"
click at [690, 160] on span "Sexo" at bounding box center [693, 155] width 171 height 15
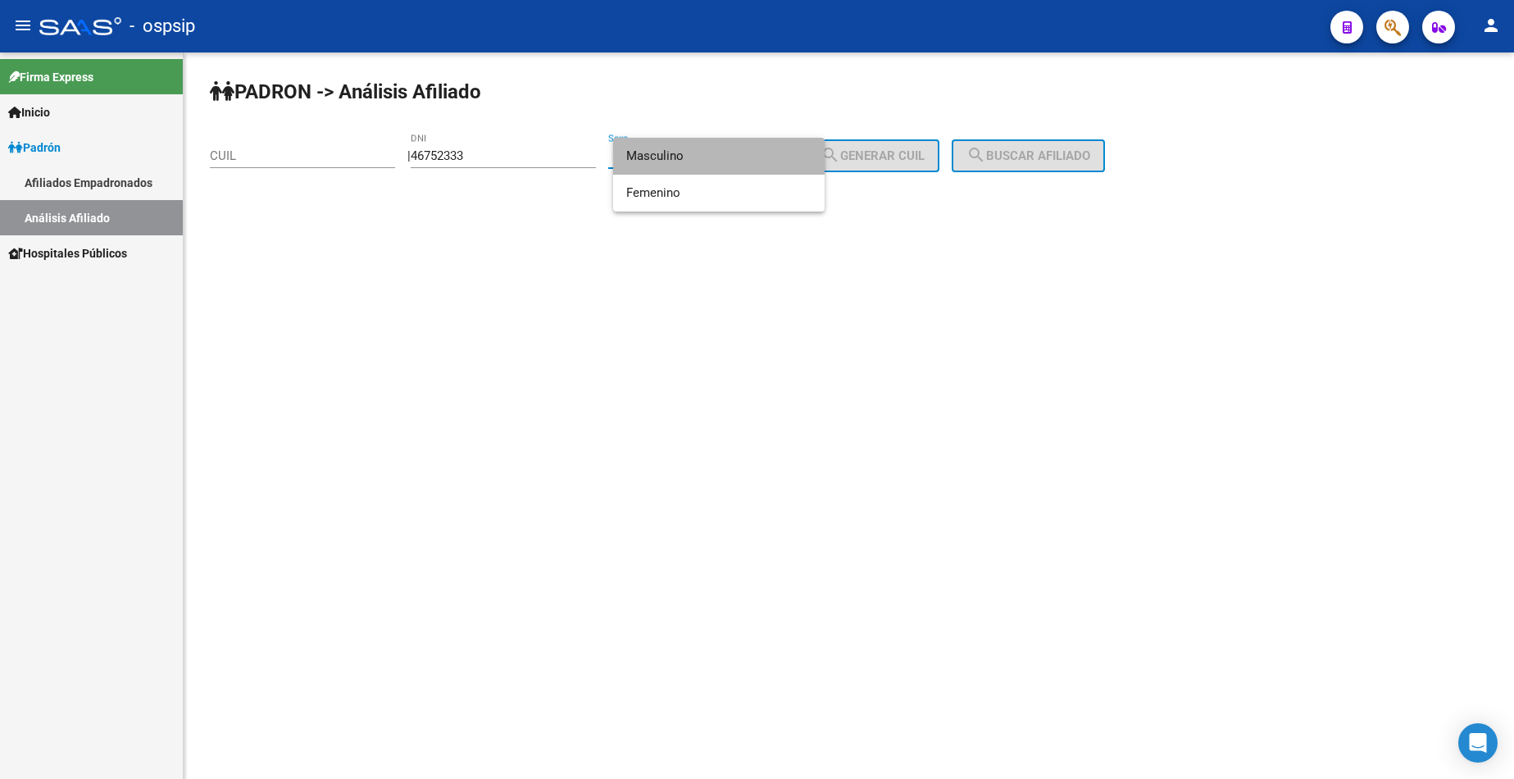
drag, startPoint x: 693, startPoint y: 160, endPoint x: 768, endPoint y: 160, distance: 75.4
click at [694, 161] on span "Masculino" at bounding box center [718, 156] width 185 height 37
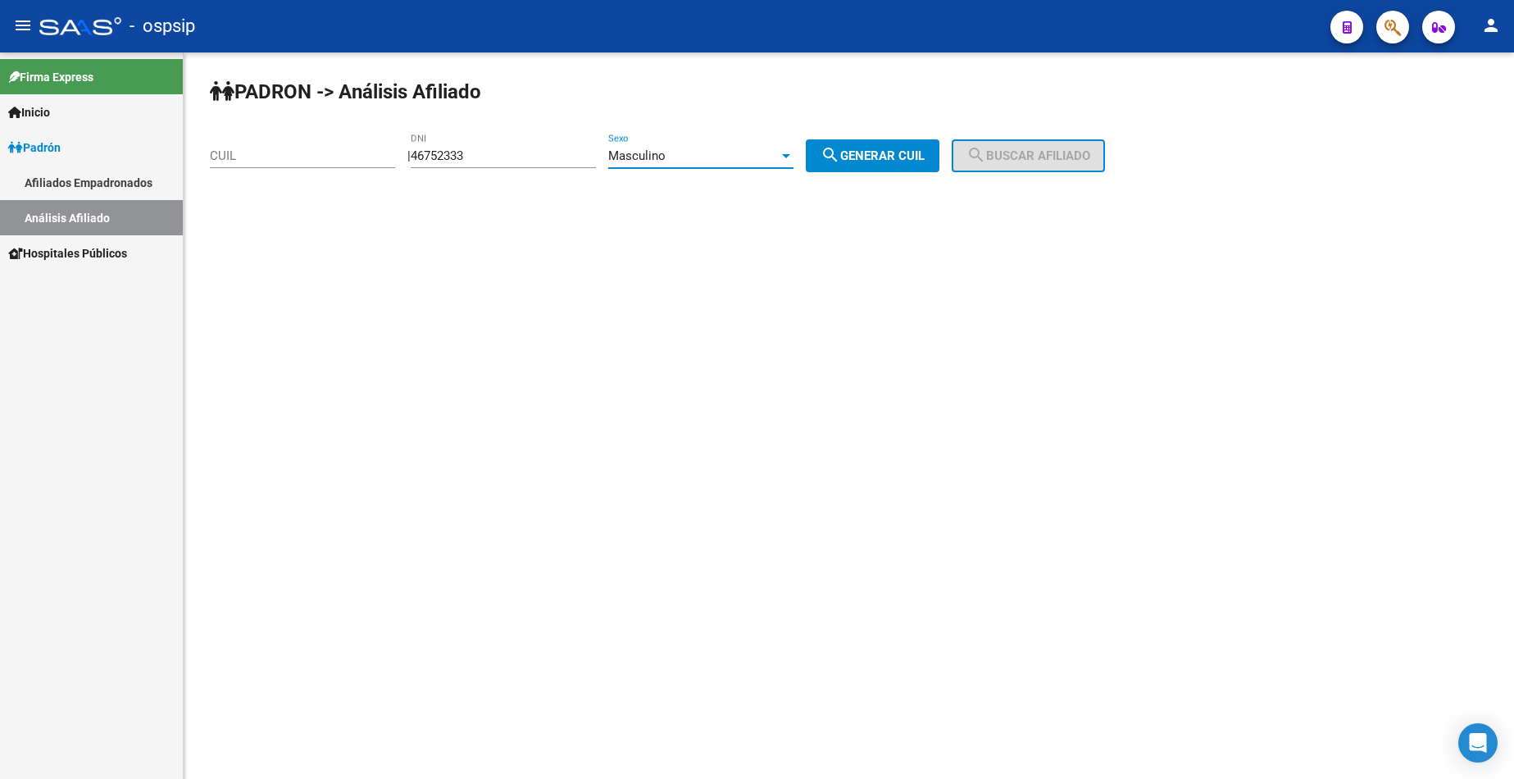
click at [862, 157] on span "search Generar CUIL" at bounding box center [873, 155] width 104 height 15
type input "20-46752333-4"
click at [986, 152] on mat-icon "search" at bounding box center [977, 155] width 20 height 20
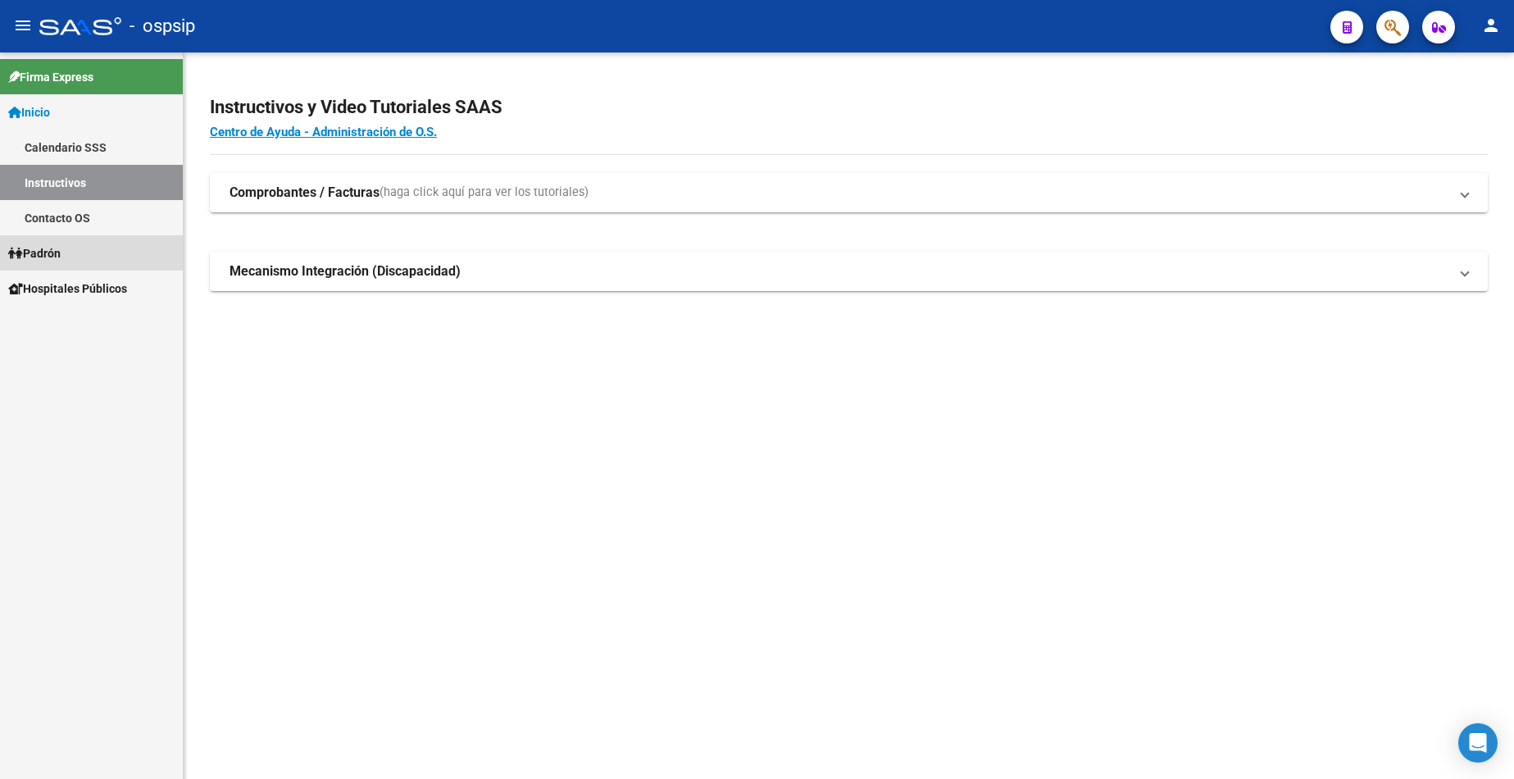
click at [61, 249] on span "Padrón" at bounding box center [34, 253] width 52 height 18
click at [71, 321] on link "Análisis Afiliado" at bounding box center [91, 323] width 183 height 35
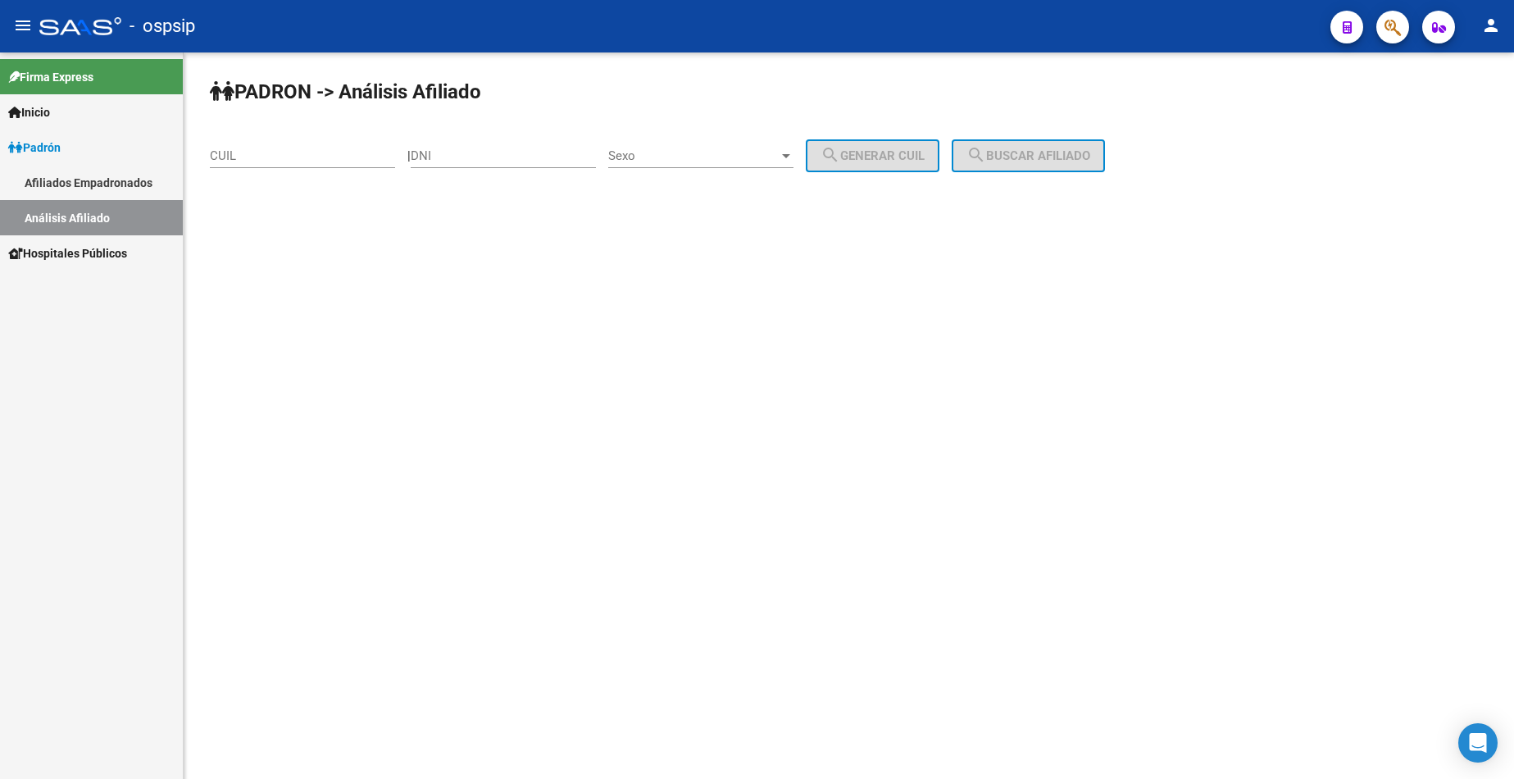
click at [471, 157] on input "DNI" at bounding box center [503, 155] width 185 height 15
type input "45200414"
click at [740, 151] on span "Sexo" at bounding box center [693, 155] width 171 height 15
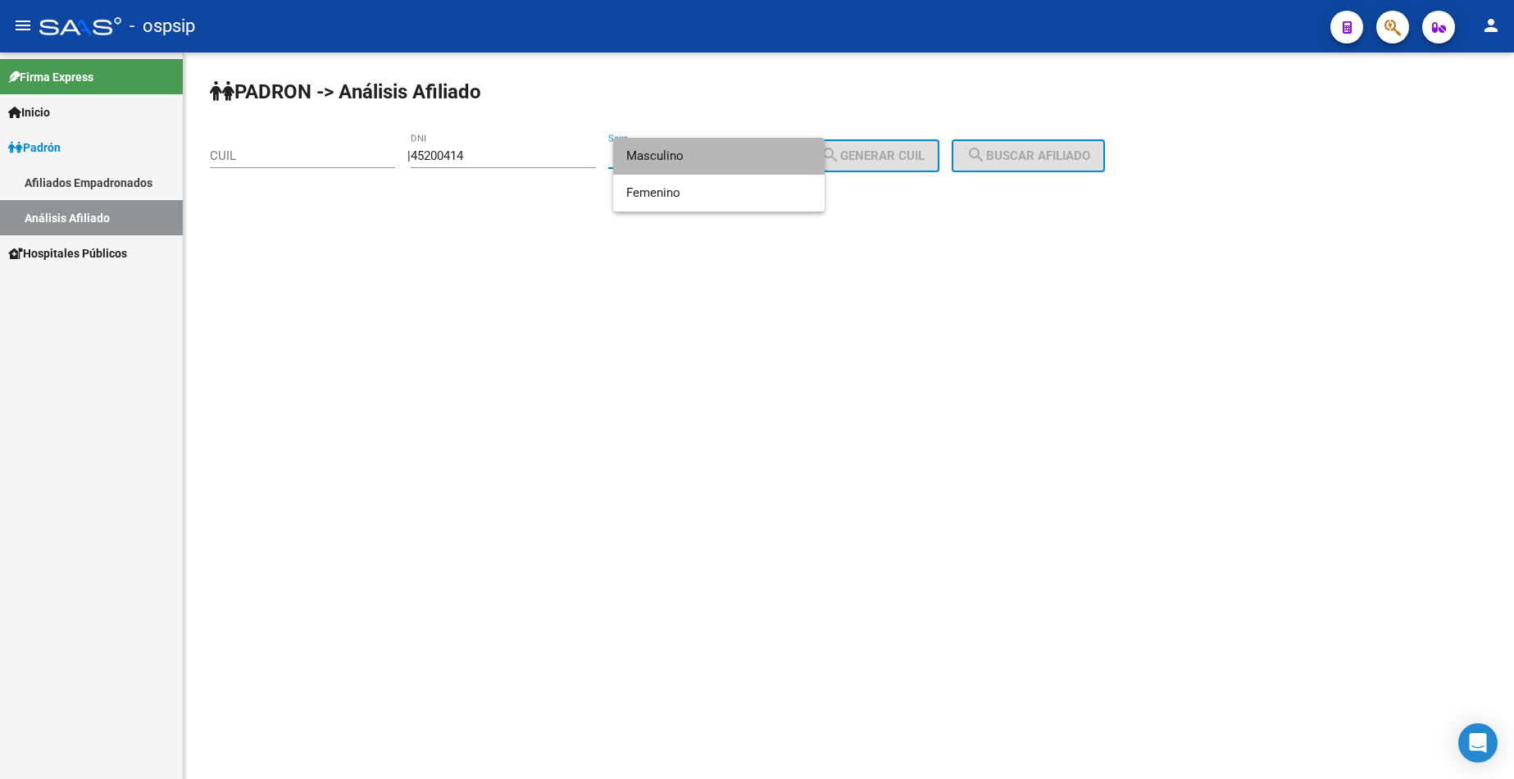
click at [712, 163] on span "Masculino" at bounding box center [718, 156] width 185 height 37
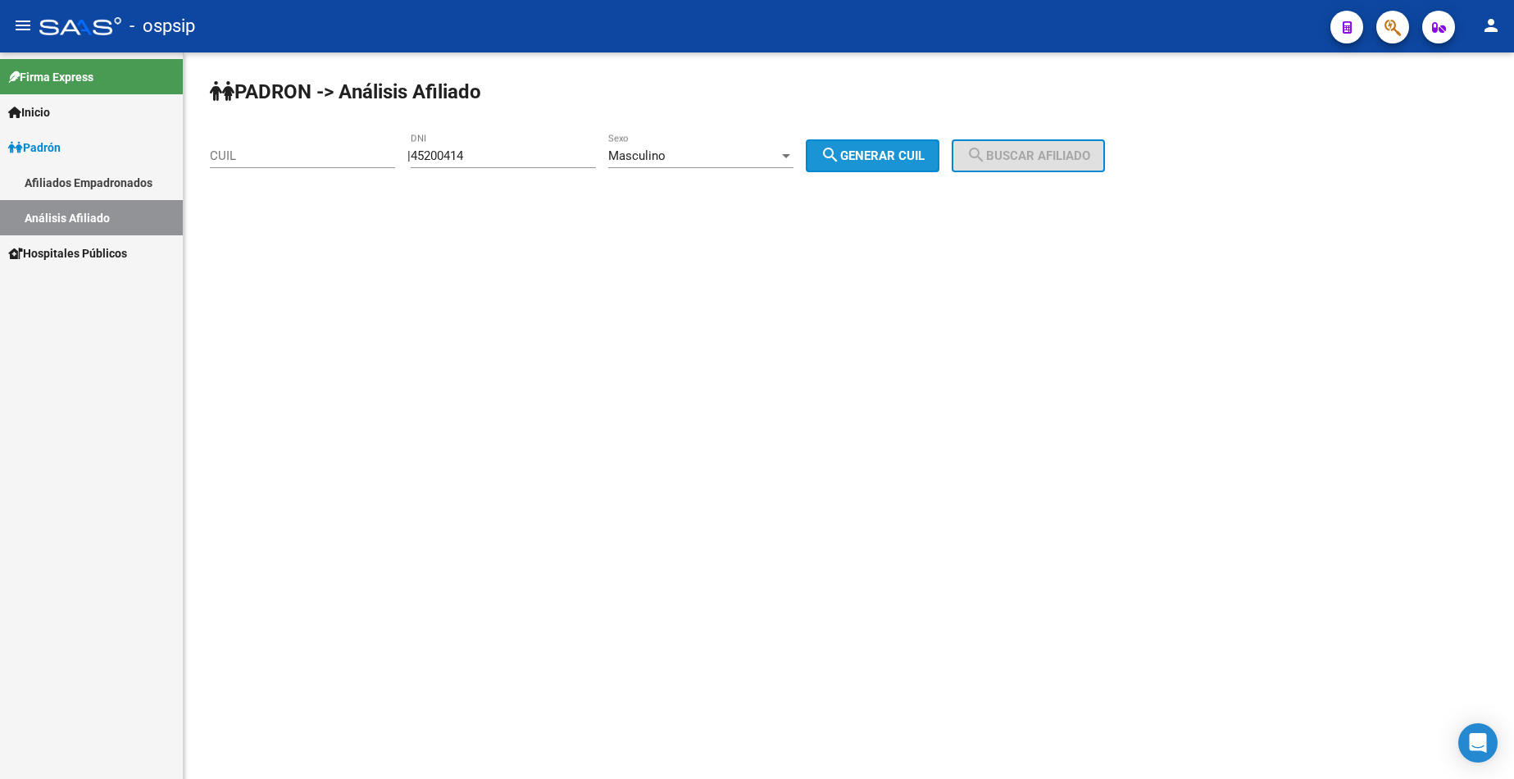
drag, startPoint x: 867, startPoint y: 149, endPoint x: 936, endPoint y: 156, distance: 70.0
click at [867, 148] on span "search Generar CUIL" at bounding box center [873, 155] width 104 height 15
type input "20-45200414-4"
click at [1092, 143] on button "search Buscar afiliado" at bounding box center [1028, 155] width 153 height 33
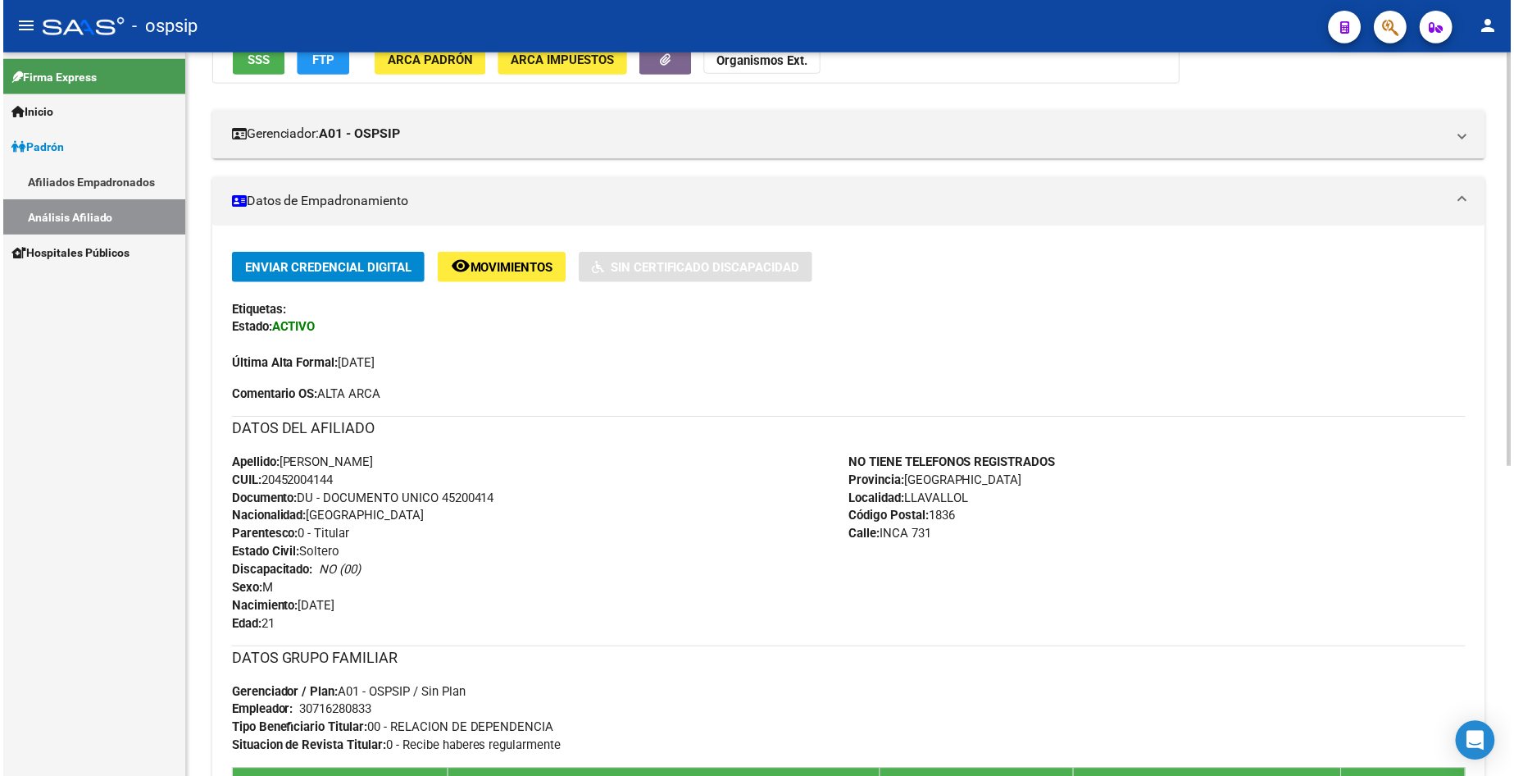
scroll to position [328, 0]
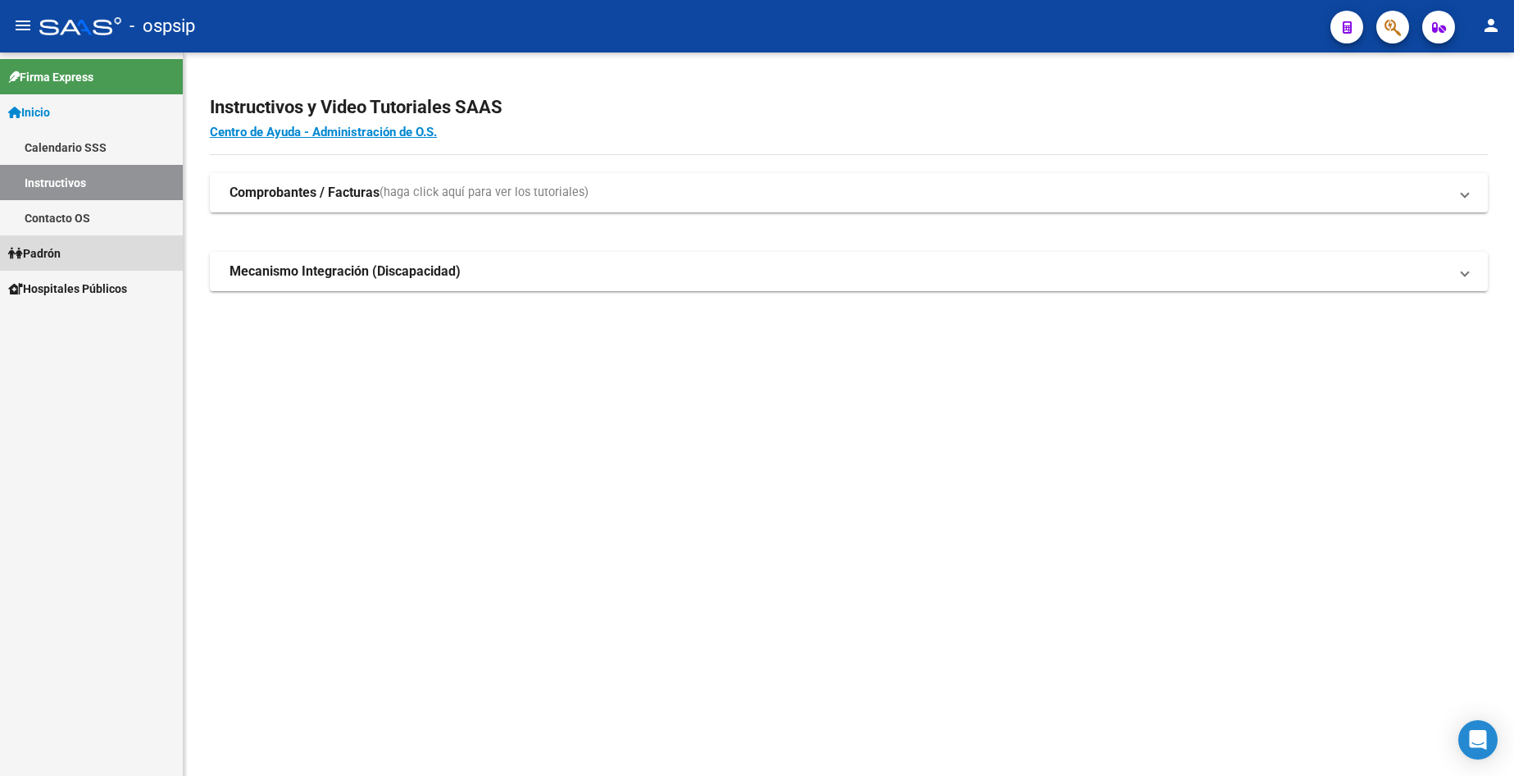
click at [70, 257] on link "Padrón" at bounding box center [91, 252] width 183 height 35
click at [57, 247] on span "Padrón" at bounding box center [34, 253] width 52 height 18
click at [97, 319] on link "Análisis Afiliado" at bounding box center [91, 323] width 183 height 35
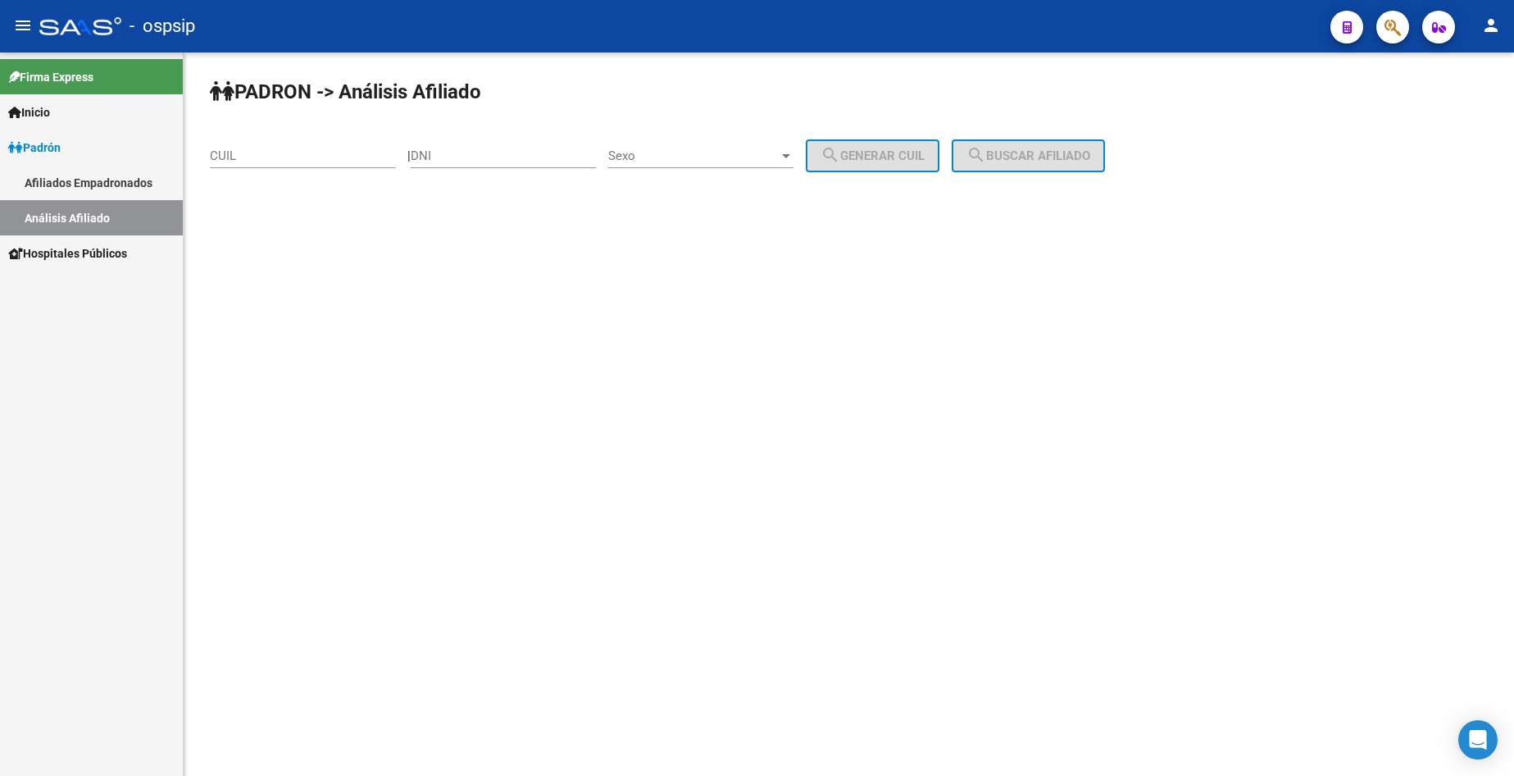
click at [540, 154] on input "DNI" at bounding box center [503, 155] width 185 height 15
type input "25506912"
click at [722, 139] on div "Sexo Sexo" at bounding box center [700, 150] width 185 height 35
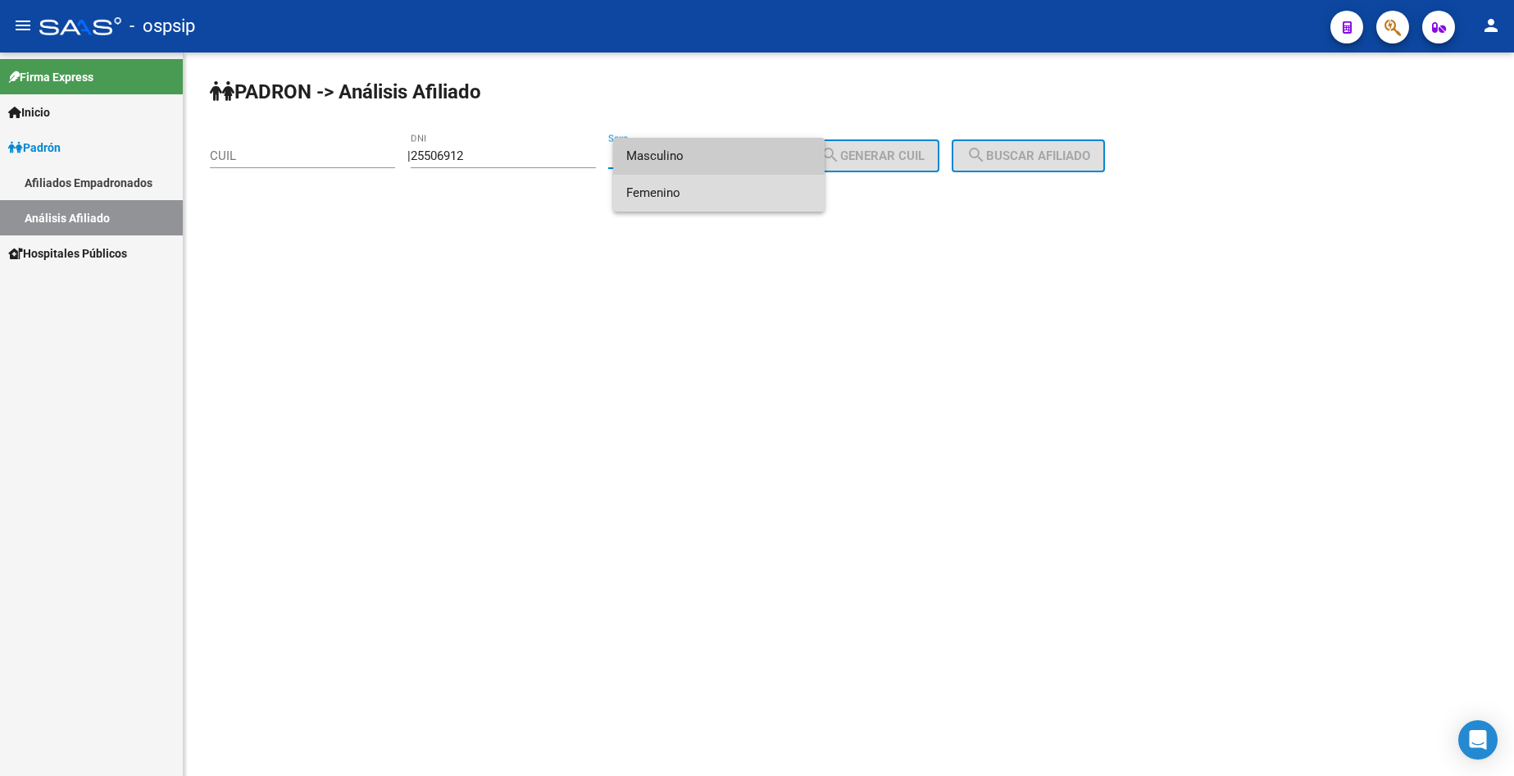
click at [717, 191] on span "Femenino" at bounding box center [718, 193] width 185 height 37
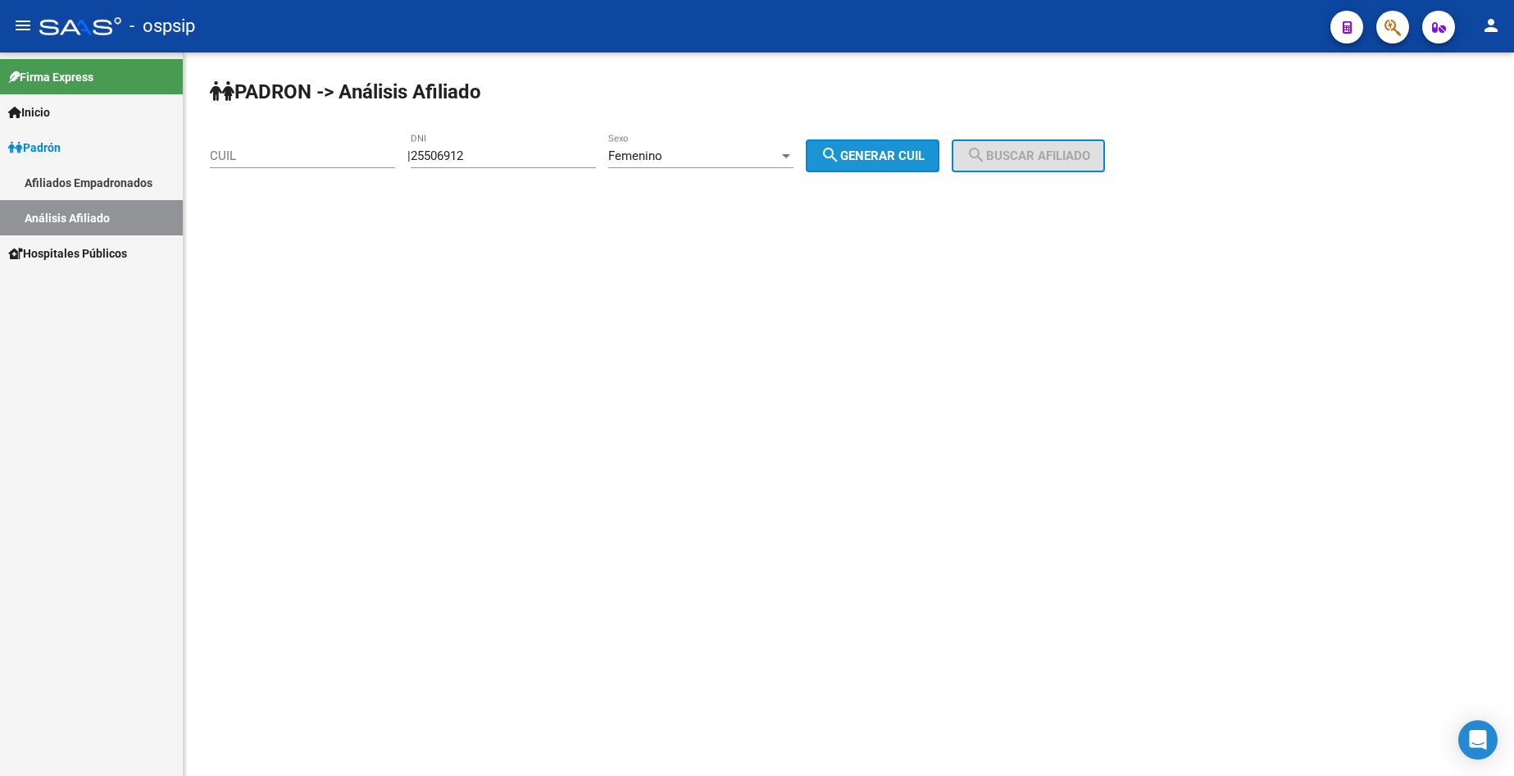
click at [877, 161] on button "search Generar CUIL" at bounding box center [873, 155] width 134 height 33
type input "27-25506912-3"
click at [1026, 157] on span "search Buscar afiliado" at bounding box center [1029, 155] width 124 height 15
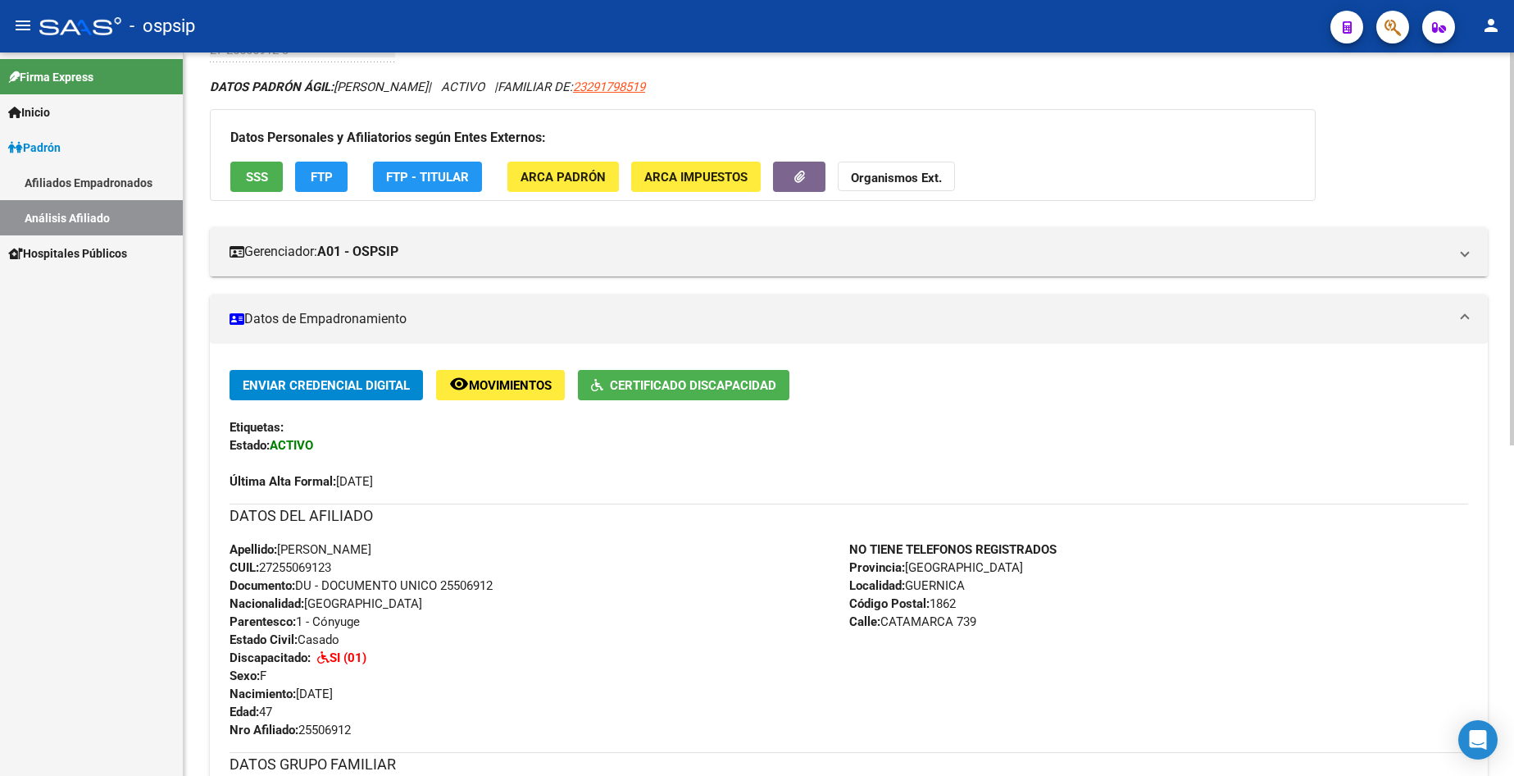
scroll to position [246, 0]
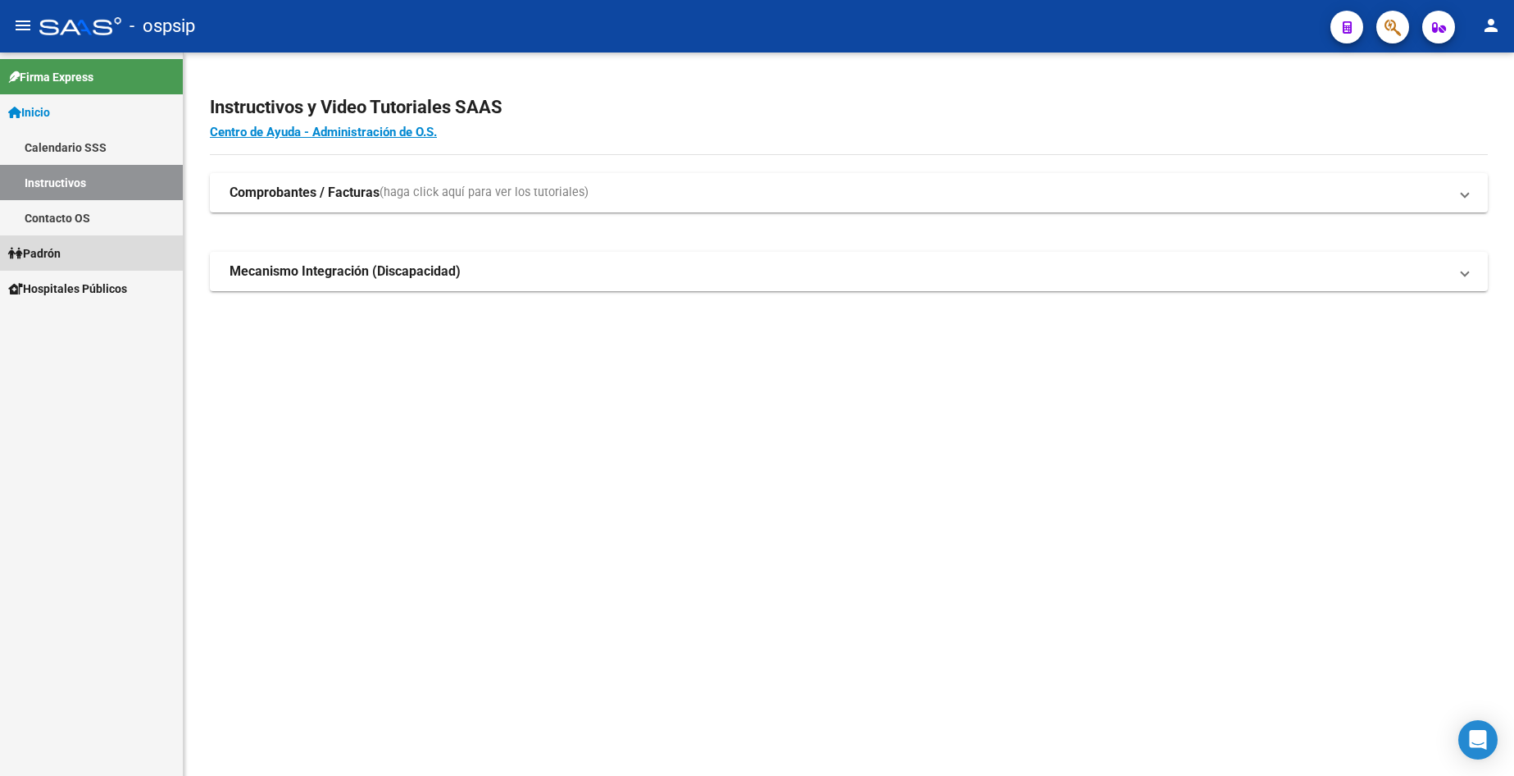
click at [57, 255] on span "Padrón" at bounding box center [34, 253] width 52 height 18
